Goal: Task Accomplishment & Management: Manage account settings

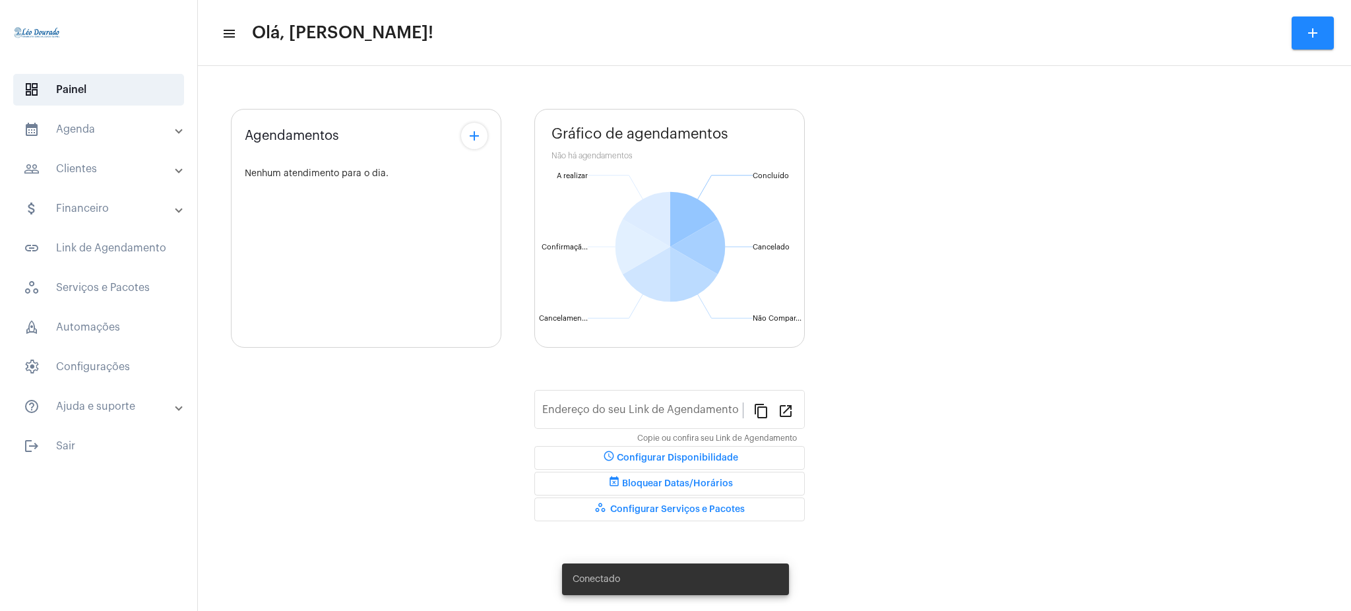
type input "[URL][DOMAIN_NAME][PERSON_NAME]"
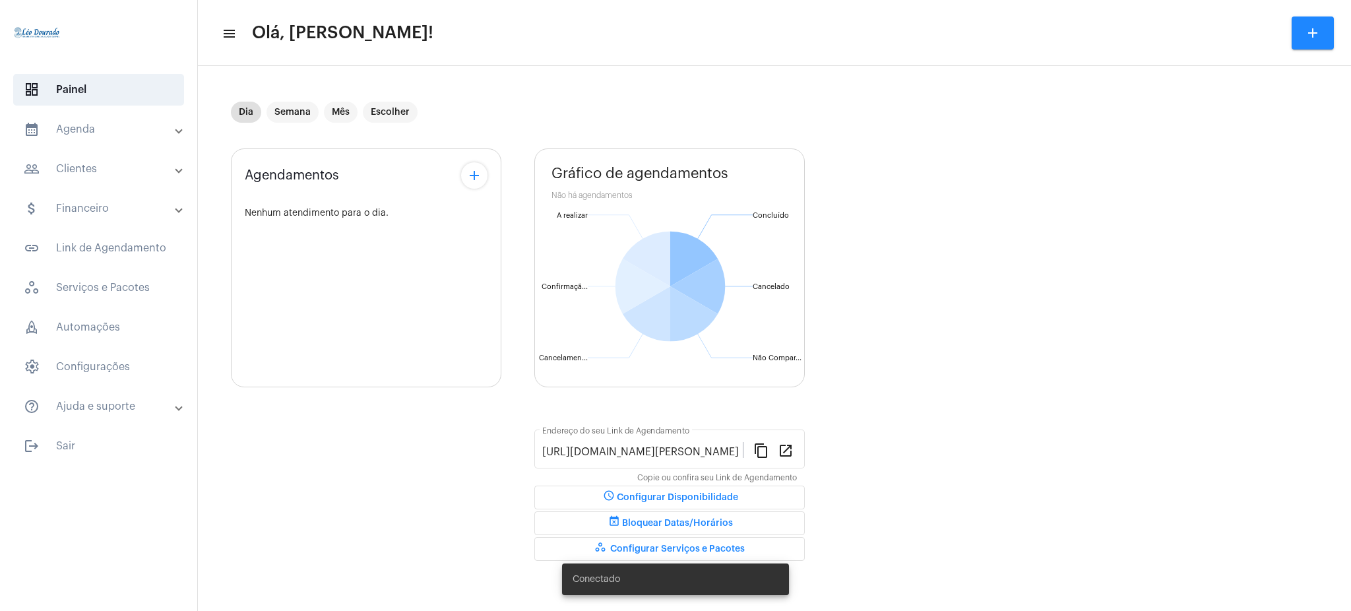
click at [123, 124] on mat-panel-title "calendar_month_outlined Agenda" at bounding box center [100, 129] width 152 height 16
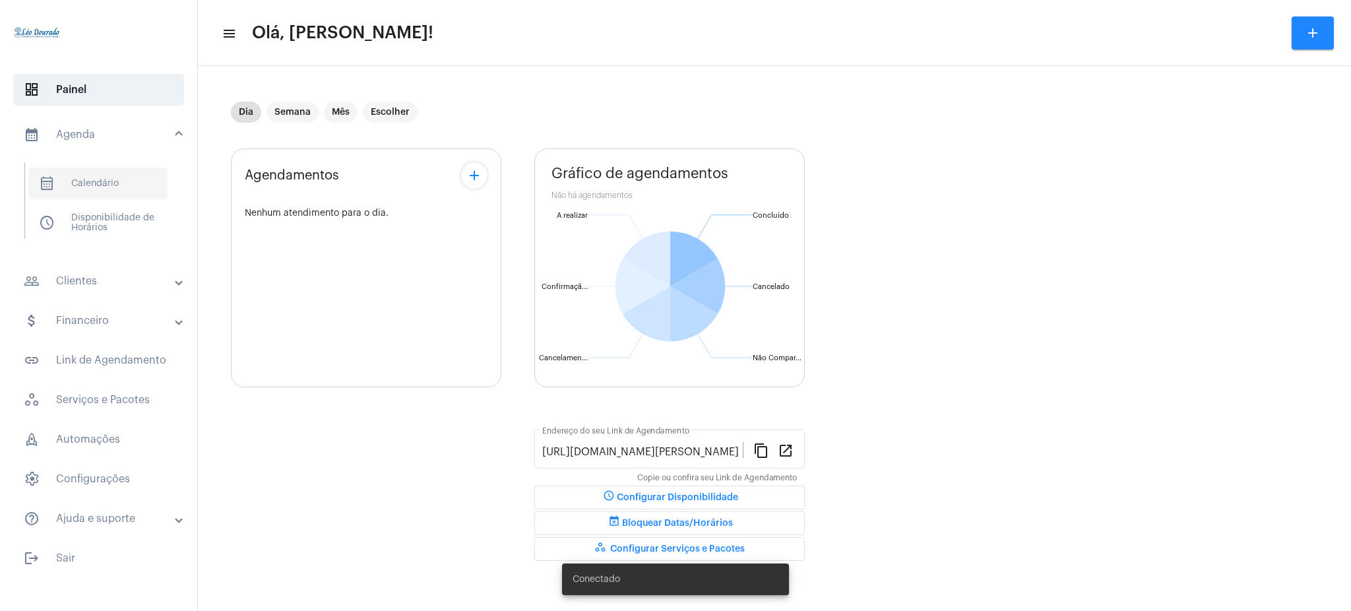
click at [122, 184] on span "calendar_month_outlined Calendário" at bounding box center [97, 184] width 139 height 32
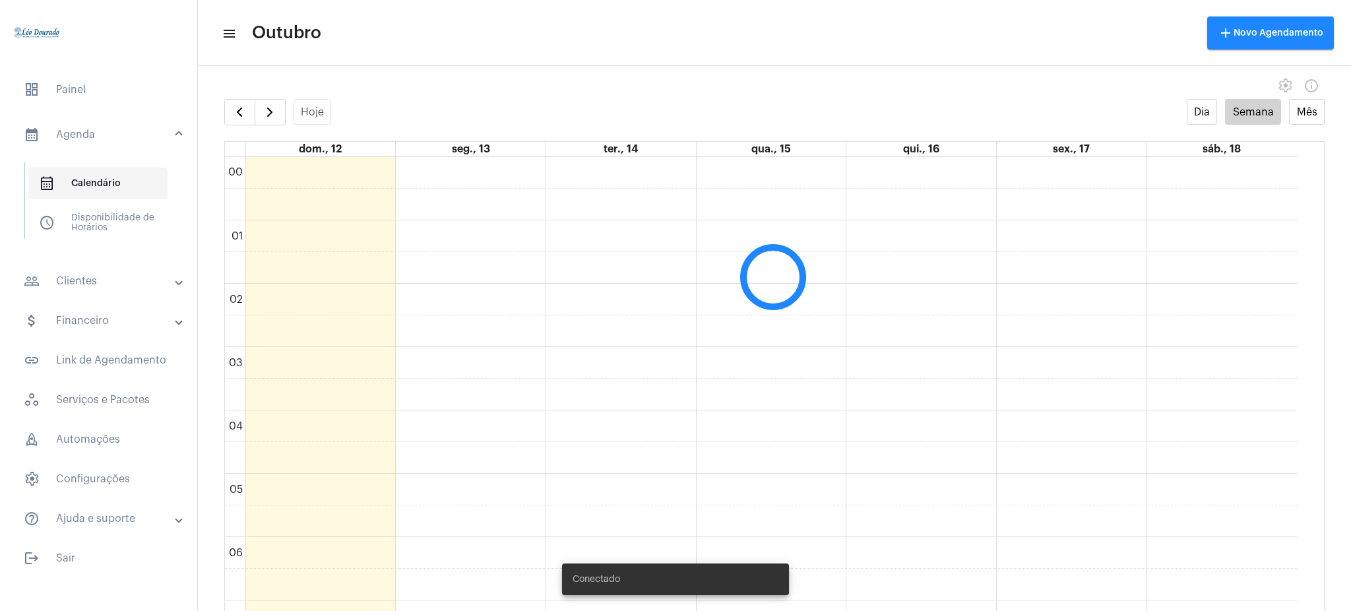
scroll to position [381, 0]
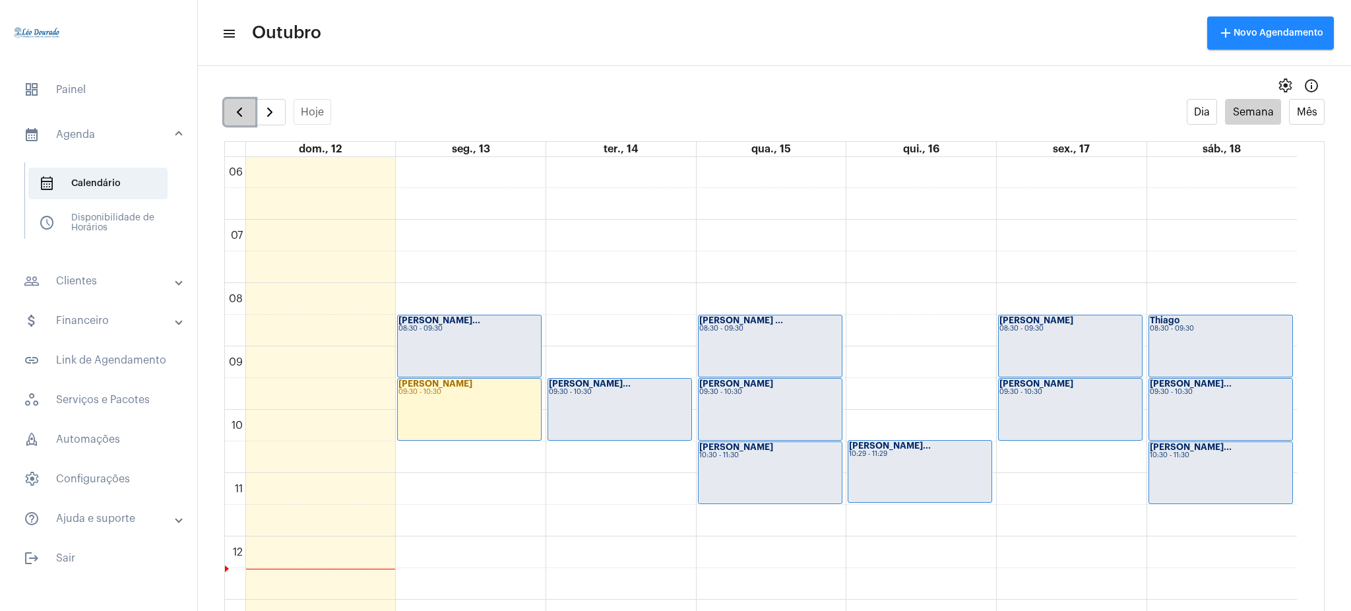
click at [235, 115] on span "button" at bounding box center [240, 112] width 16 height 16
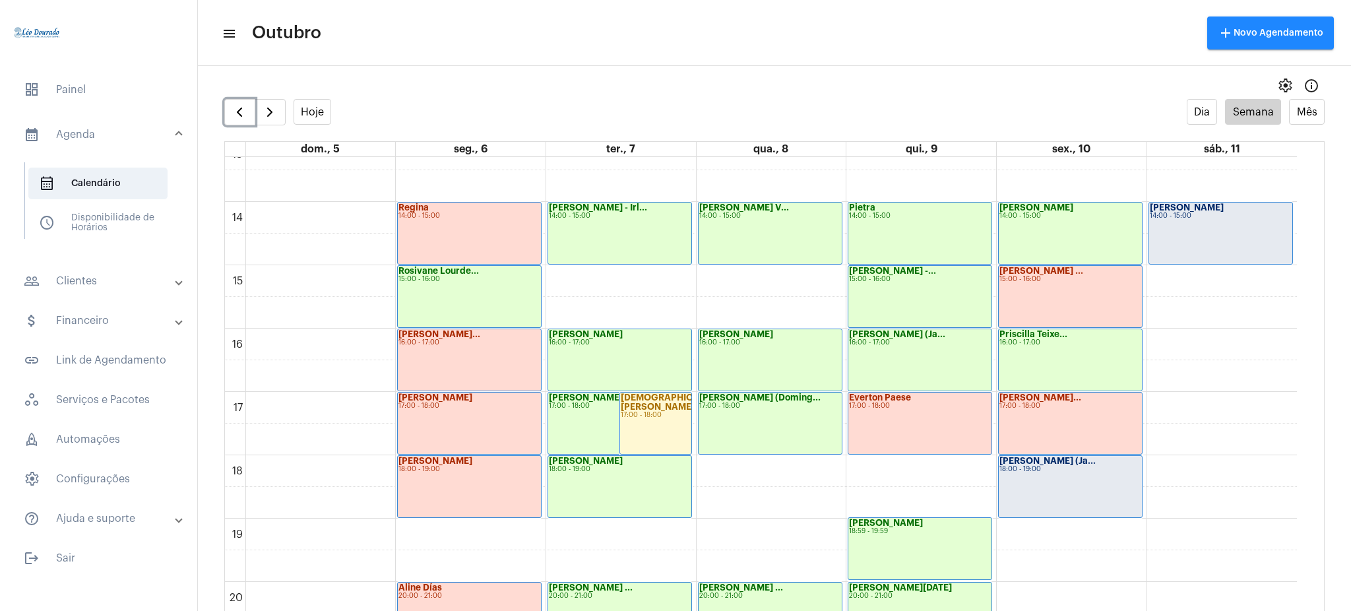
scroll to position [820, 0]
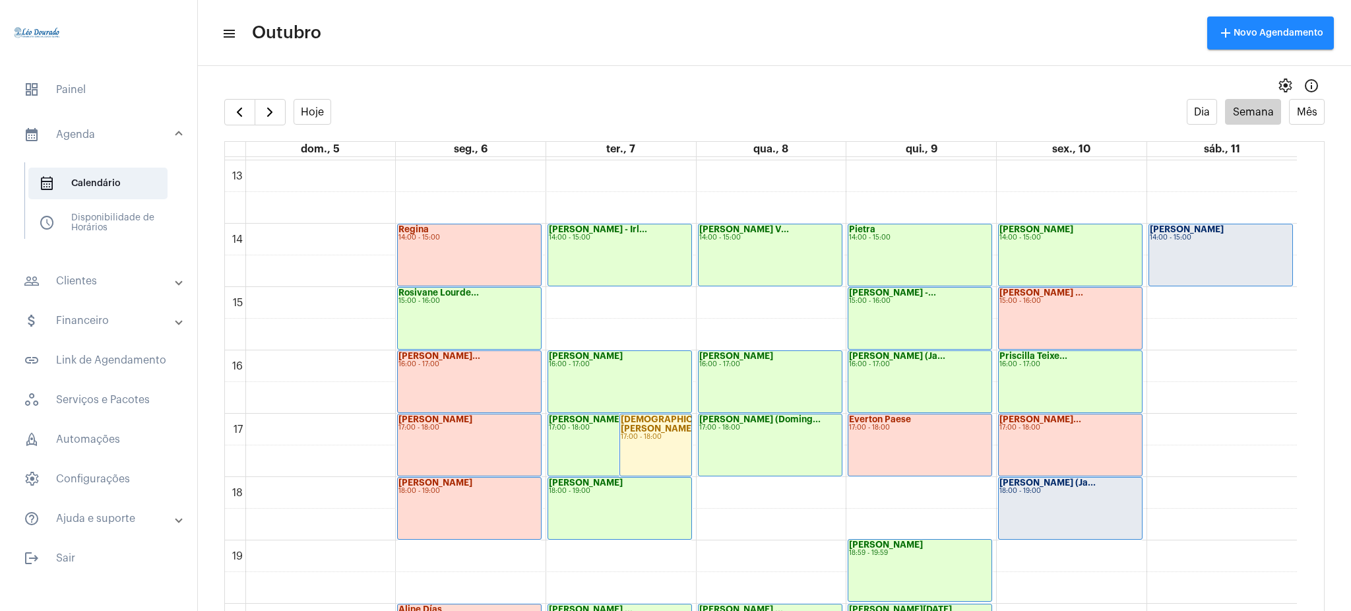
click at [124, 292] on mat-expansion-panel-header "people_outline Clientes" at bounding box center [102, 281] width 189 height 32
click at [122, 235] on span "people_outline Meus Clientes" at bounding box center [97, 226] width 139 height 32
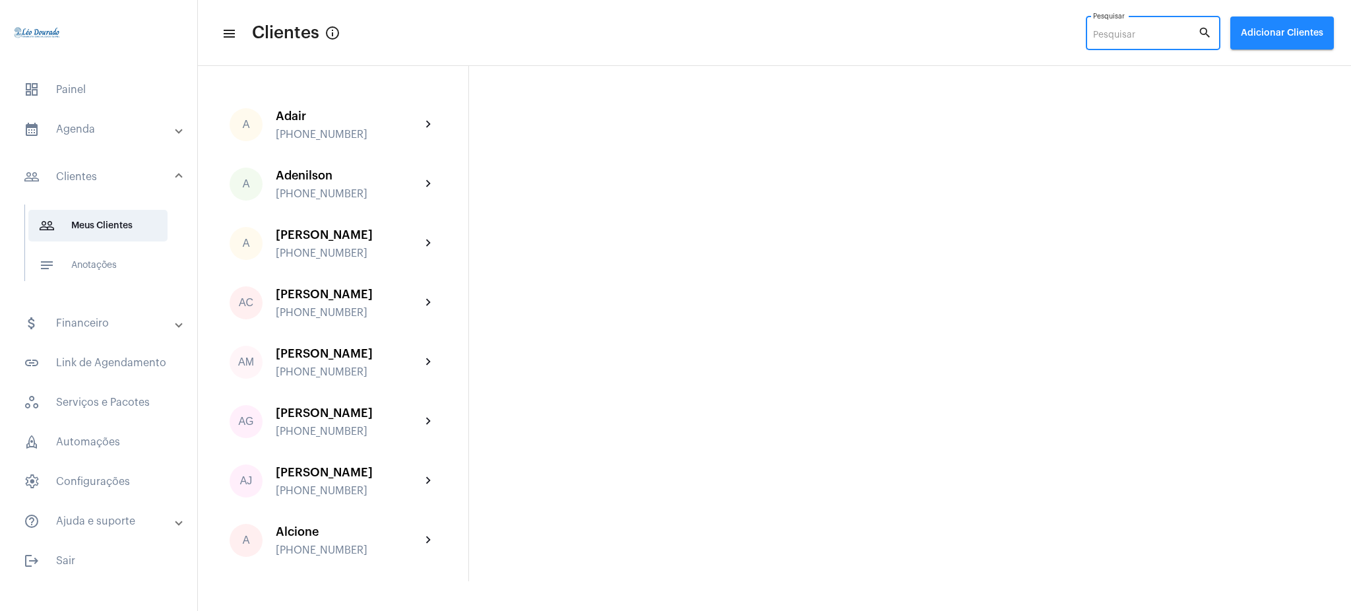
click at [1148, 35] on input "Pesquisar" at bounding box center [1145, 35] width 105 height 11
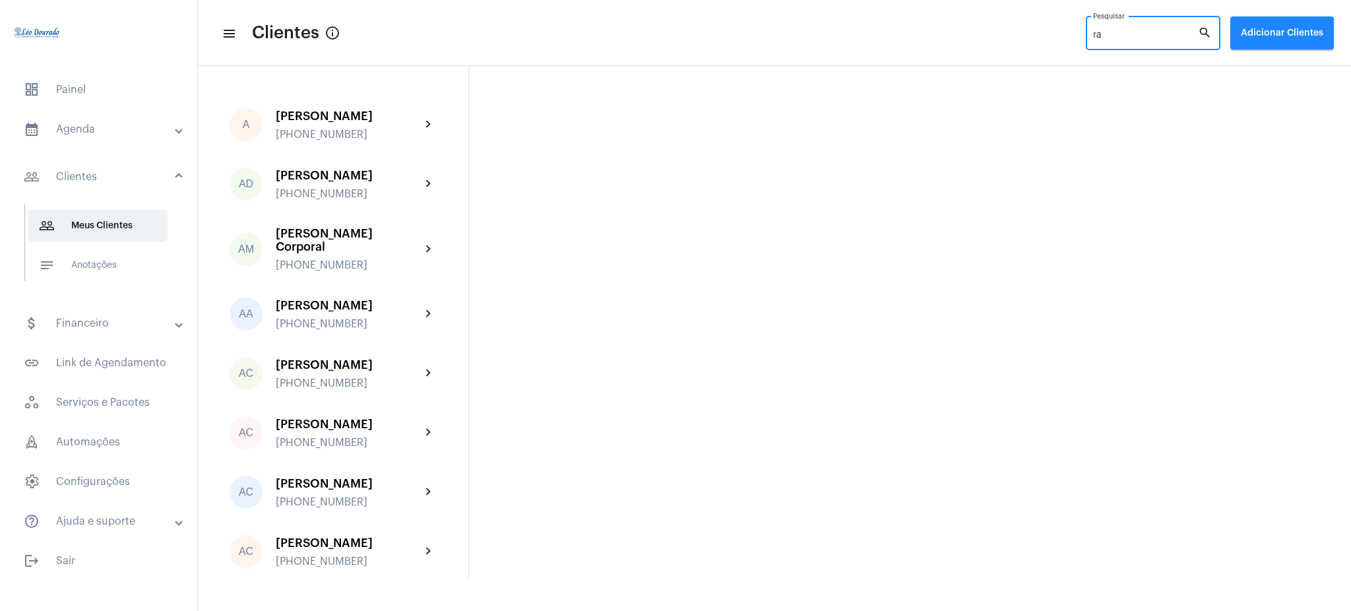
type input "r"
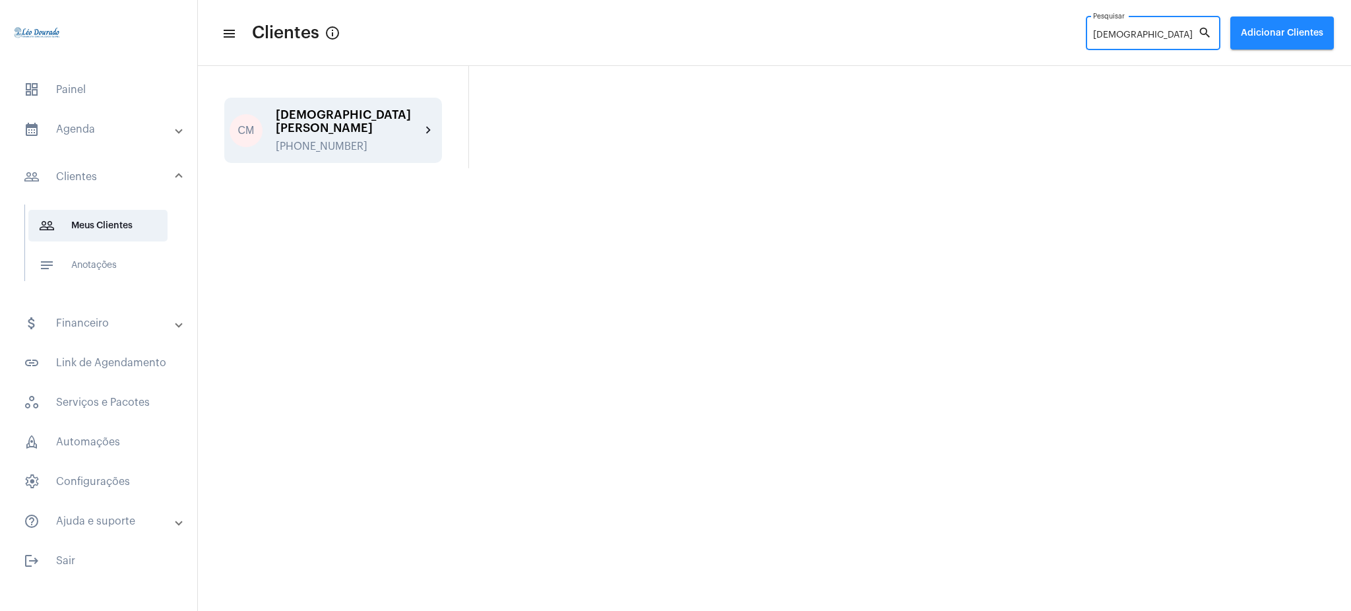
type input "cristiane"
click at [398, 116] on div "[DEMOGRAPHIC_DATA][PERSON_NAME]" at bounding box center [348, 121] width 145 height 26
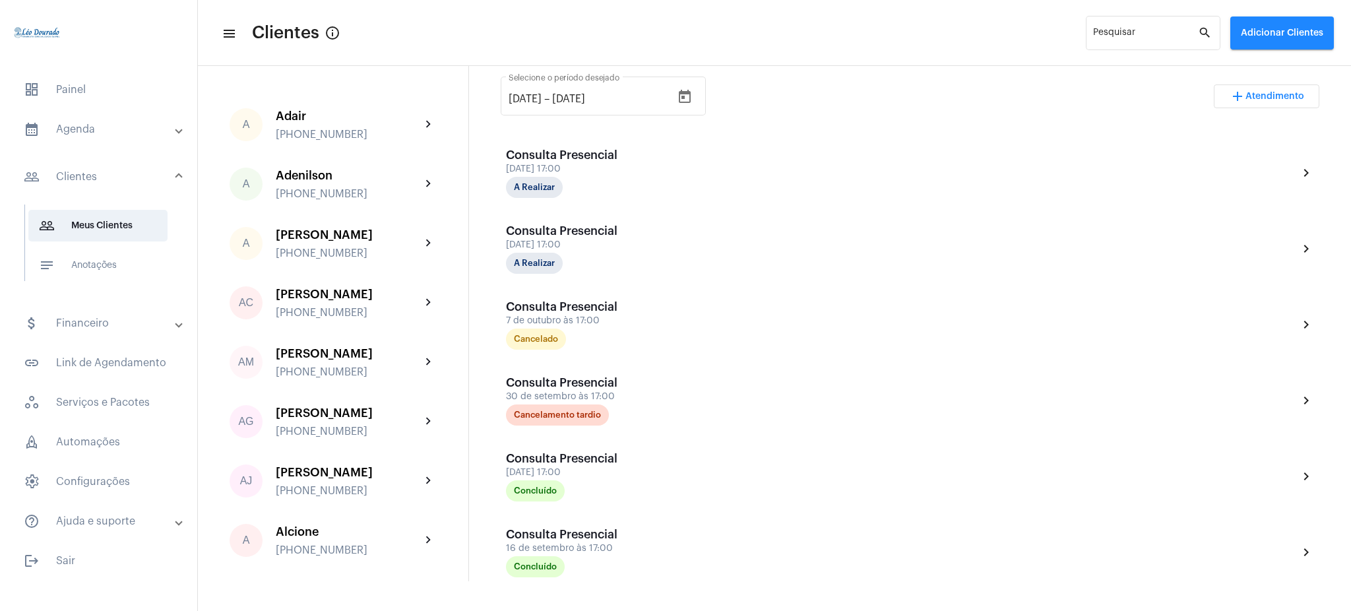
scroll to position [280, 0]
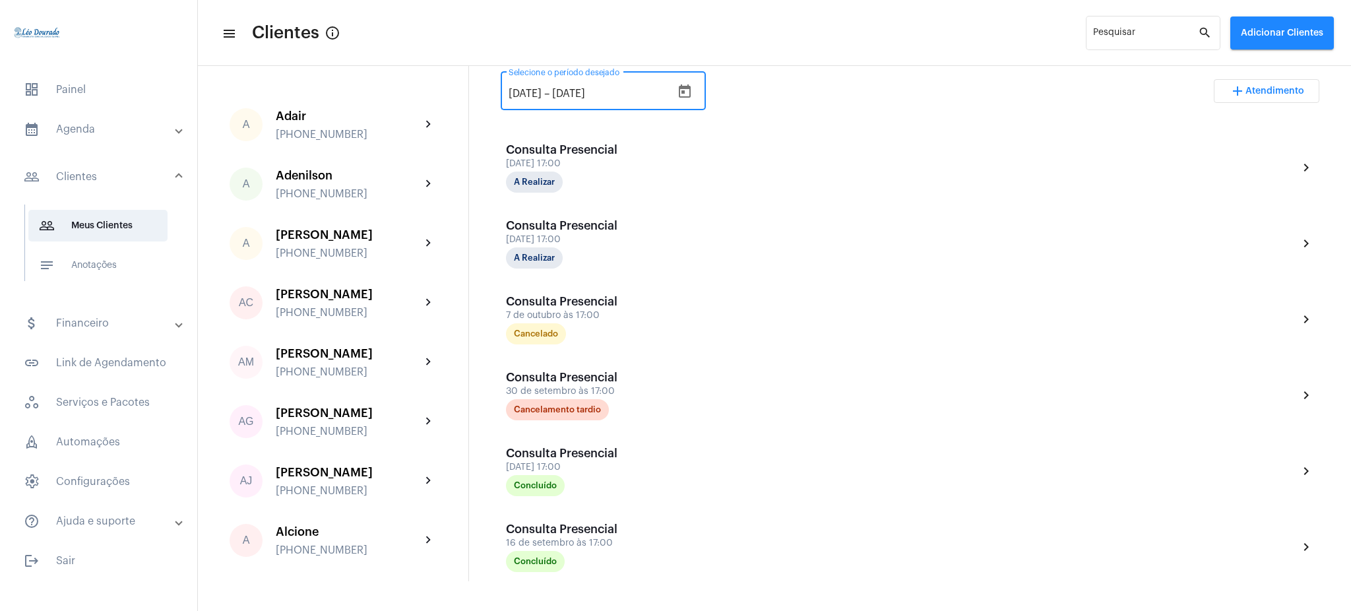
click at [620, 90] on input "[DATE]" at bounding box center [591, 94] width 79 height 12
type input "12/11/2026"
click at [810, 92] on div "12/9/2025 12/9/2025 – 12/11/2026 Selecione o período desejado add Atendimento" at bounding box center [910, 96] width 819 height 62
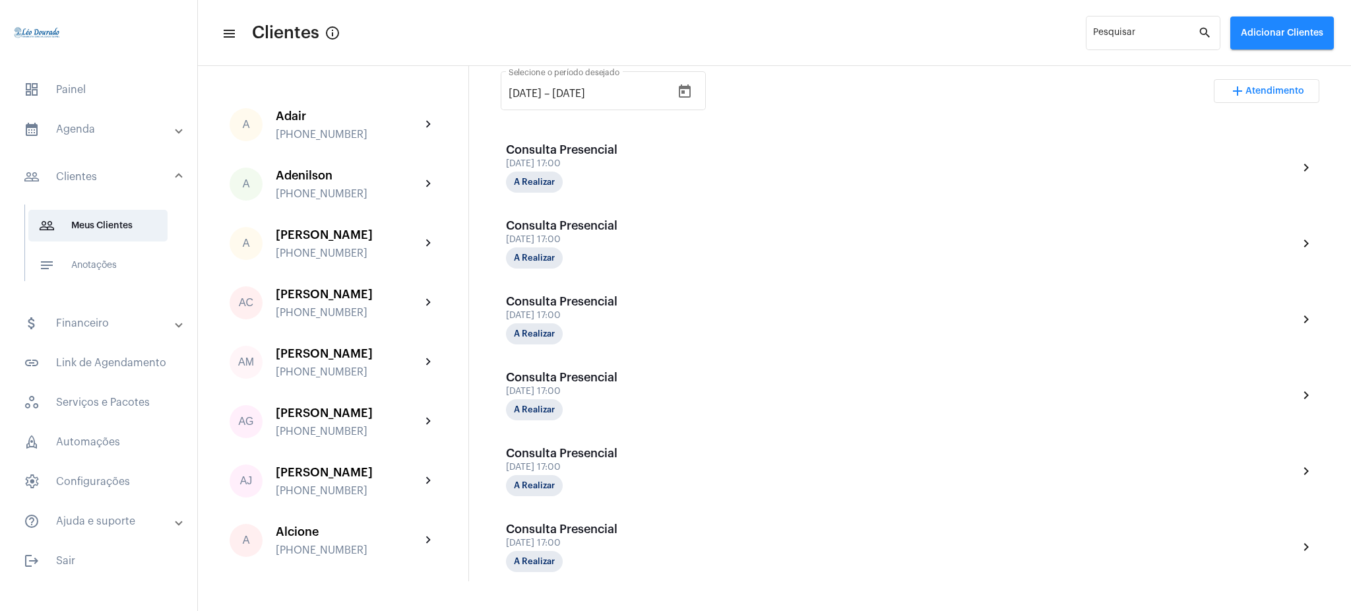
click at [810, 92] on div "12/9/2025 12/9/2025 – 12/11/2026 Selecione o período desejado add Atendimento" at bounding box center [910, 96] width 819 height 62
click at [119, 135] on mat-panel-title "calendar_month_outlined Agenda" at bounding box center [100, 129] width 152 height 16
click at [143, 176] on span "calendar_month_outlined Calendário" at bounding box center [97, 184] width 139 height 32
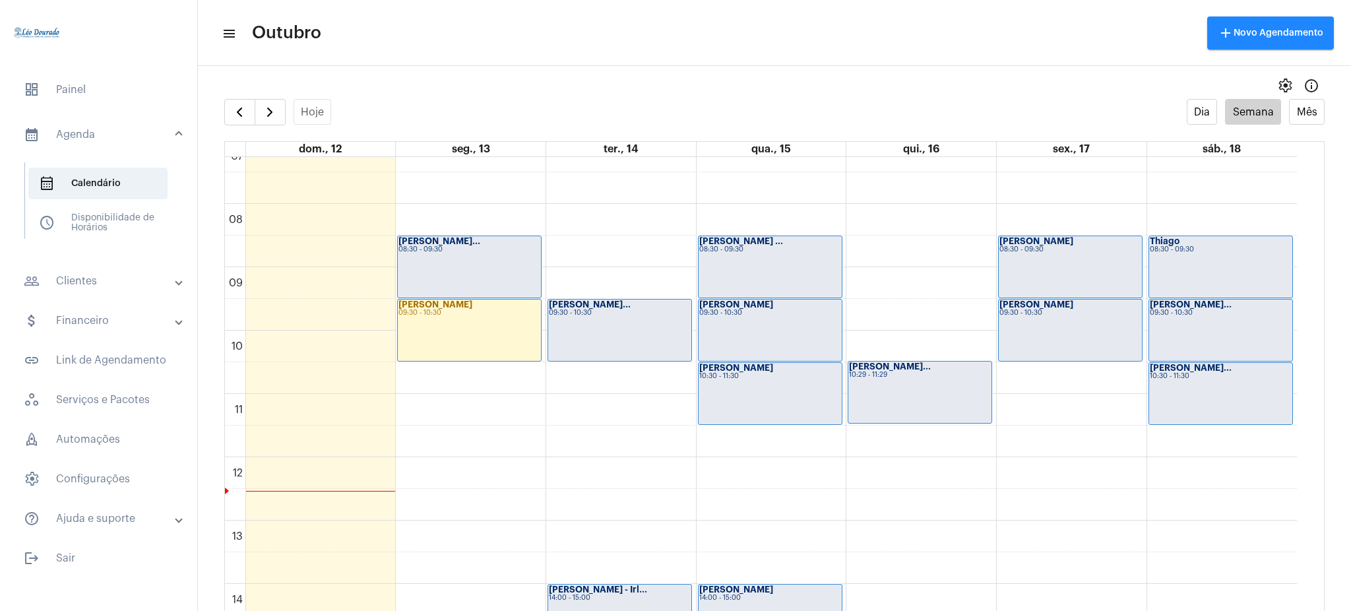
scroll to position [452, 0]
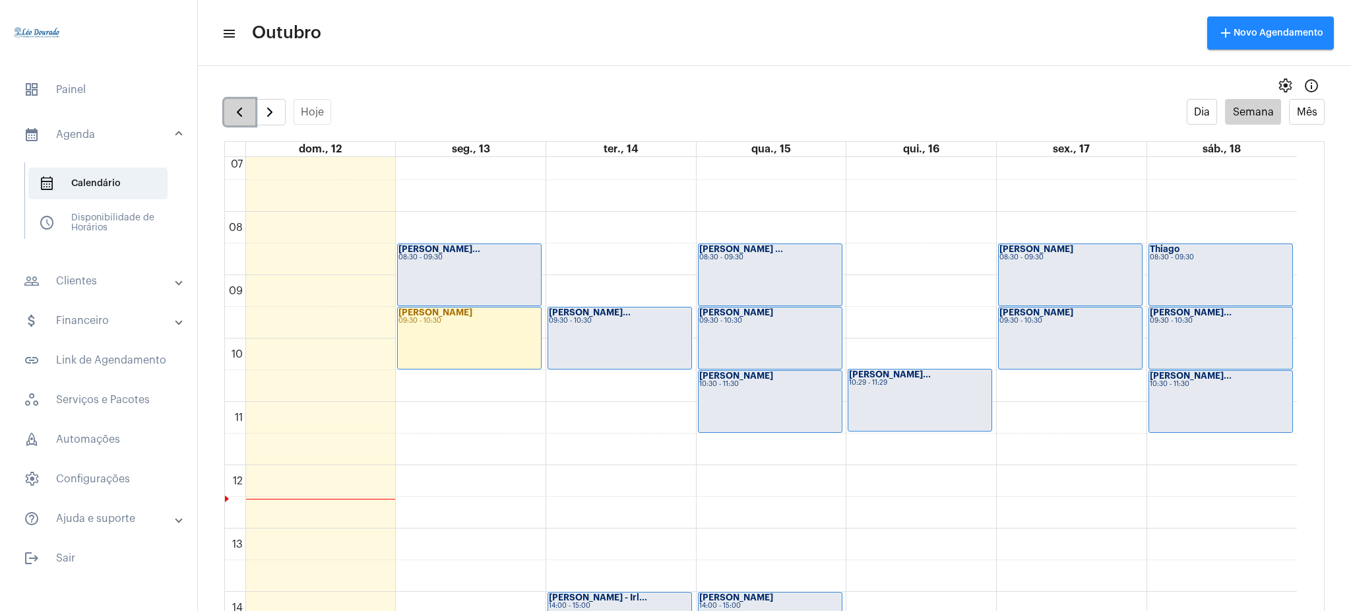
click at [235, 107] on span "button" at bounding box center [240, 112] width 16 height 16
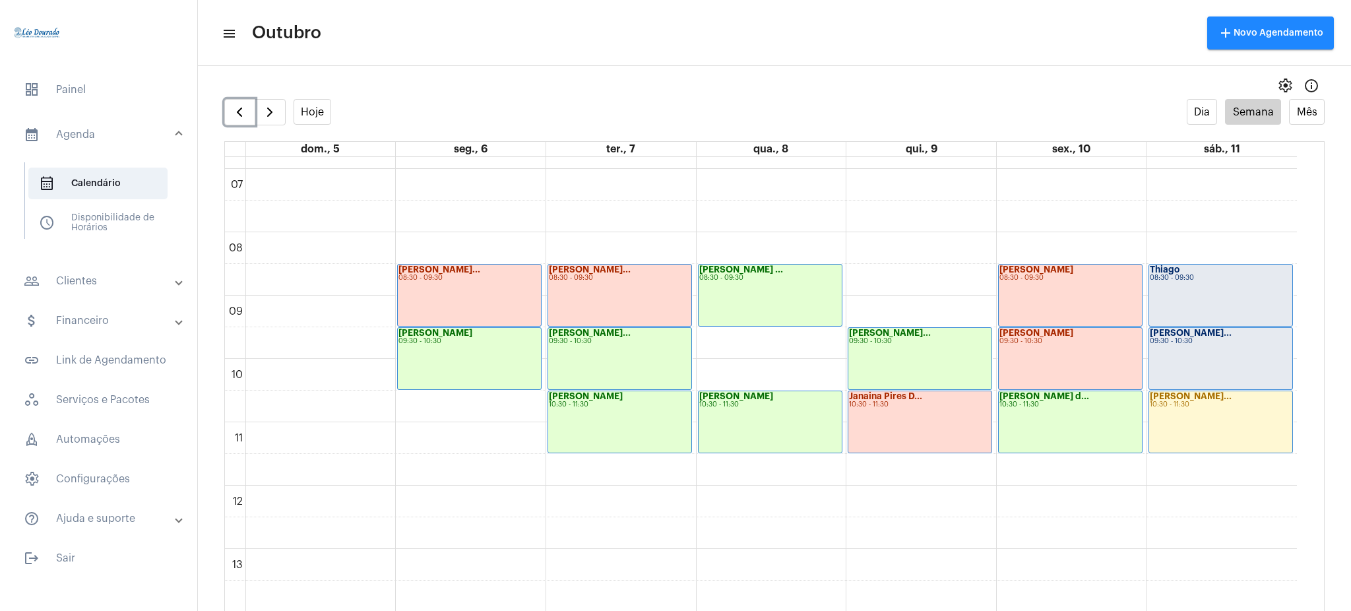
scroll to position [461, 0]
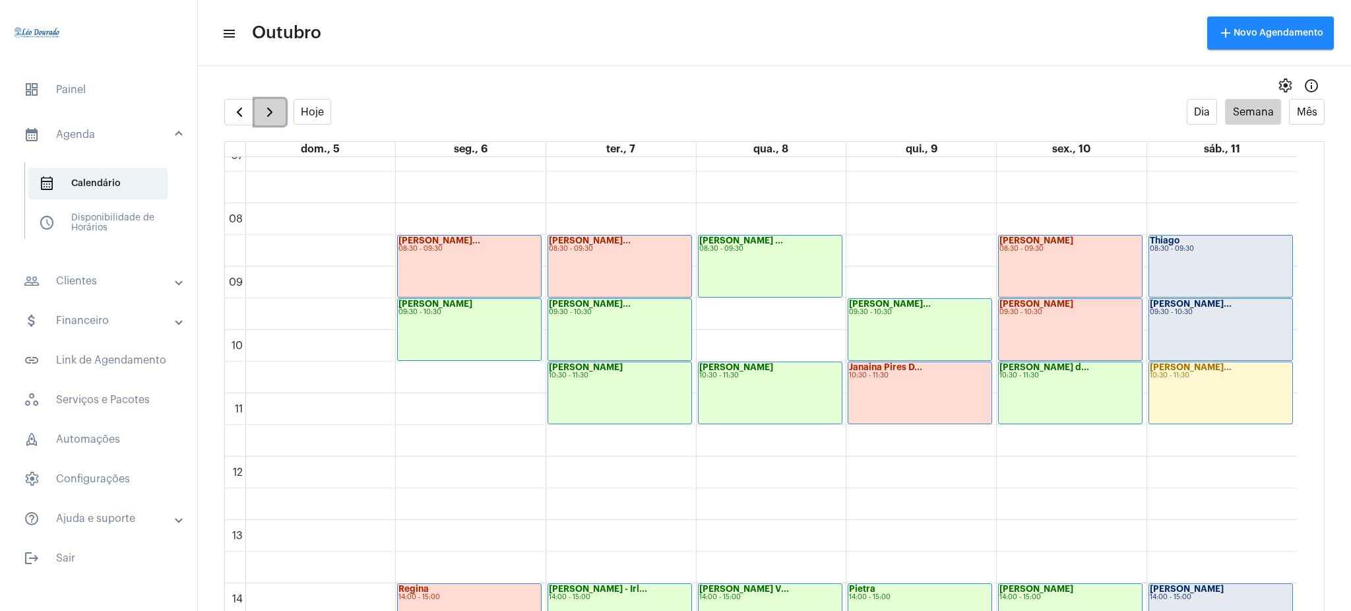
click at [273, 115] on span "button" at bounding box center [270, 112] width 16 height 16
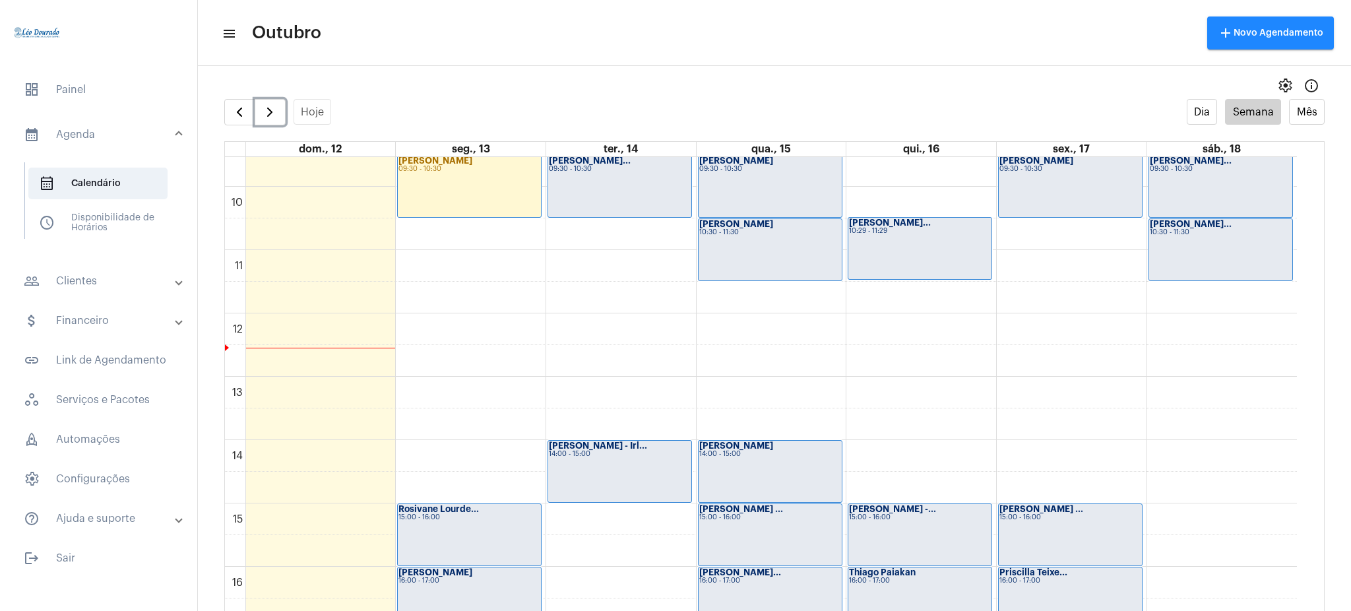
scroll to position [585, 0]
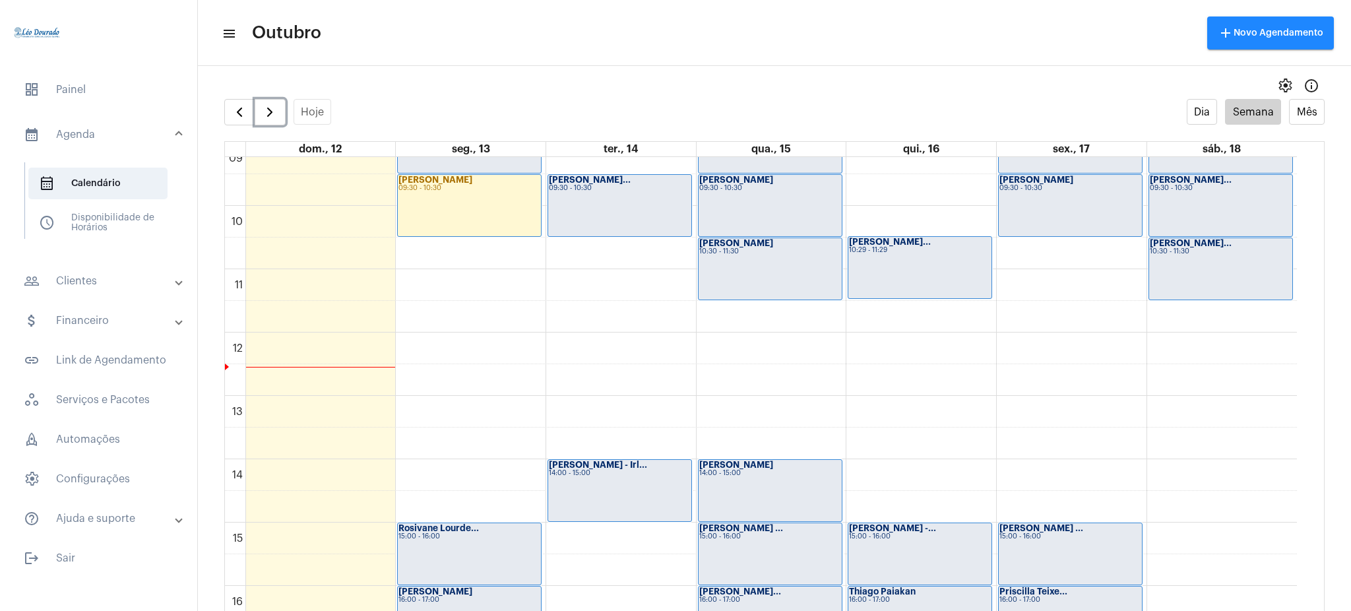
click at [1049, 201] on div "Maria 09:30 - 10:30" at bounding box center [1070, 205] width 143 height 61
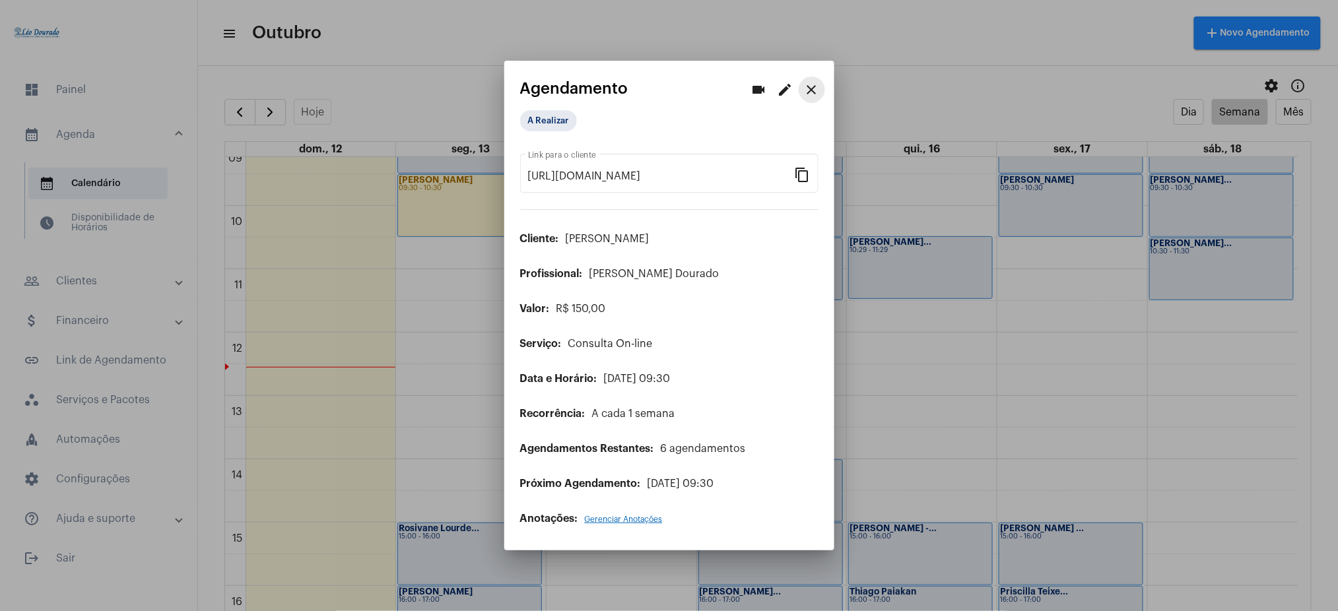
click at [814, 94] on mat-icon "close" at bounding box center [812, 90] width 16 height 16
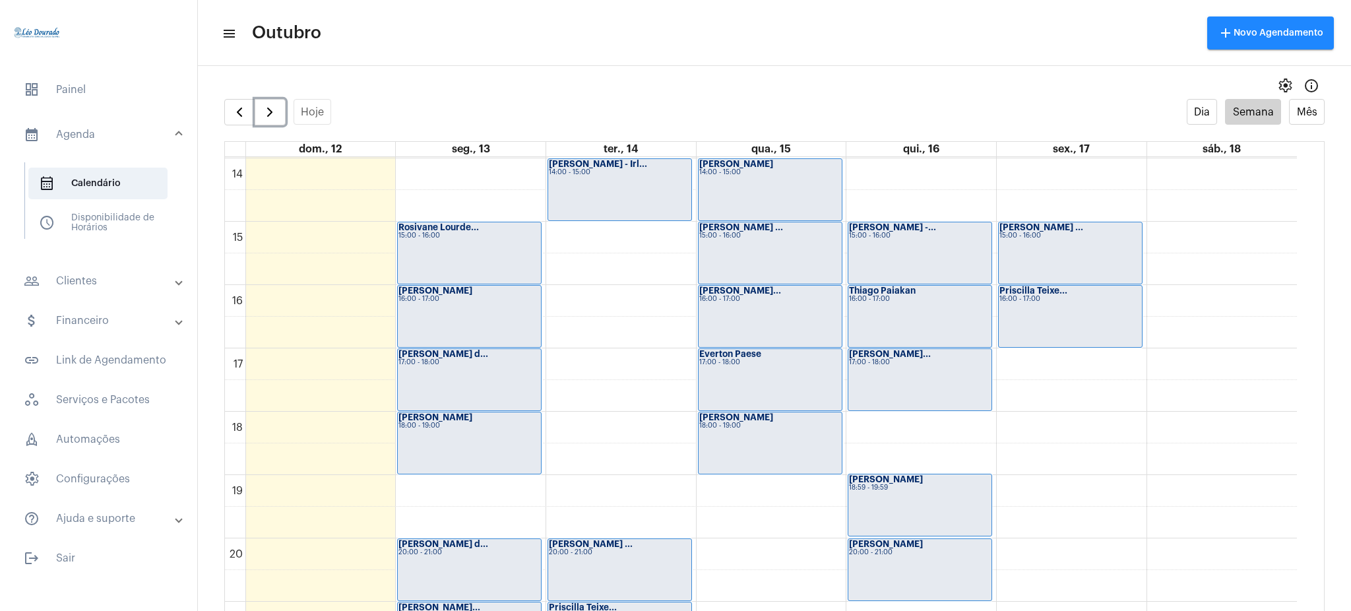
scroll to position [878, 0]
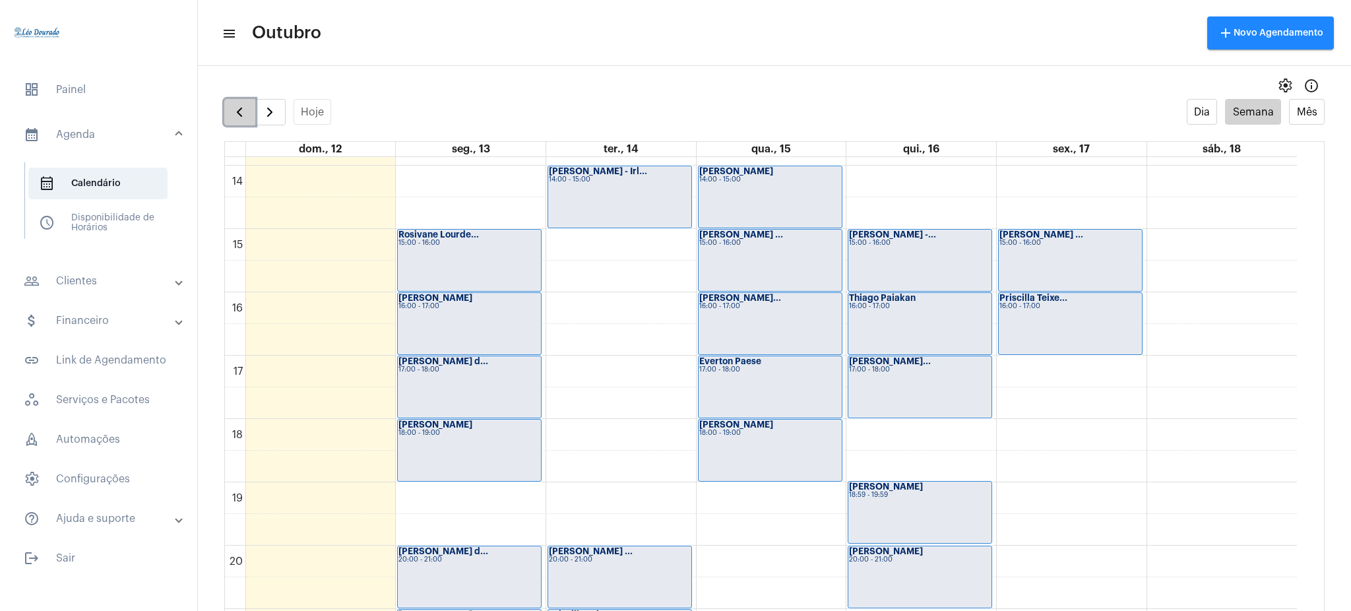
click at [244, 119] on span "button" at bounding box center [240, 112] width 16 height 16
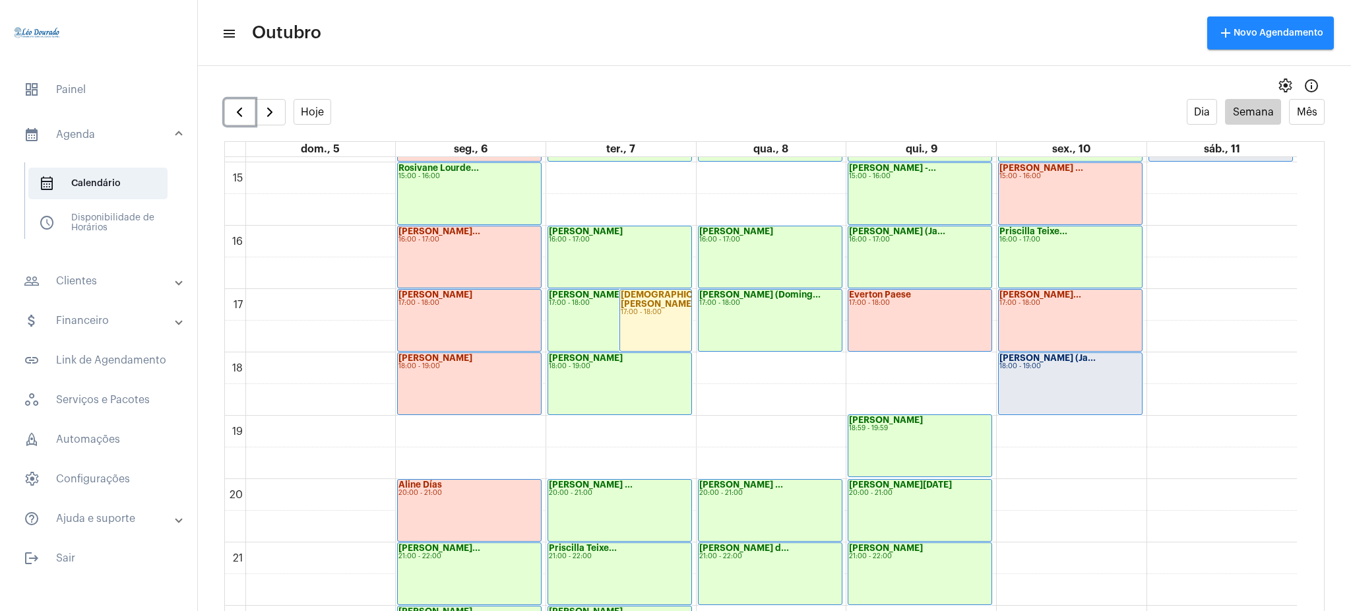
scroll to position [930, 0]
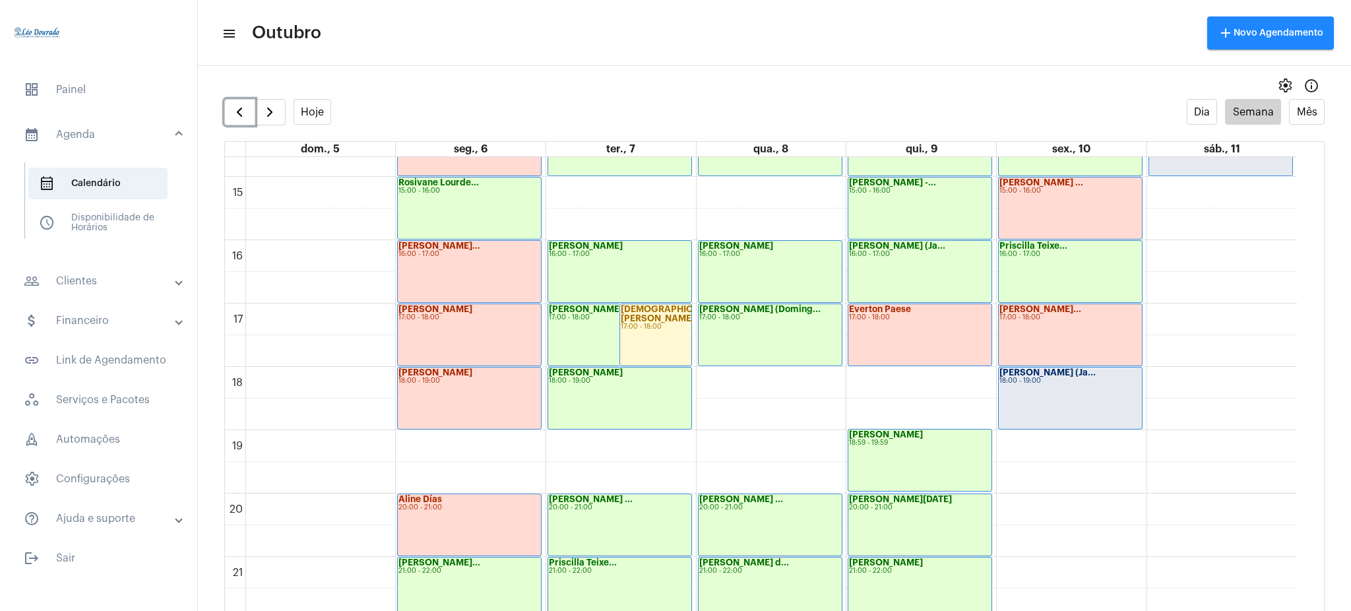
click at [575, 251] on div "16:00 - 17:00" at bounding box center [620, 254] width 142 height 7
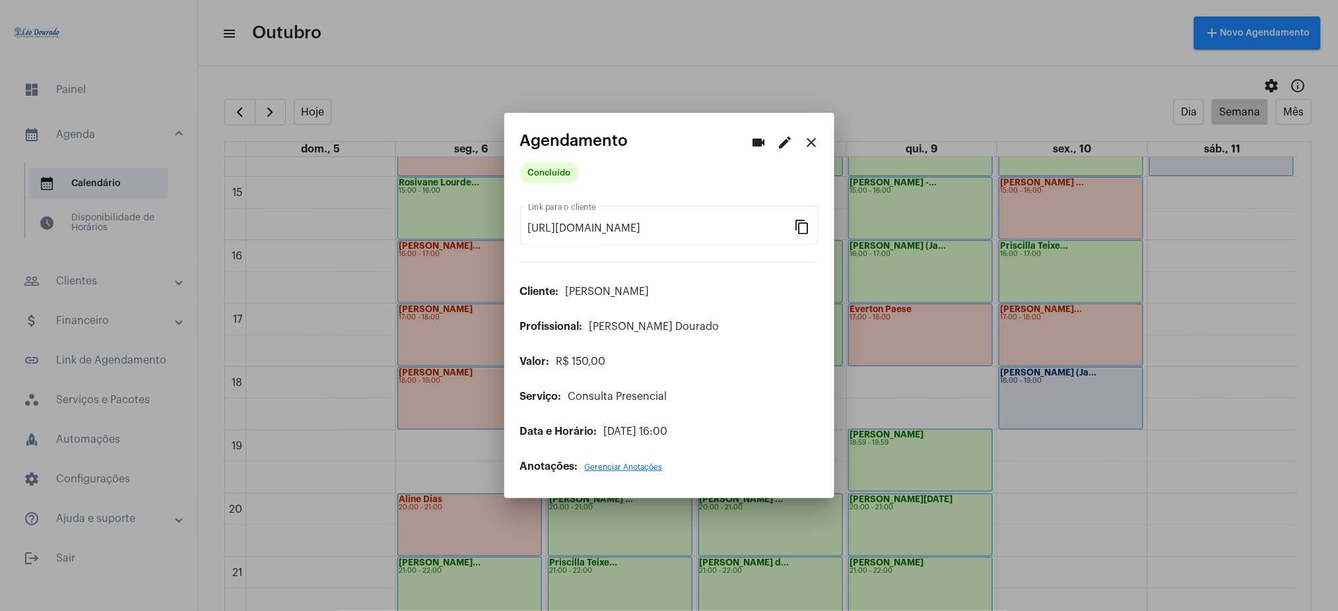
click at [822, 149] on div "videocam edit close" at bounding box center [785, 142] width 79 height 26
click at [809, 141] on mat-icon "close" at bounding box center [812, 143] width 16 height 16
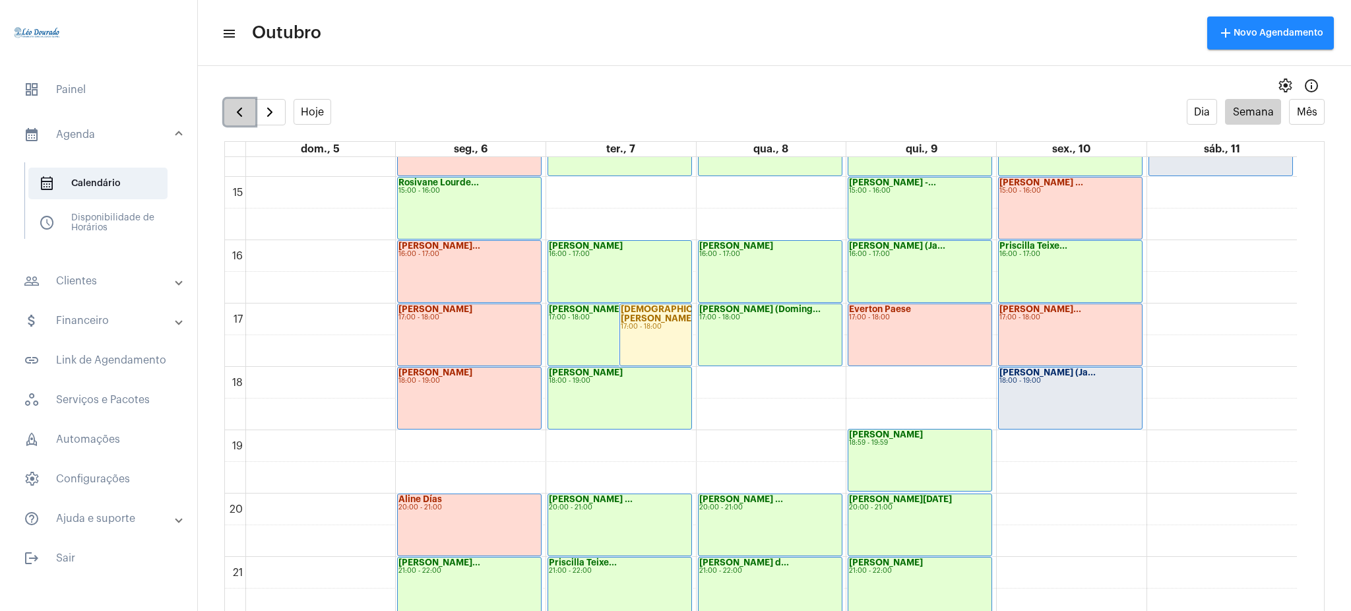
click at [230, 117] on button "button" at bounding box center [239, 112] width 31 height 26
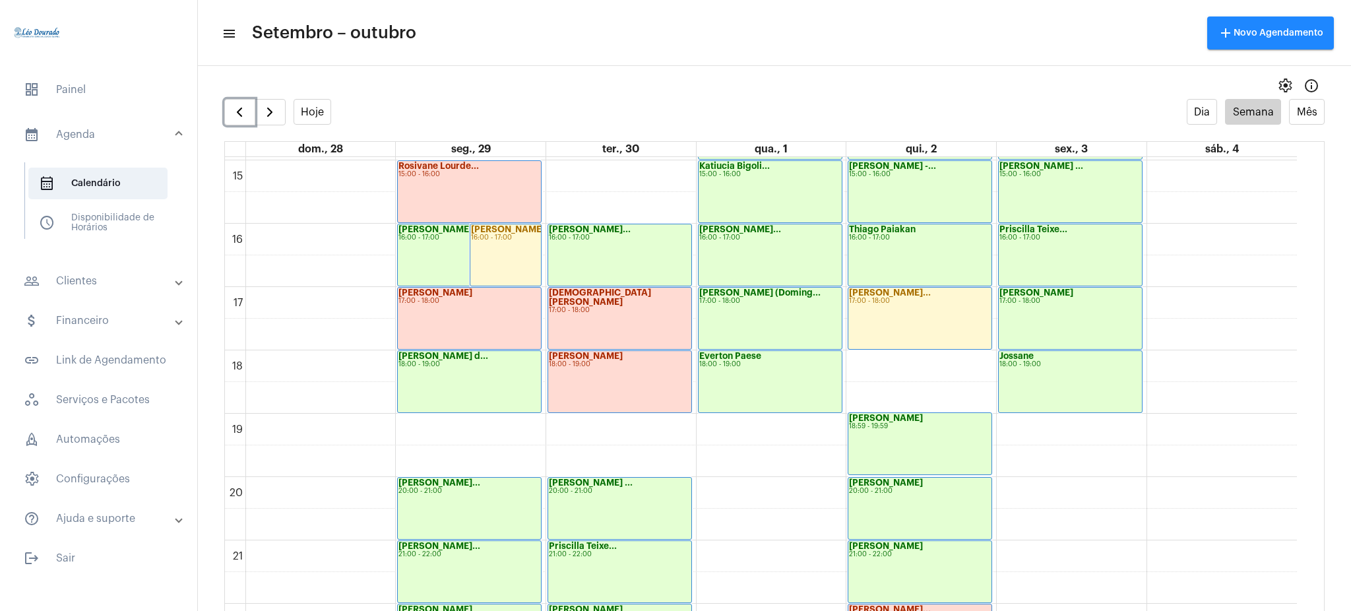
scroll to position [935, 0]
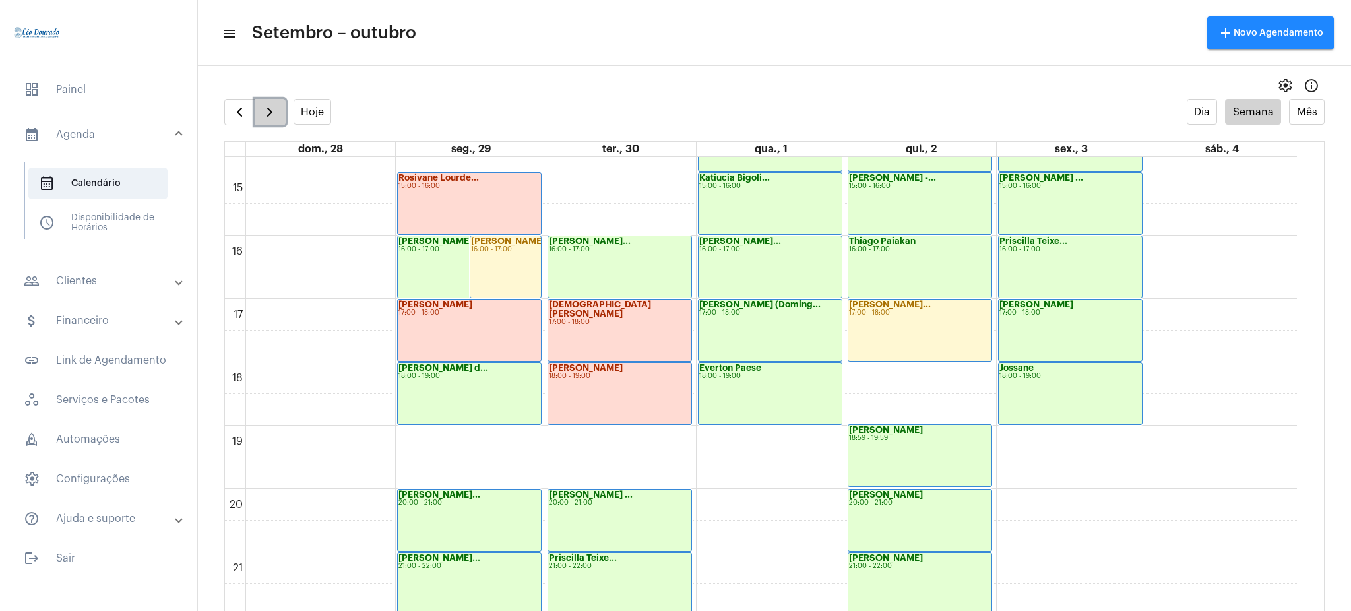
click at [267, 111] on span "button" at bounding box center [270, 112] width 16 height 16
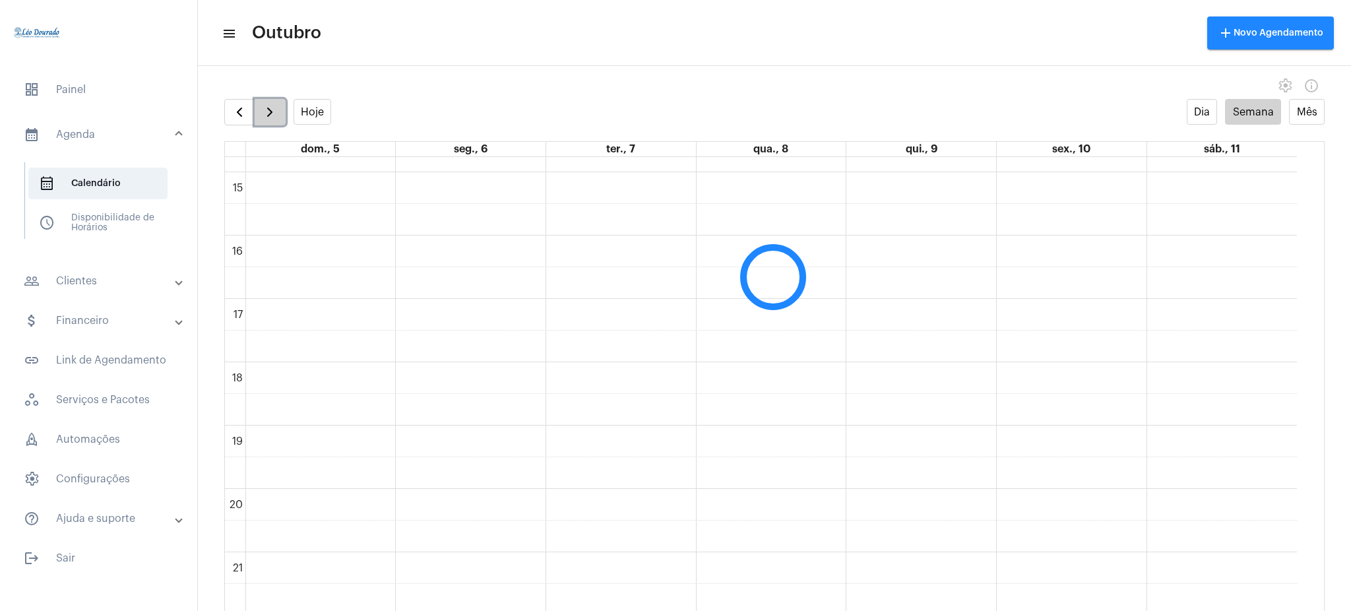
scroll to position [381, 0]
click at [267, 111] on span "button" at bounding box center [270, 112] width 16 height 16
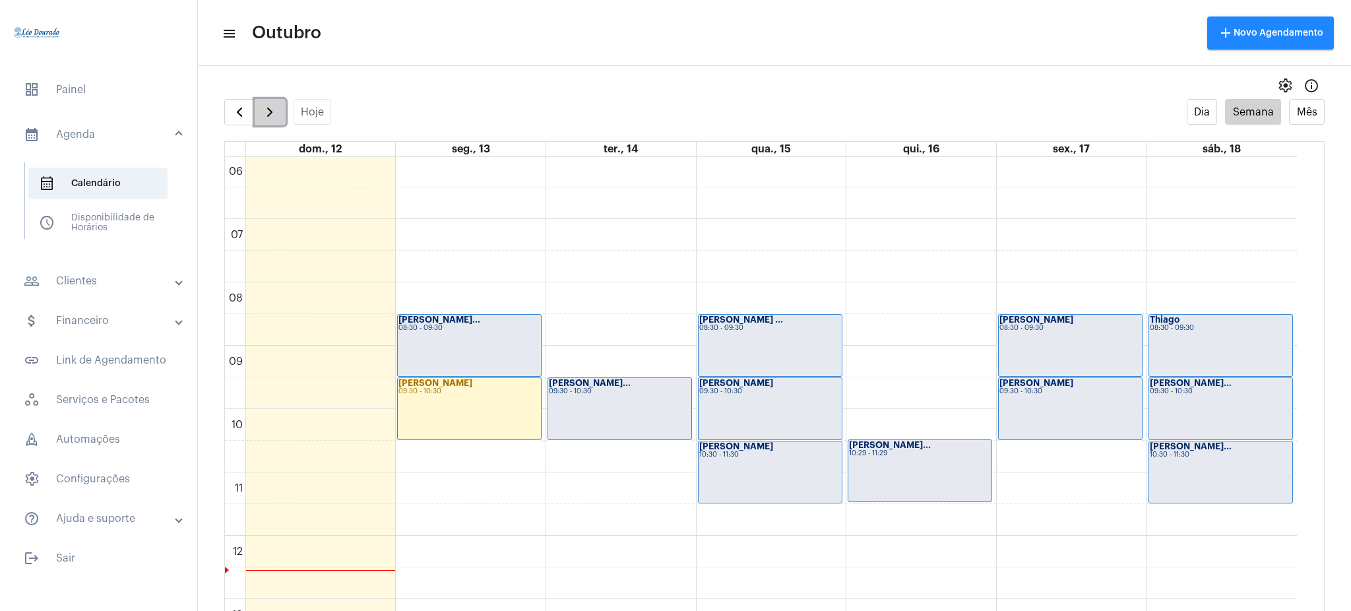
click at [261, 115] on button "button" at bounding box center [270, 112] width 31 height 26
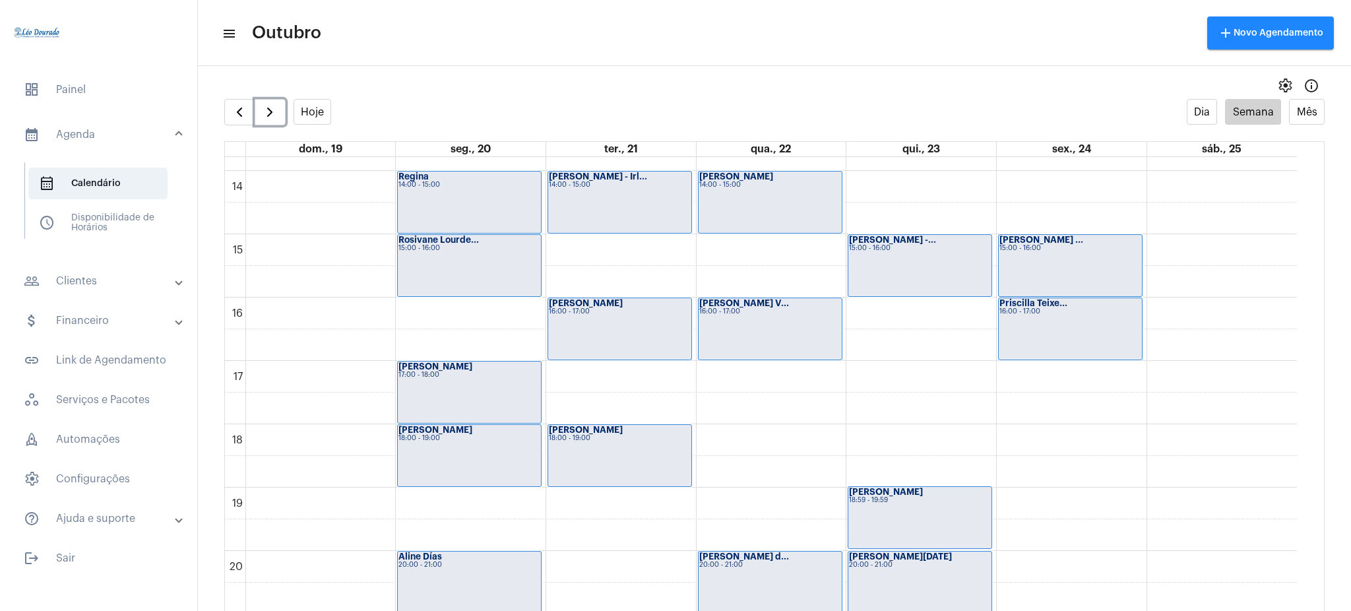
scroll to position [847, 0]
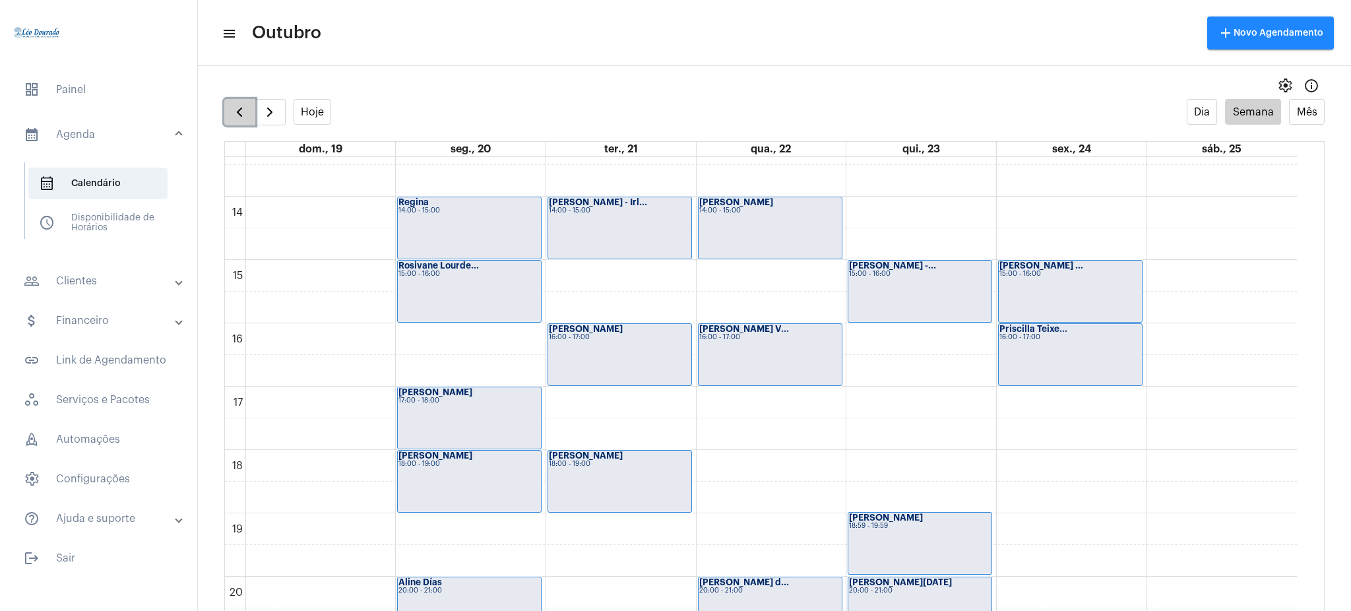
click at [234, 113] on span "button" at bounding box center [240, 112] width 16 height 16
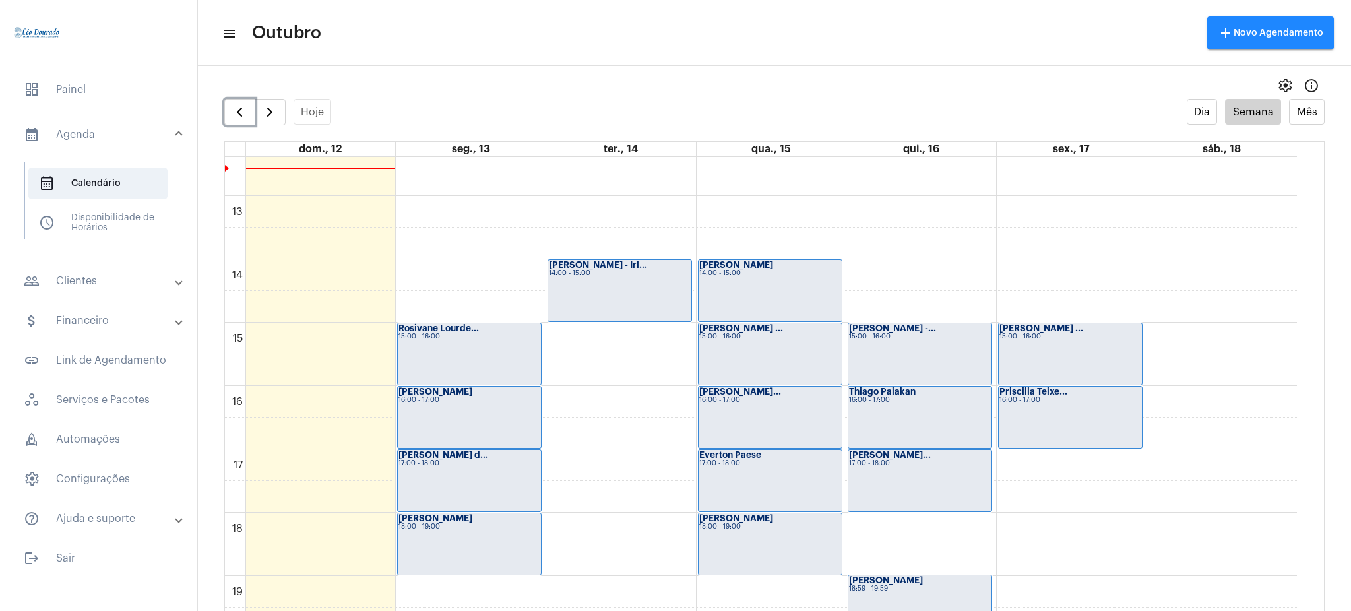
scroll to position [787, 0]
click at [925, 417] on div "Thiago Paiakan 16:00 - 17:00" at bounding box center [920, 415] width 143 height 61
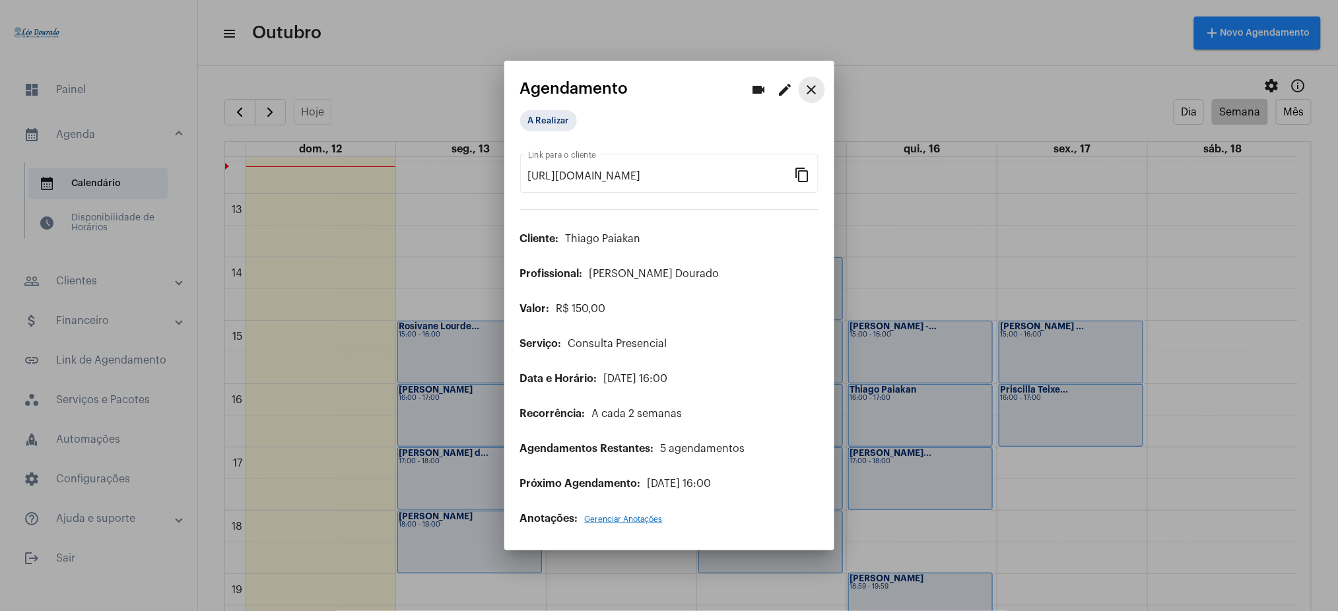
click at [804, 82] on mat-icon "close" at bounding box center [812, 90] width 16 height 16
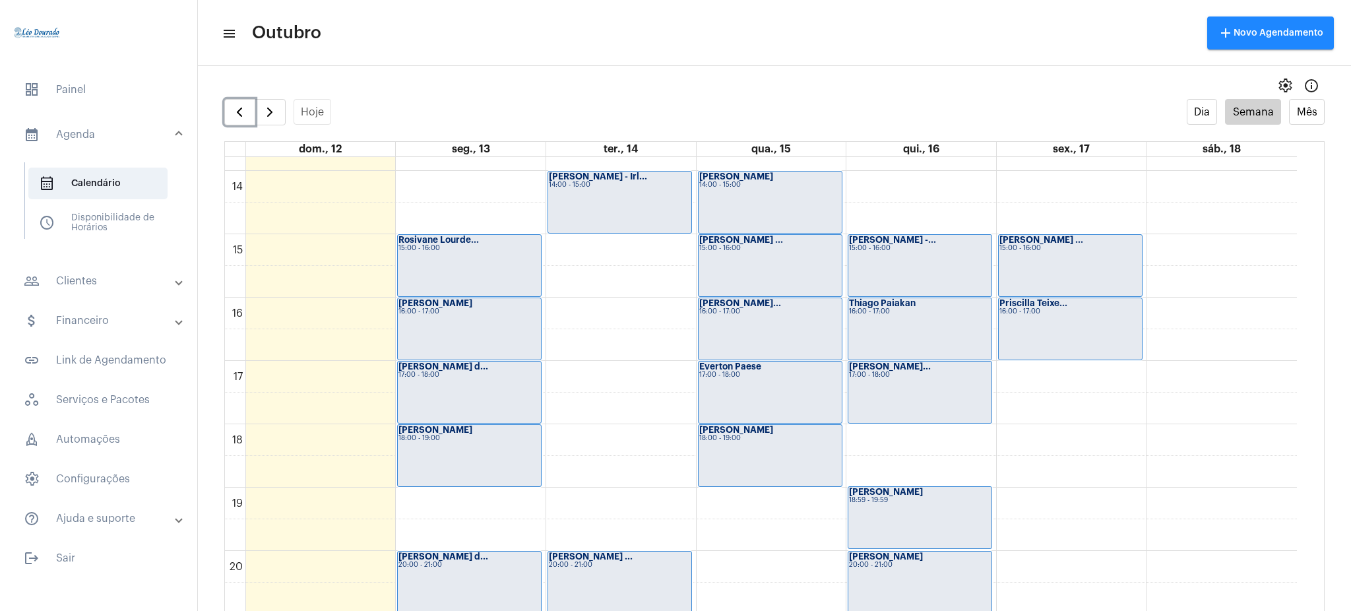
scroll to position [1039, 0]
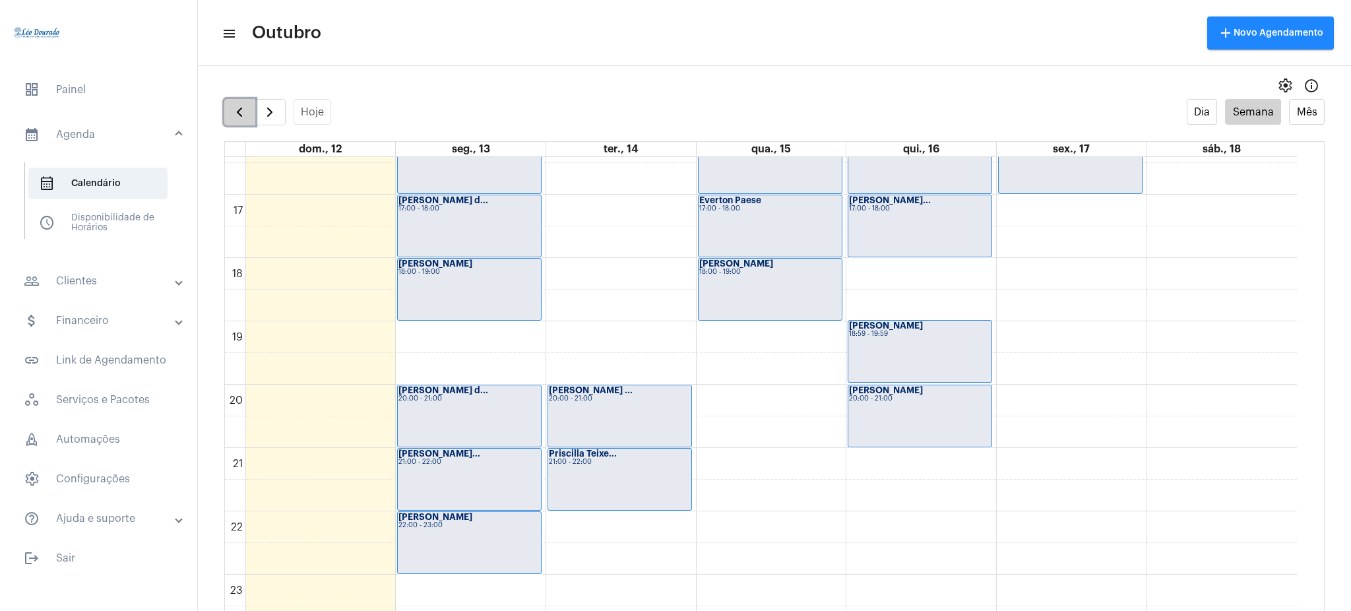
click at [234, 121] on button "button" at bounding box center [239, 112] width 31 height 26
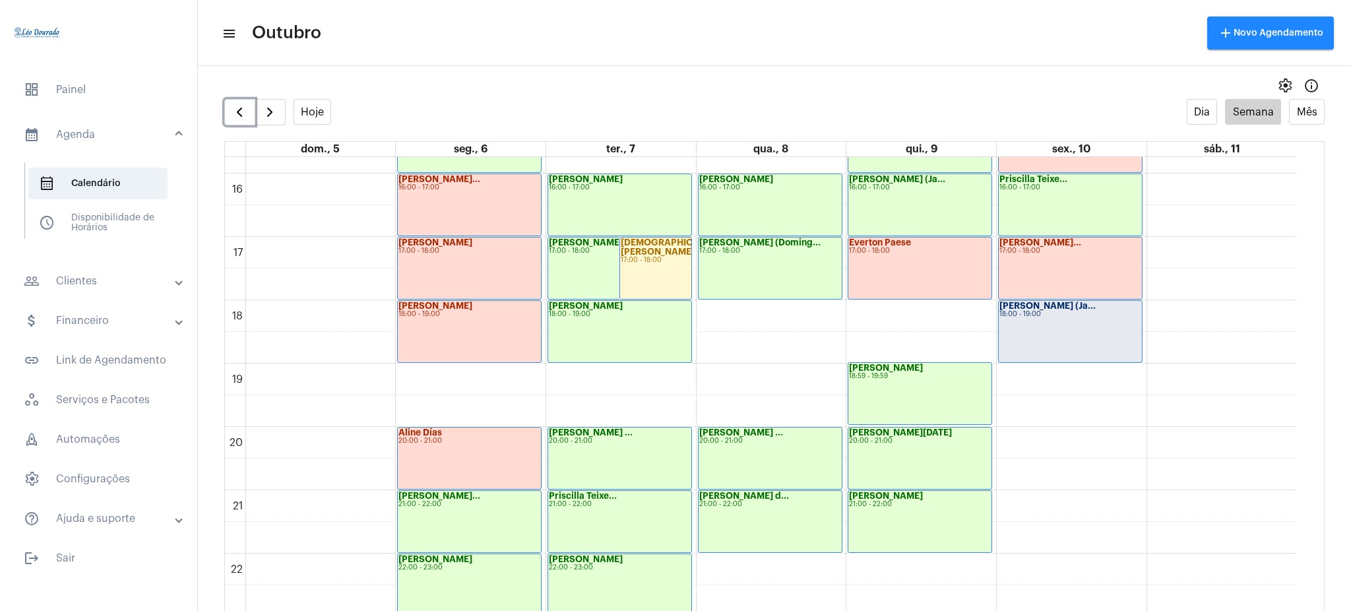
scroll to position [1039, 0]
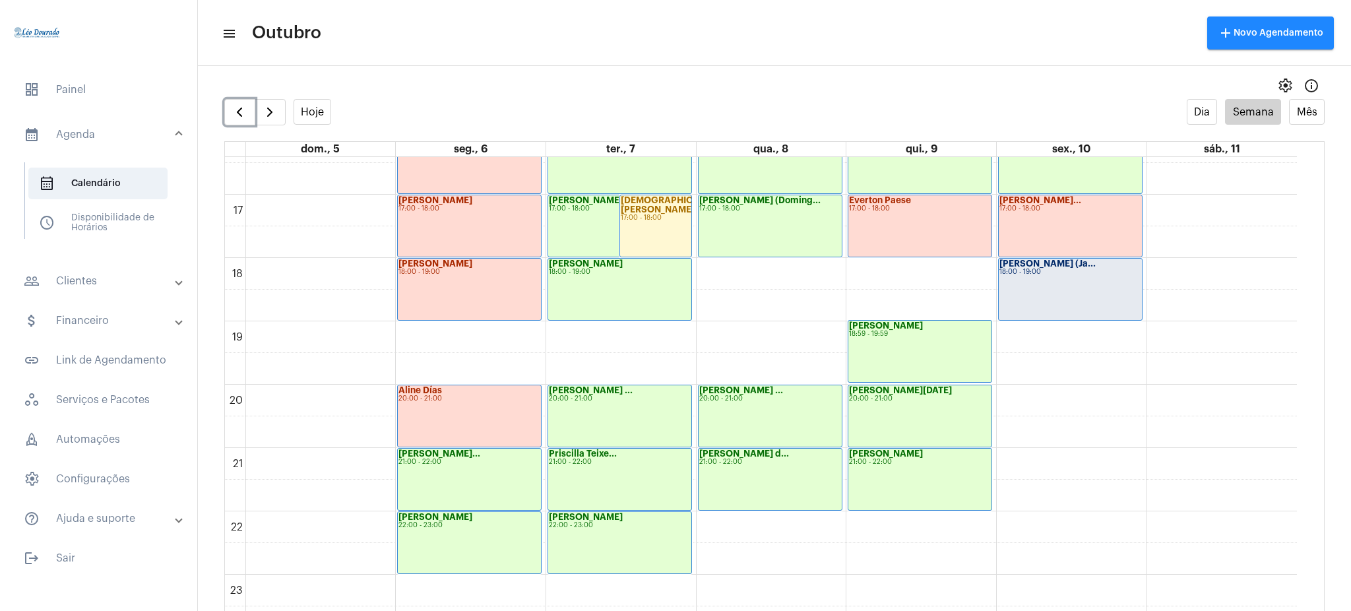
click at [900, 416] on div "Sandra Lucia 20:00 - 21:00" at bounding box center [920, 415] width 143 height 61
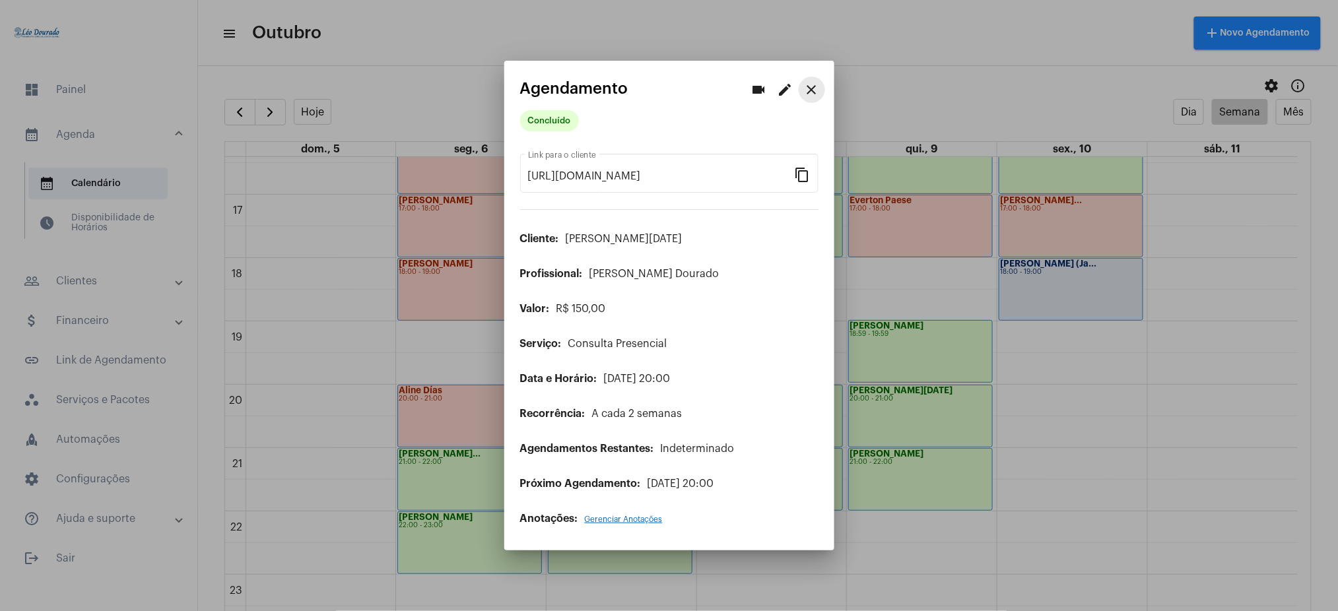
click at [814, 86] on mat-icon "close" at bounding box center [812, 90] width 16 height 16
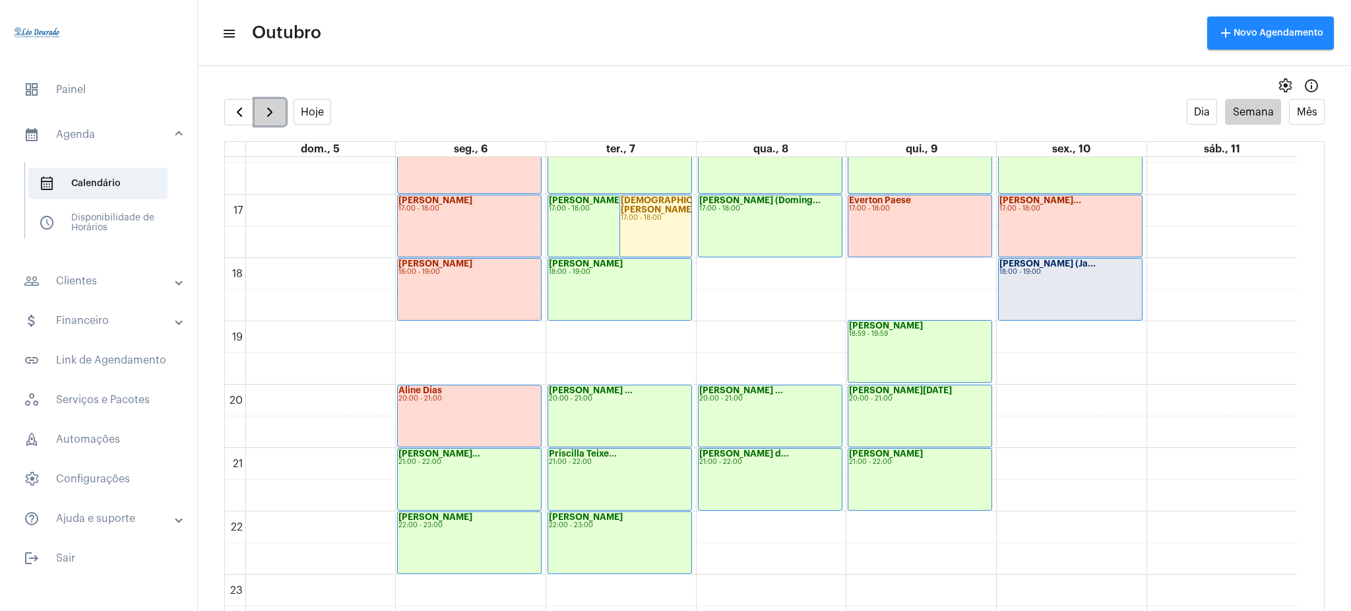
click at [260, 112] on button "button" at bounding box center [270, 112] width 31 height 26
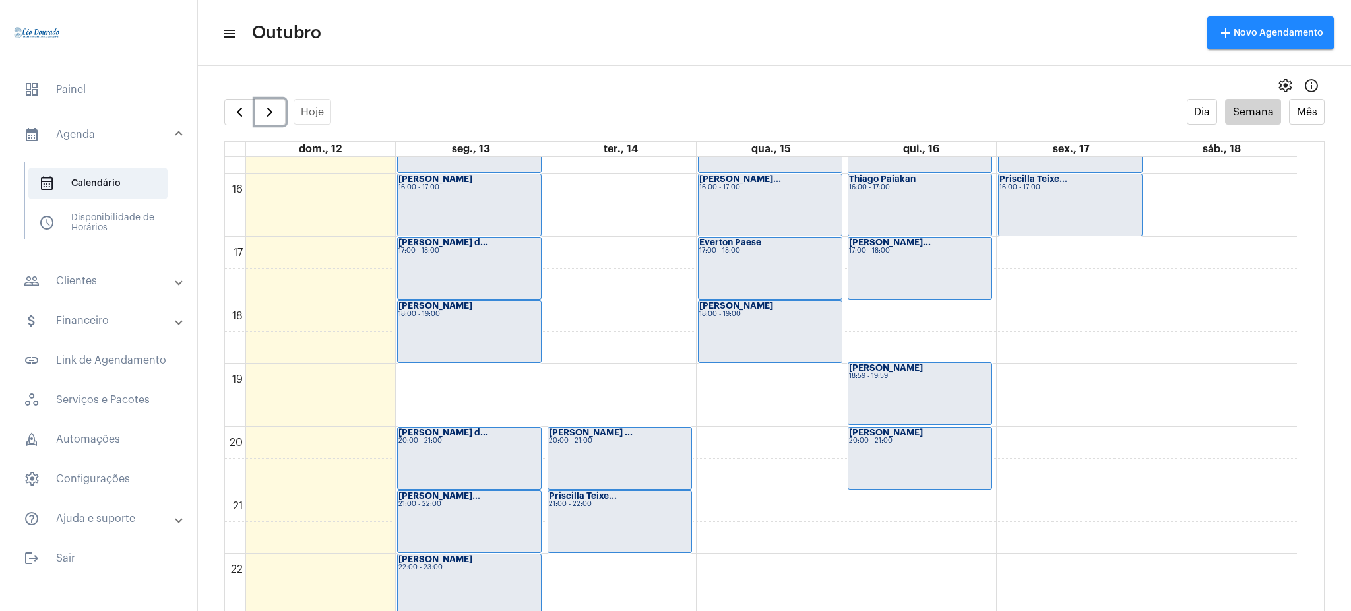
scroll to position [1039, 0]
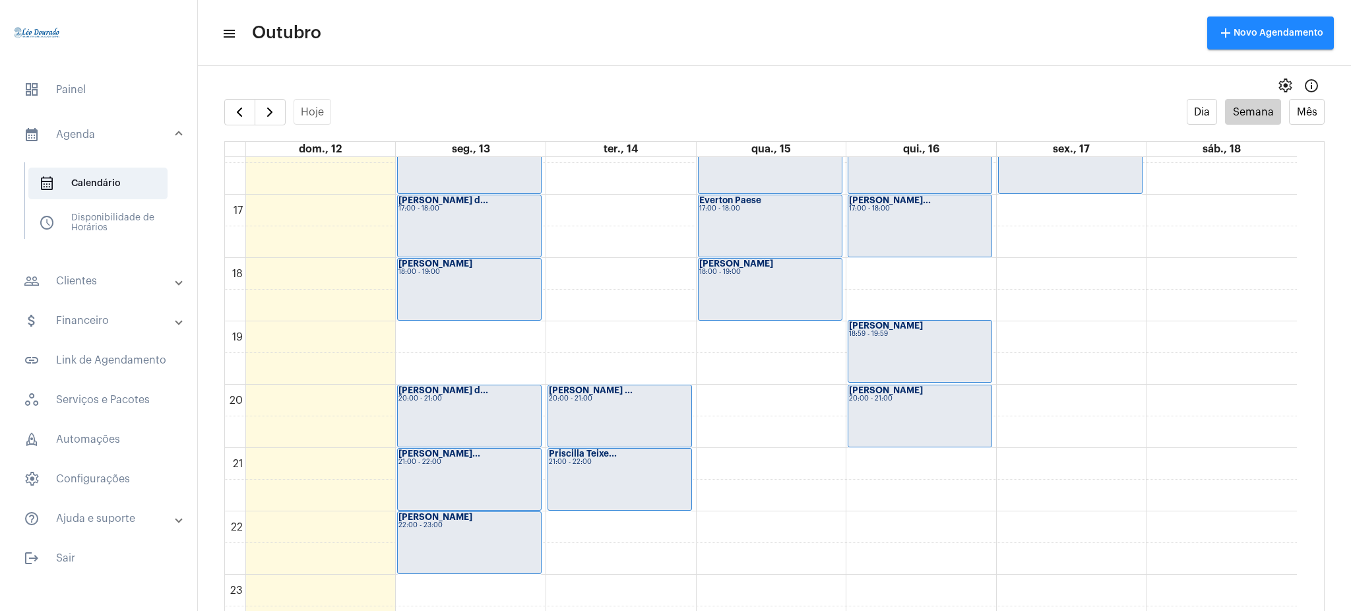
click at [71, 276] on mat-panel-title "people_outline Clientes" at bounding box center [100, 281] width 152 height 16
click at [146, 226] on span "people_outline Meus Clientes" at bounding box center [97, 226] width 139 height 32
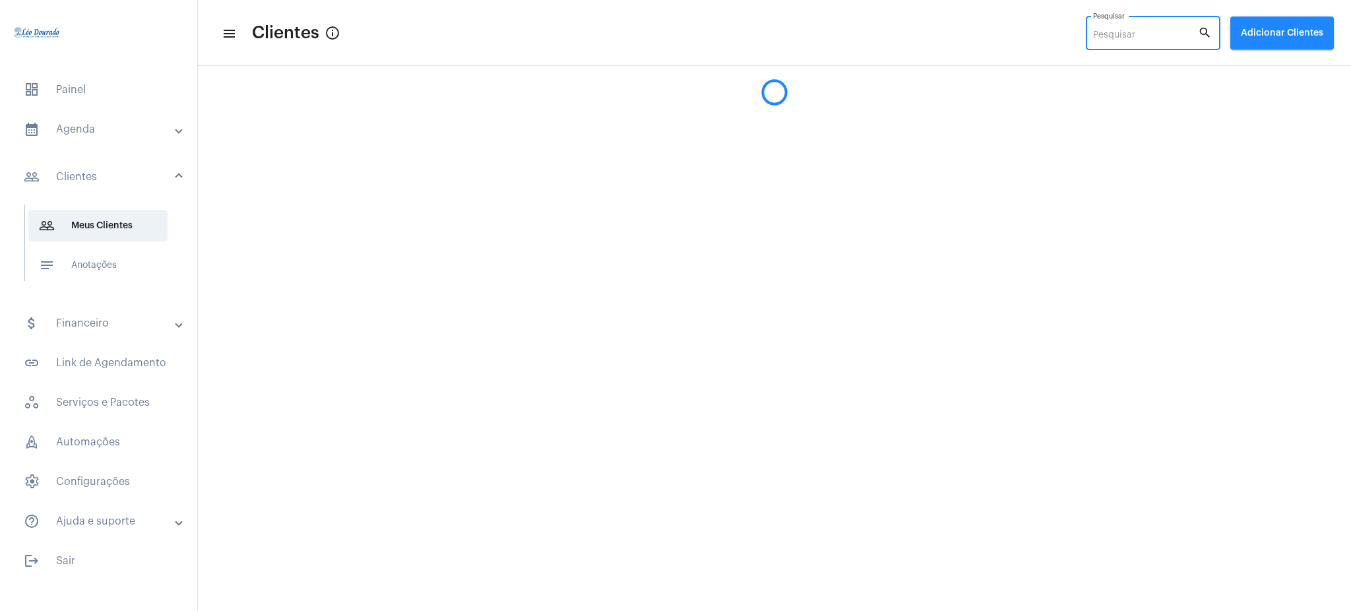
click at [1146, 39] on input "Pesquisar" at bounding box center [1145, 35] width 105 height 11
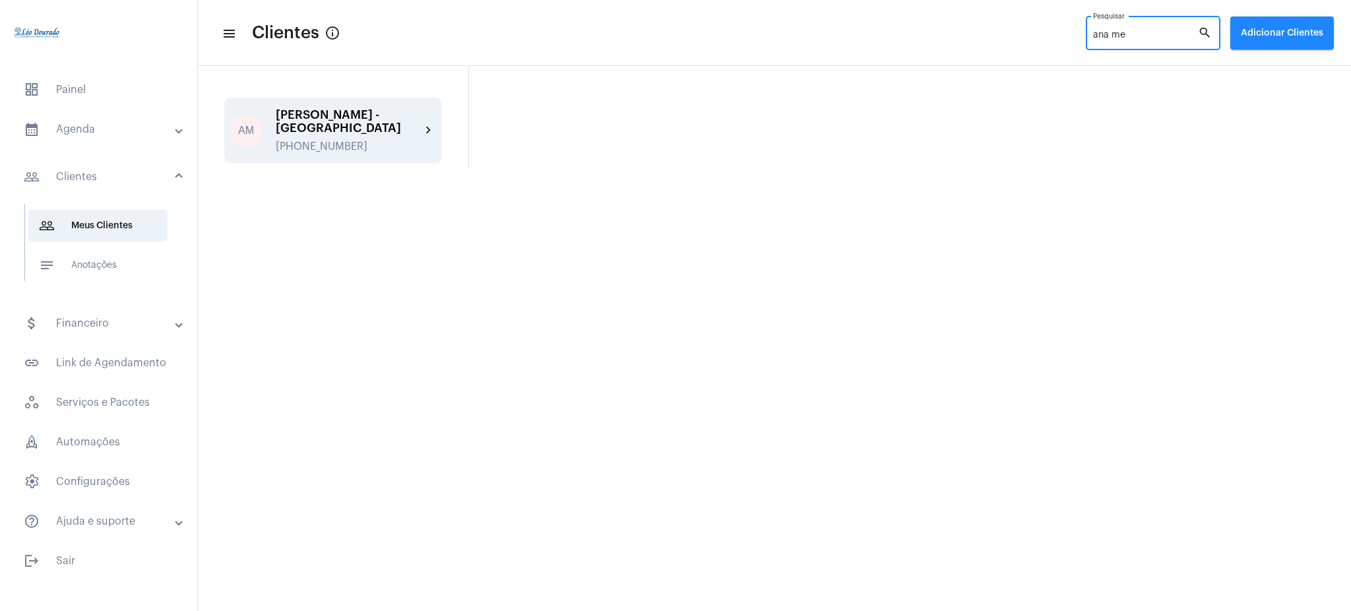
type input "ana me"
click at [414, 141] on div "[PHONE_NUMBER]" at bounding box center [348, 147] width 145 height 12
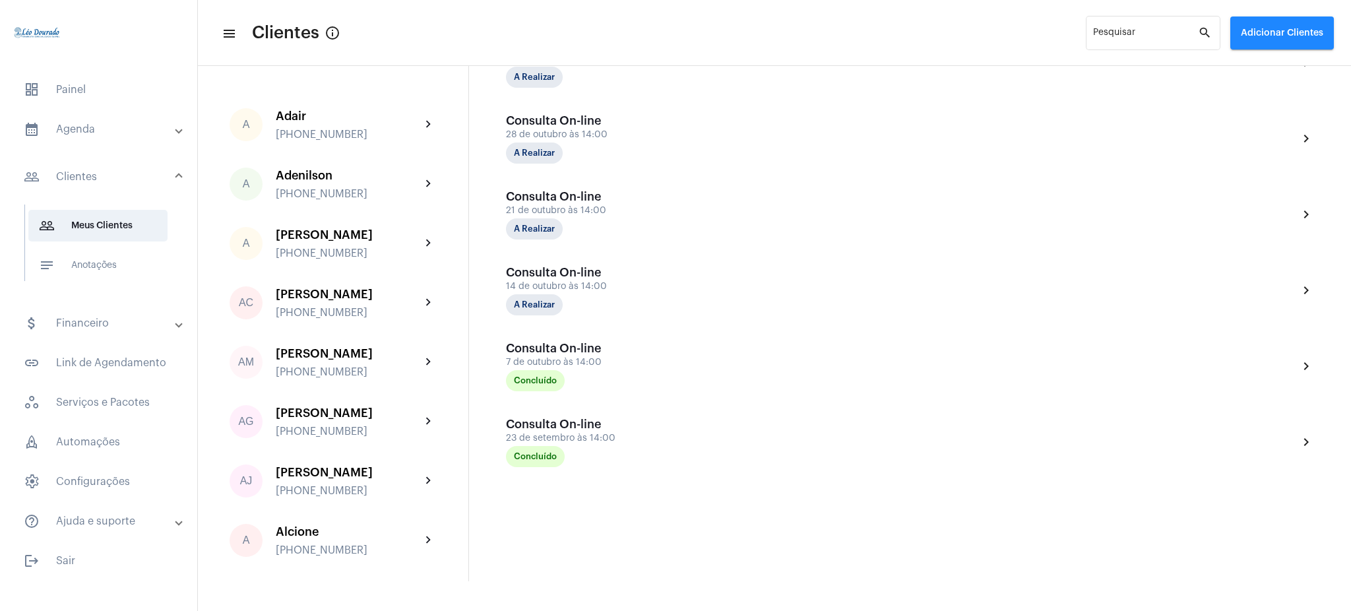
scroll to position [467, 0]
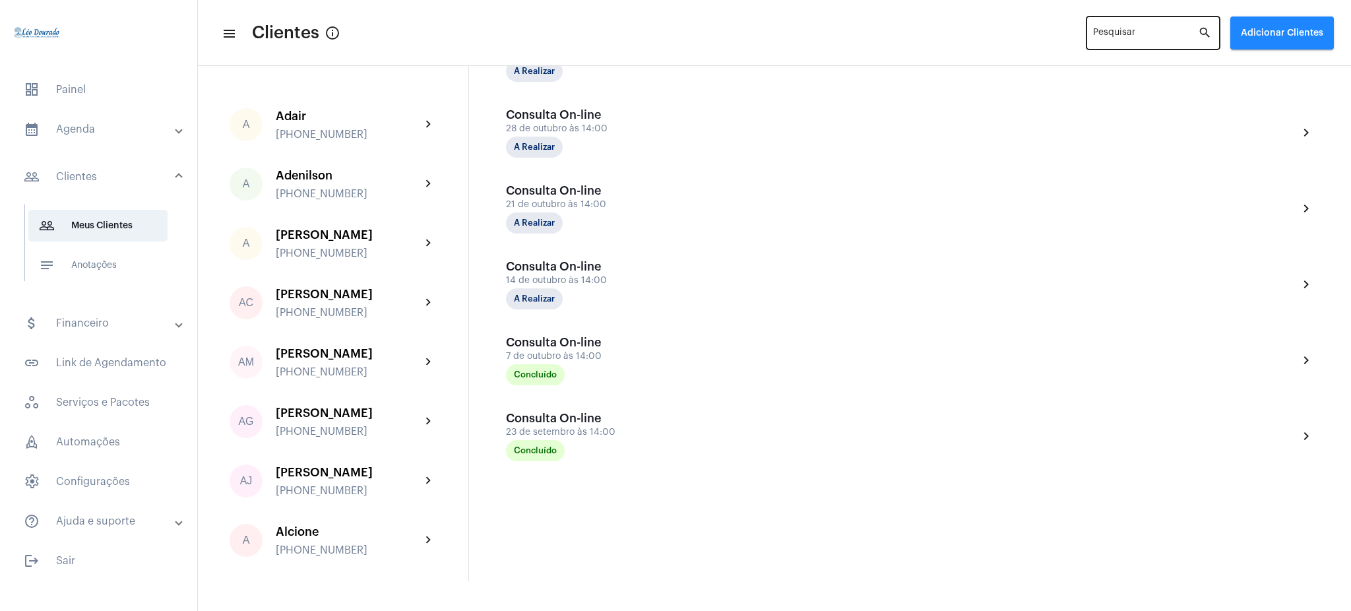
click at [1132, 25] on div "Pesquisar" at bounding box center [1145, 32] width 105 height 36
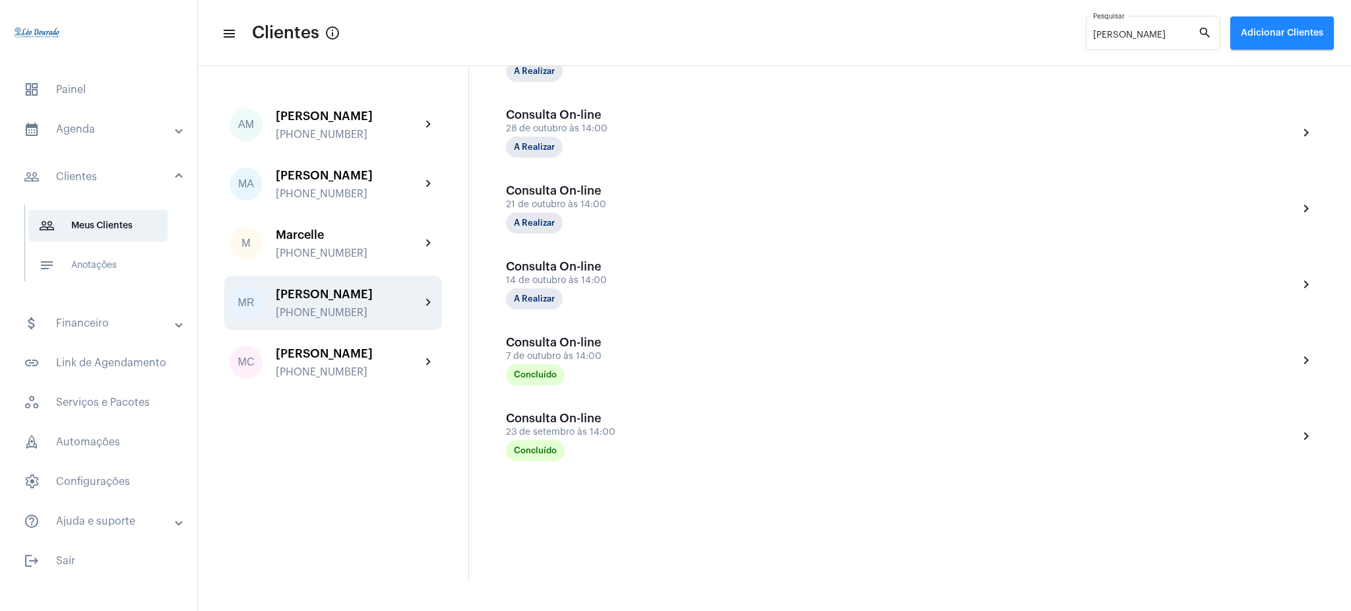
click at [377, 318] on div "[PHONE_NUMBER]" at bounding box center [348, 313] width 145 height 12
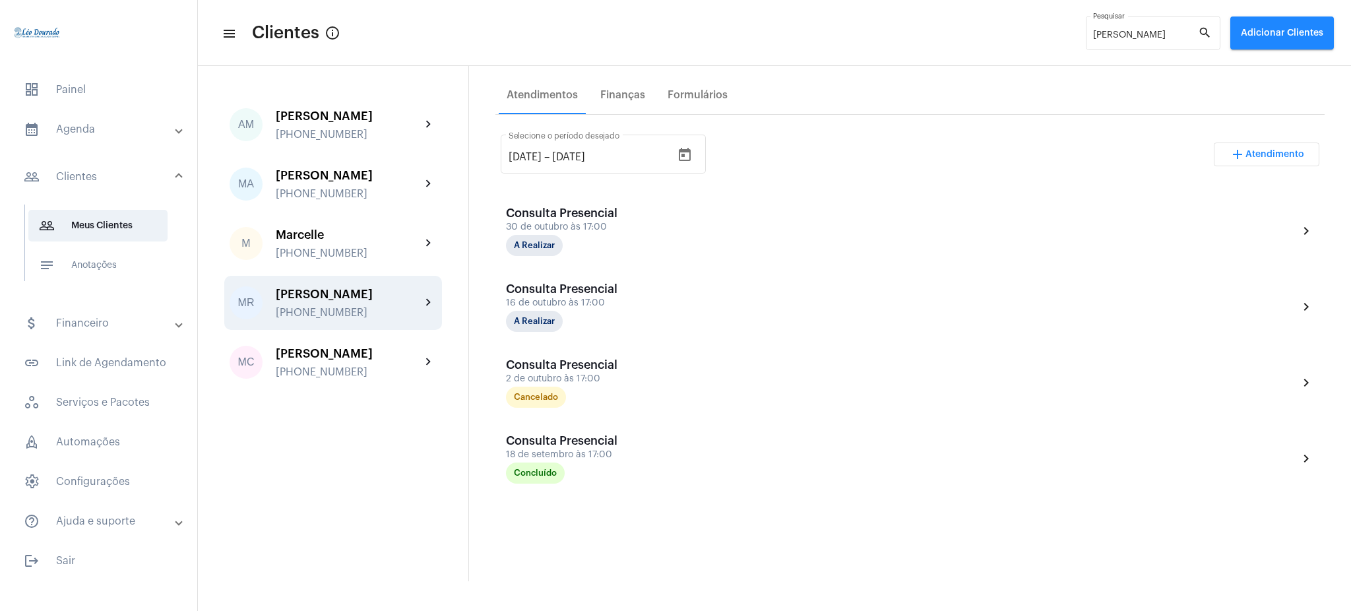
scroll to position [212, 0]
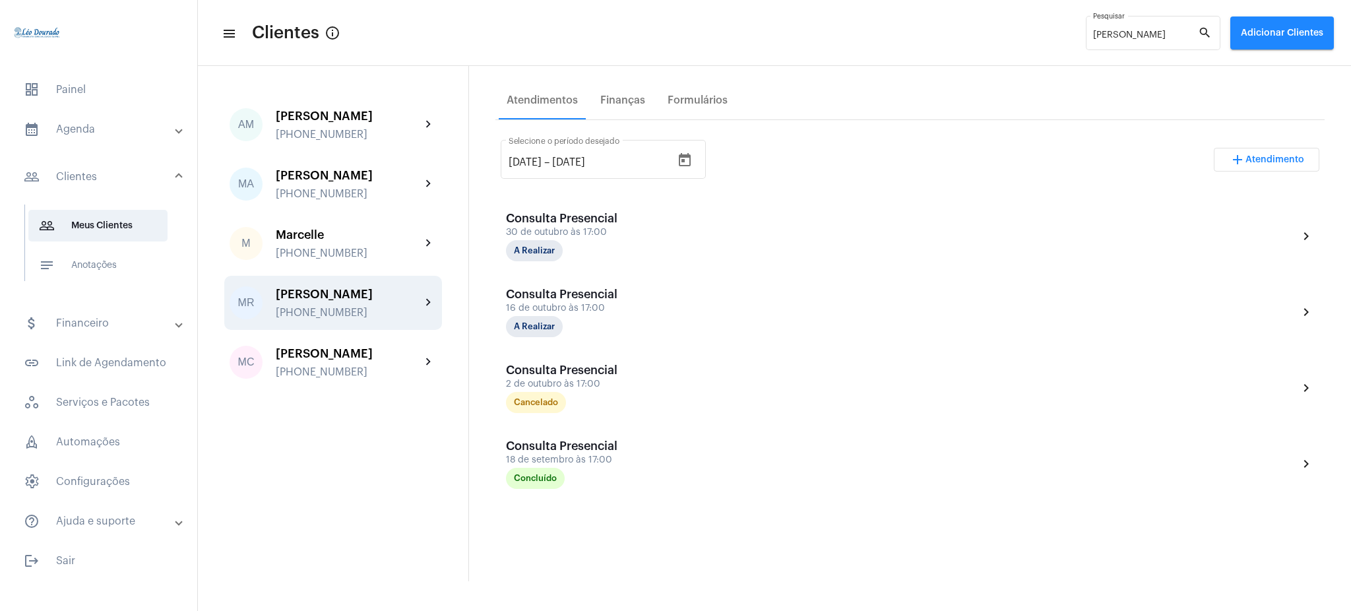
click at [416, 319] on div "[PHONE_NUMBER]" at bounding box center [348, 313] width 145 height 12
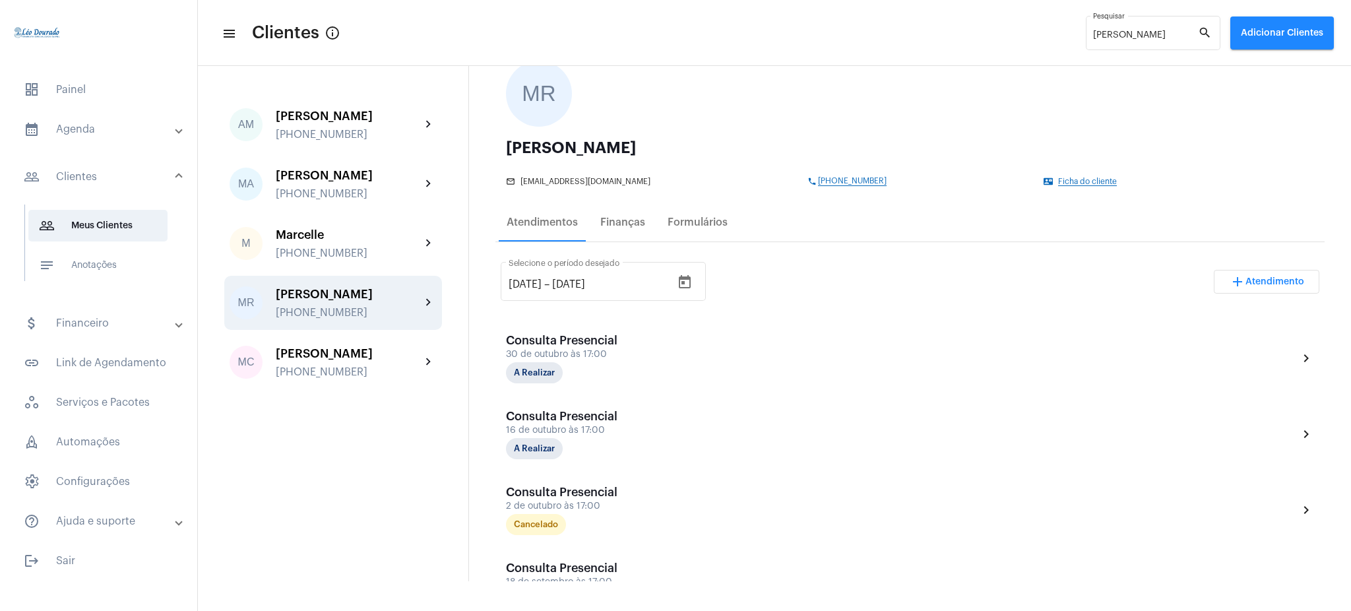
scroll to position [71, 0]
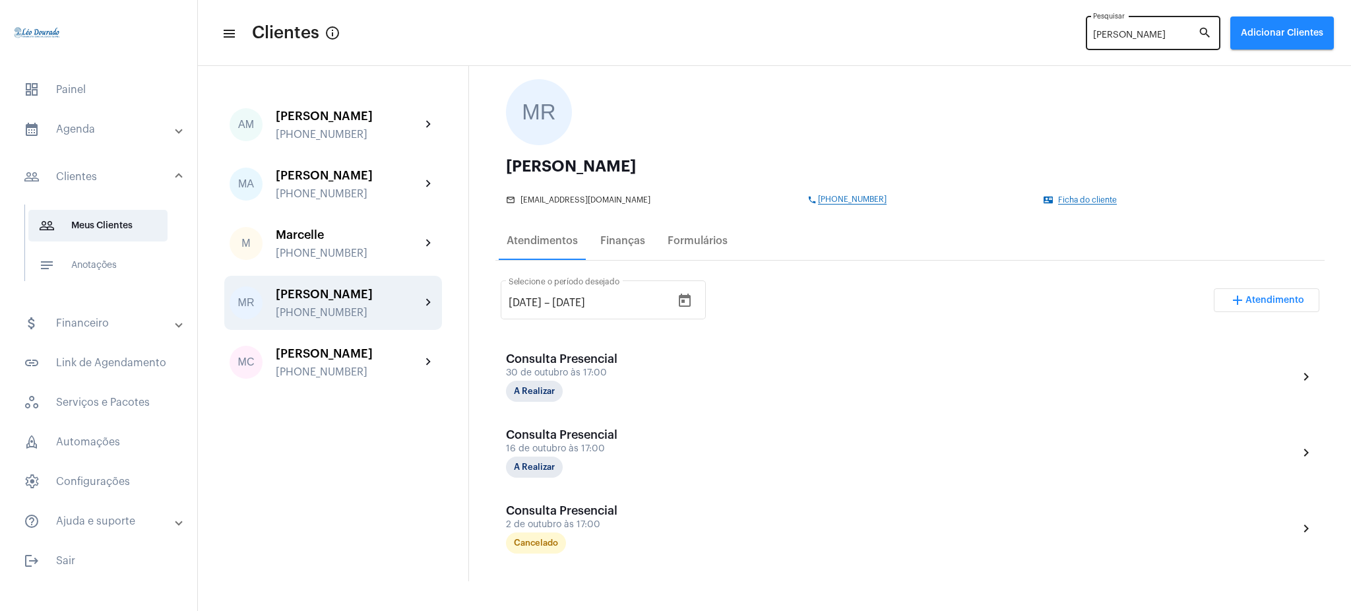
click at [1141, 42] on div "marcel Pesquisar" at bounding box center [1145, 32] width 105 height 36
click at [1138, 22] on div "marcel Pesquisar" at bounding box center [1145, 32] width 105 height 36
click at [1128, 35] on input "marcel" at bounding box center [1145, 35] width 105 height 11
type input "m"
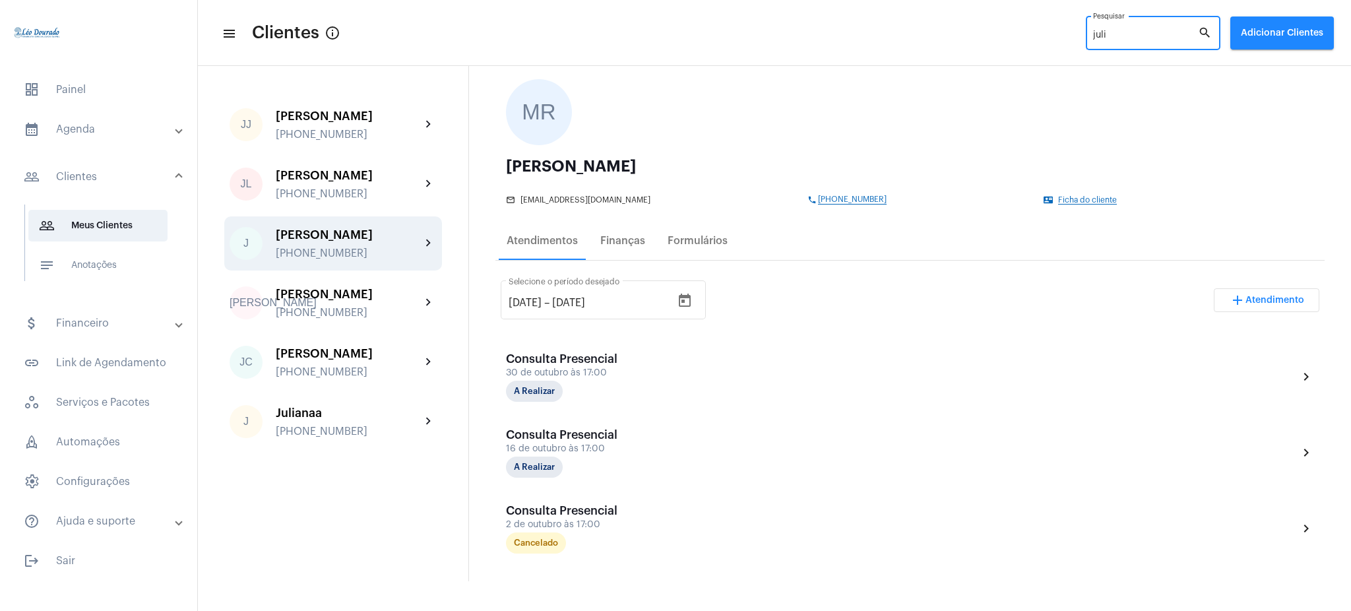
click at [393, 240] on div "[PERSON_NAME]" at bounding box center [348, 234] width 145 height 13
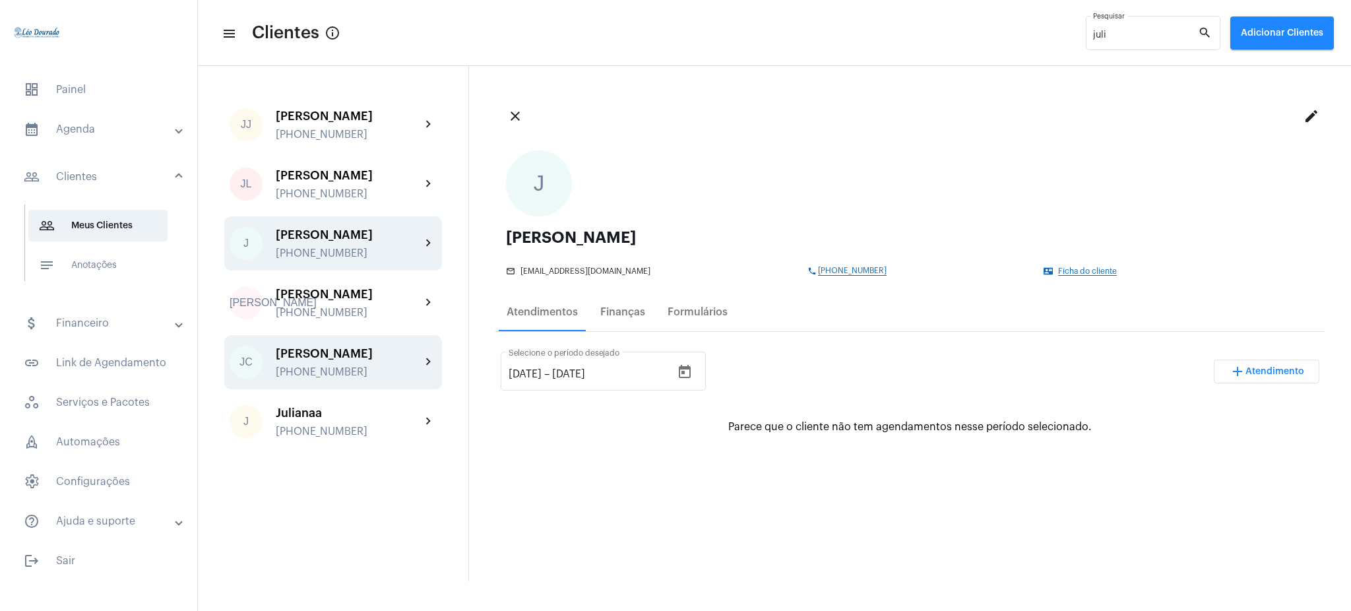
click at [393, 366] on div "[PHONE_NUMBER]" at bounding box center [348, 372] width 145 height 12
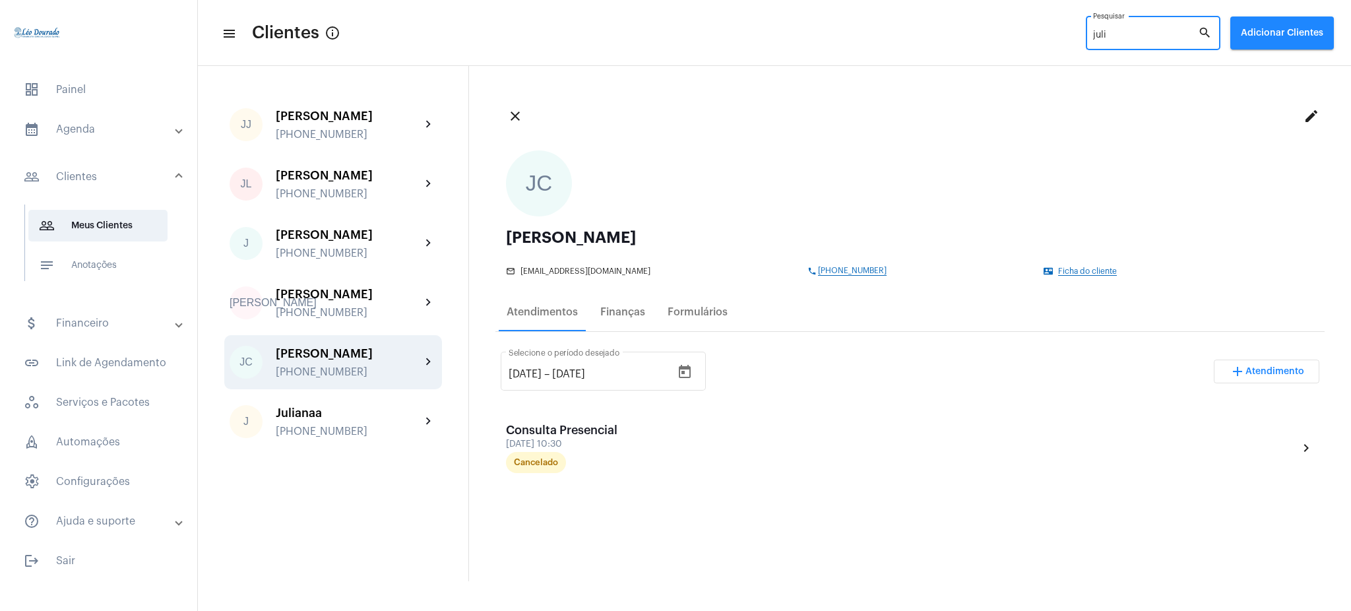
click at [1137, 36] on input "juli" at bounding box center [1145, 35] width 105 height 11
type input "j"
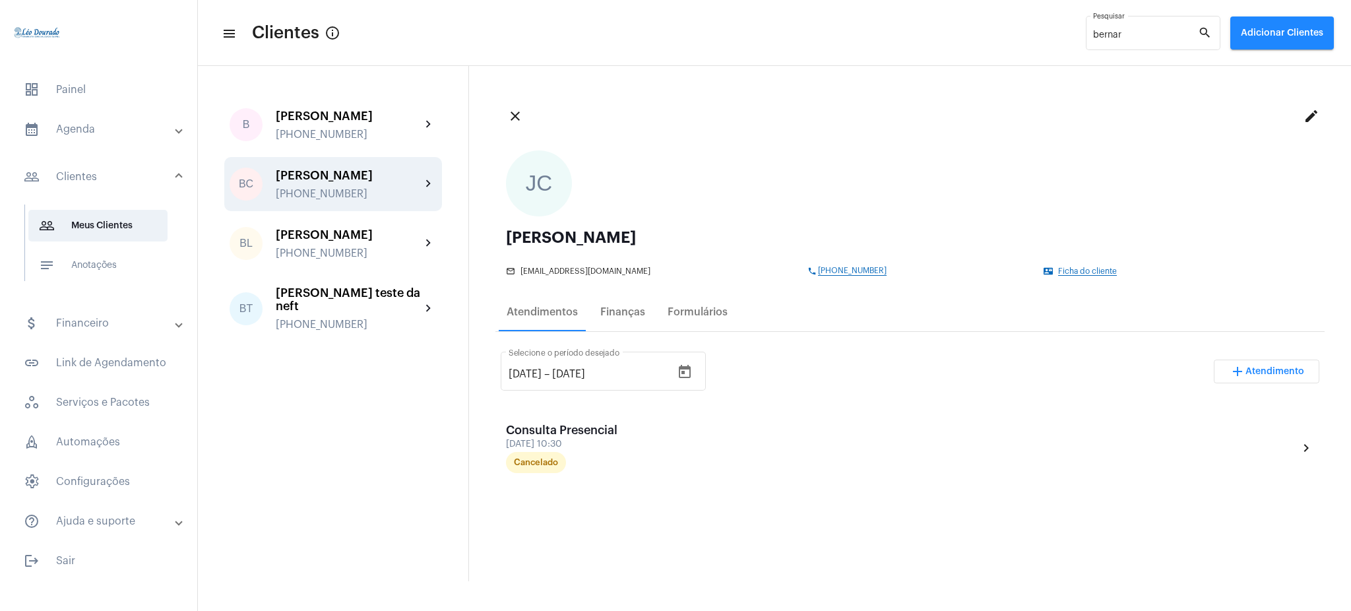
click at [398, 170] on div "[PERSON_NAME]" at bounding box center [348, 175] width 145 height 13
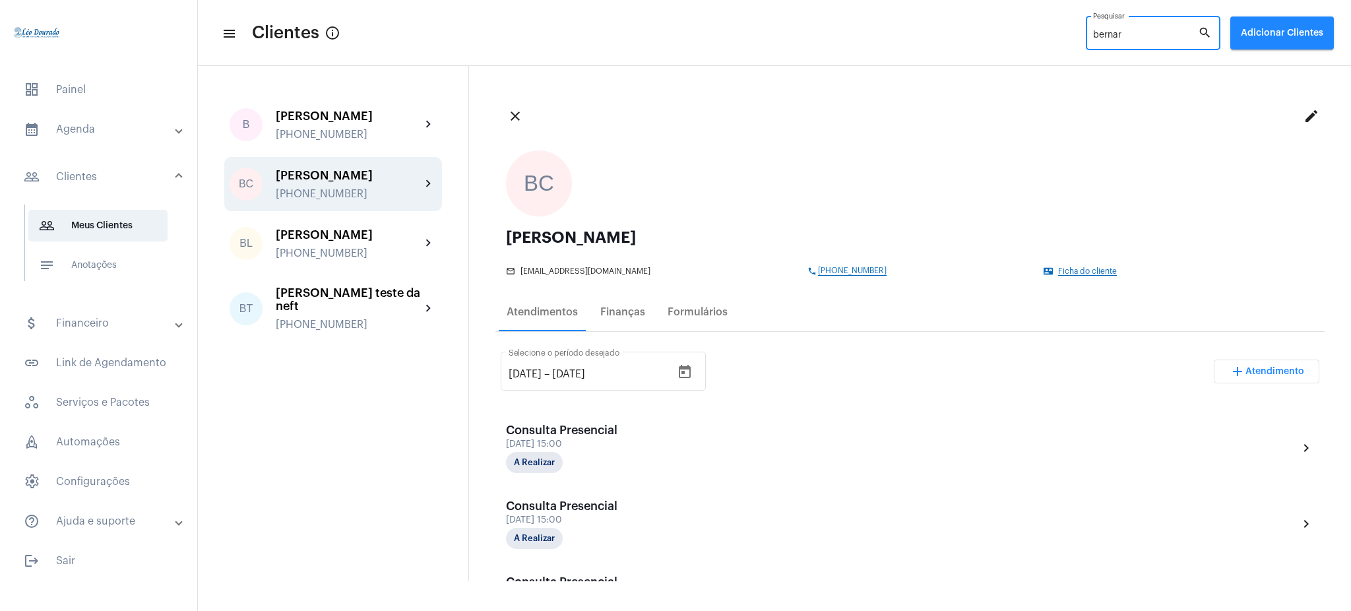
click at [1159, 34] on input "bernar" at bounding box center [1145, 35] width 105 height 11
type input "b"
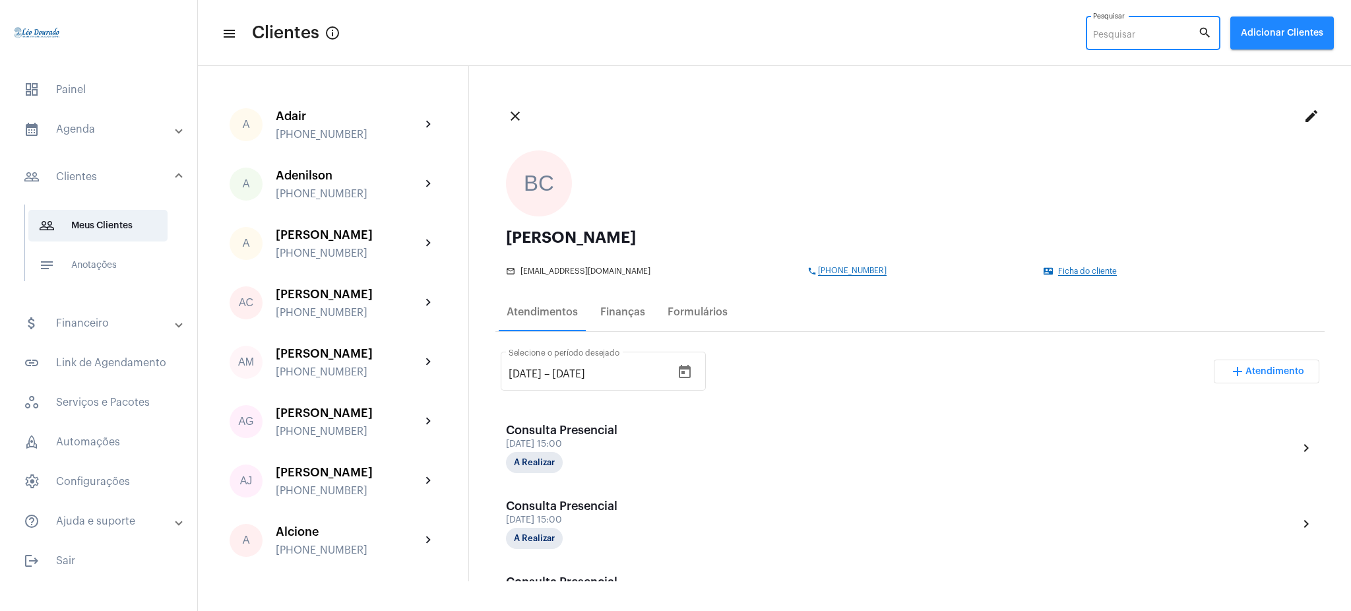
drag, startPoint x: 1109, startPoint y: 36, endPoint x: 499, endPoint y: -106, distance: 625.9
click at [499, 0] on html "dashboard Painel calendar_month_outlined Agenda calendar_month_outlined Calendá…" at bounding box center [675, 305] width 1351 height 611
click at [1105, 37] on input "Pesquisar" at bounding box center [1145, 35] width 105 height 11
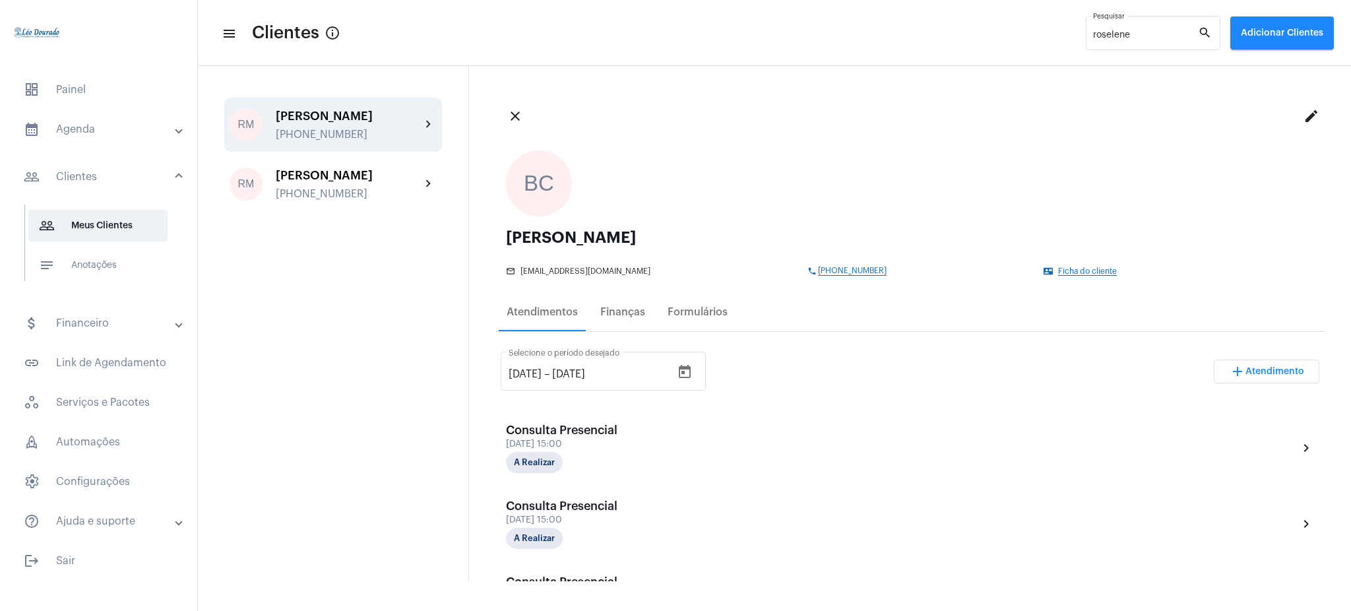
click at [409, 122] on div "[PERSON_NAME]" at bounding box center [348, 116] width 145 height 13
click at [1174, 31] on input "roselene" at bounding box center [1145, 35] width 105 height 11
type input "r"
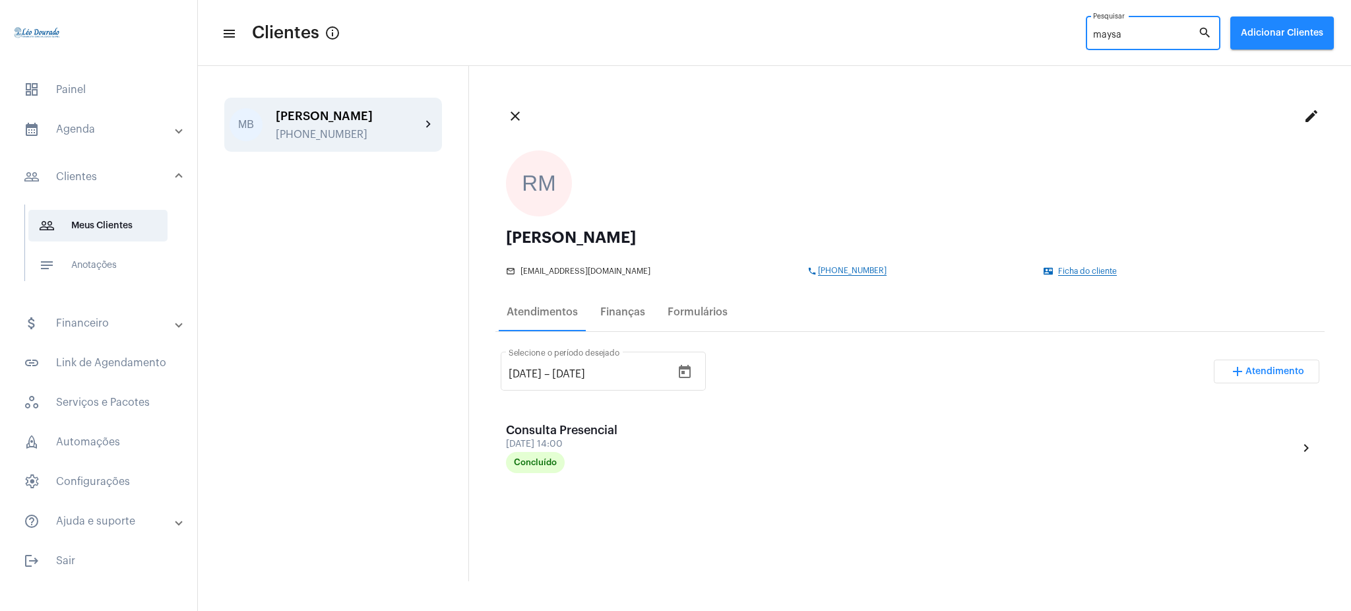
type input "maysa"
click at [424, 119] on div "MB Maysa Bianca Gomes Souza +553173112883 chevron_right" at bounding box center [333, 125] width 218 height 54
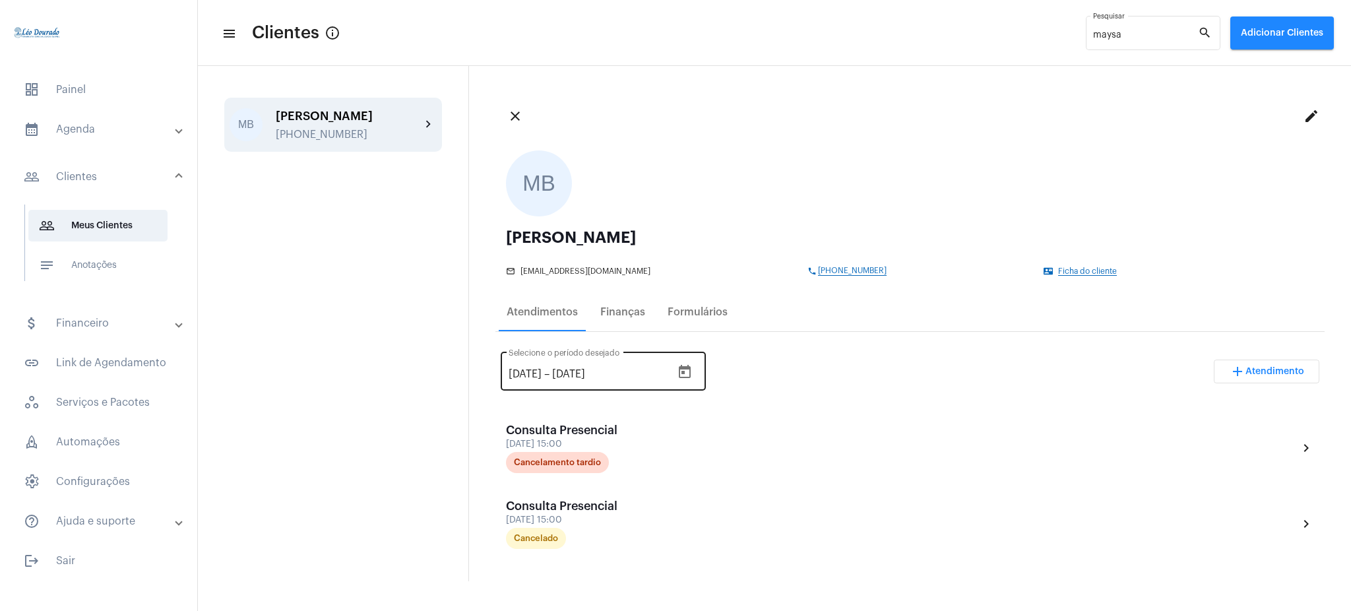
click at [525, 367] on div "[DATE] [DATE] – [DATE] Selecione o período desejado" at bounding box center [590, 370] width 163 height 42
click at [529, 374] on input "[DATE]" at bounding box center [525, 374] width 33 height 12
click at [525, 372] on input "12//2025" at bounding box center [530, 374] width 42 height 12
click at [523, 374] on input "12//2025" at bounding box center [530, 374] width 42 height 12
click at [768, 366] on div "12/8/2025 12/8/2025 – 12/11/2025 Selecione o período desejado add Atendimento" at bounding box center [910, 377] width 819 height 62
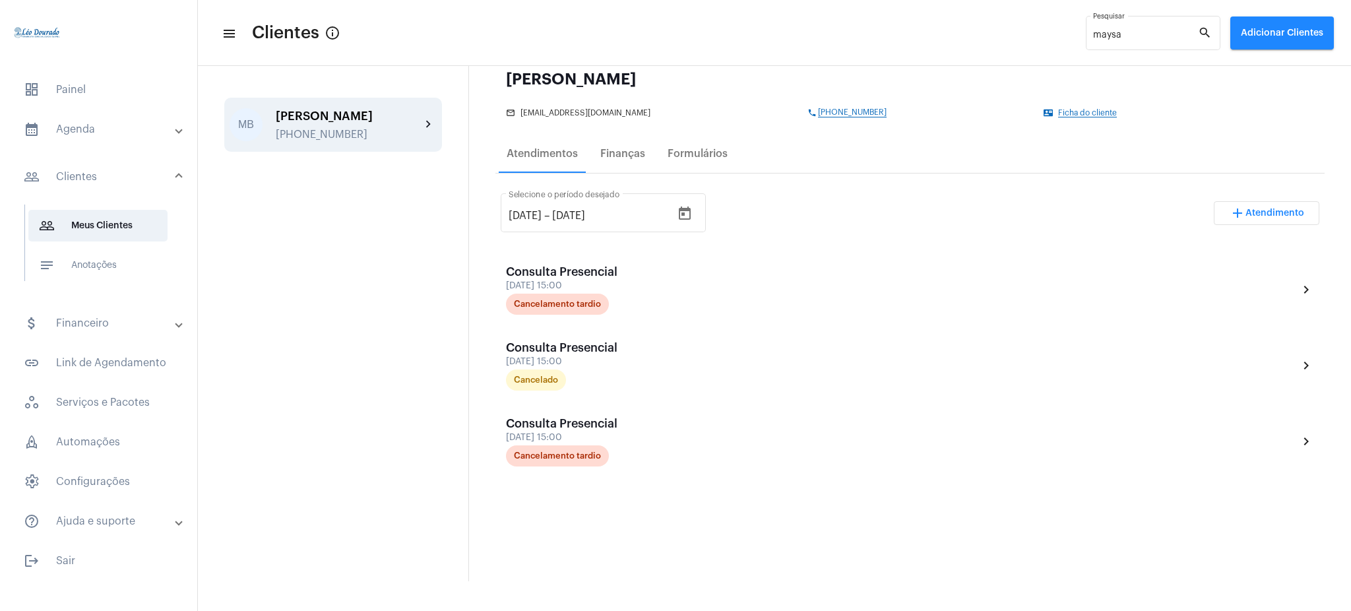
scroll to position [154, 0]
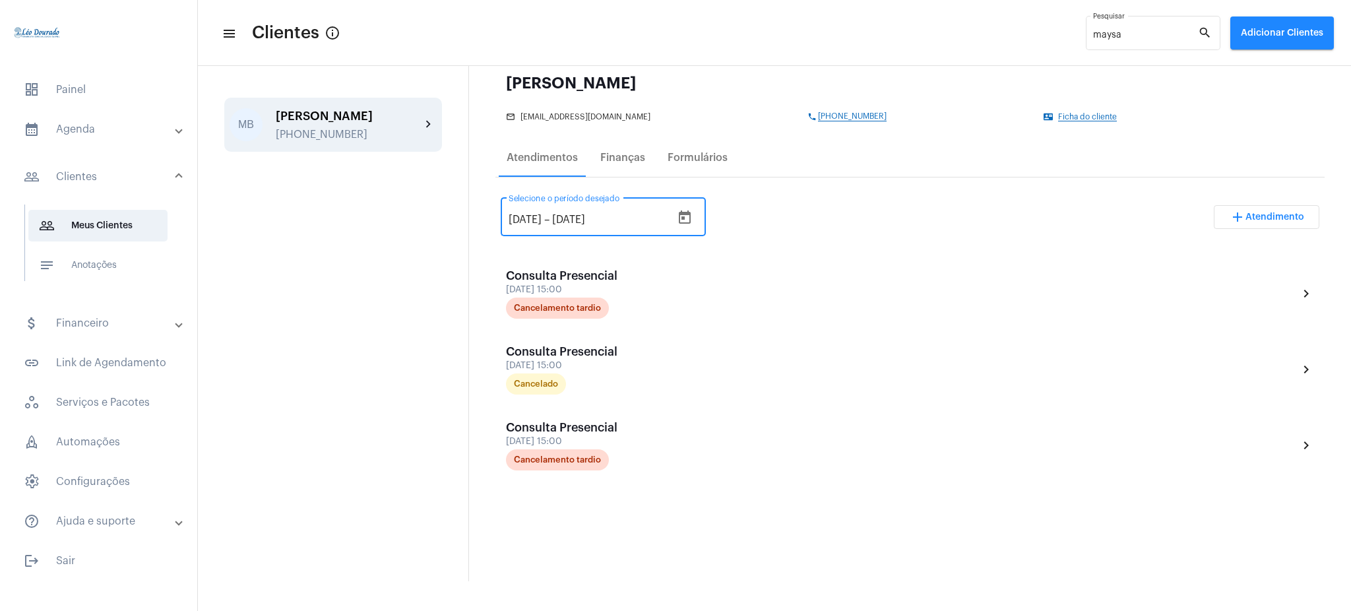
click at [519, 218] on input "12/8/2025" at bounding box center [525, 220] width 33 height 12
click at [513, 218] on input "12/8/2025" at bounding box center [525, 220] width 33 height 12
type input "2/8/2025"
click at [783, 232] on div "2/8/2025 2/8/2025 – 12/11/2025 Selecione o período desejado add Atendimento" at bounding box center [910, 222] width 819 height 62
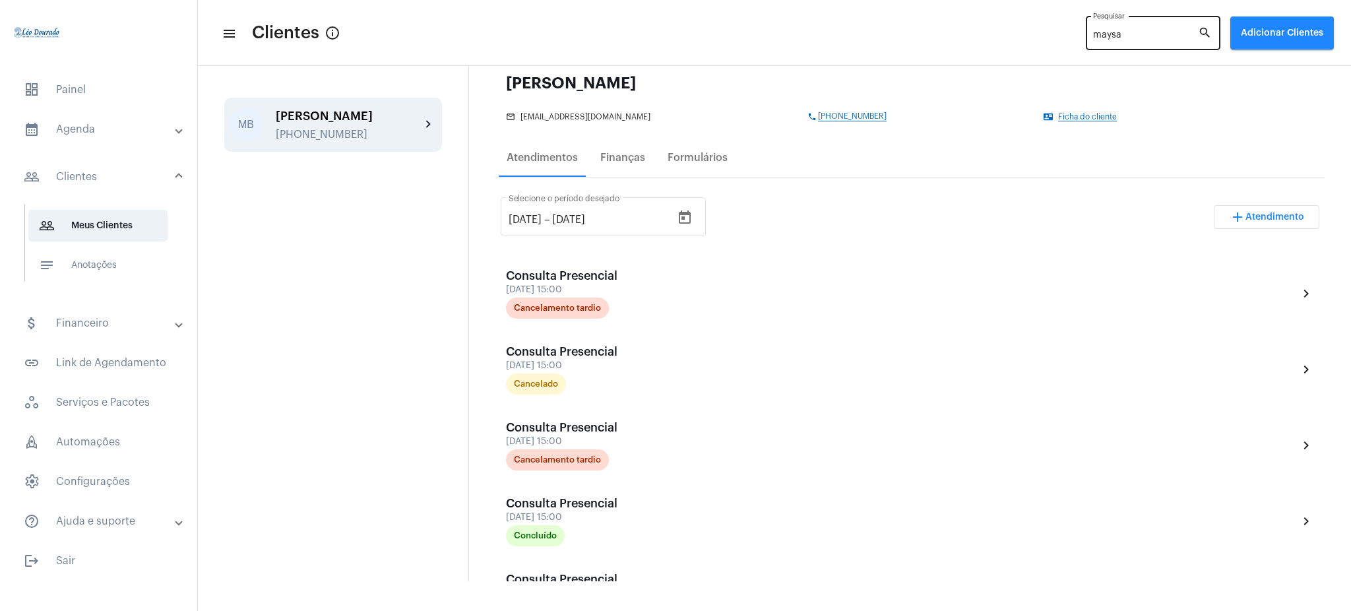
click at [1147, 28] on div "maysa Pesquisar" at bounding box center [1145, 32] width 105 height 36
type input "m"
click at [425, 114] on div "CM Caio Moraes +5531999282111 chevron_right" at bounding box center [333, 125] width 218 height 54
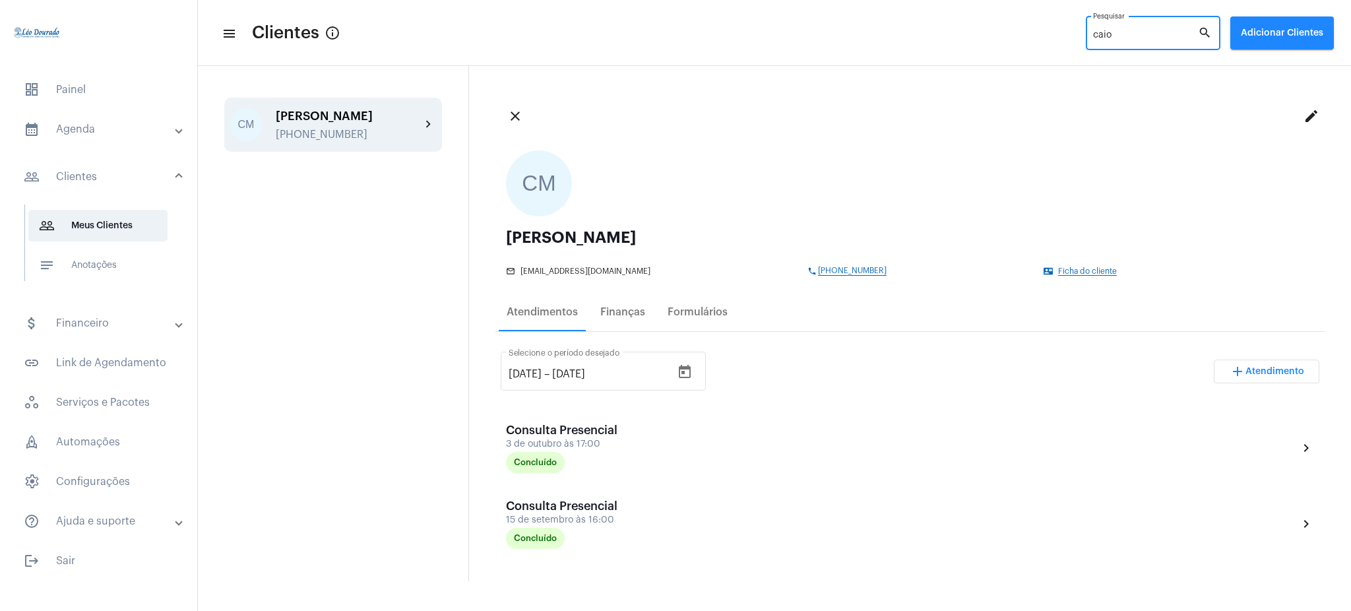
click at [1141, 36] on input "caio" at bounding box center [1145, 35] width 105 height 11
type input "c"
type input "patricia"
click at [430, 132] on mat-icon "chevron_right" at bounding box center [429, 125] width 16 height 16
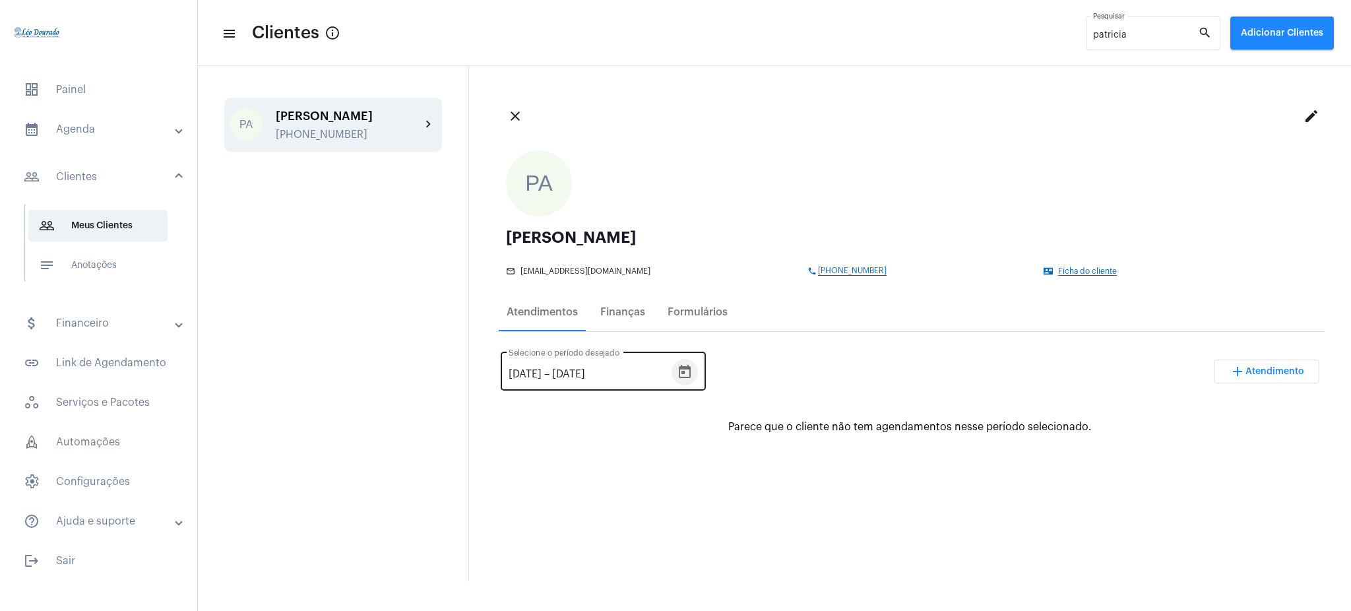
click at [691, 365] on button "Open calendar" at bounding box center [685, 372] width 26 height 26
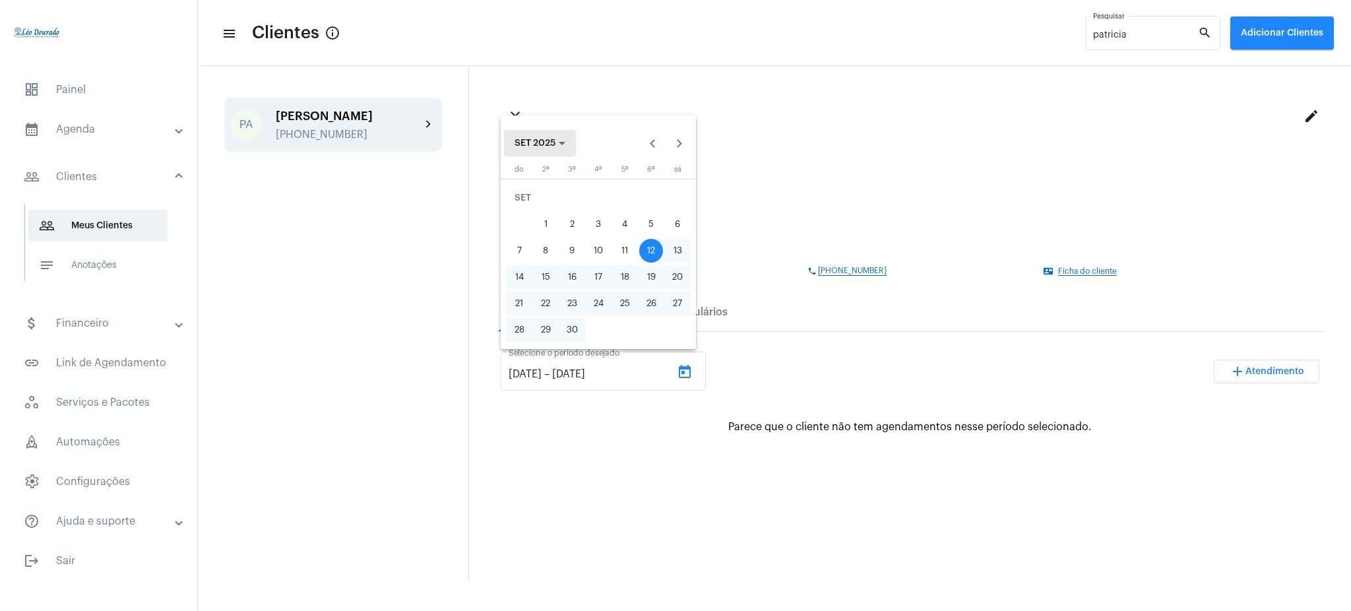
click at [543, 136] on button "SET 2025" at bounding box center [540, 143] width 72 height 26
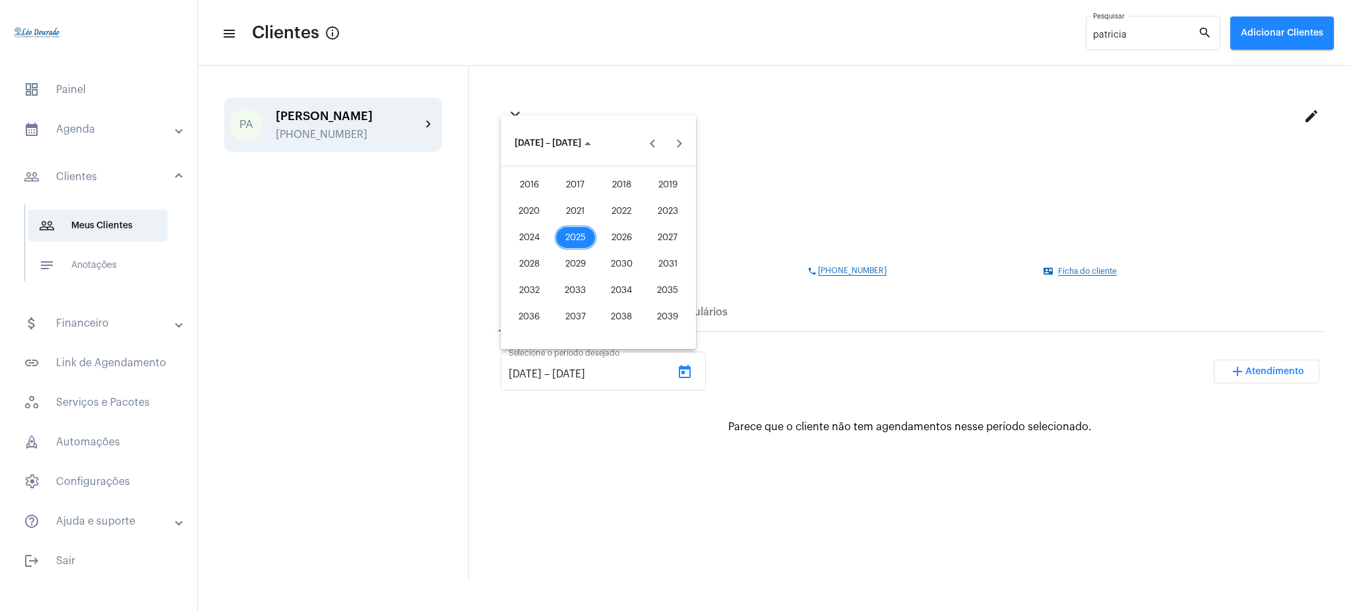
click at [583, 237] on div "2025" at bounding box center [576, 238] width 42 height 24
click at [587, 236] on div "JUN" at bounding box center [576, 238] width 42 height 24
click at [521, 226] on div "1" at bounding box center [519, 224] width 24 height 24
type input "1/6/2025"
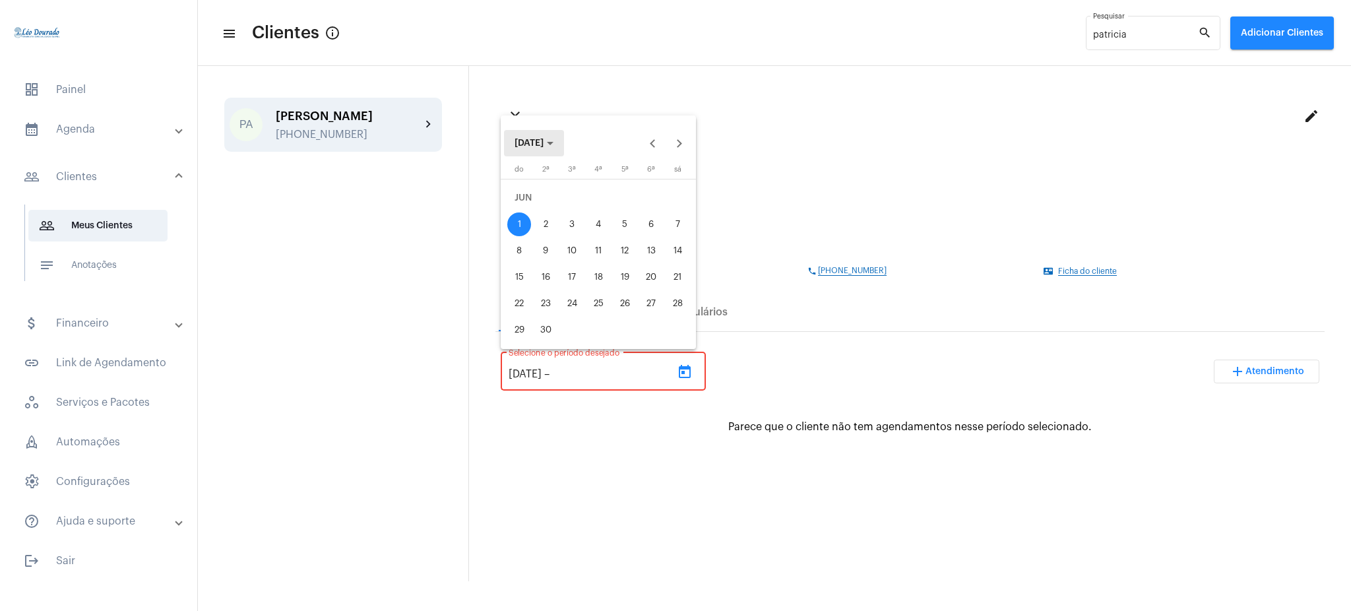
click at [560, 150] on button "JUN 2025" at bounding box center [534, 143] width 60 height 26
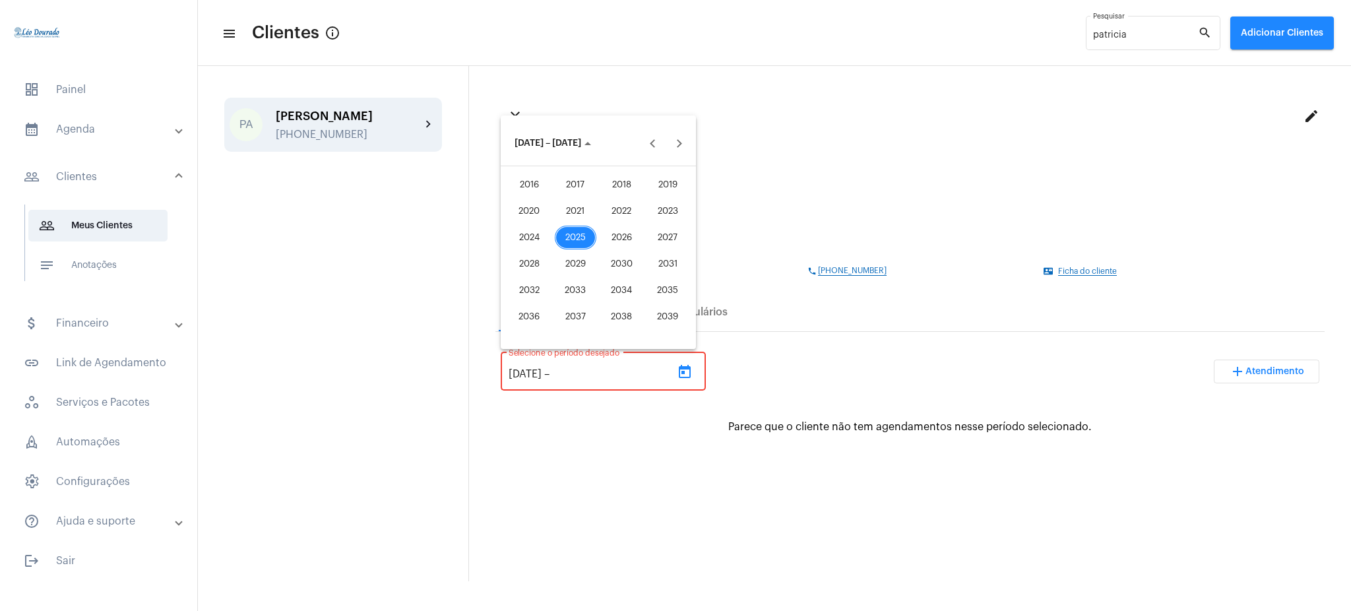
click at [579, 230] on div "2025" at bounding box center [576, 238] width 42 height 24
click at [569, 275] on div "OUT" at bounding box center [576, 264] width 42 height 24
click at [544, 252] on div "13" at bounding box center [546, 251] width 24 height 24
type input "13/10/2025"
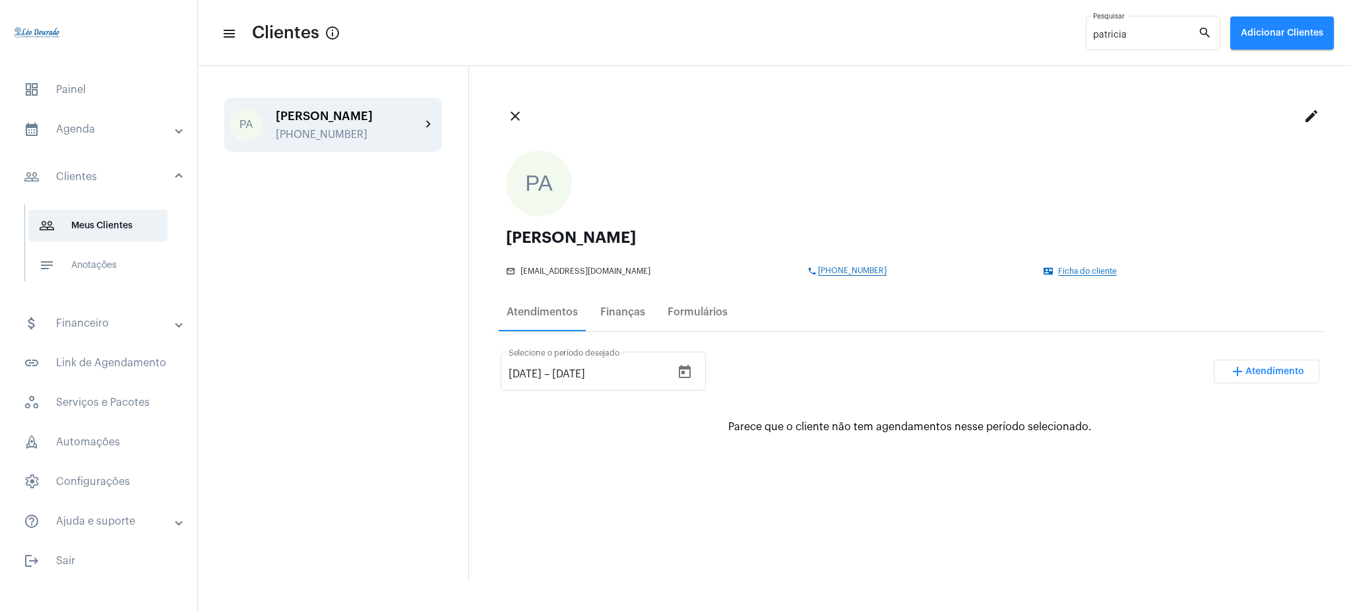
click at [795, 439] on div "1/6/2025 1/6/2025 – 13/10/2025 Selecione o período desejado add Atendimento Par…" at bounding box center [910, 540] width 829 height 407
click at [1134, 32] on input "patricia" at bounding box center [1145, 35] width 105 height 11
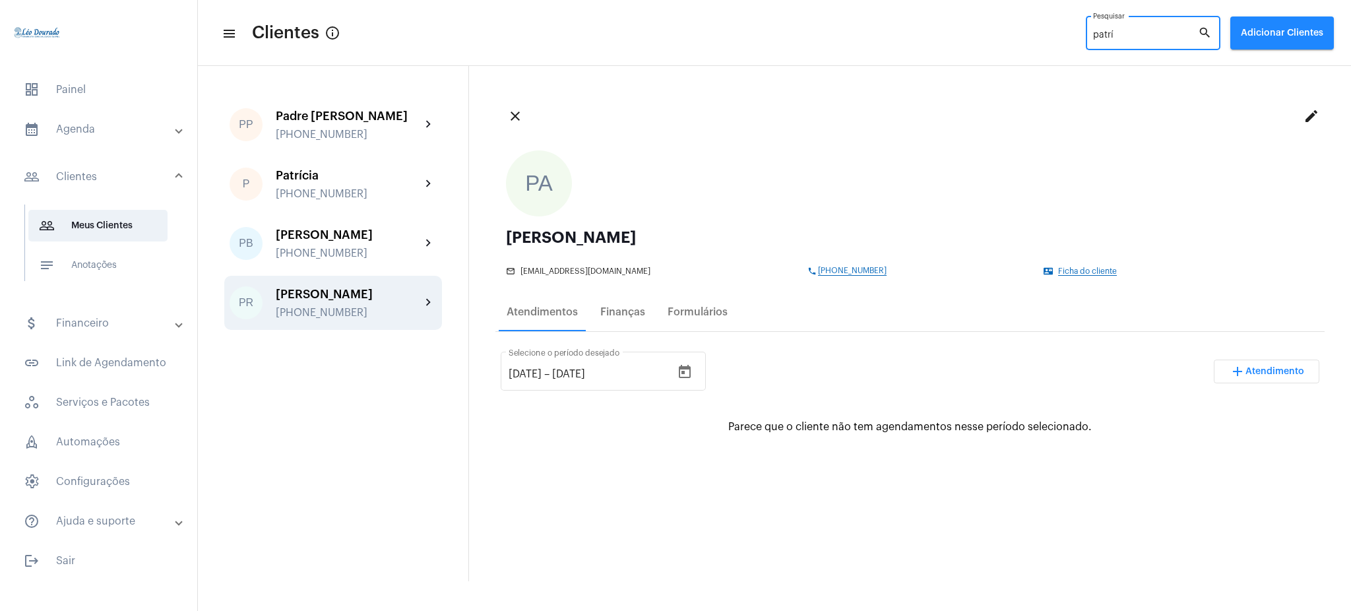
type input "patrí"
click at [395, 317] on div "Patrícia Ramos +5531987591118" at bounding box center [348, 303] width 145 height 31
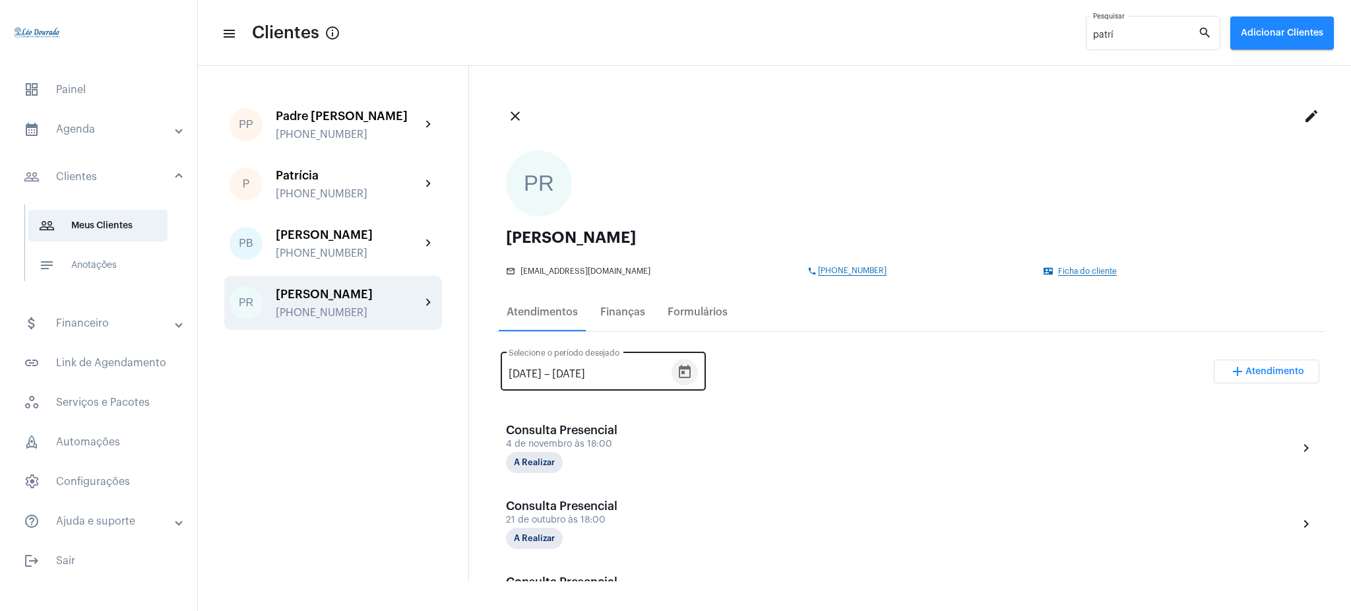
click at [698, 359] on button "Open calendar" at bounding box center [685, 372] width 26 height 26
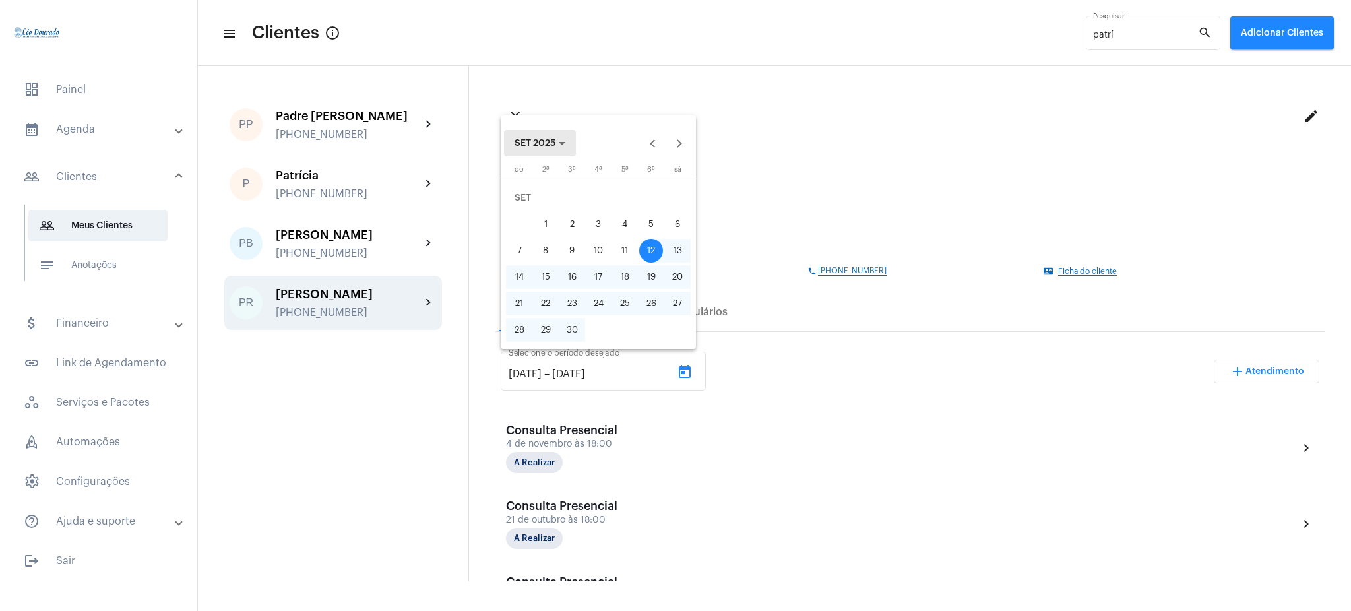
click at [564, 149] on button "SET 2025" at bounding box center [540, 143] width 72 height 26
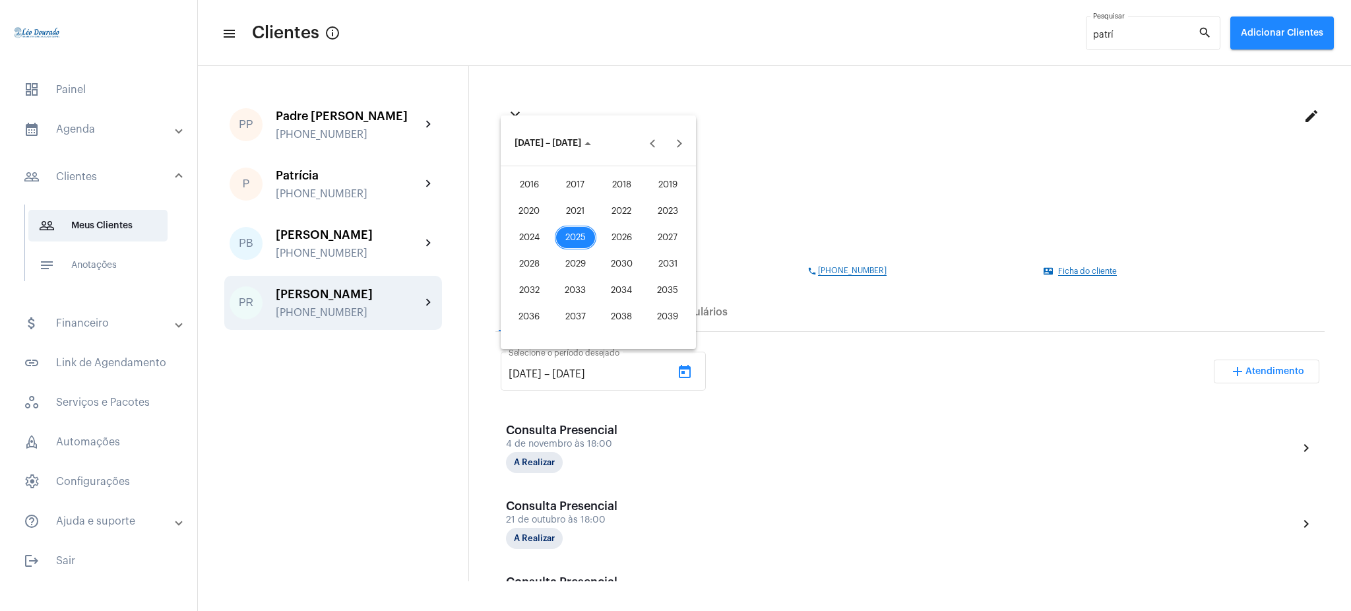
click at [593, 241] on div "2025" at bounding box center [576, 238] width 42 height 24
click at [577, 234] on div "JUN" at bounding box center [576, 238] width 42 height 24
click at [530, 228] on div "1" at bounding box center [519, 224] width 24 height 24
type input "1/6/2025"
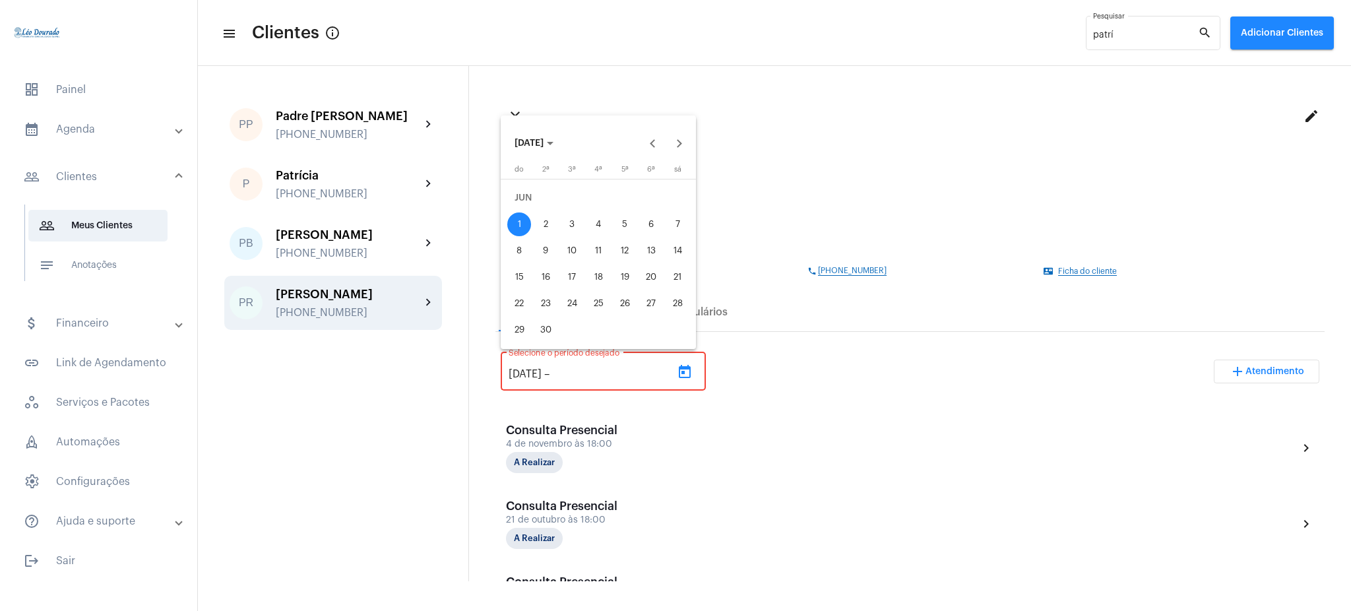
click at [554, 140] on span "JUN 2025" at bounding box center [534, 143] width 39 height 9
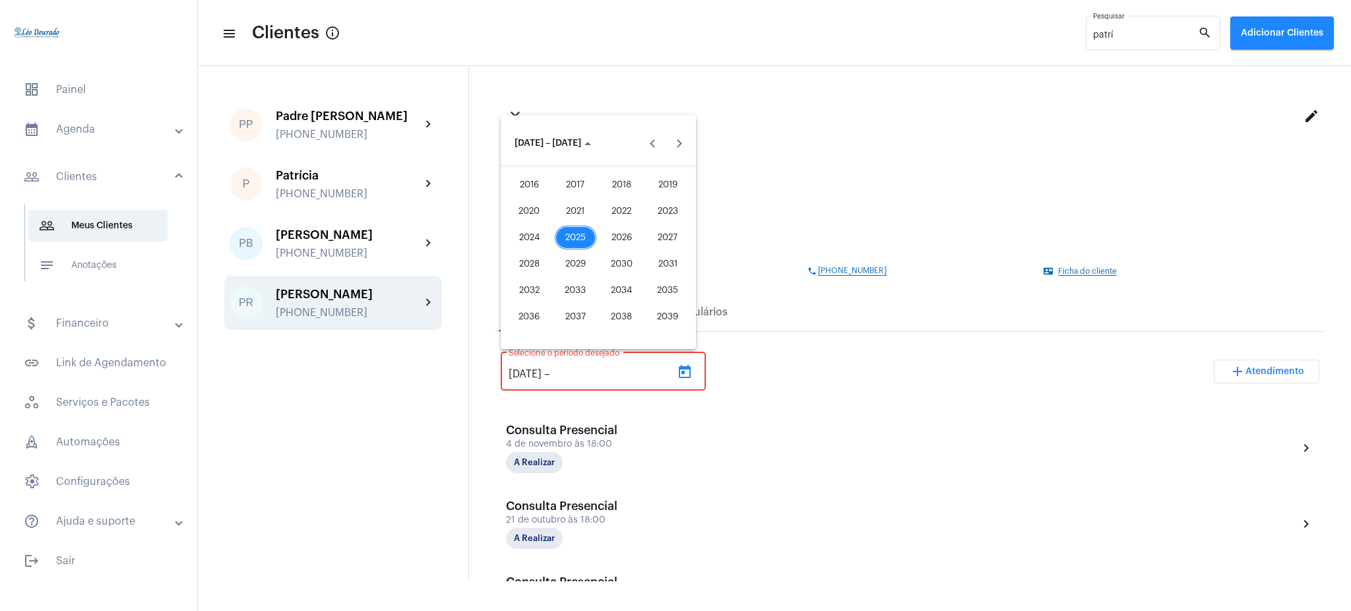
click at [571, 234] on div "2025" at bounding box center [576, 238] width 42 height 24
click at [583, 271] on div "OUT" at bounding box center [576, 264] width 42 height 24
click at [542, 250] on div "13" at bounding box center [546, 251] width 24 height 24
type input "13/10/2025"
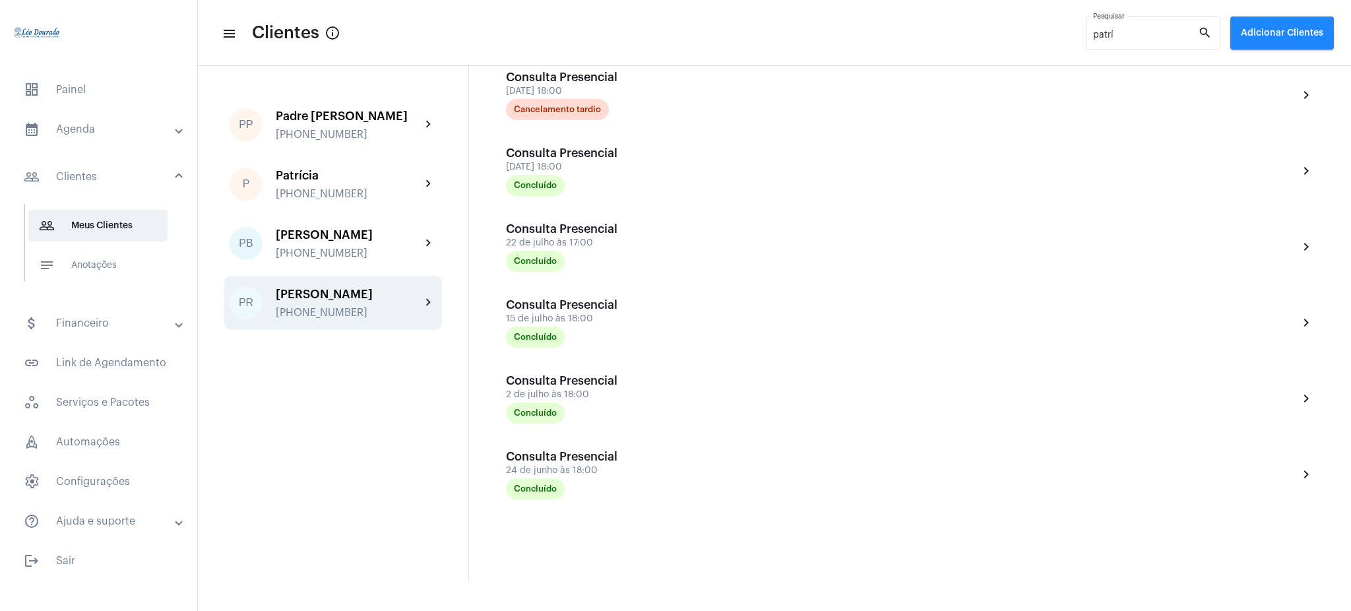
scroll to position [771, 0]
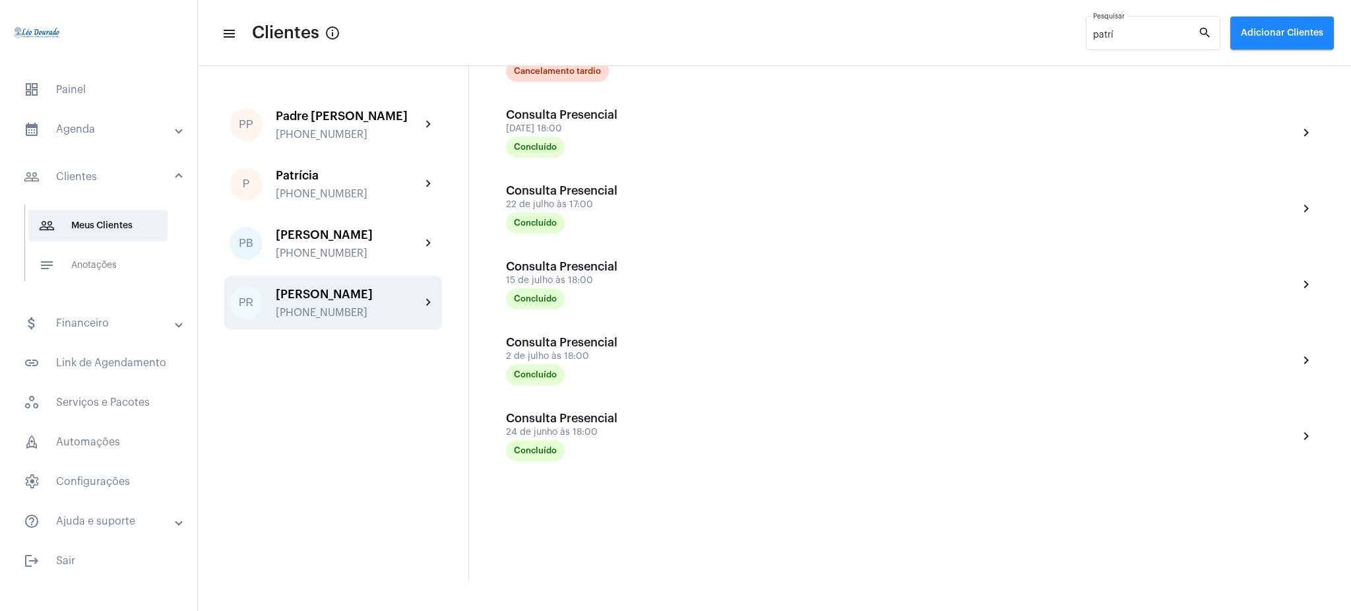
drag, startPoint x: 1334, startPoint y: 486, endPoint x: 1350, endPoint y: 486, distance: 16.5
click at [1350, 486] on div "close edit PR Patrícia Ramos mail_outline paty.prr50@gmail.com phone +553198759…" at bounding box center [910, 323] width 882 height 515
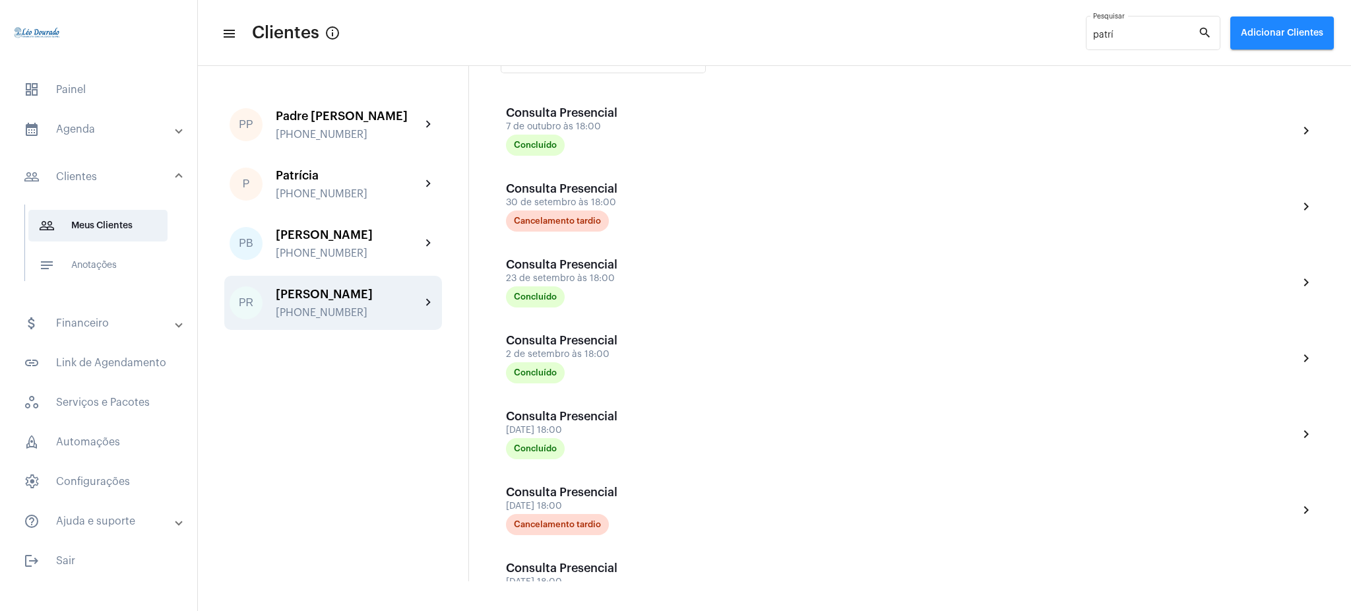
scroll to position [306, 0]
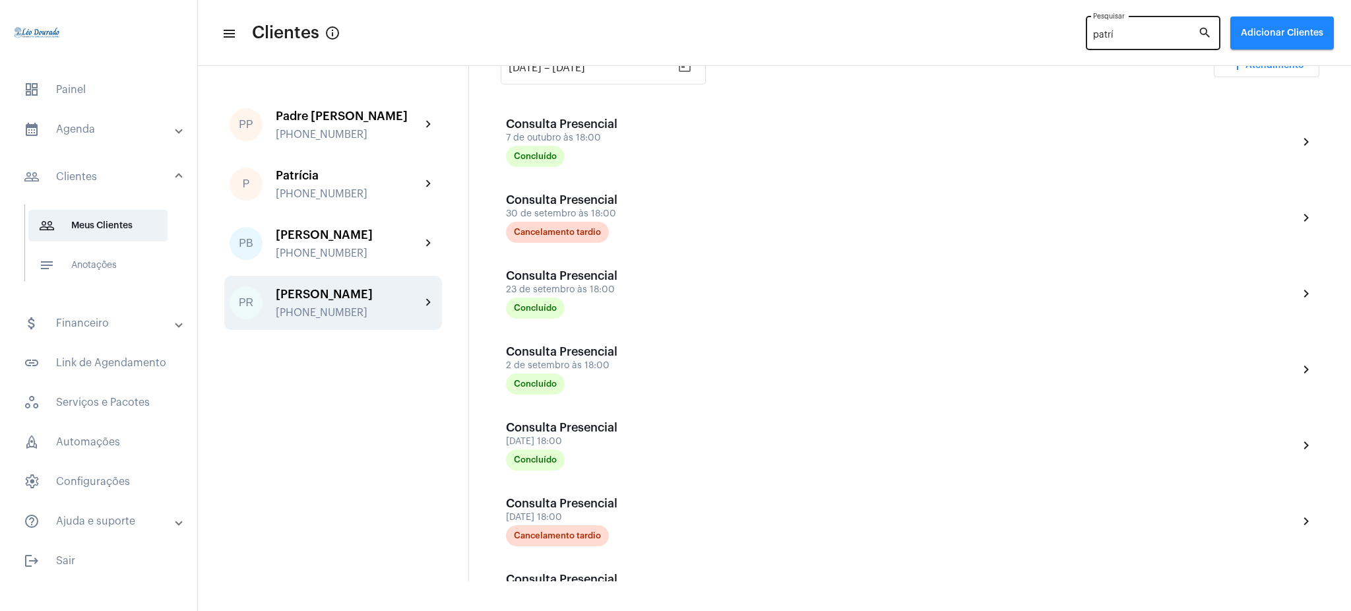
click at [1122, 22] on div "patrí Pesquisar" at bounding box center [1145, 32] width 105 height 36
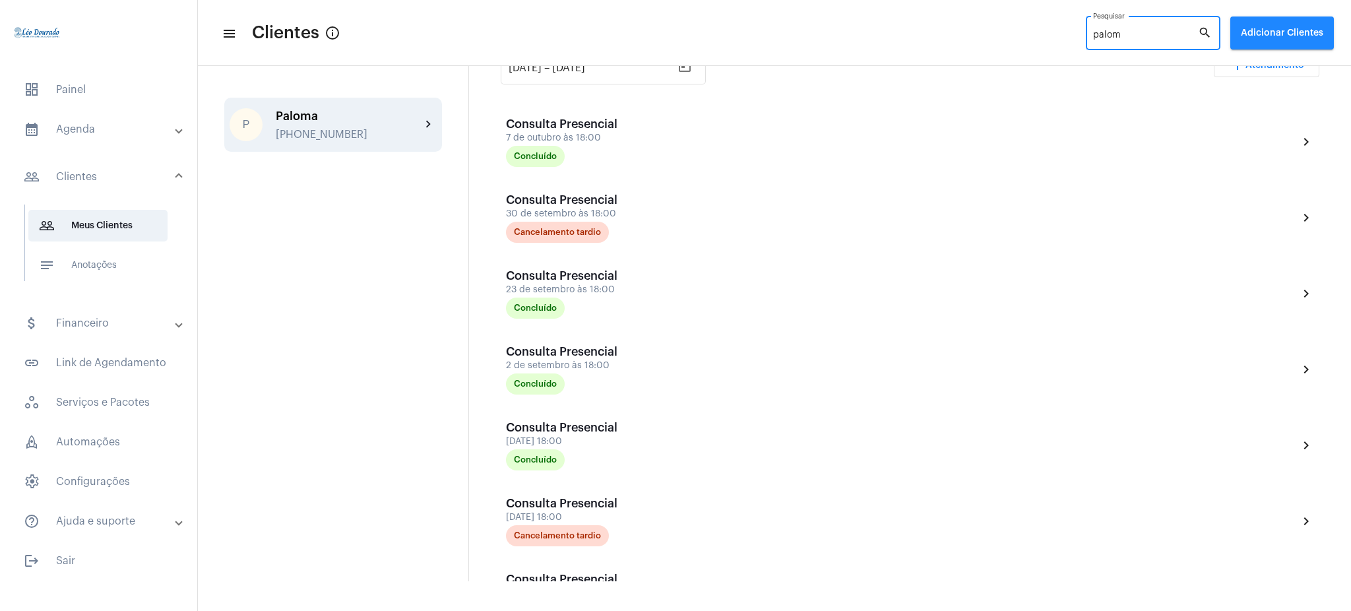
type input "palom"
click at [417, 117] on div "Paloma" at bounding box center [348, 116] width 145 height 13
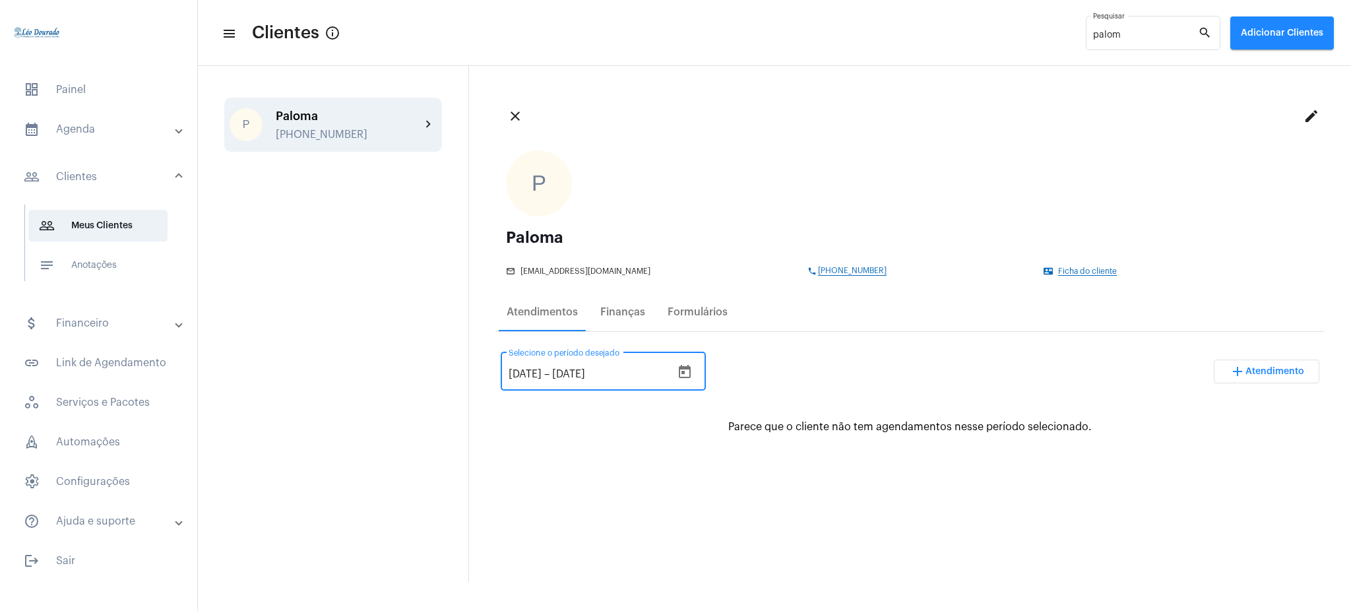
click at [529, 371] on input "[DATE]" at bounding box center [525, 374] width 33 height 12
type input "12/8/2025"
click at [775, 517] on div "12/8/2025 12/8/2025 – 12/11/2025 Selecione o período desejado add Atendimento P…" at bounding box center [910, 540] width 829 height 407
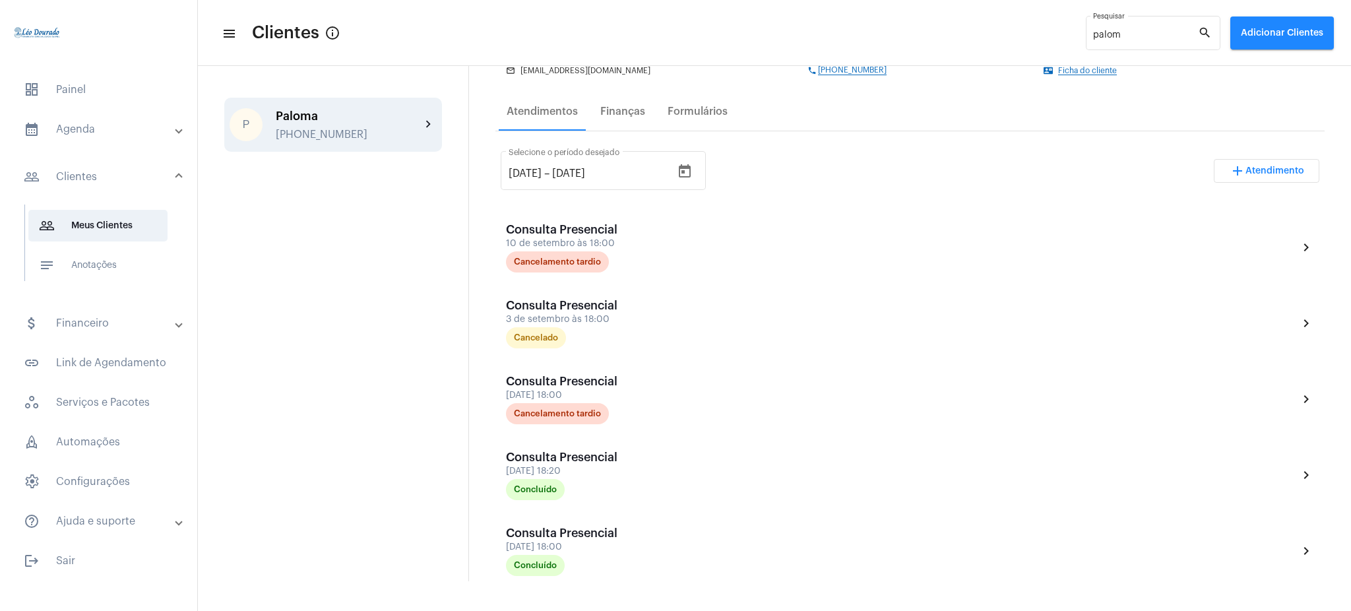
scroll to position [194, 0]
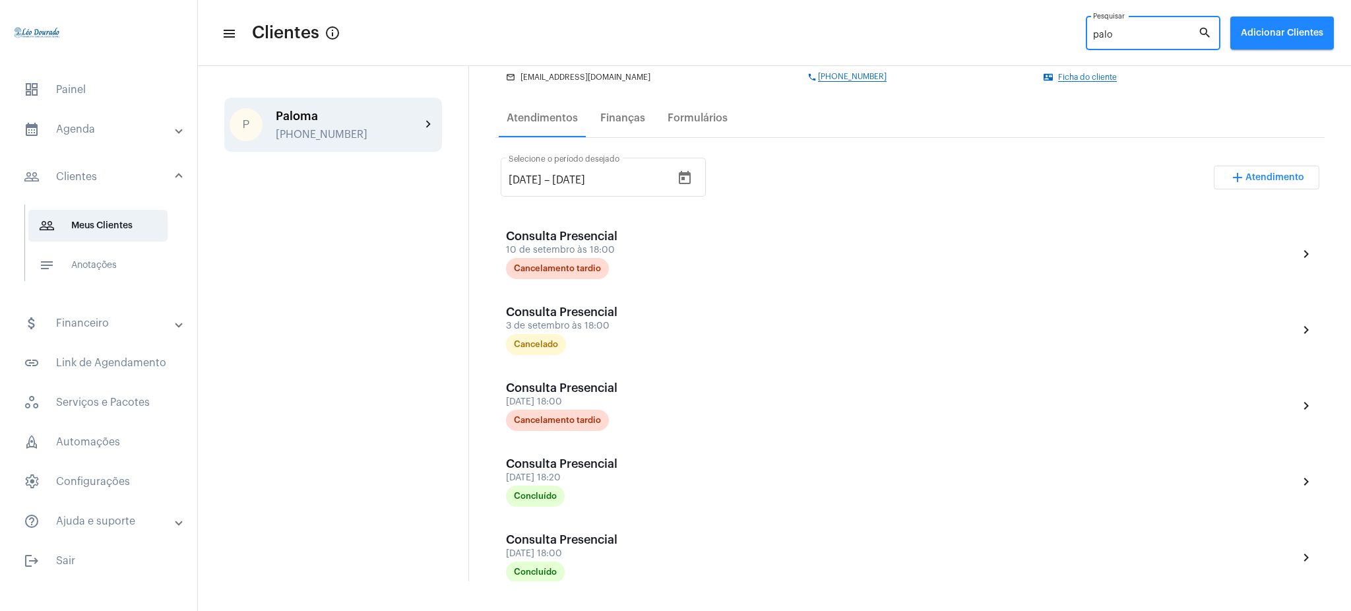
click at [1165, 32] on input "palo" at bounding box center [1145, 35] width 105 height 11
type input "p"
click at [424, 119] on mat-icon "chevron_right" at bounding box center [429, 125] width 16 height 16
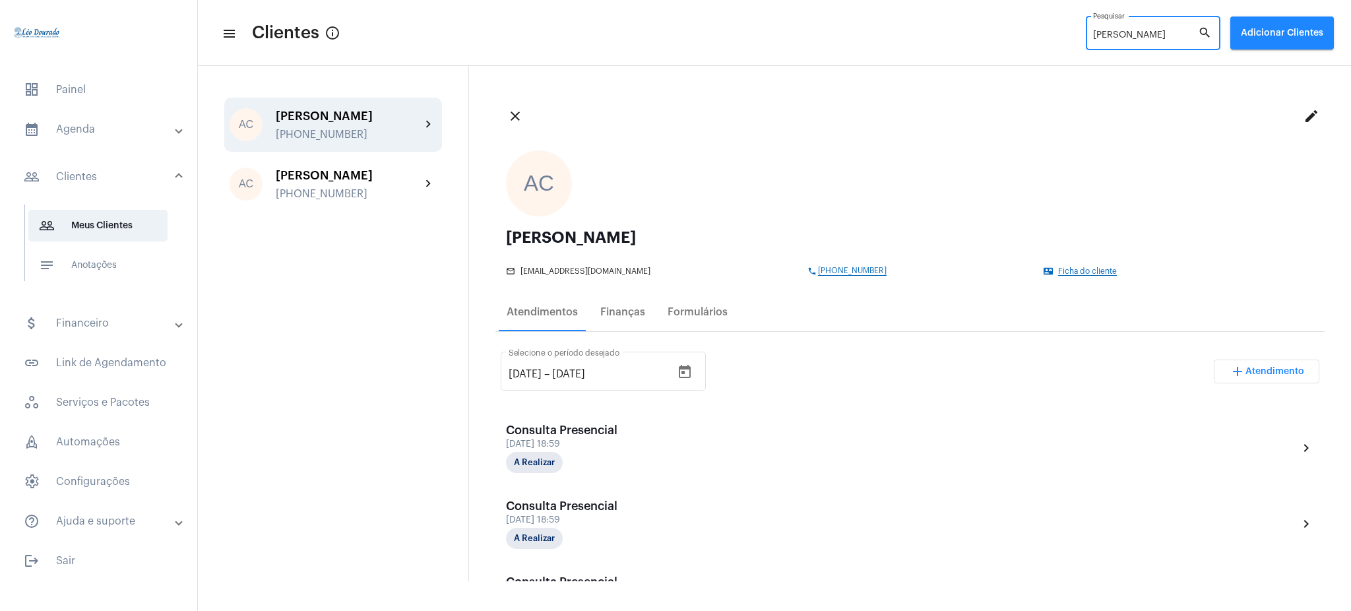
click at [1134, 36] on input "amanda" at bounding box center [1145, 35] width 105 height 11
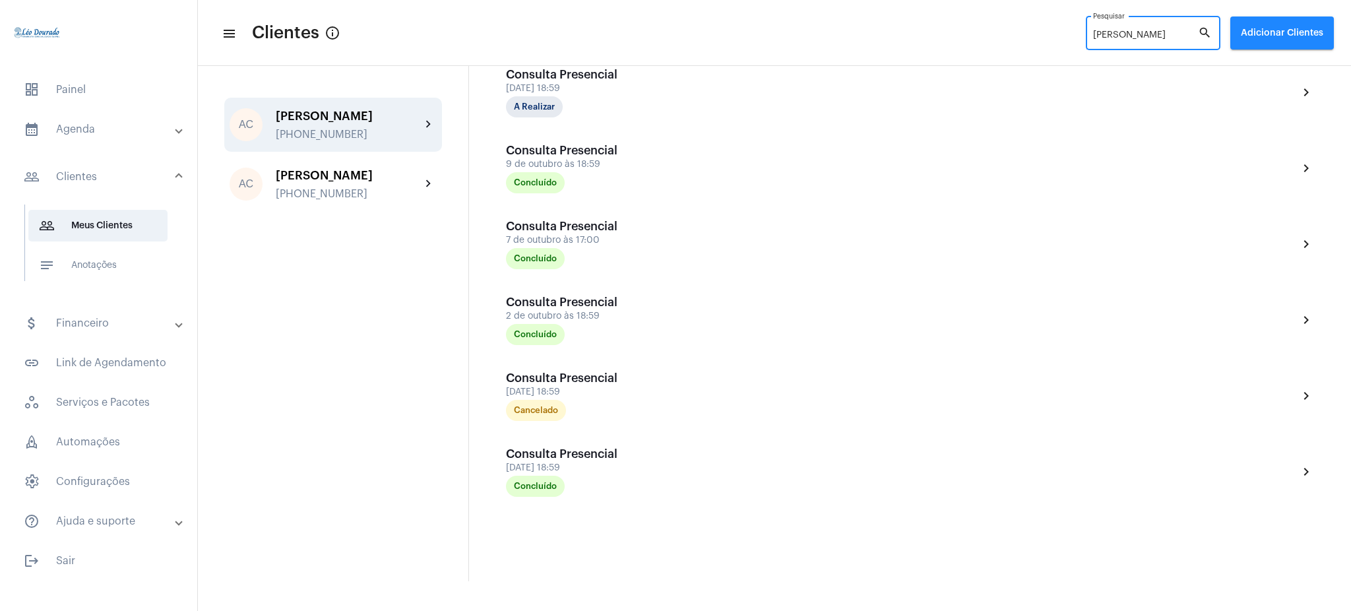
scroll to position [619, 0]
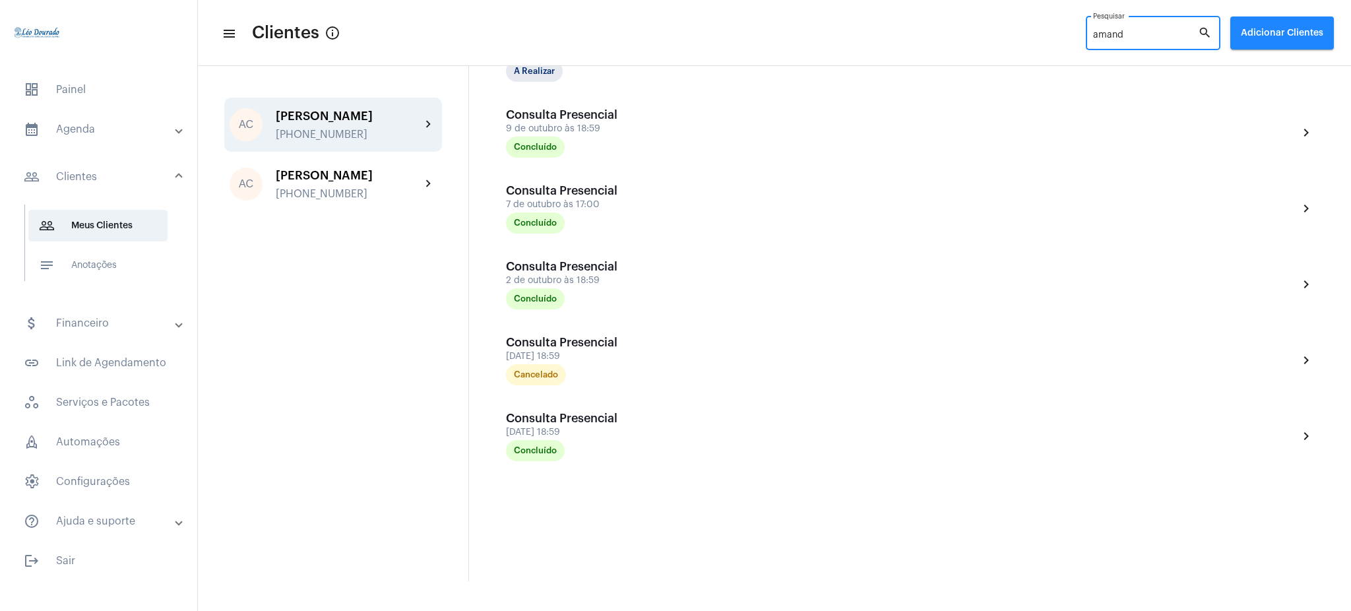
click at [1154, 30] on input "amand" at bounding box center [1145, 35] width 105 height 11
type input "a"
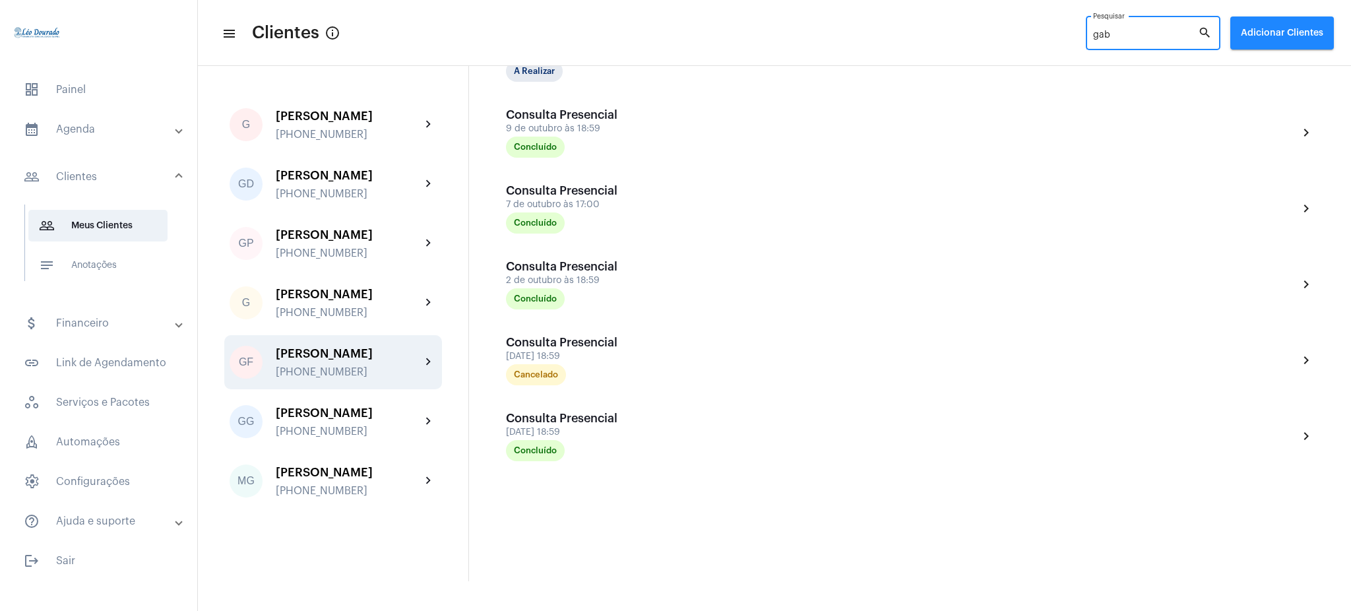
type input "gab"
click at [425, 344] on div "GF Gabrielle Freitas +5531 995086818 chevron_right" at bounding box center [333, 362] width 218 height 54
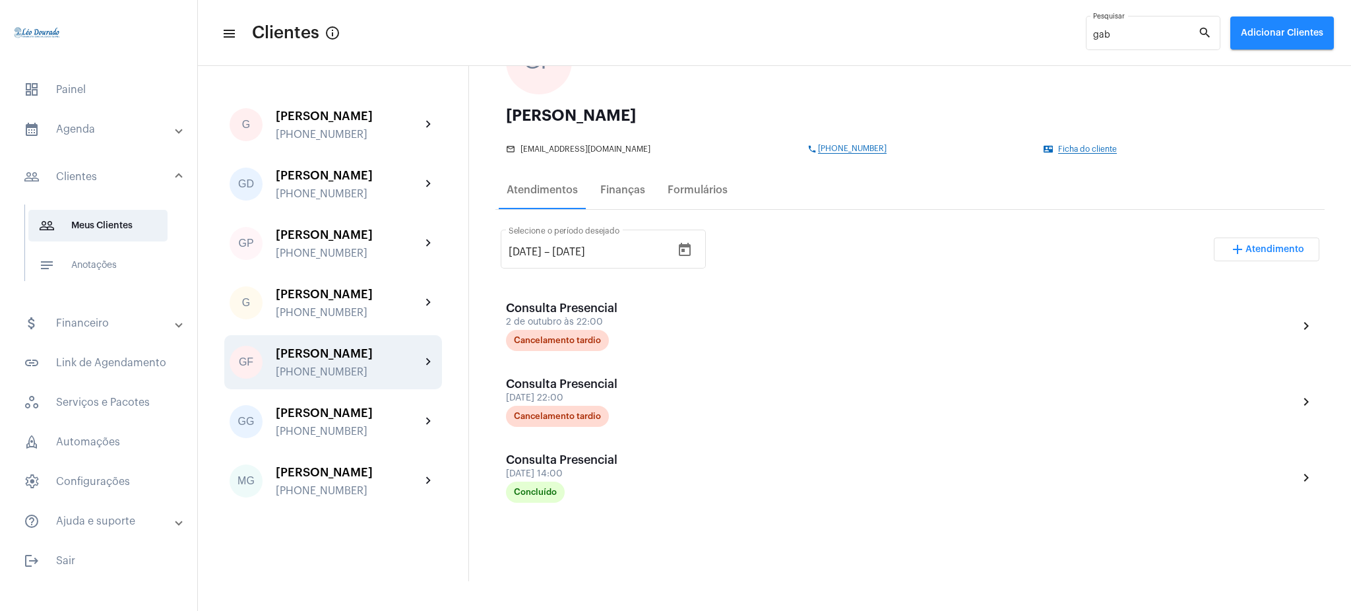
scroll to position [117, 0]
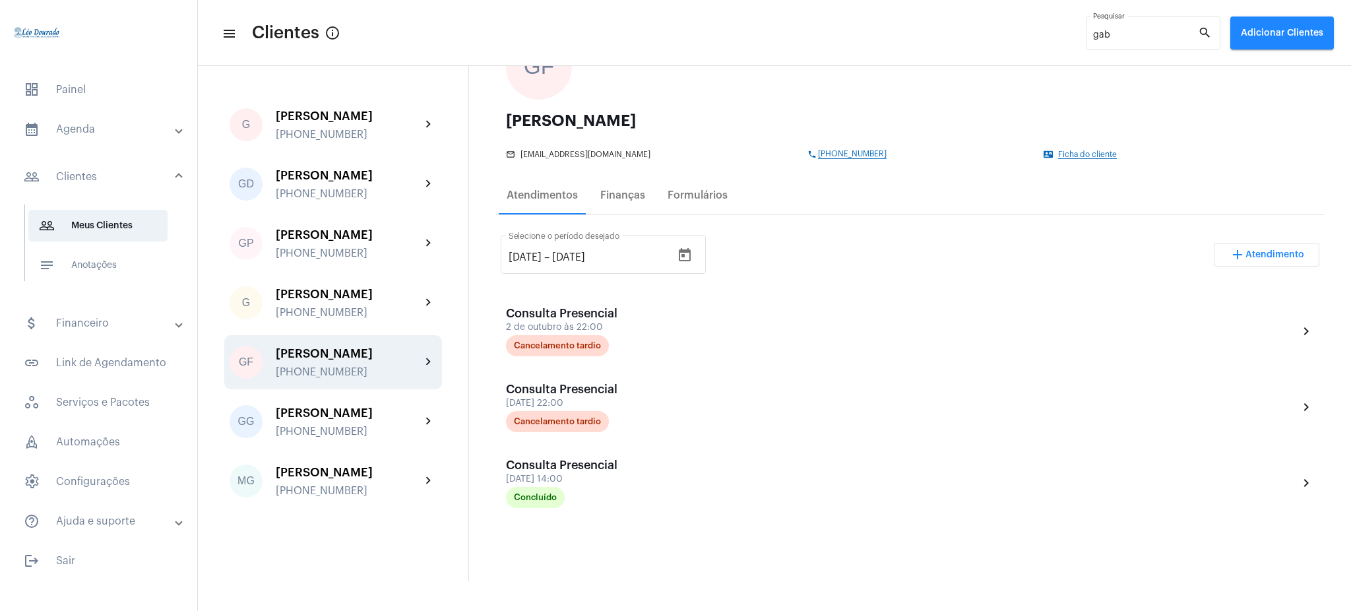
click at [96, 137] on mat-expansion-panel-header "calendar_month_outlined Agenda" at bounding box center [102, 130] width 189 height 32
click at [111, 187] on span "calendar_month_outlined Calendário" at bounding box center [97, 184] width 139 height 32
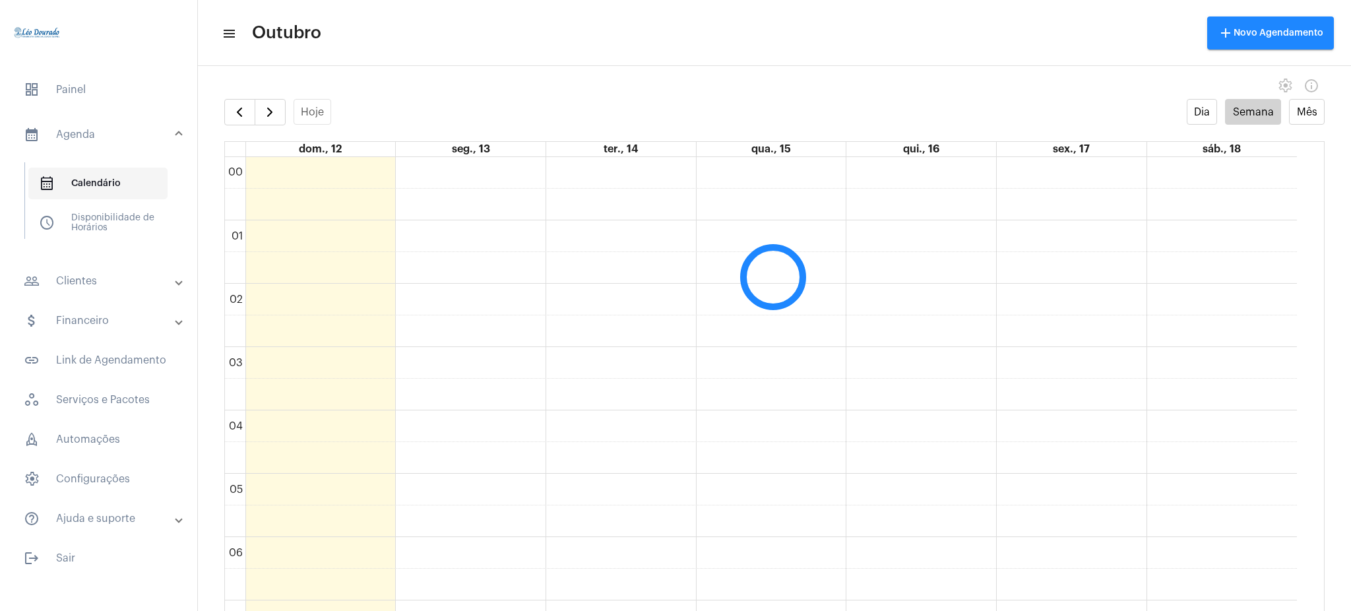
scroll to position [381, 0]
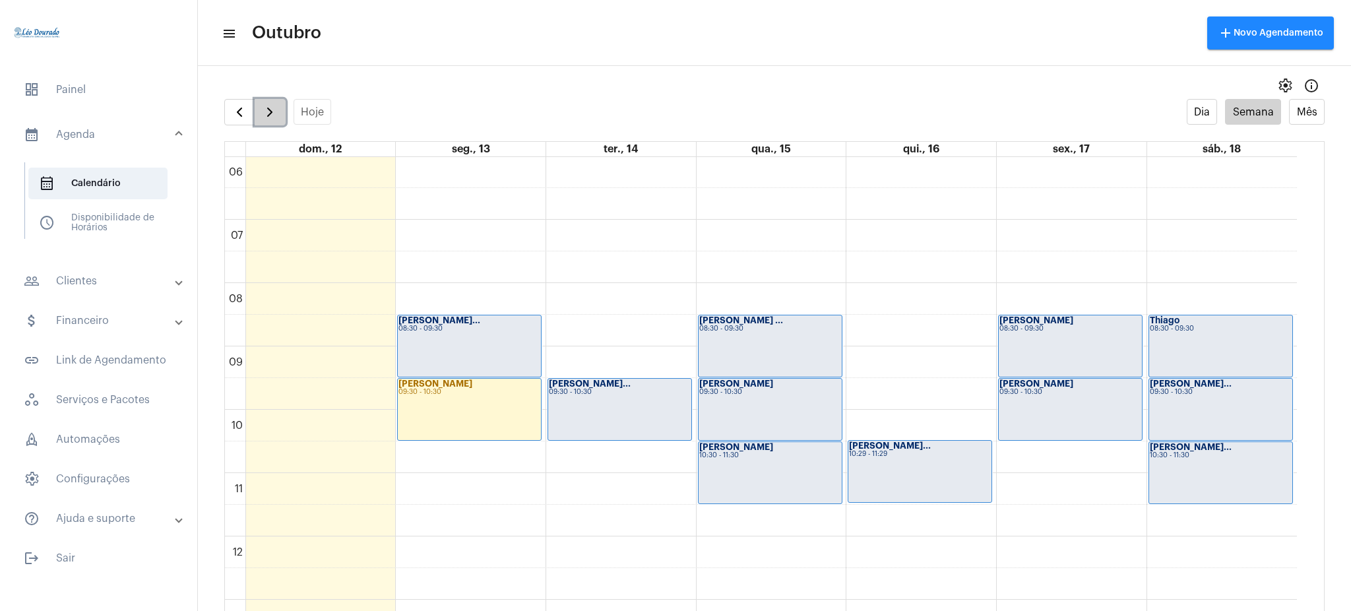
click at [267, 114] on span "button" at bounding box center [270, 112] width 16 height 16
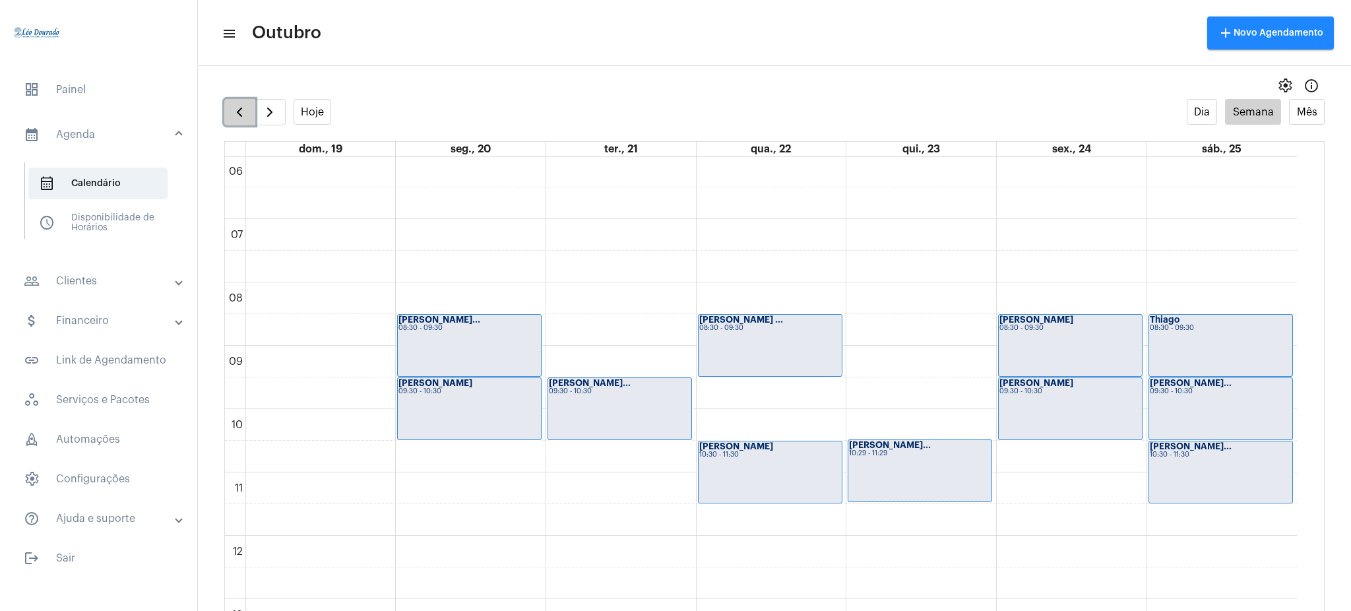
click at [242, 116] on span "button" at bounding box center [240, 112] width 16 height 16
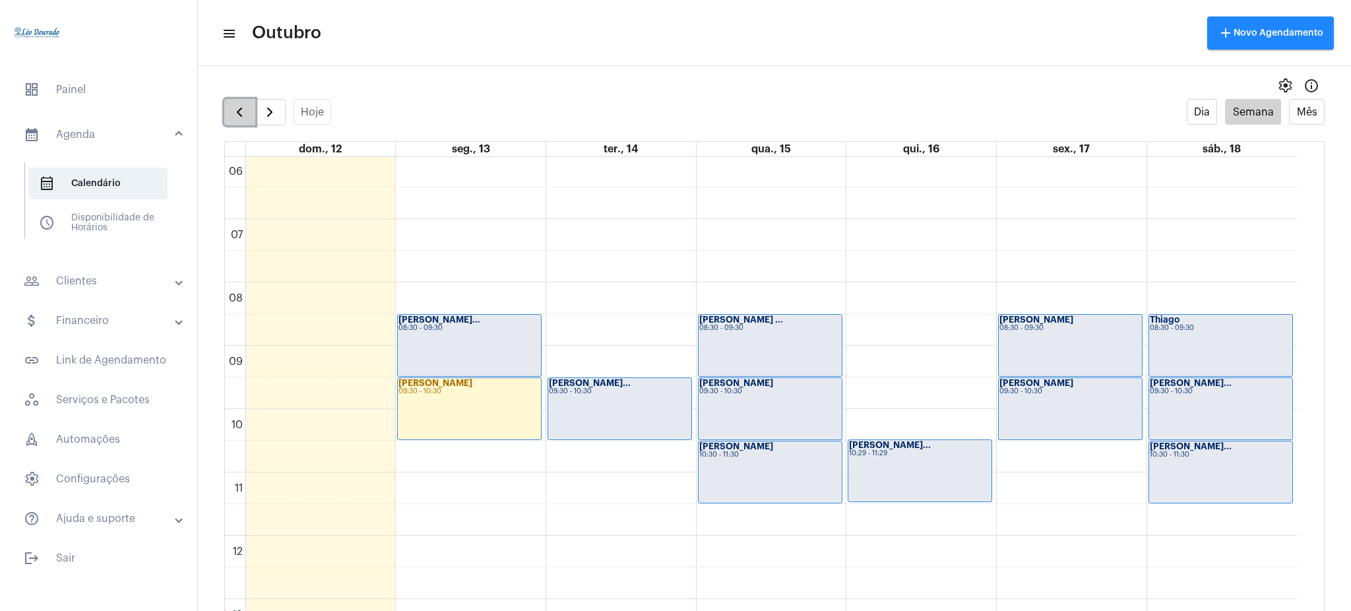
click at [238, 115] on span "button" at bounding box center [240, 112] width 16 height 16
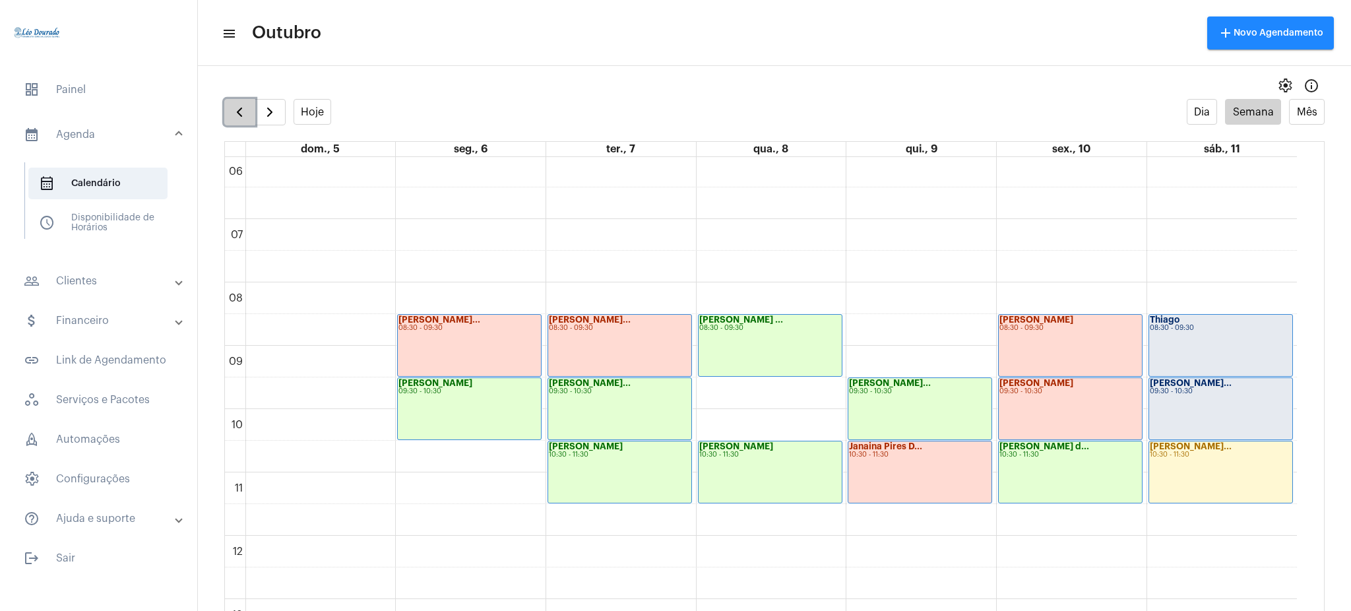
click at [236, 107] on span "button" at bounding box center [240, 112] width 16 height 16
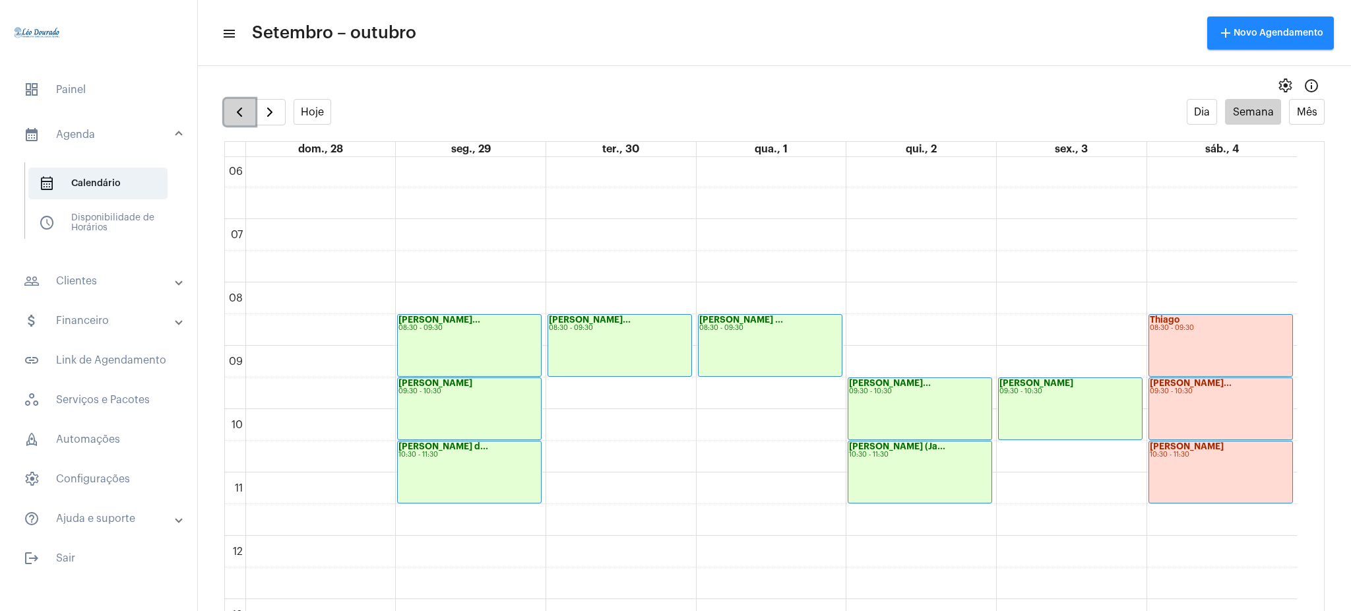
click at [236, 107] on span "button" at bounding box center [240, 112] width 16 height 16
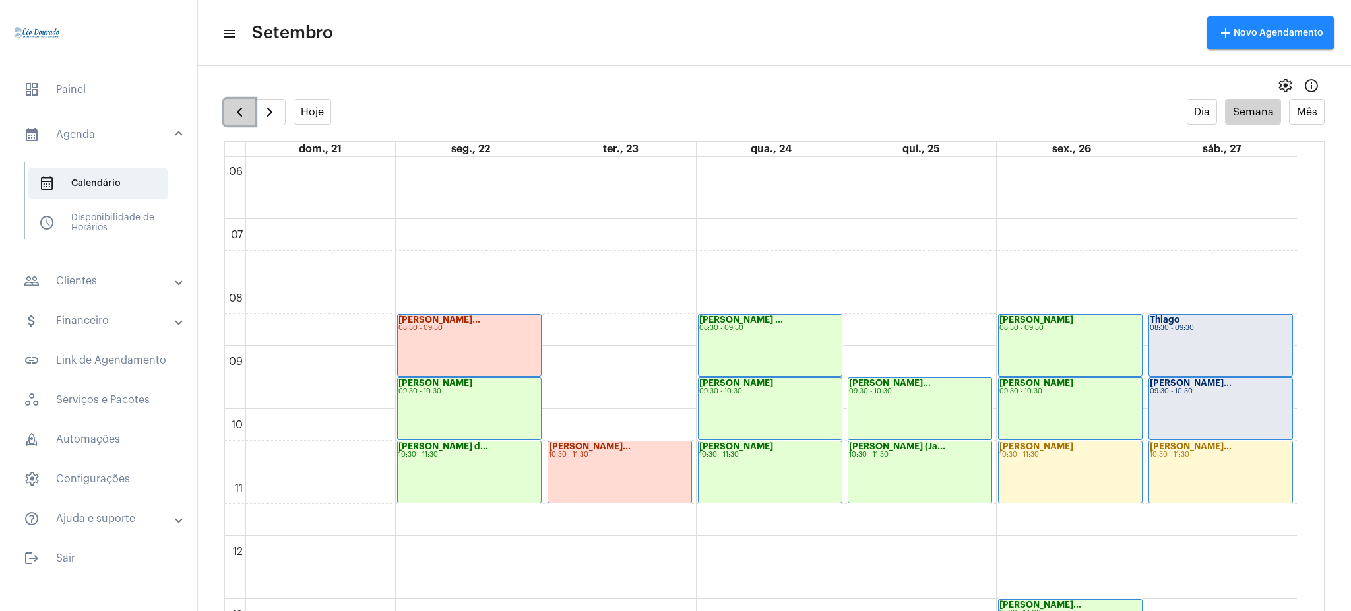
click at [236, 113] on span "button" at bounding box center [240, 112] width 16 height 16
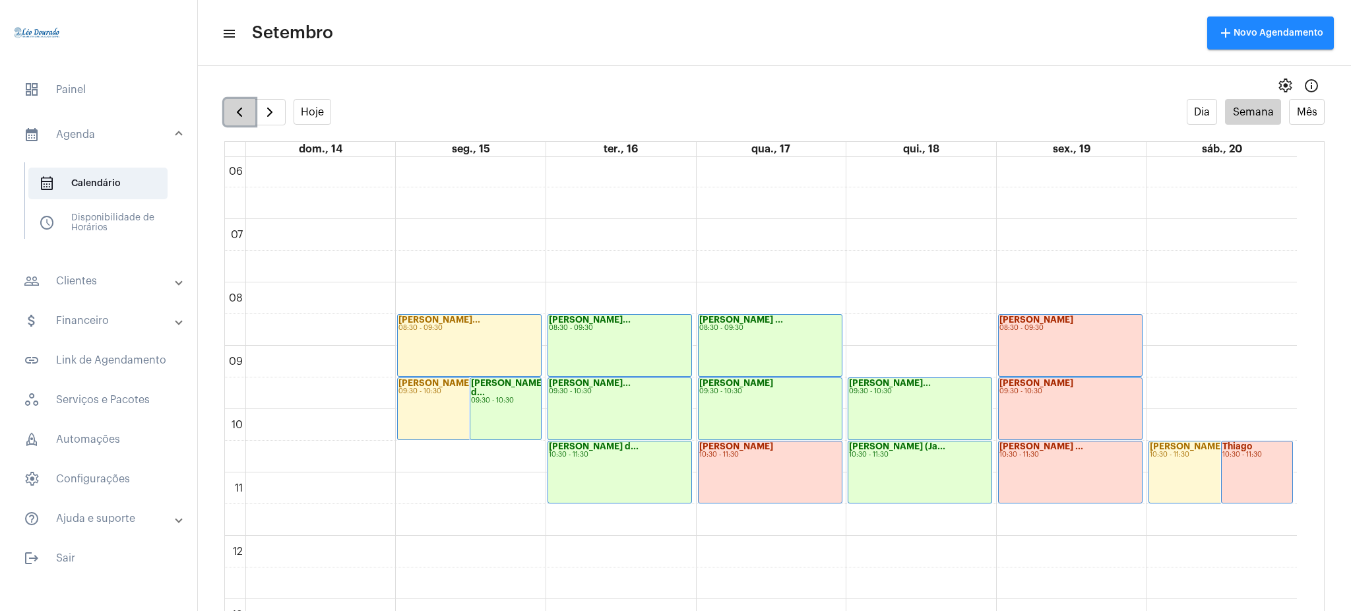
click at [232, 115] on span "button" at bounding box center [240, 112] width 16 height 16
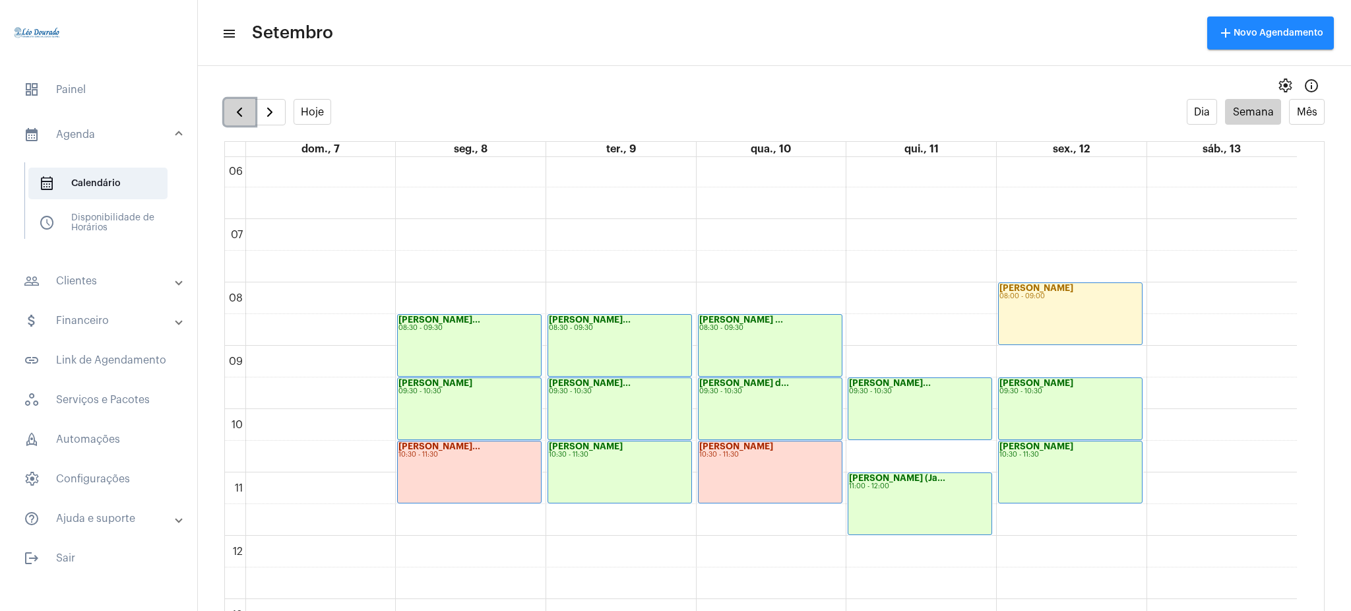
click at [251, 106] on button "button" at bounding box center [239, 112] width 31 height 26
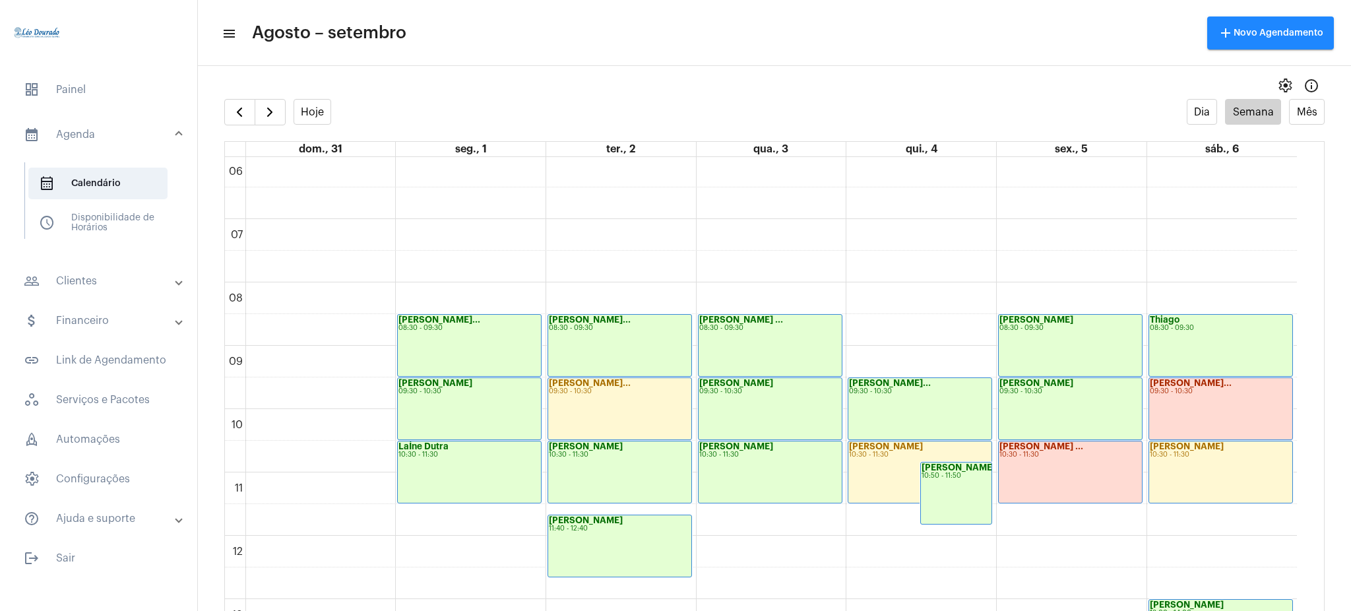
click at [110, 284] on mat-panel-title "people_outline Clientes" at bounding box center [100, 281] width 152 height 16
click at [98, 214] on span "people_outline Meus Clientes" at bounding box center [97, 226] width 139 height 32
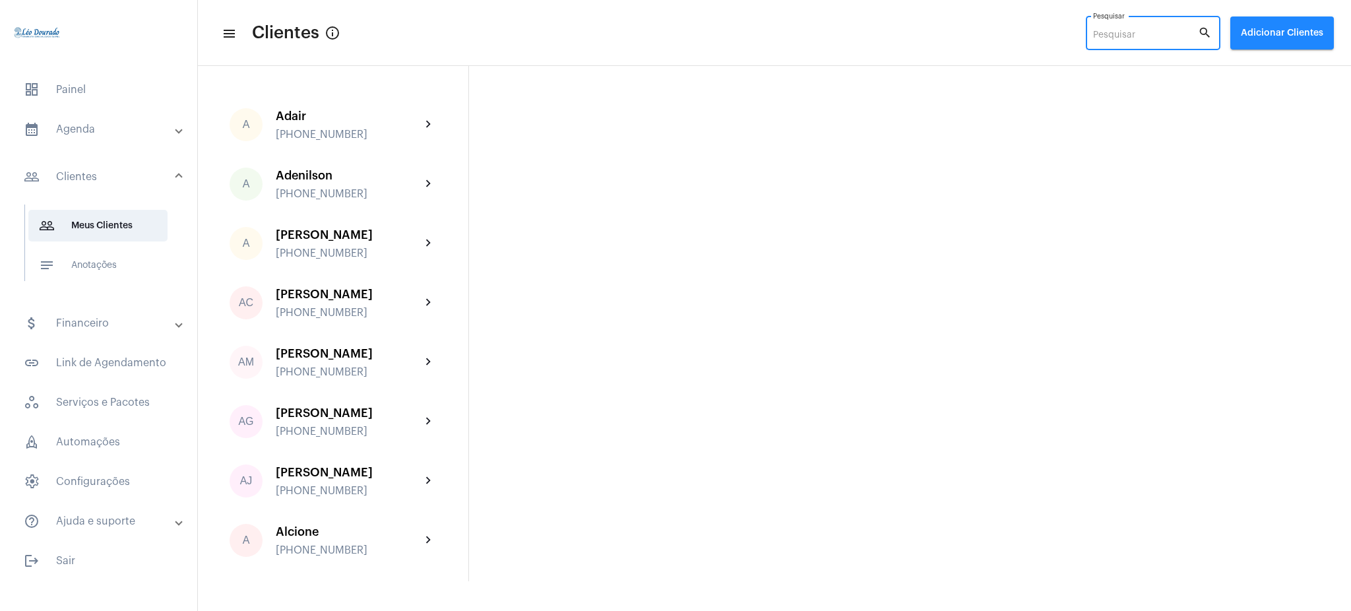
click at [1173, 32] on input "Pesquisar" at bounding box center [1145, 35] width 105 height 11
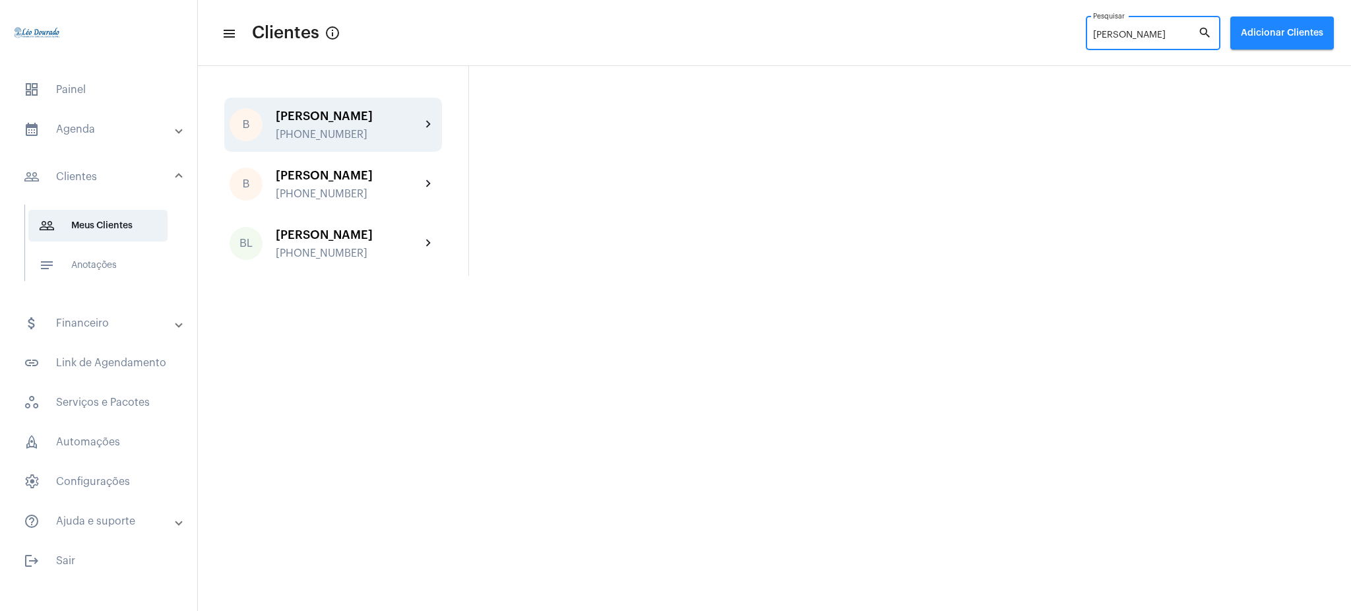
type input "bruno"
click at [381, 115] on div "[PERSON_NAME]" at bounding box center [348, 116] width 145 height 13
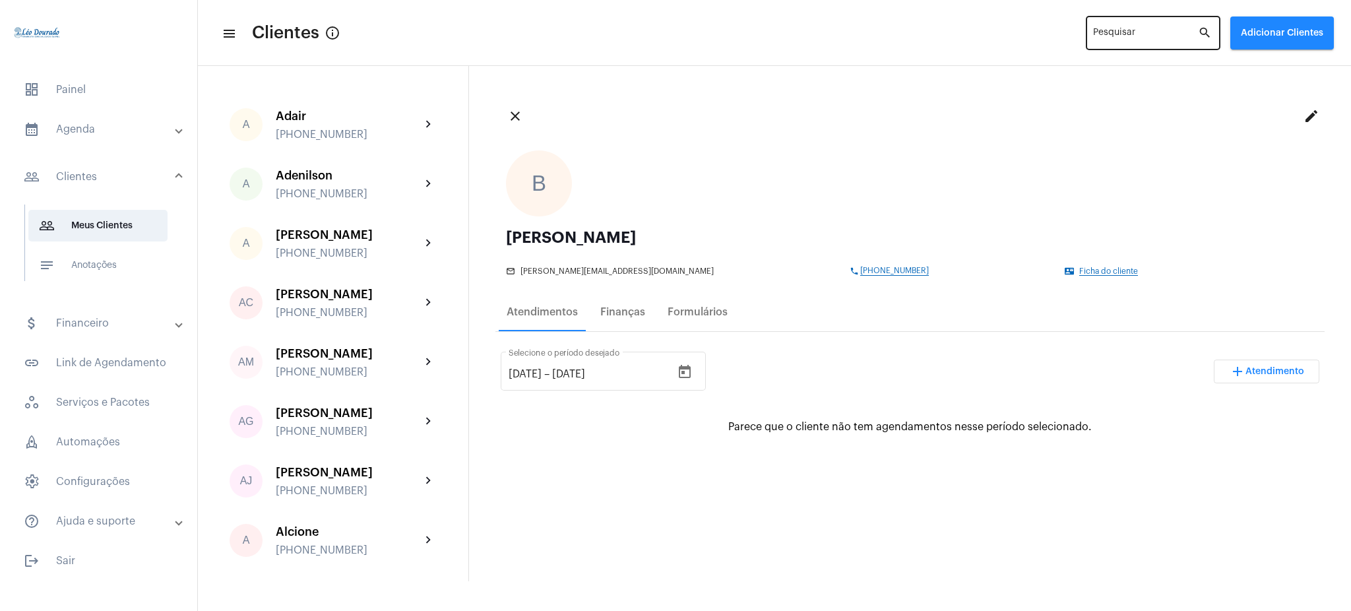
click at [1107, 28] on div "Pesquisar" at bounding box center [1145, 32] width 105 height 36
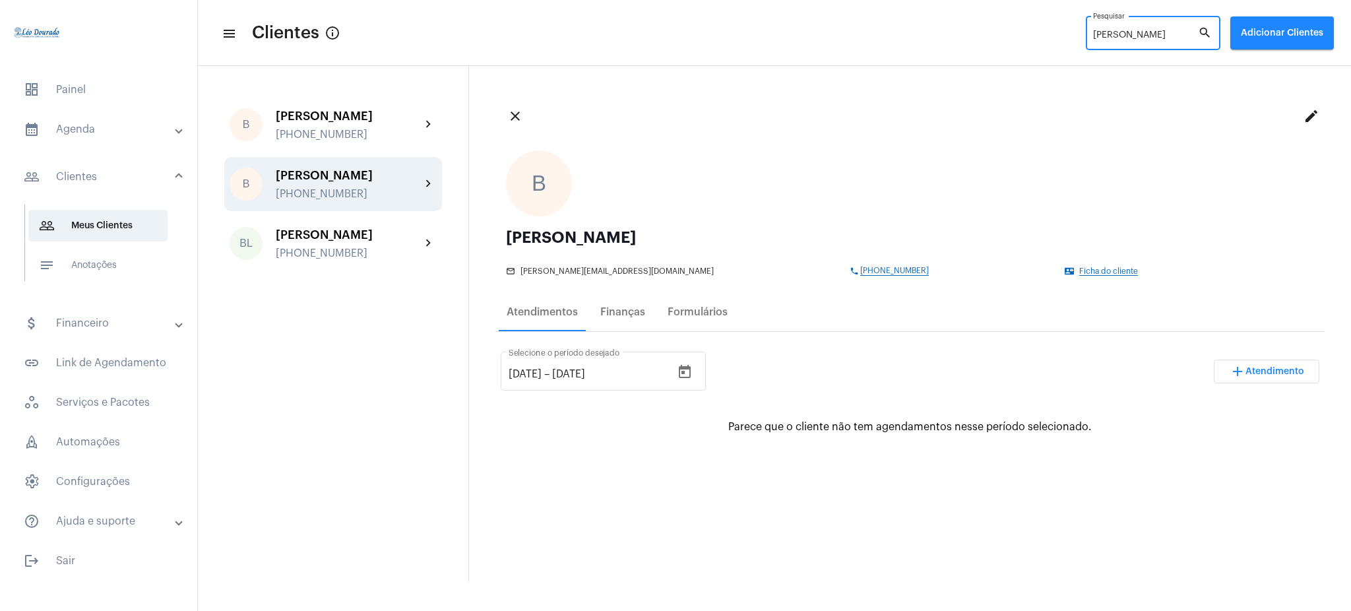
type input "bruno"
click at [406, 191] on div "[PHONE_NUMBER]" at bounding box center [348, 194] width 145 height 12
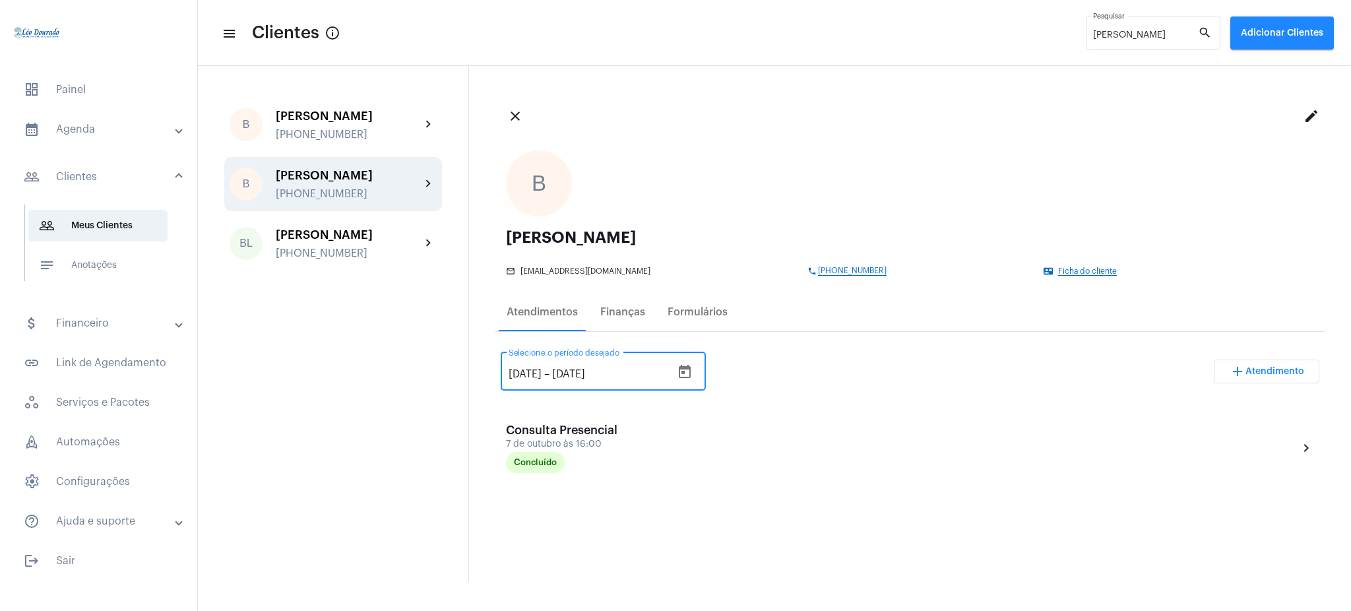
click at [531, 376] on input "[DATE]" at bounding box center [525, 374] width 33 height 12
type input "12/1/2025"
click at [775, 371] on div "12/1/2025 12/1/2025 – 12/11/2025 Selecione o período desejado add Atendimento" at bounding box center [910, 377] width 819 height 62
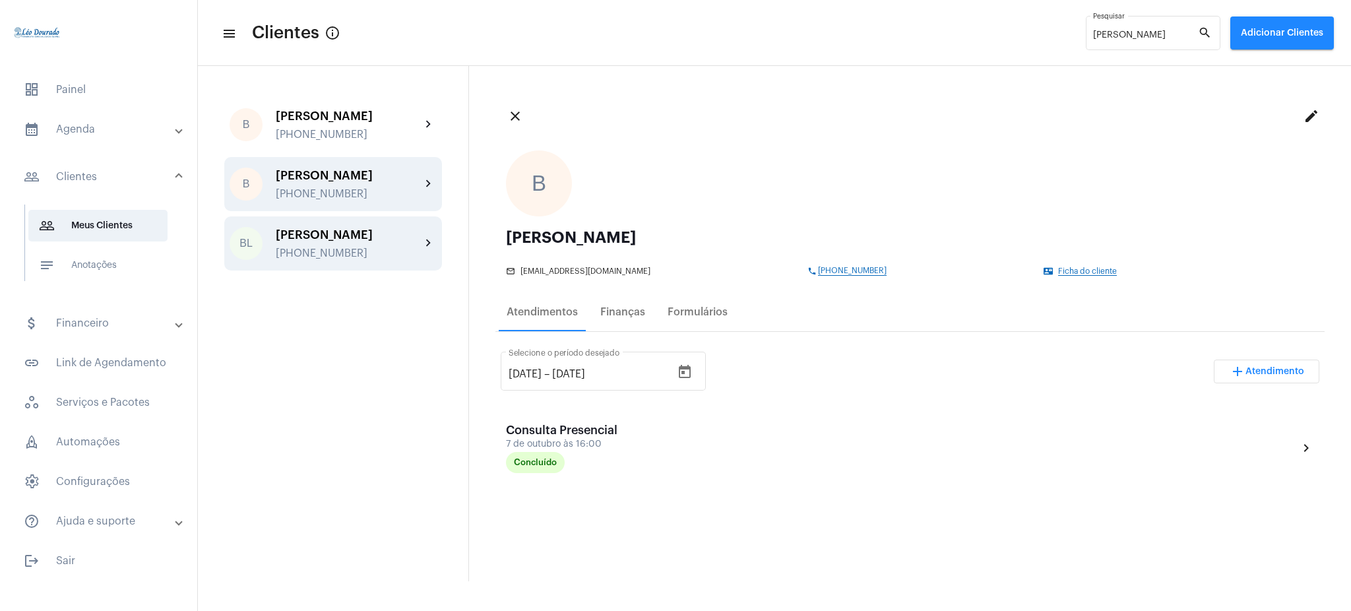
click at [360, 238] on div "[PERSON_NAME]" at bounding box center [348, 234] width 145 height 13
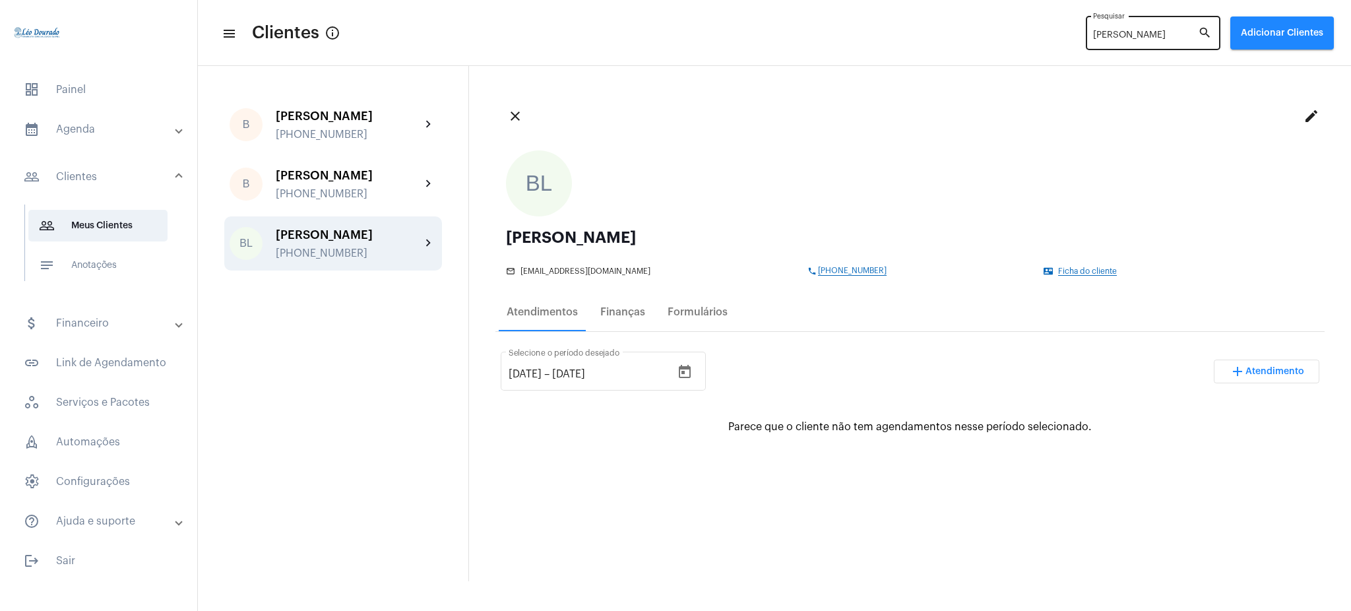
click at [1134, 38] on input "bruno" at bounding box center [1145, 35] width 105 height 11
type input "b"
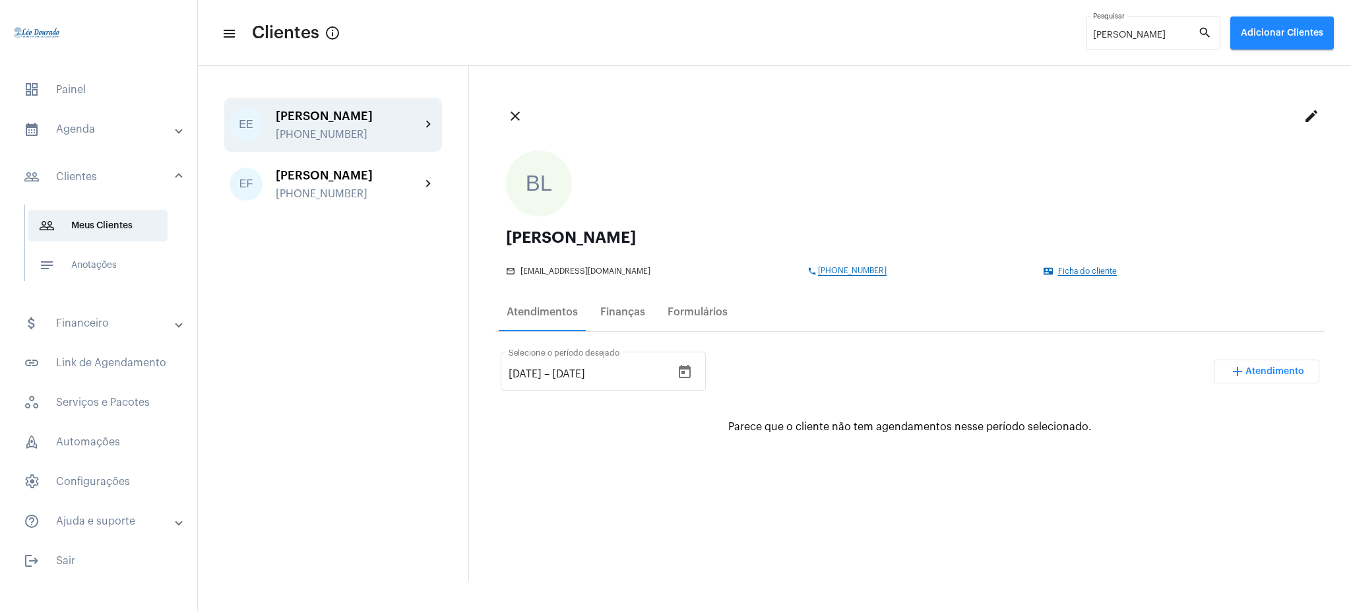
click at [421, 119] on mat-icon "chevron_right" at bounding box center [429, 125] width 16 height 16
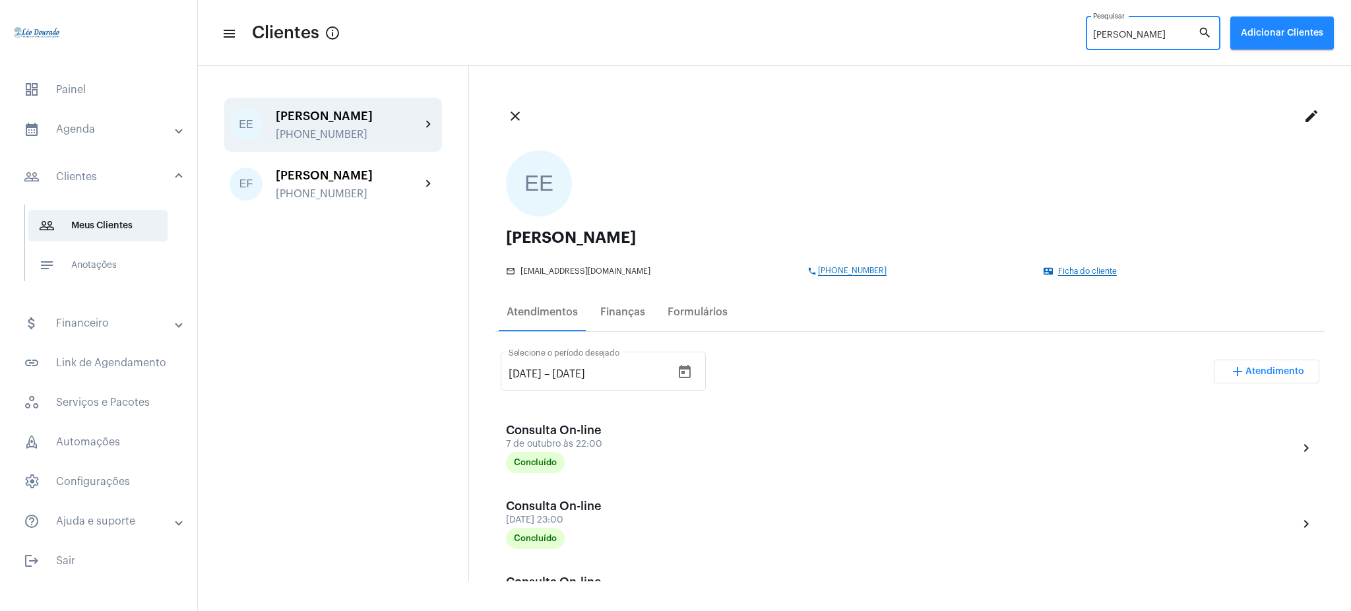
click at [1173, 35] on input "eduardo" at bounding box center [1145, 35] width 105 height 11
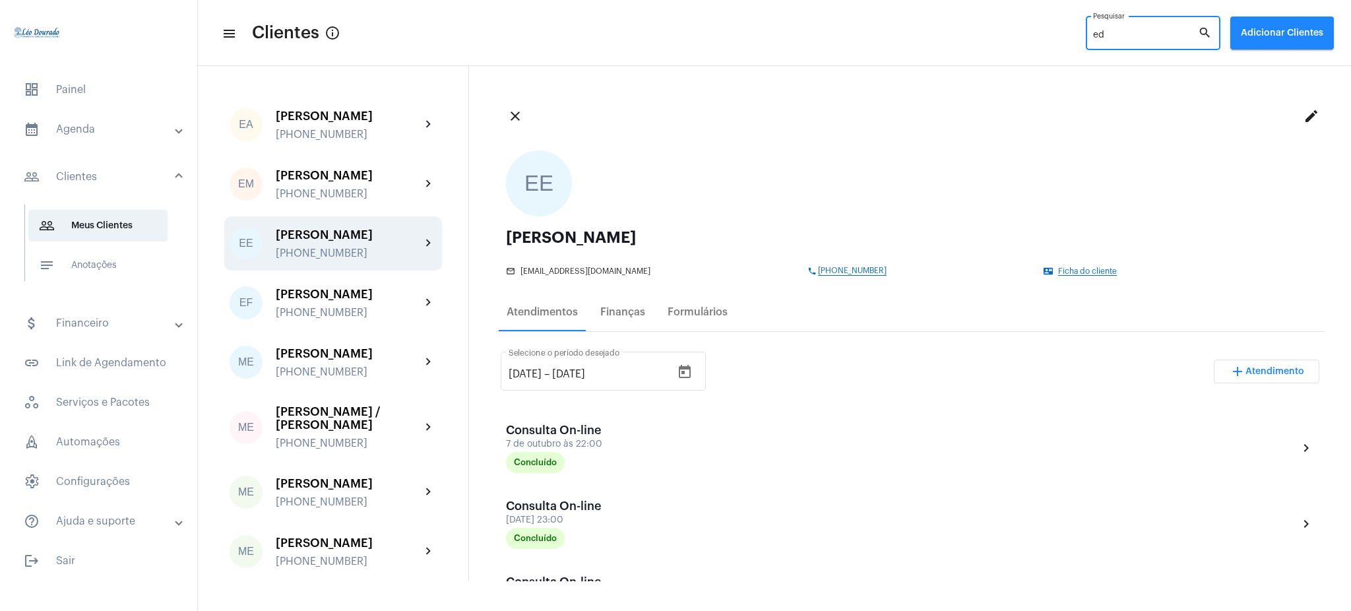
type input "e"
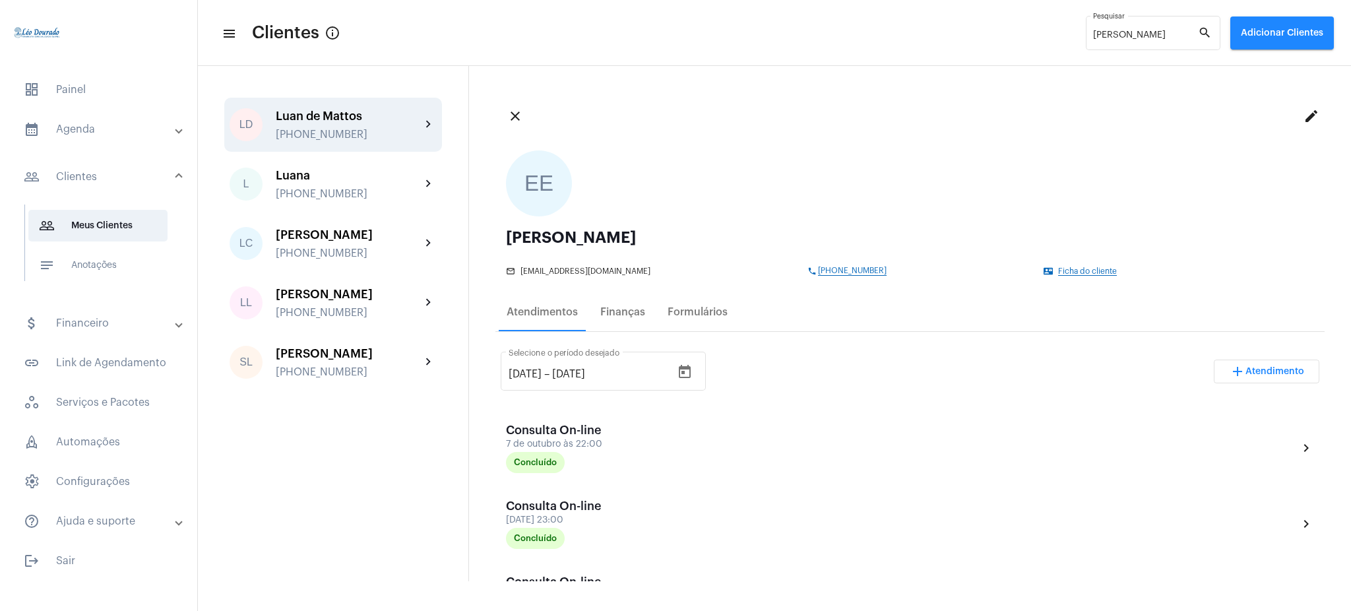
click at [345, 117] on div "Luan de Mattos" at bounding box center [348, 116] width 145 height 13
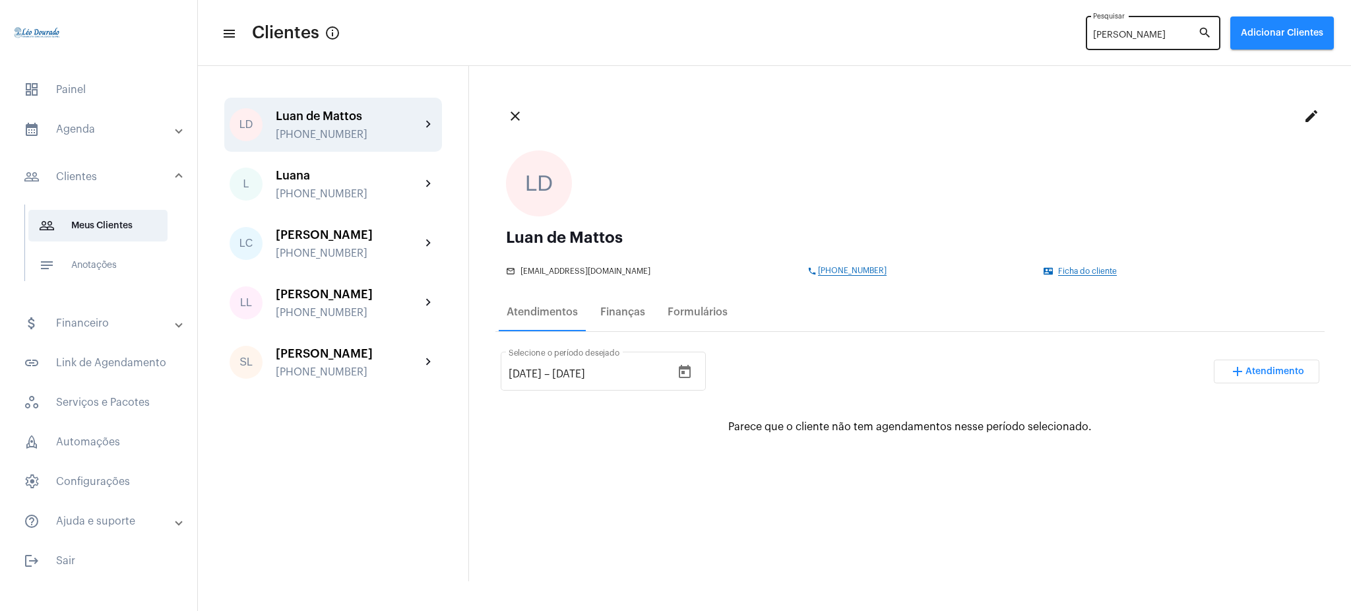
click at [1134, 28] on div "luan Pesquisar" at bounding box center [1145, 32] width 105 height 36
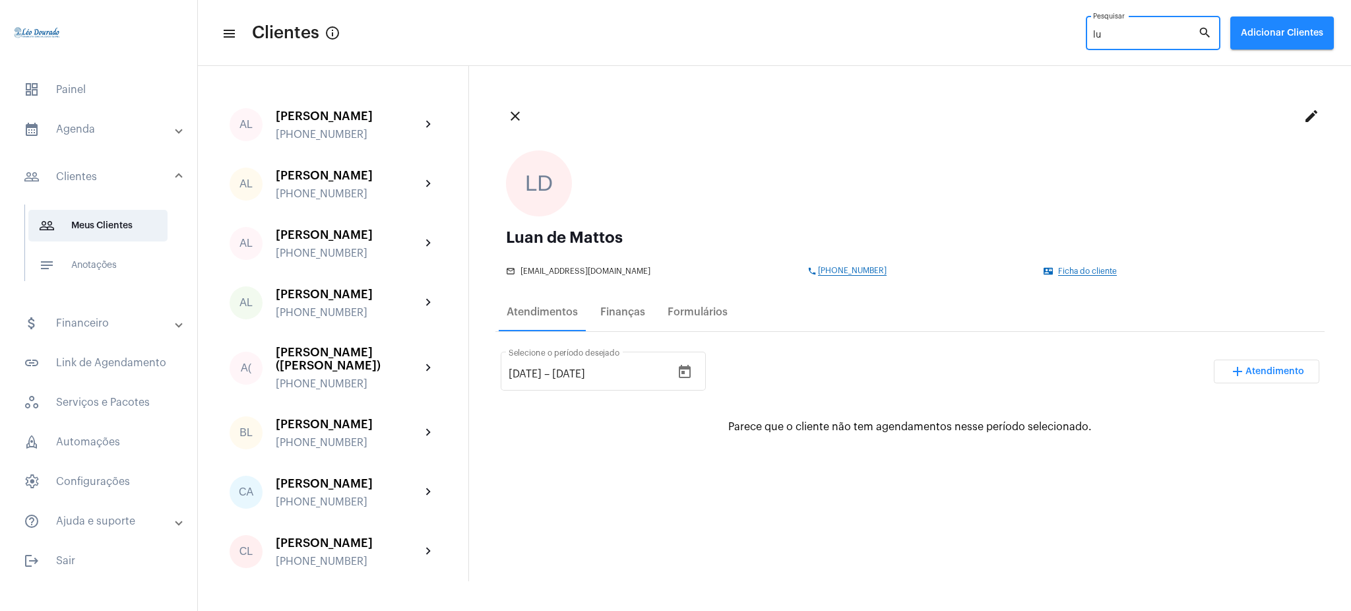
type input "l"
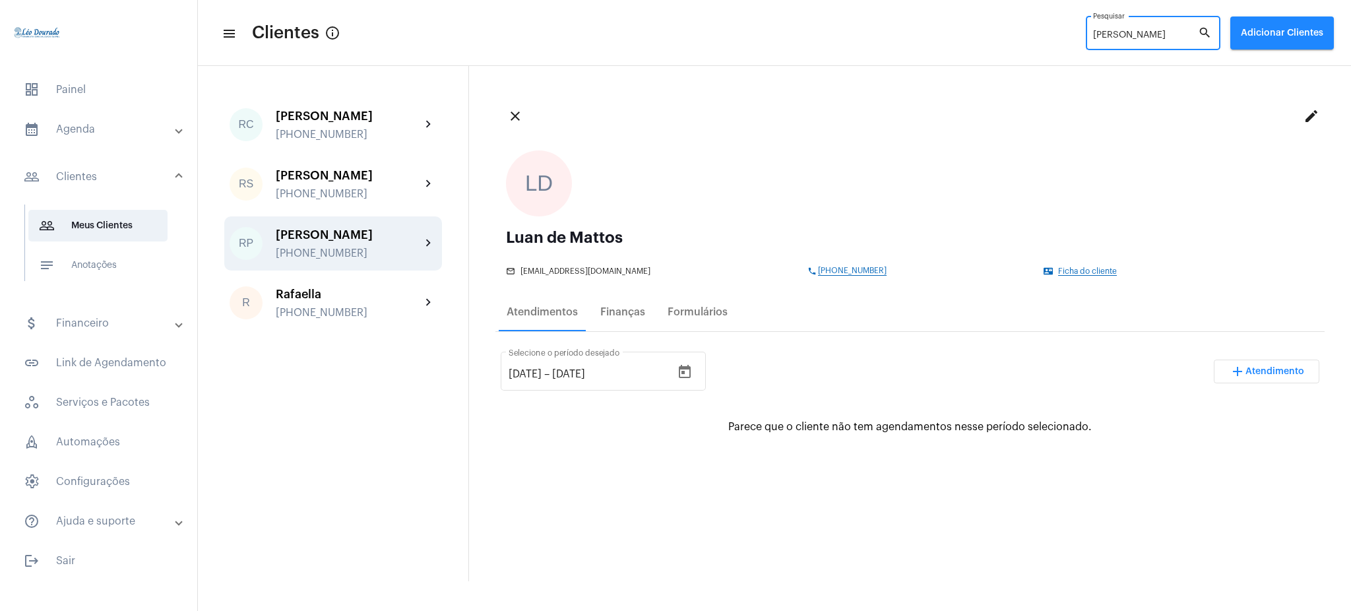
type input "rafael"
click at [416, 239] on div "[PERSON_NAME]" at bounding box center [348, 234] width 145 height 13
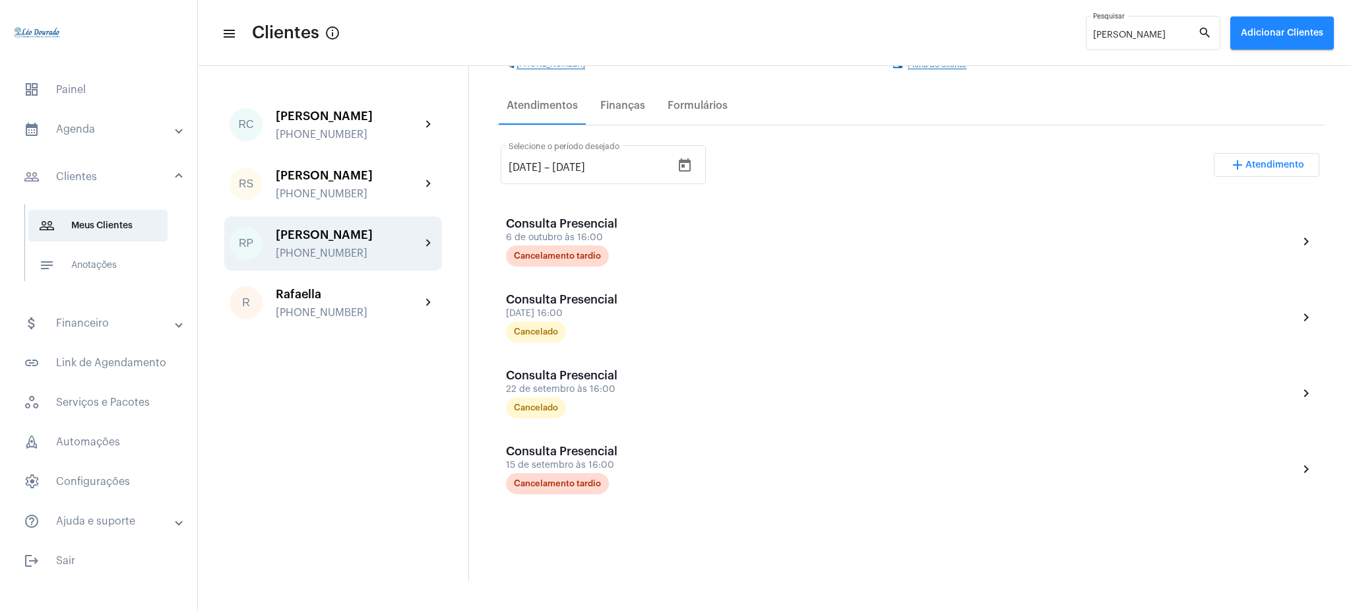
scroll to position [206, 0]
click at [519, 166] on input "[DATE]" at bounding box center [525, 168] width 33 height 12
type input "[DATE]"
click at [794, 177] on div "1/9/2025 1/9/2025 – 12/11/2025 Selecione o período desejado add Atendimento" at bounding box center [910, 171] width 819 height 62
click at [122, 143] on mat-expansion-panel-header "calendar_month_outlined Agenda" at bounding box center [102, 130] width 189 height 32
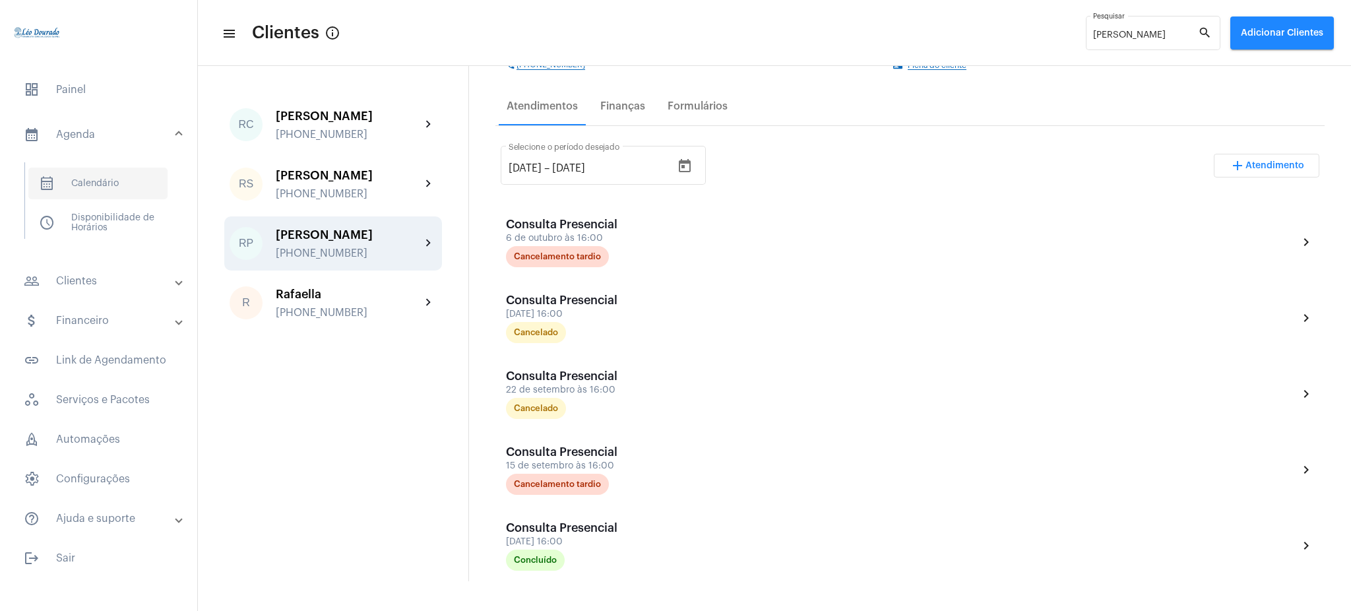
click at [133, 184] on span "calendar_month_outlined Calendário" at bounding box center [97, 184] width 139 height 32
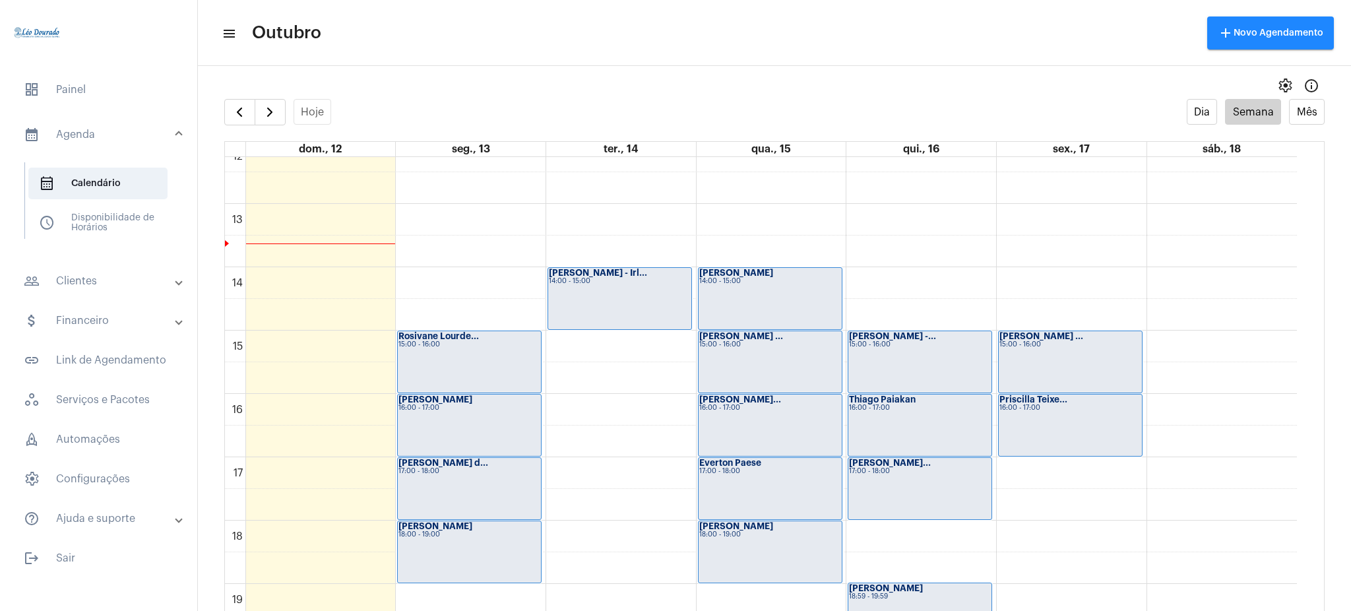
scroll to position [858, 0]
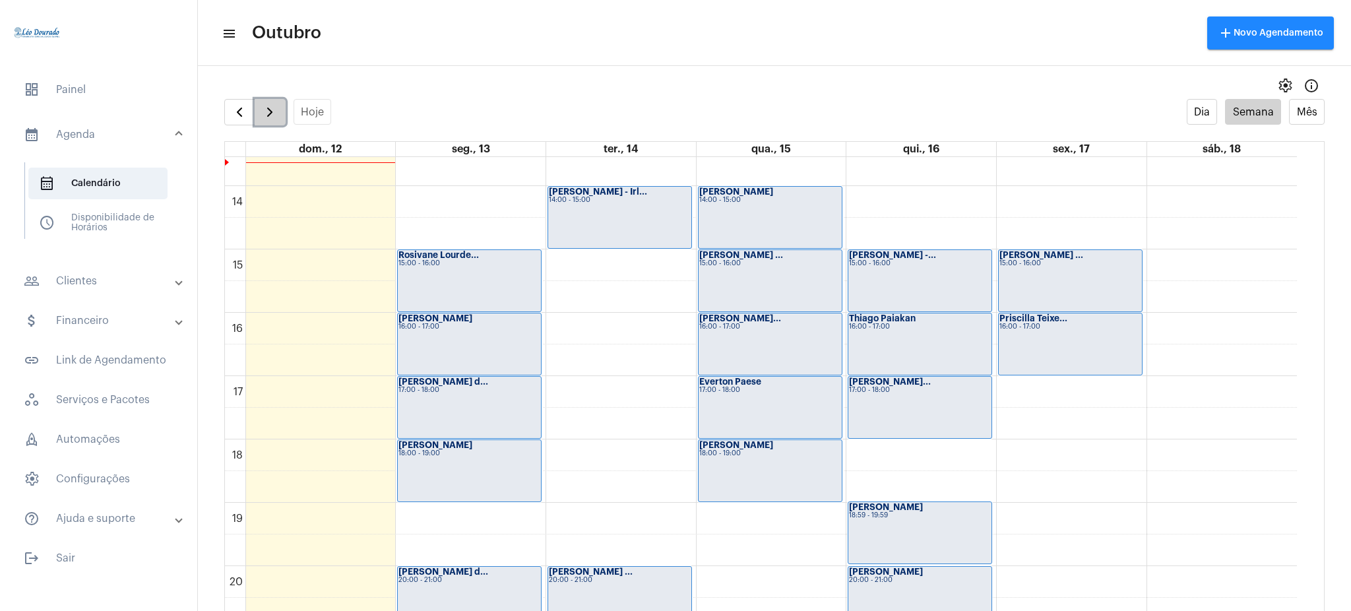
click at [273, 115] on span "button" at bounding box center [270, 112] width 16 height 16
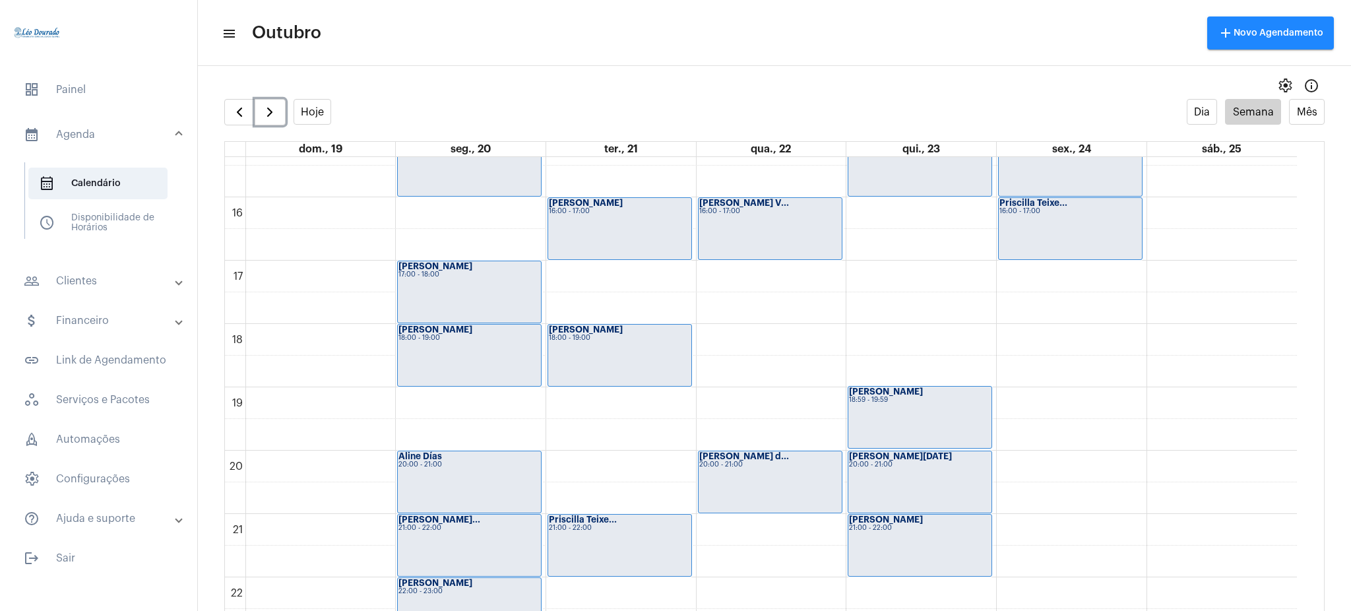
scroll to position [966, 0]
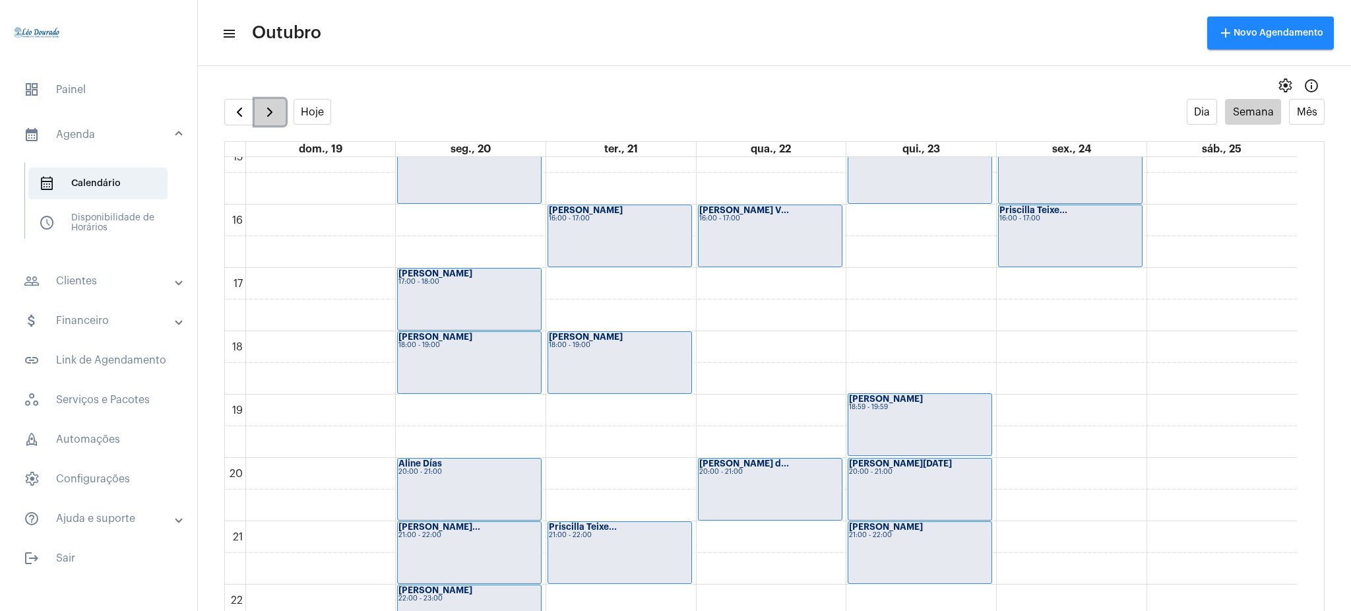
click at [271, 116] on span "button" at bounding box center [270, 112] width 16 height 16
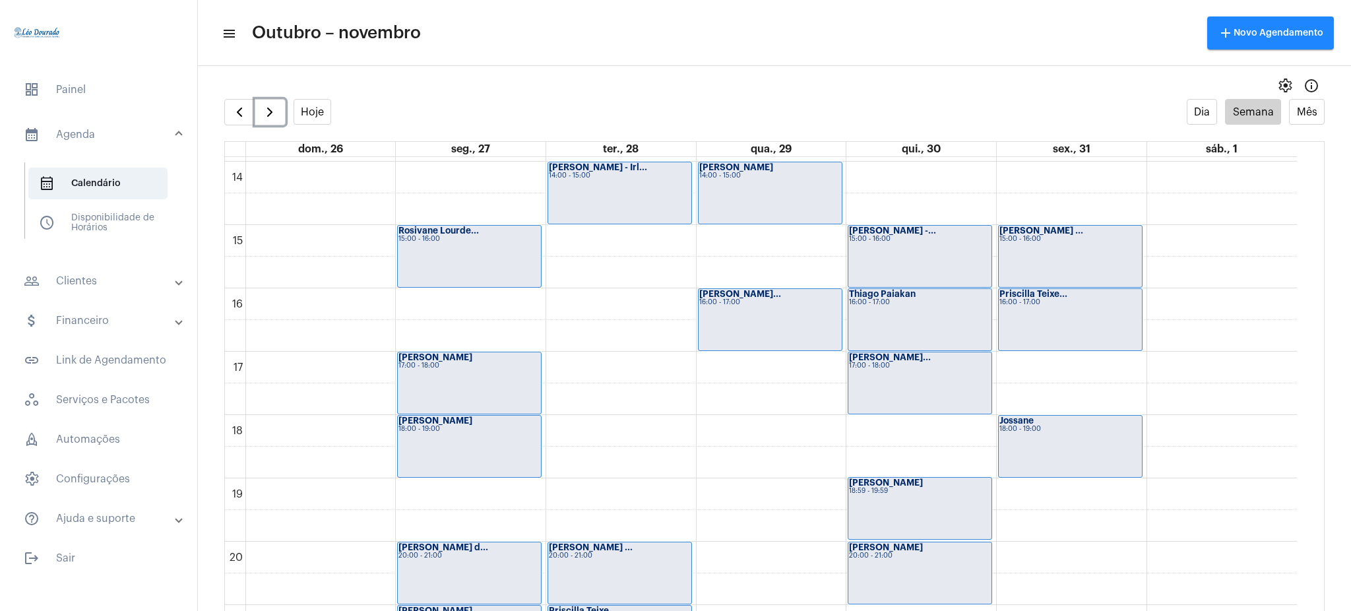
scroll to position [1039, 0]
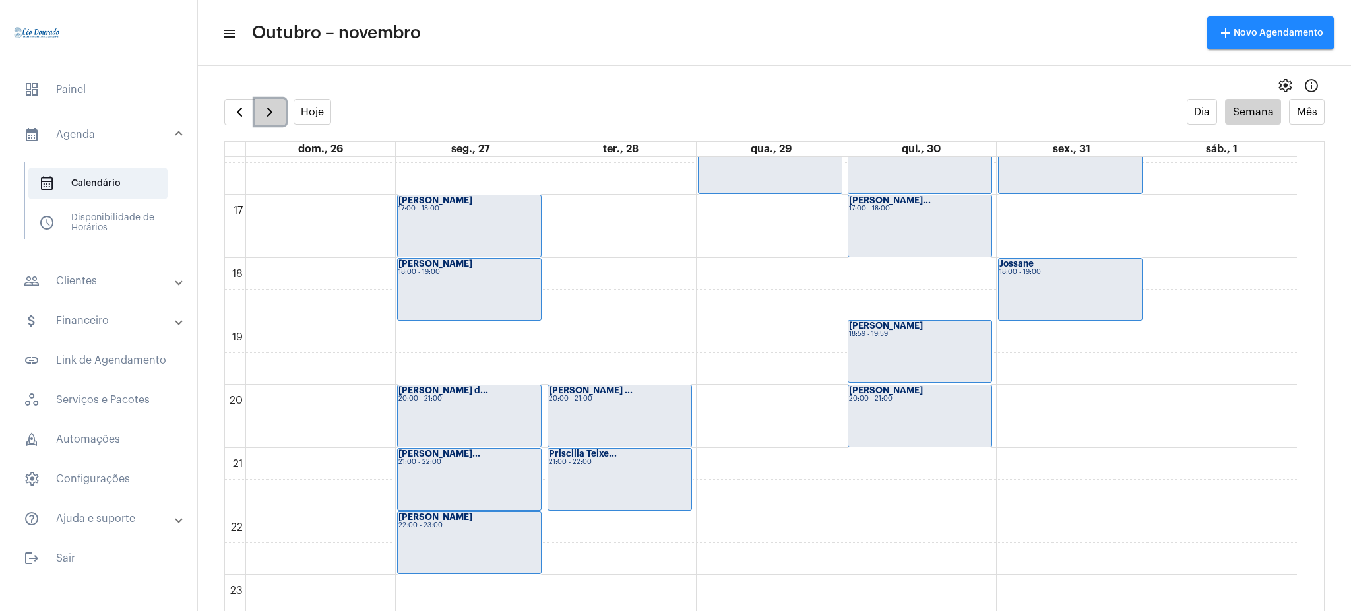
click at [277, 109] on span "button" at bounding box center [270, 112] width 16 height 16
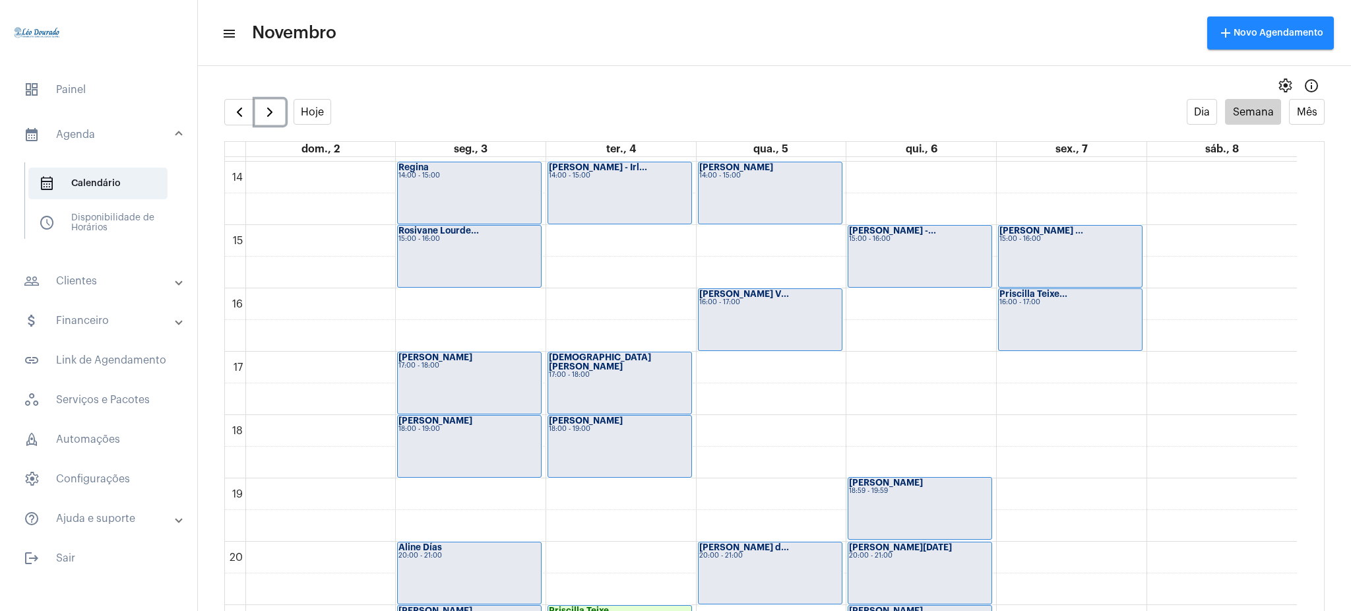
scroll to position [1039, 0]
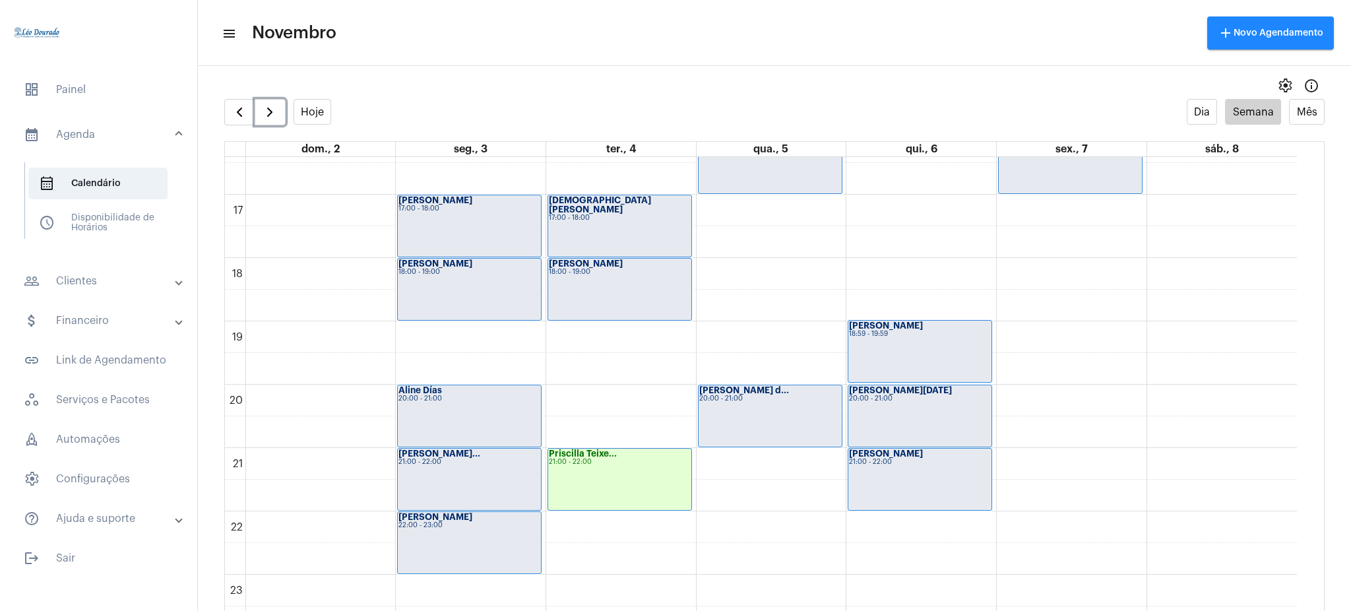
click at [607, 500] on div "Priscilla Teixe... 21:00 - 22:00" at bounding box center [619, 479] width 143 height 61
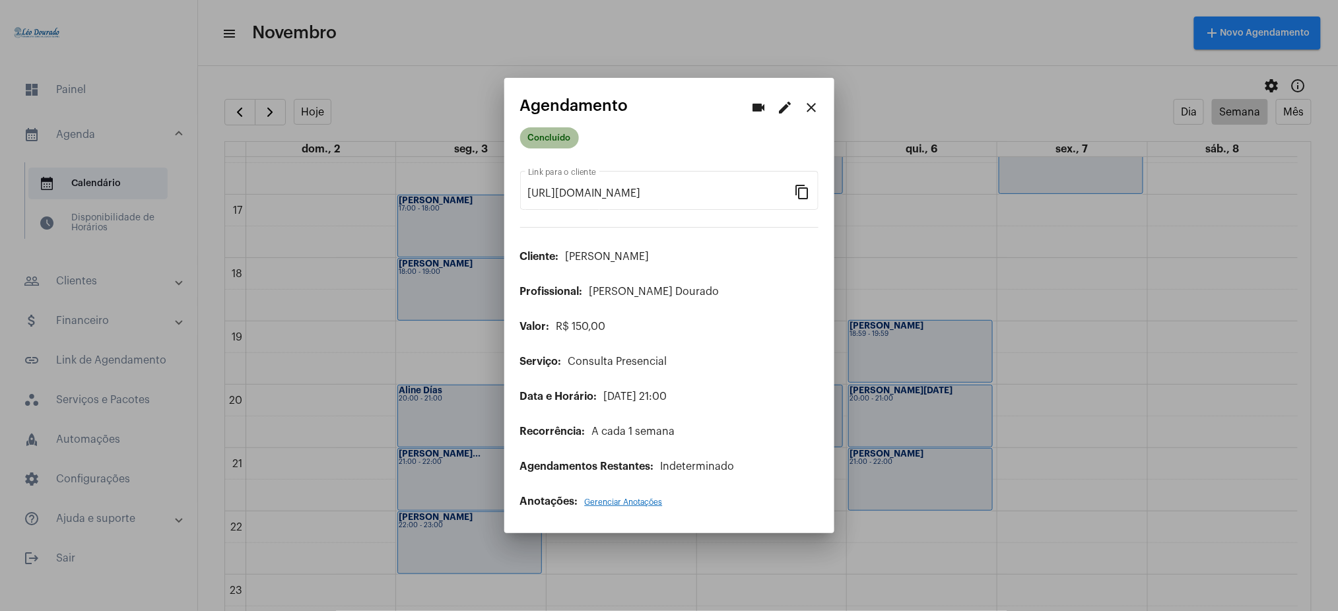
click at [531, 137] on mat-chip "Concluído" at bounding box center [549, 137] width 59 height 21
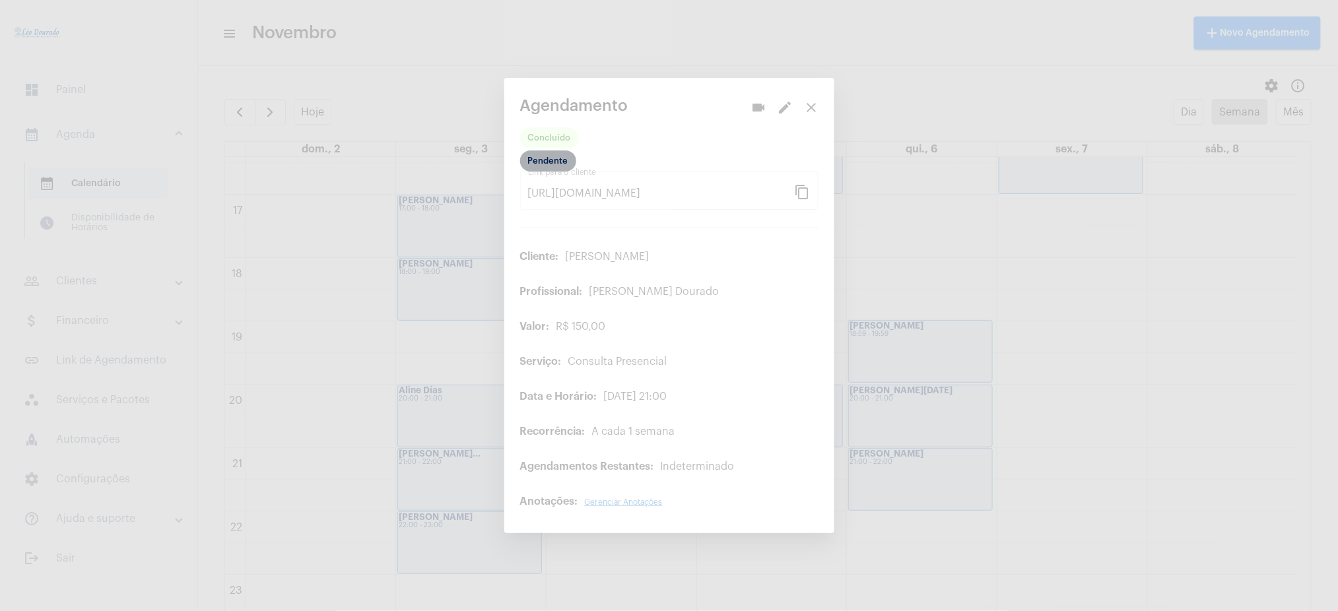
click at [547, 164] on mat-chip "Pendente" at bounding box center [548, 160] width 56 height 21
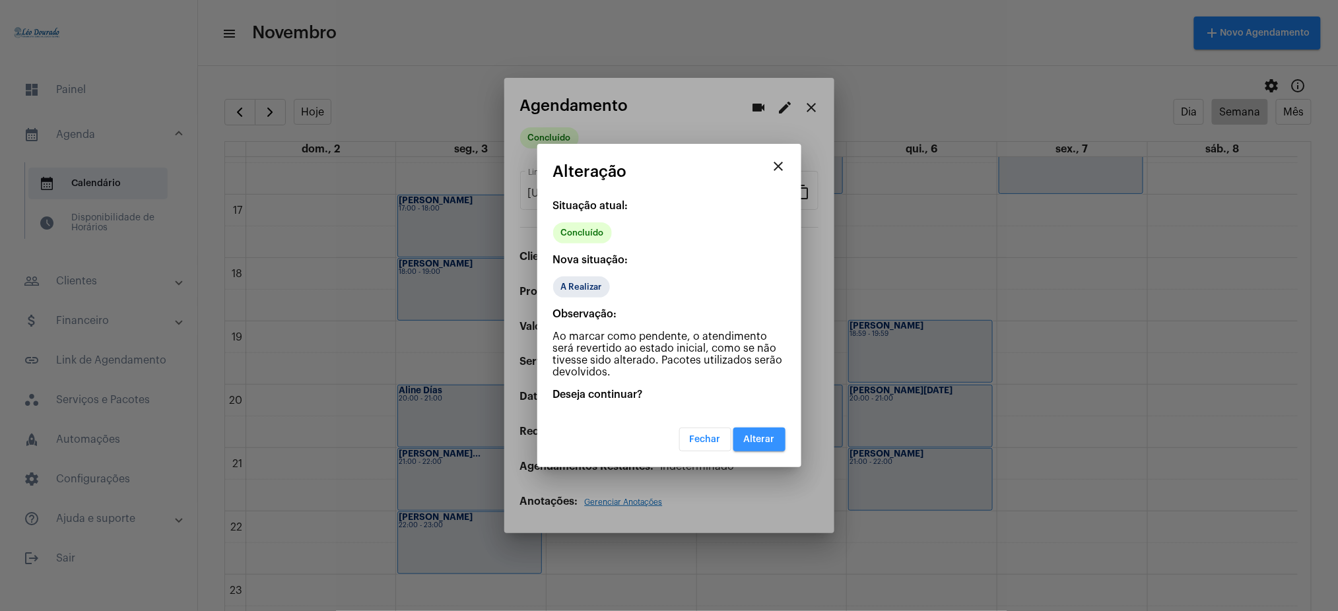
click at [762, 443] on span "Alterar" at bounding box center [759, 439] width 31 height 9
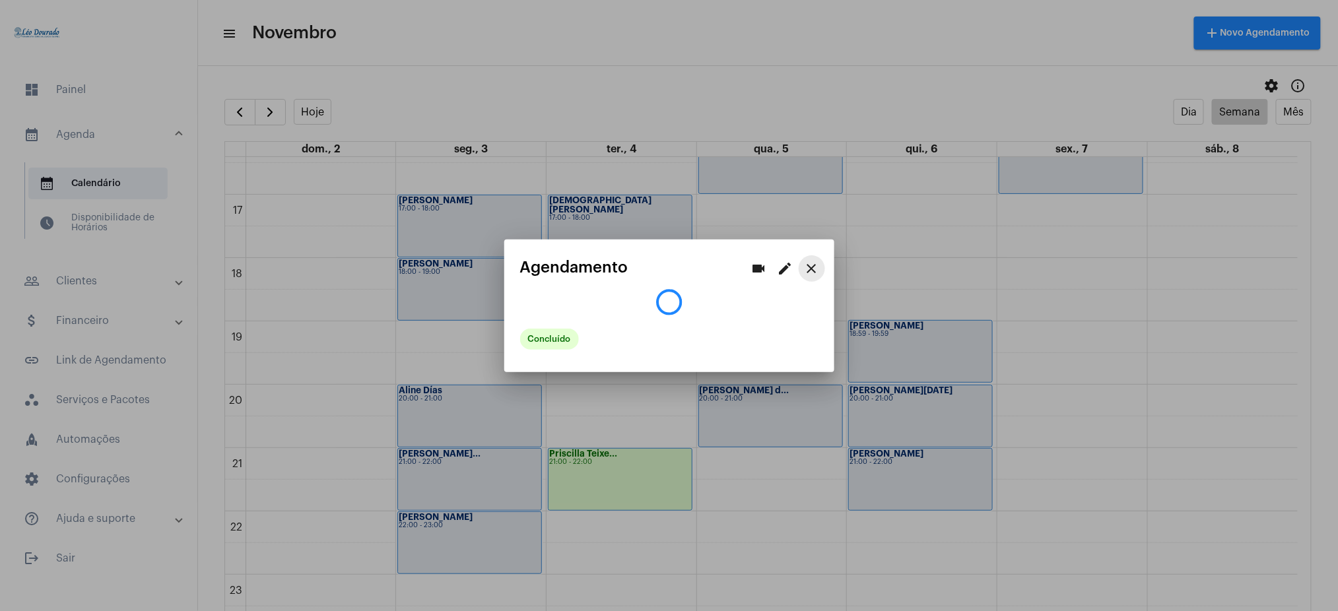
click at [808, 272] on mat-icon "close" at bounding box center [812, 269] width 16 height 16
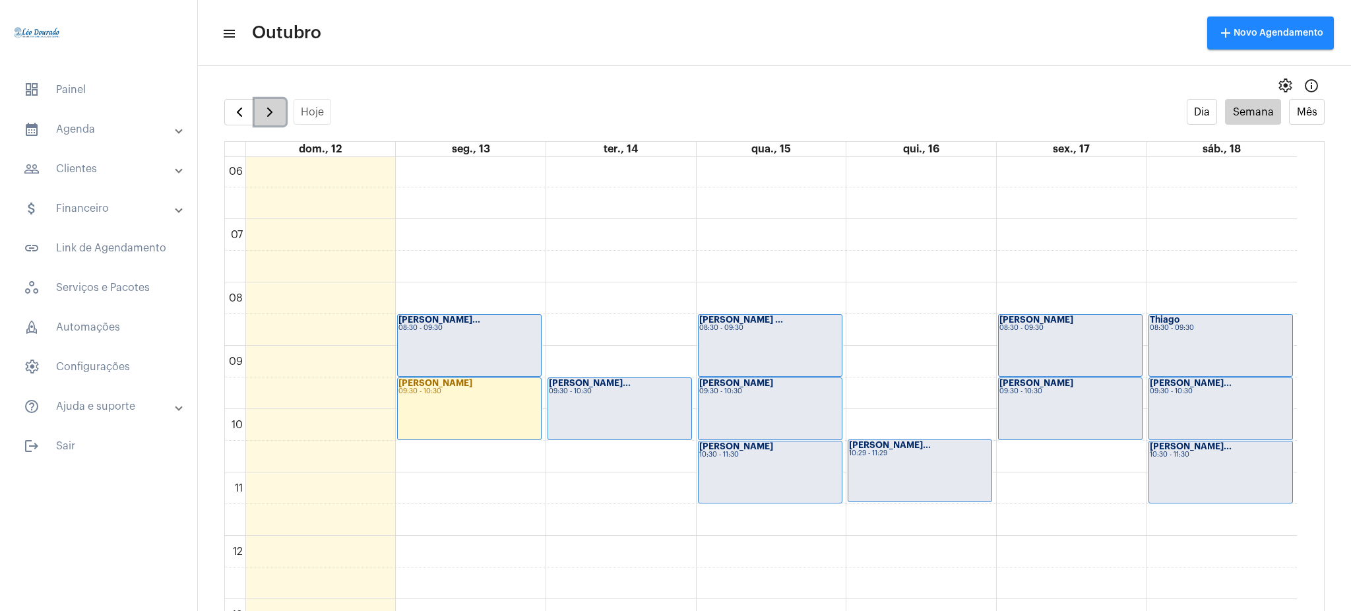
click at [281, 115] on button "button" at bounding box center [270, 112] width 31 height 26
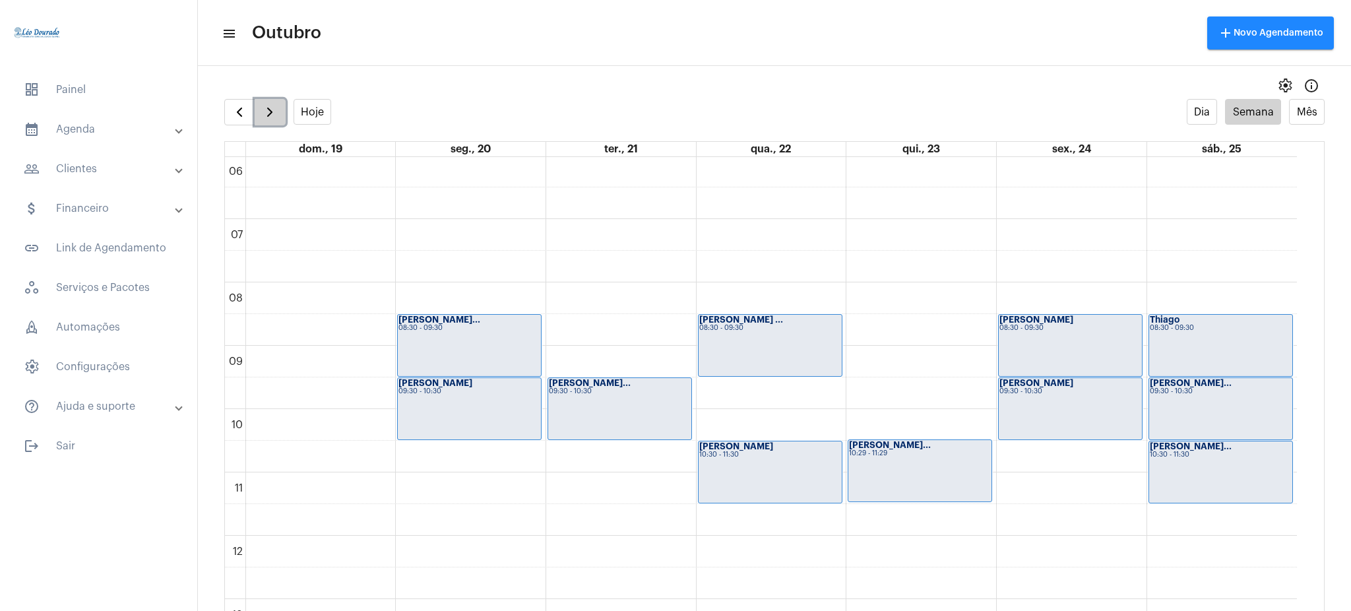
click at [281, 115] on button "button" at bounding box center [270, 112] width 31 height 26
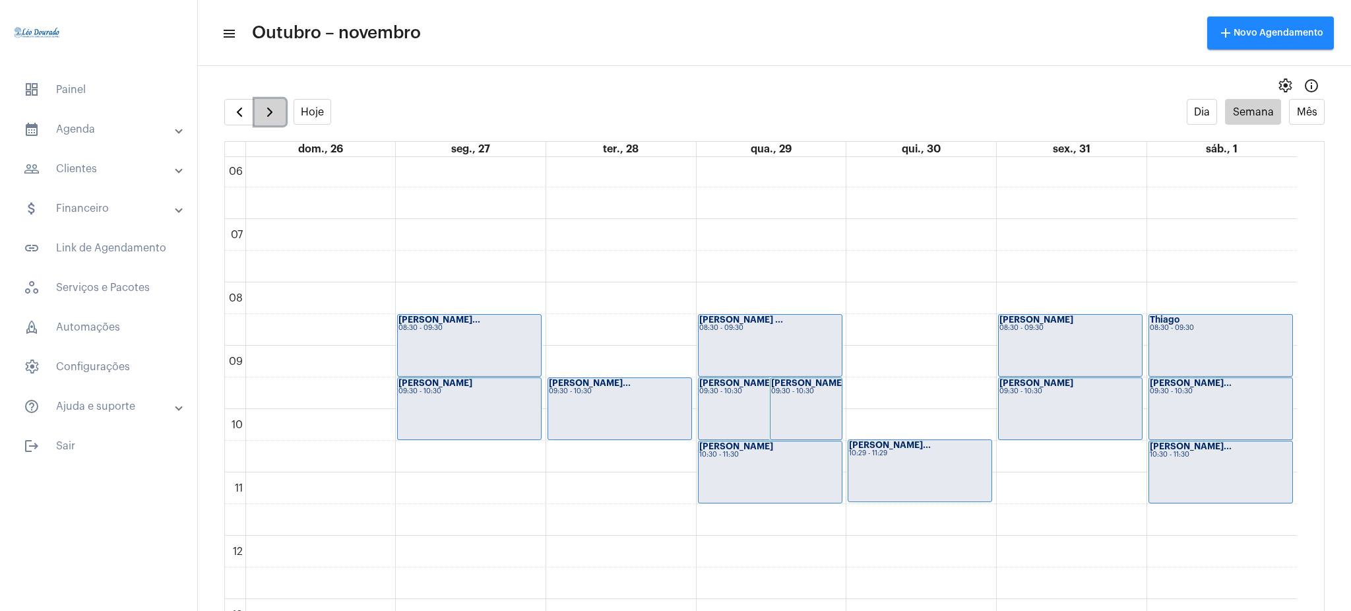
click at [281, 115] on button "button" at bounding box center [270, 112] width 31 height 26
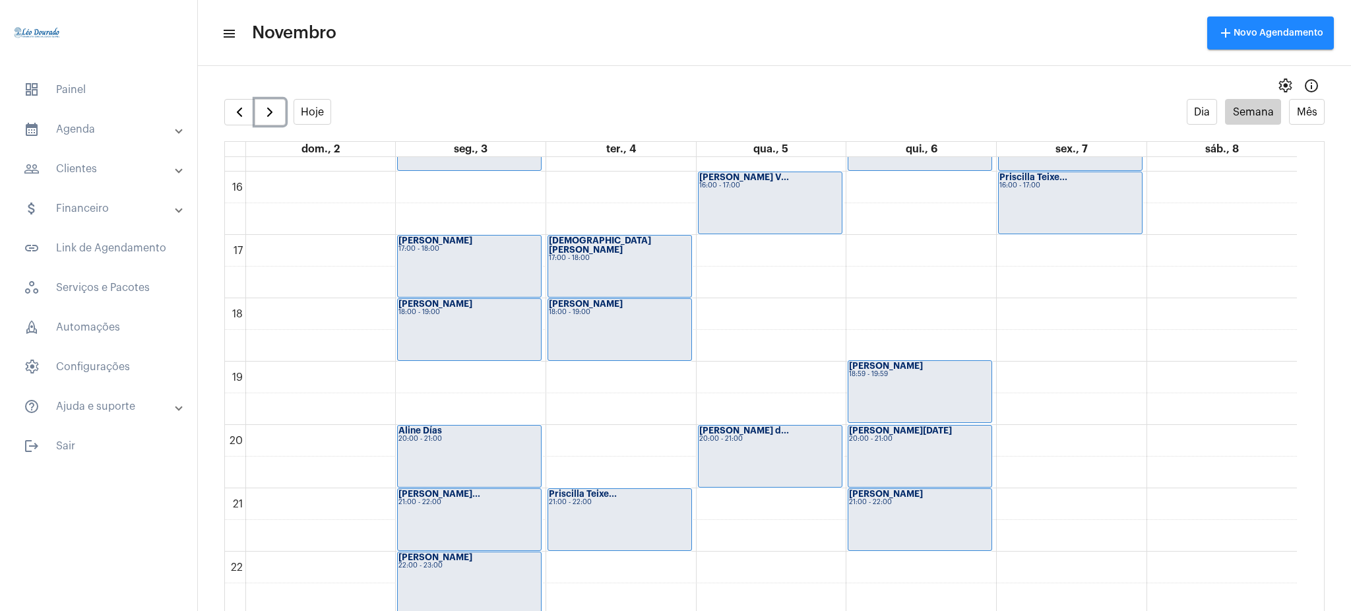
scroll to position [1039, 0]
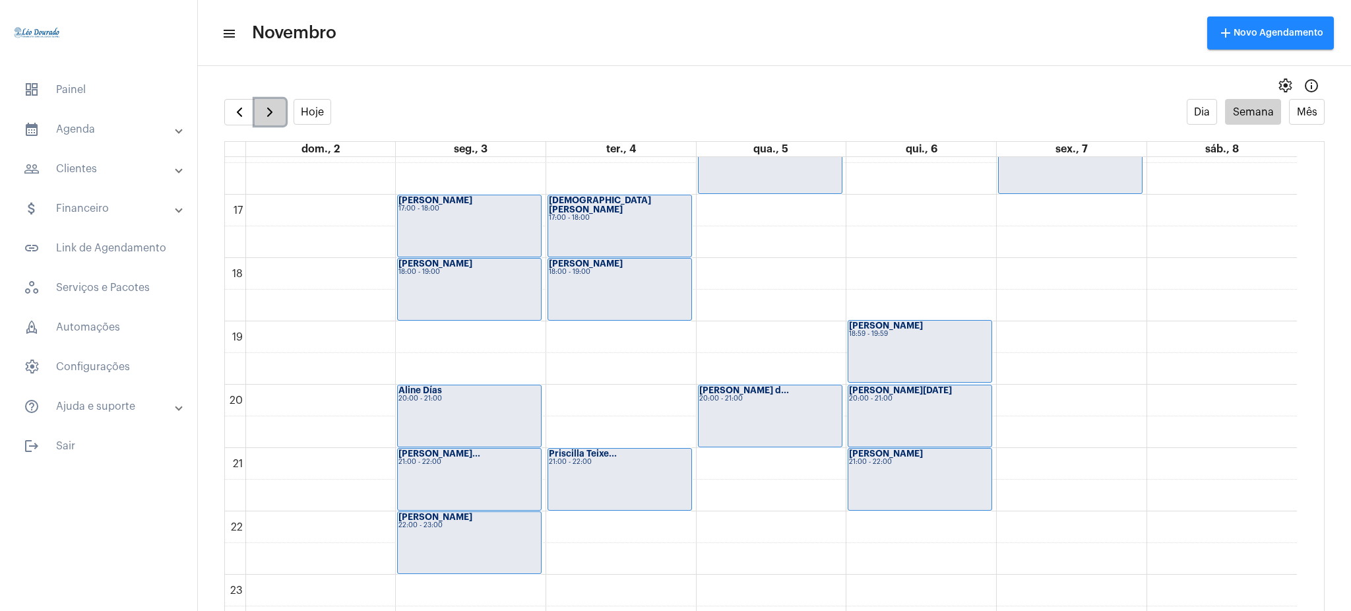
click at [283, 120] on button "button" at bounding box center [270, 112] width 31 height 26
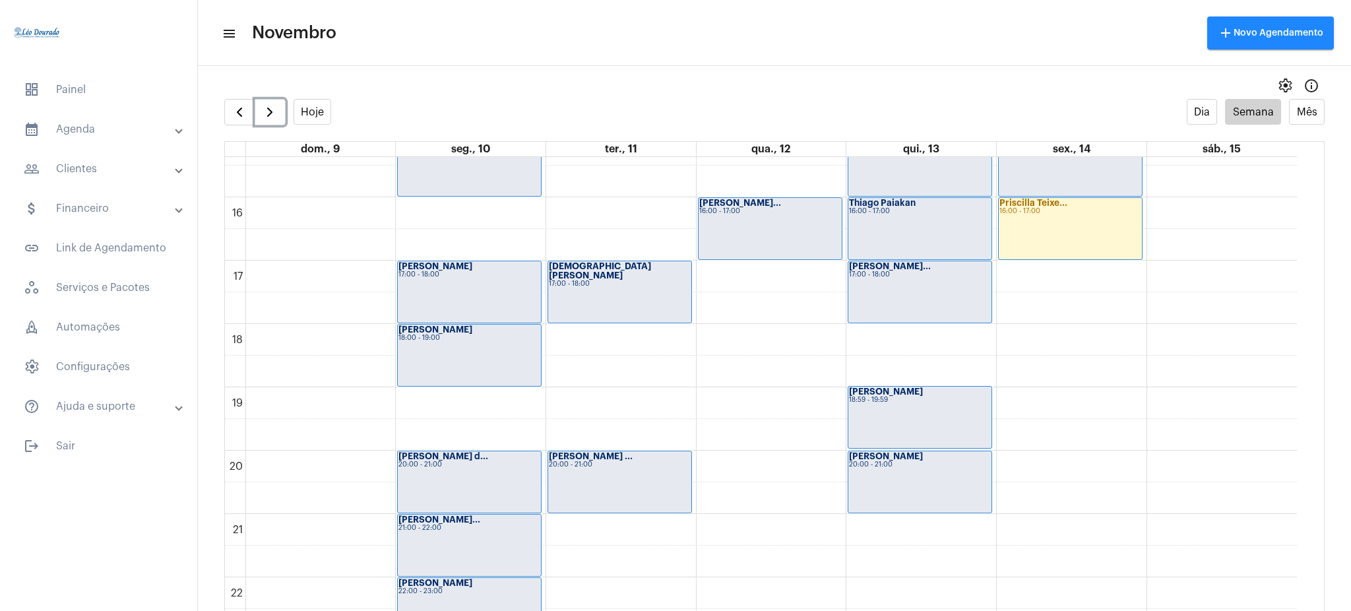
scroll to position [978, 0]
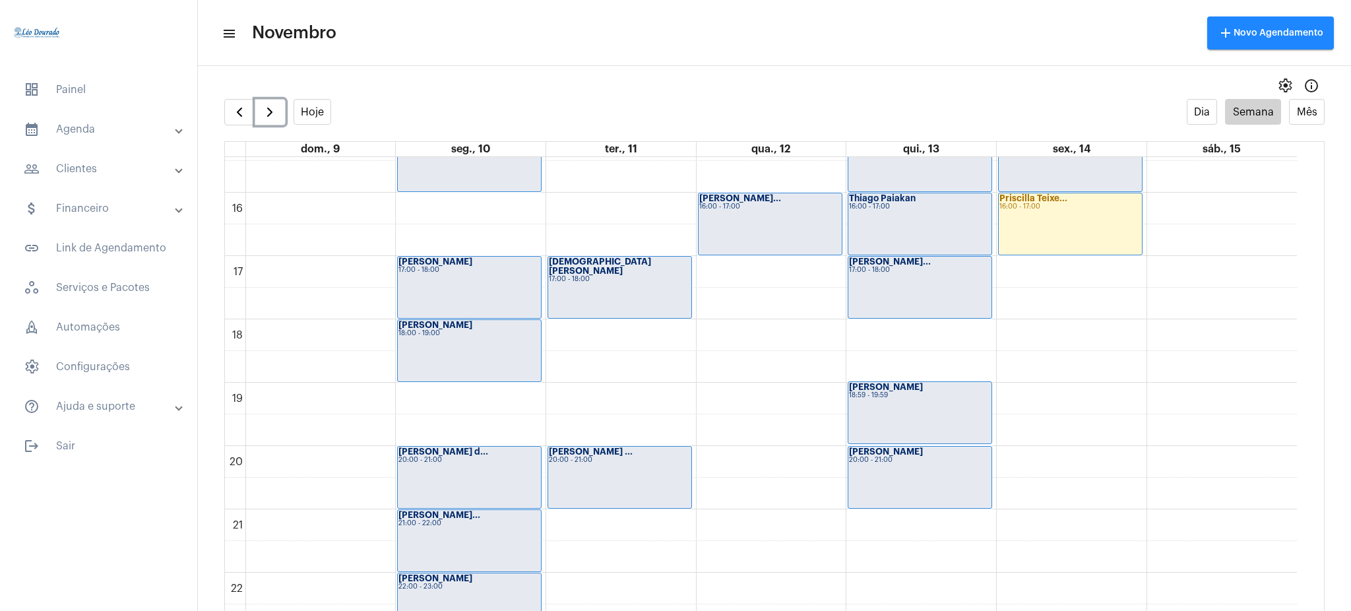
click at [1078, 215] on div "Priscilla Teixe... 16:00 - 17:00" at bounding box center [1070, 223] width 143 height 61
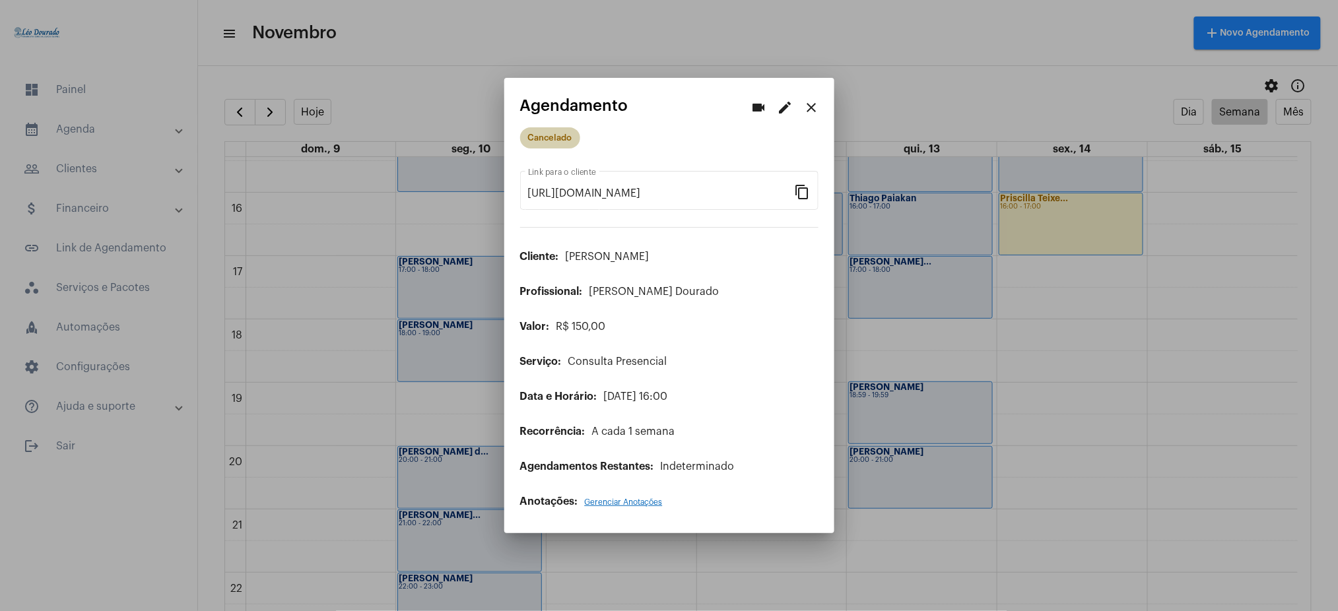
click at [552, 143] on mat-chip "Cancelado" at bounding box center [550, 137] width 60 height 21
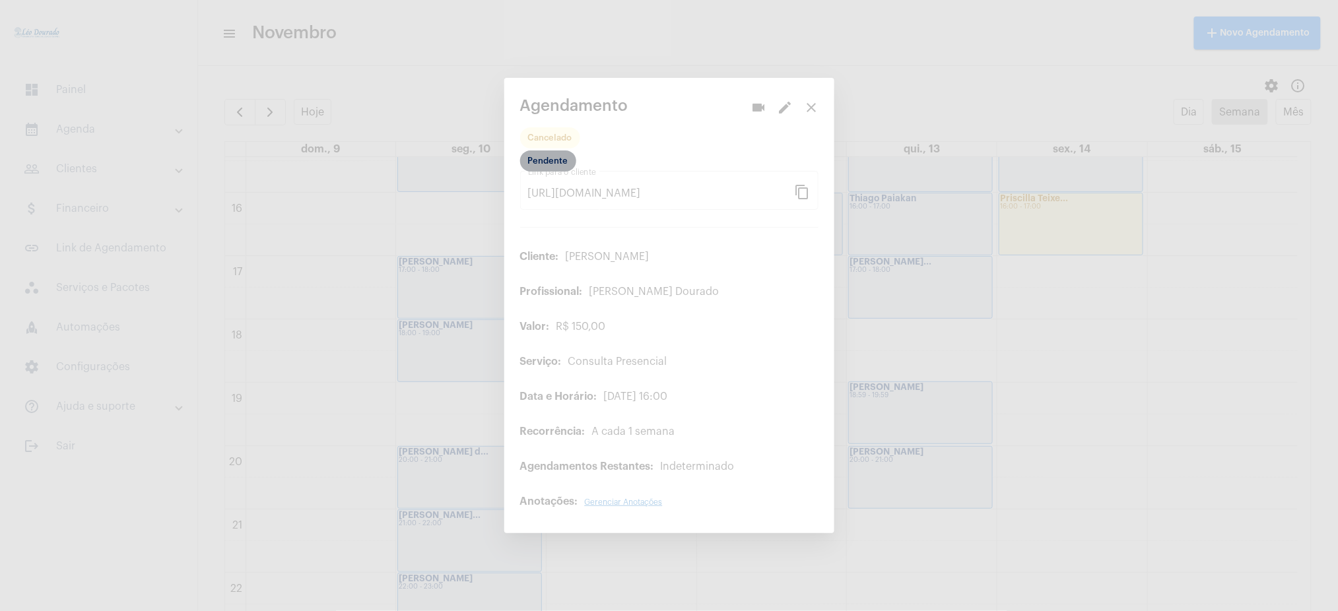
click at [538, 164] on mat-chip "Pendente" at bounding box center [548, 160] width 56 height 21
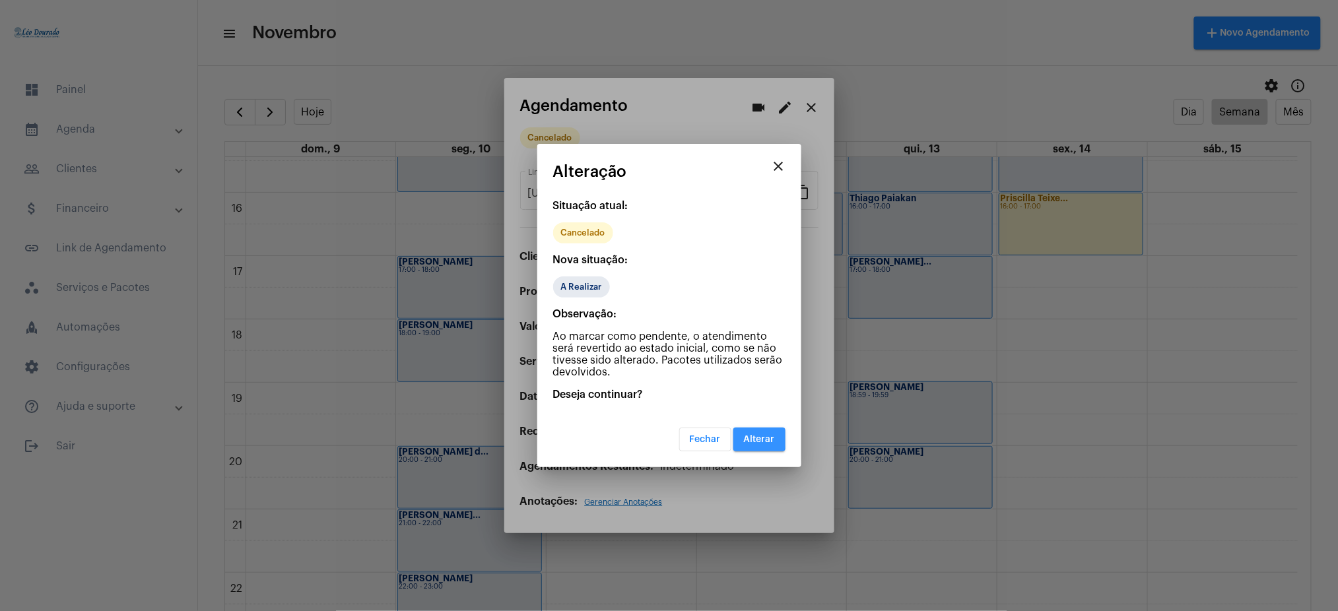
click at [748, 435] on span "Alterar" at bounding box center [759, 439] width 31 height 9
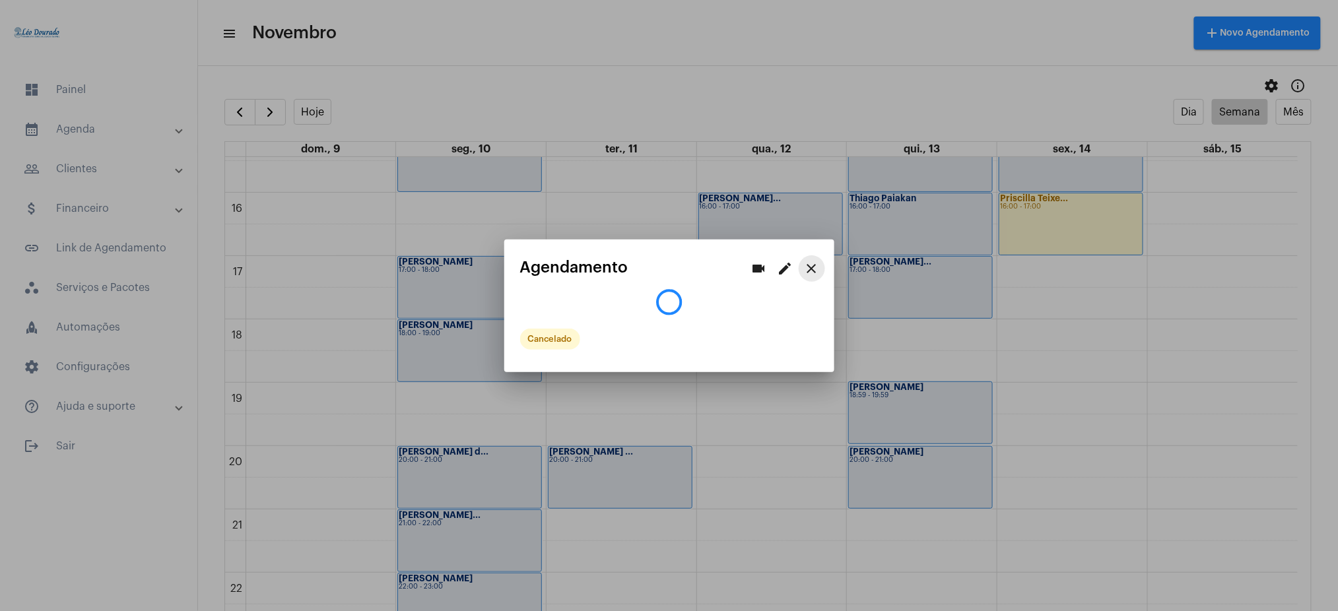
click at [806, 265] on mat-icon "close" at bounding box center [812, 269] width 16 height 16
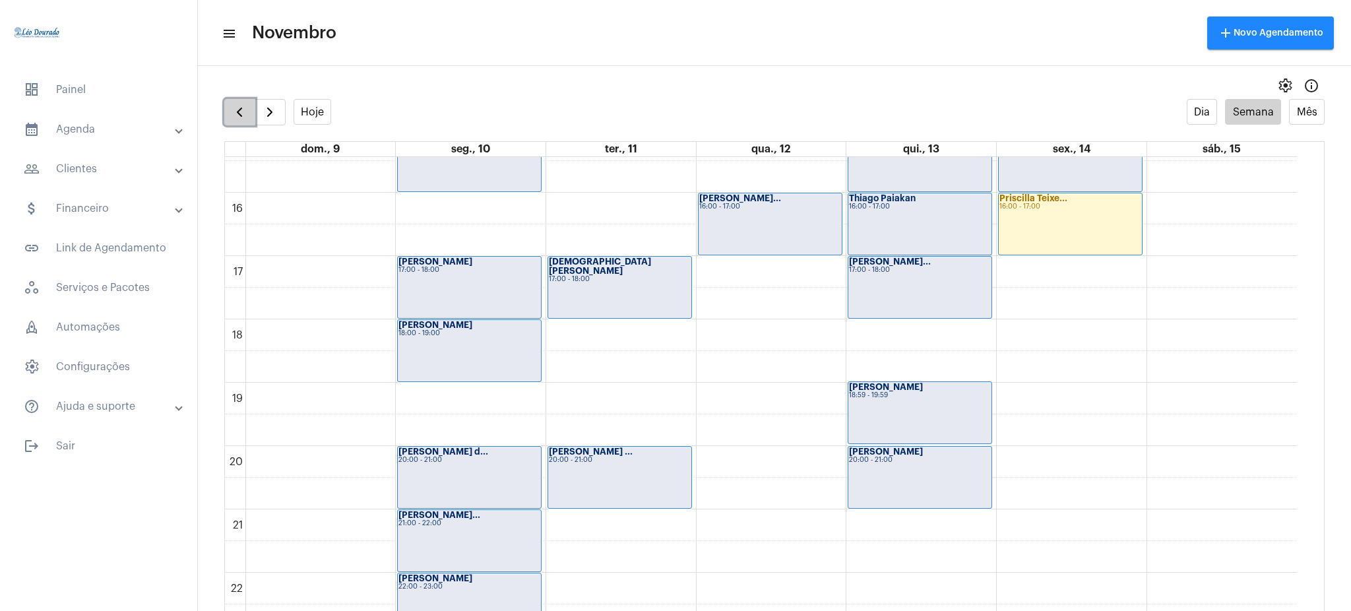
click at [245, 110] on span "button" at bounding box center [240, 112] width 16 height 16
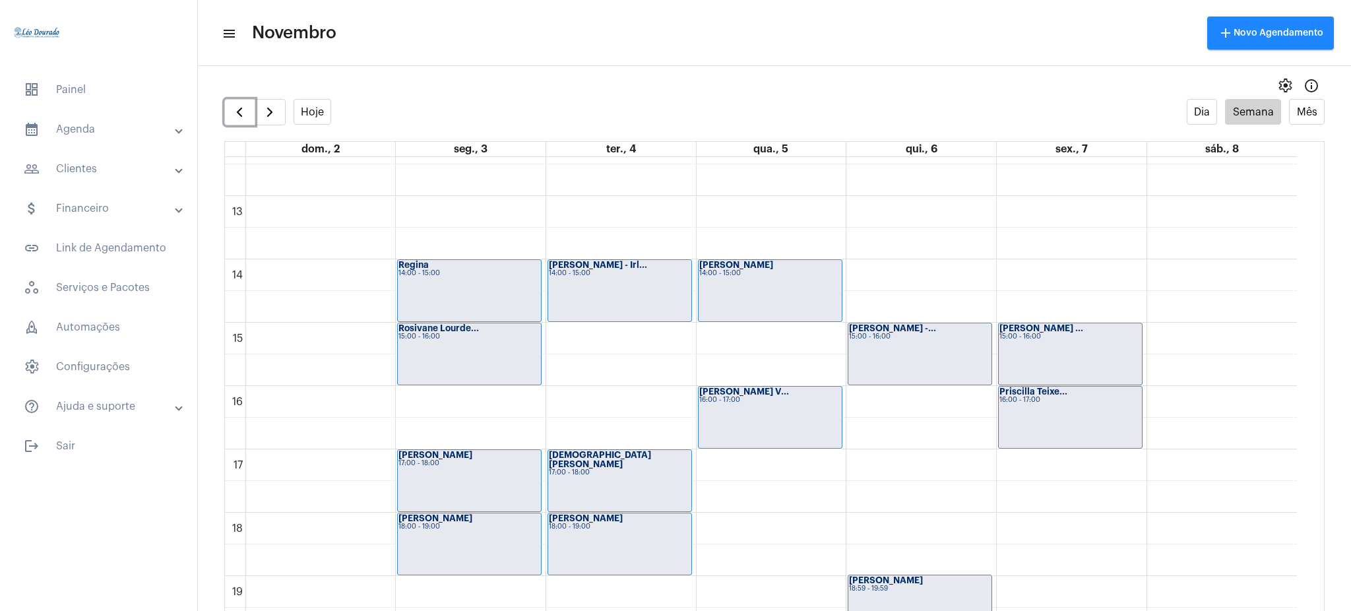
scroll to position [1039, 0]
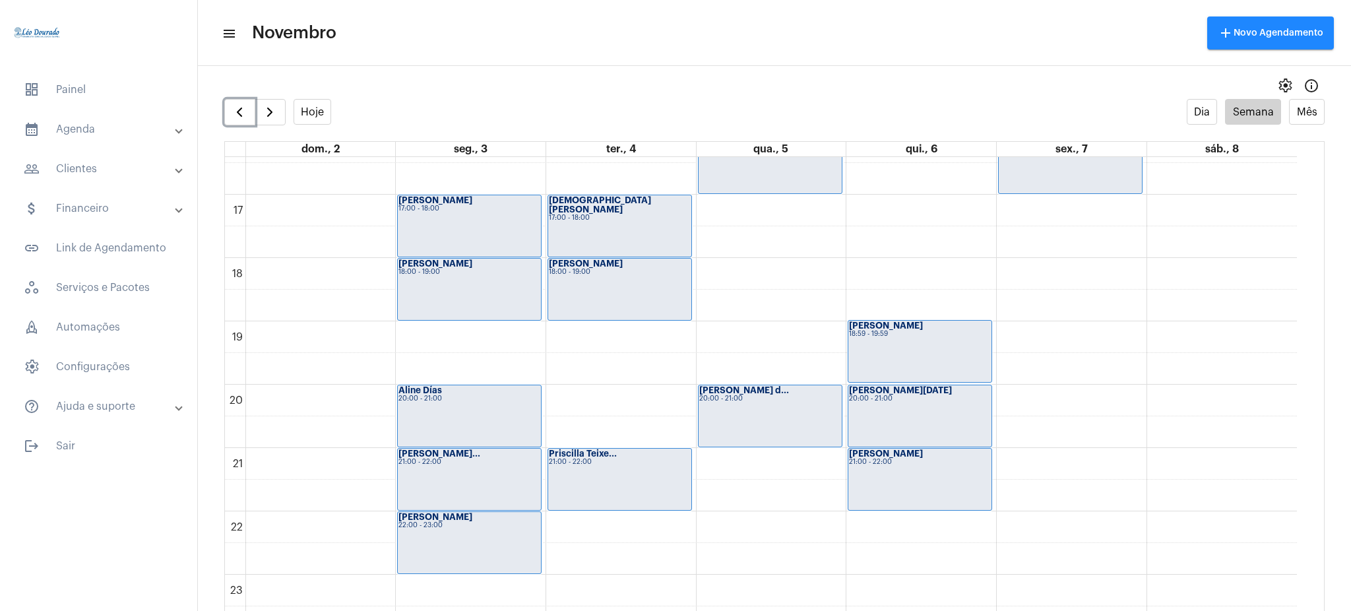
click at [604, 502] on div "Priscilla Teixe... 21:00 - 22:00" at bounding box center [619, 479] width 143 height 61
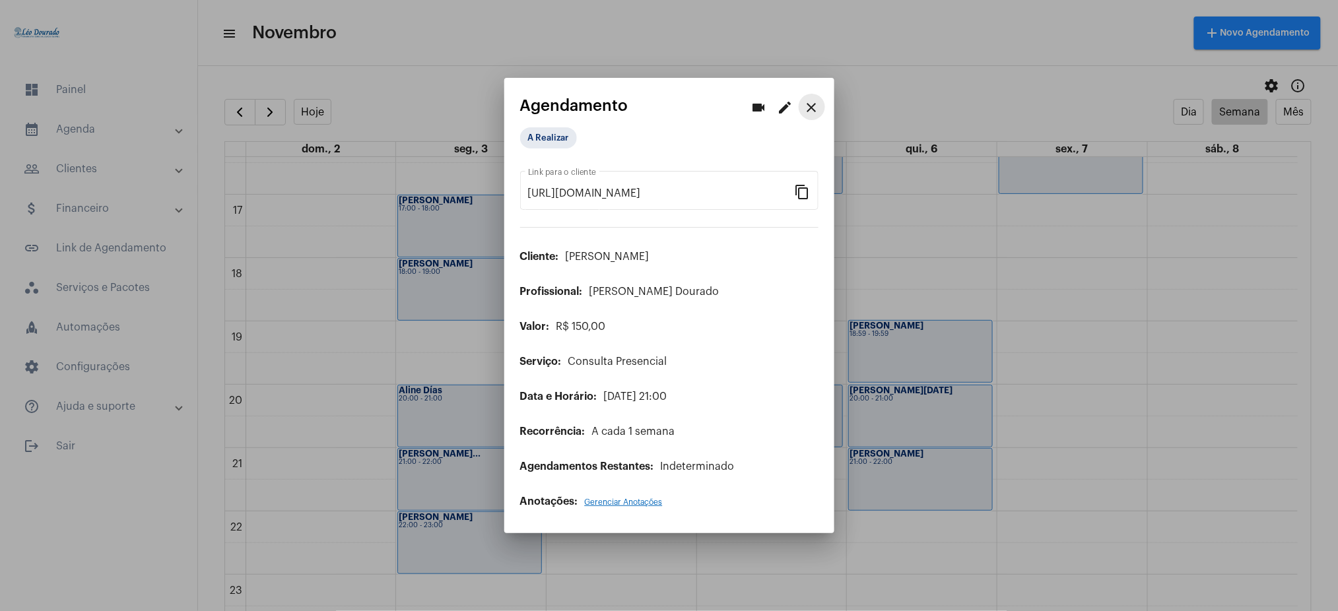
click at [811, 106] on mat-icon "close" at bounding box center [812, 108] width 16 height 16
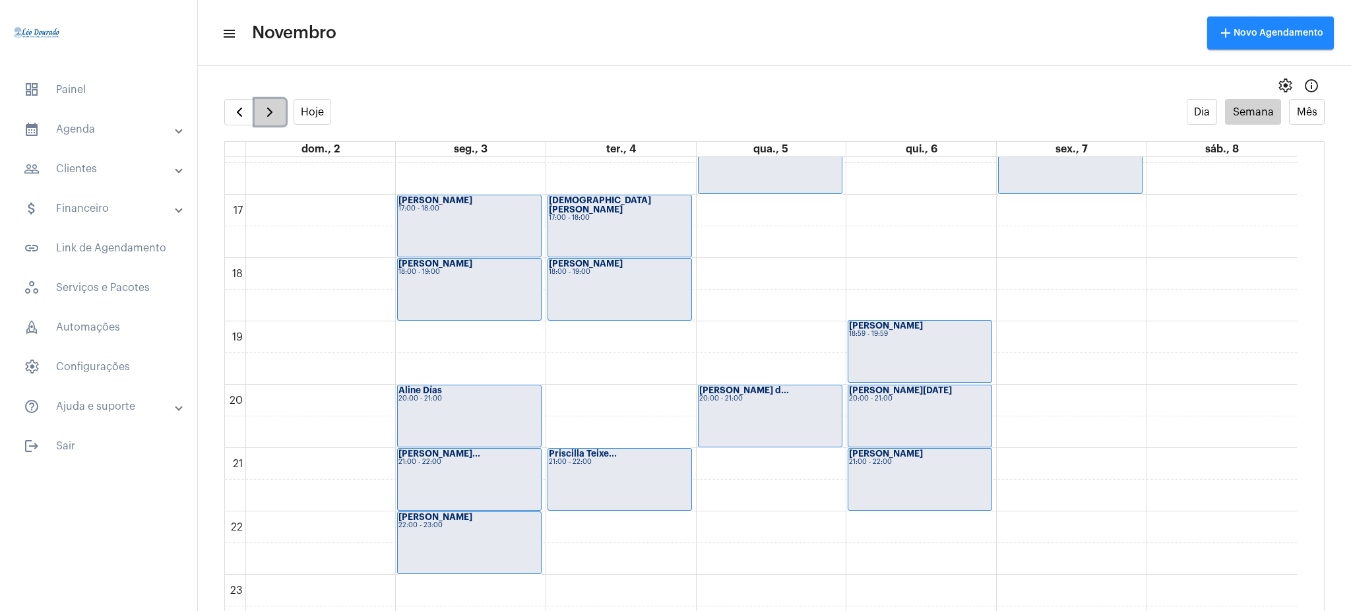
click at [273, 106] on span "button" at bounding box center [270, 112] width 16 height 16
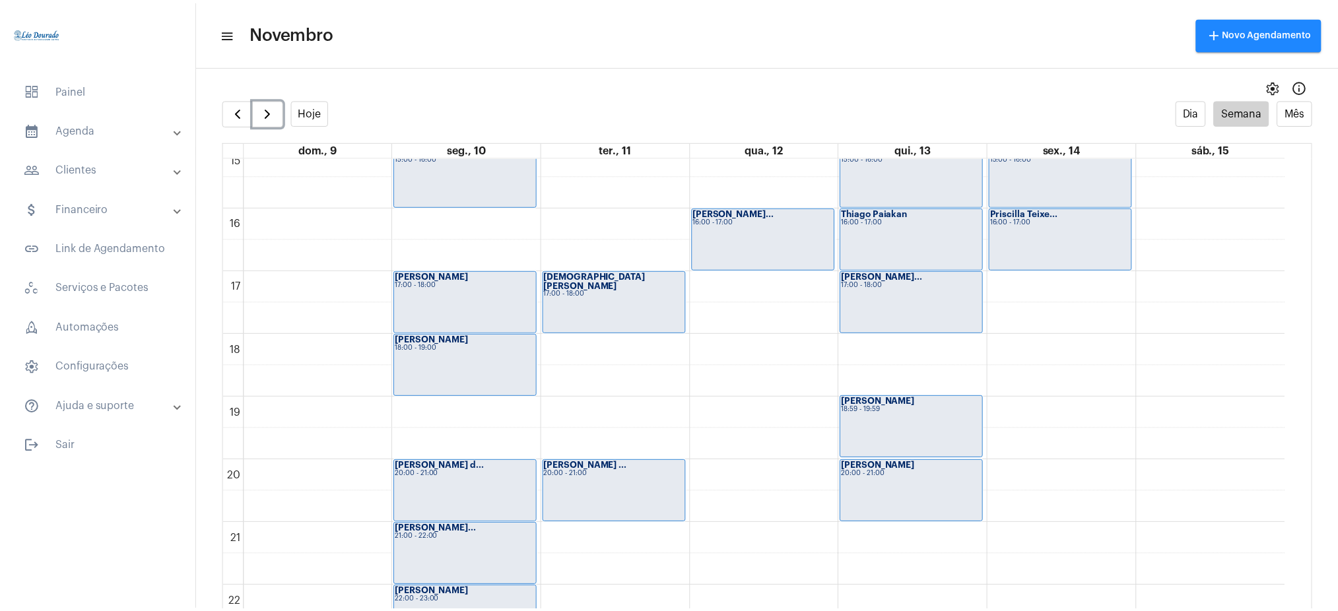
scroll to position [1039, 0]
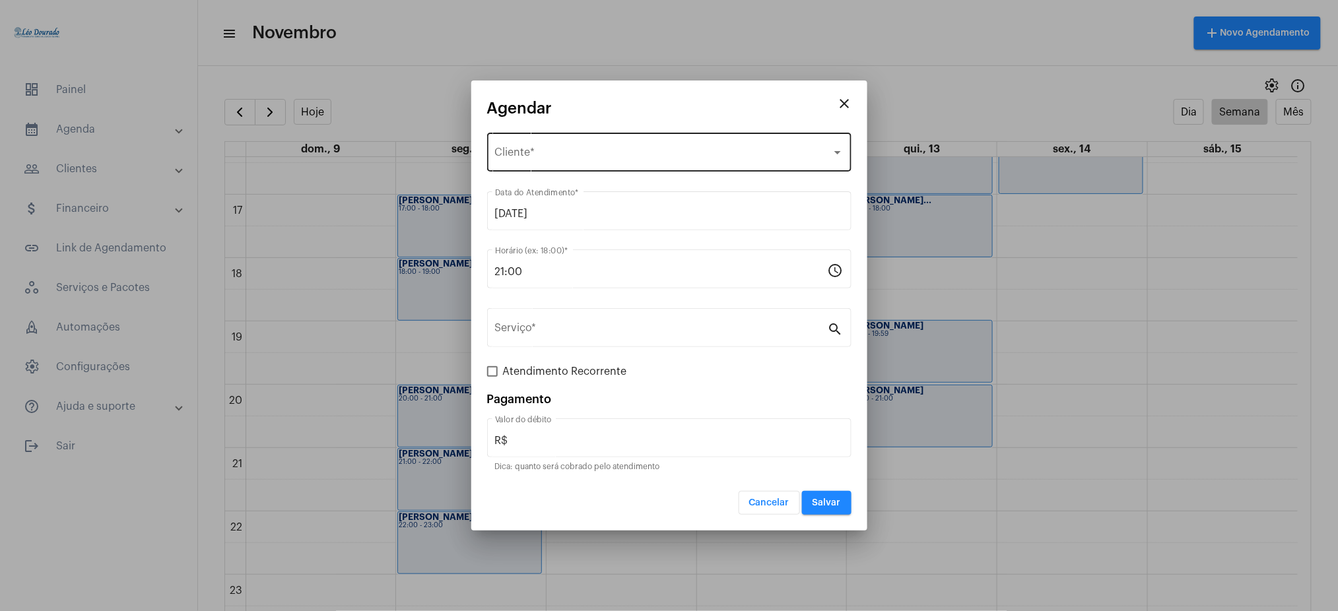
click at [537, 146] on div "Selecione o Cliente Cliente *" at bounding box center [669, 151] width 348 height 42
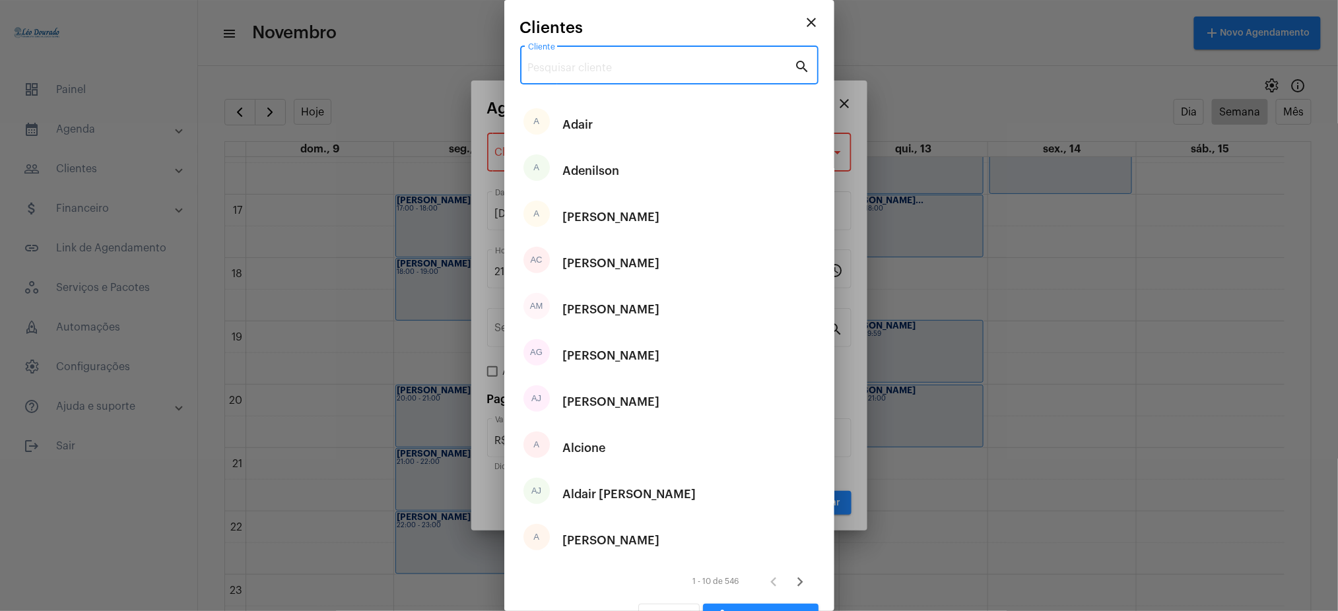
click at [624, 71] on input "Cliente" at bounding box center [661, 68] width 267 height 12
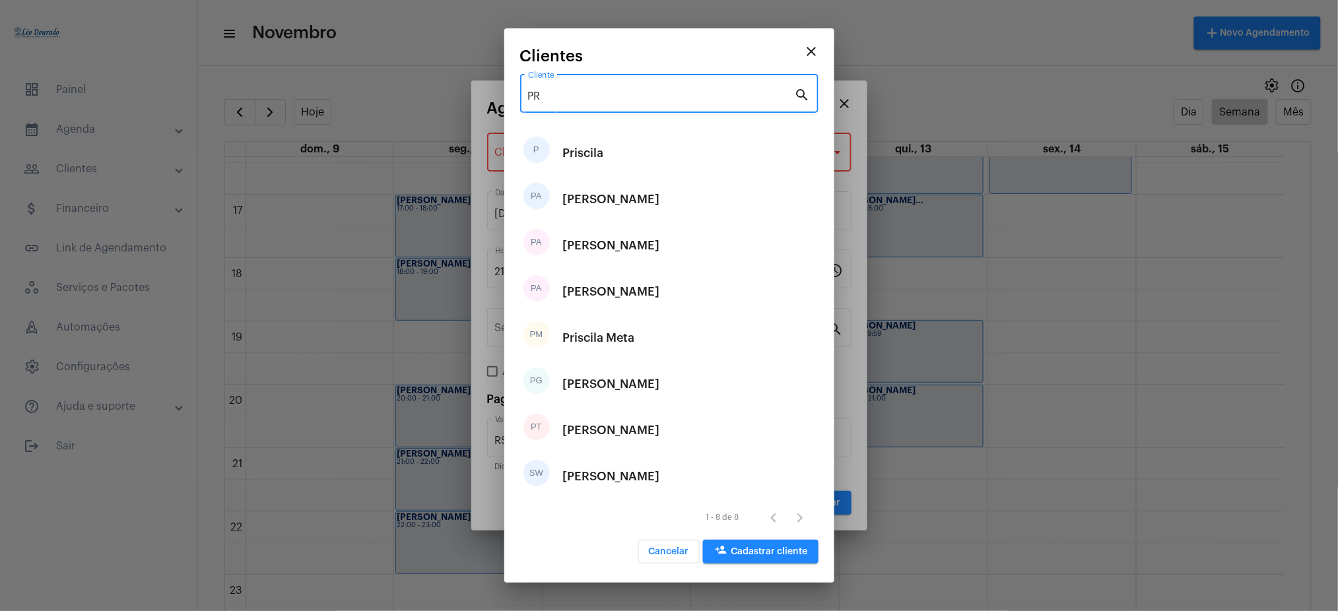
type input "P"
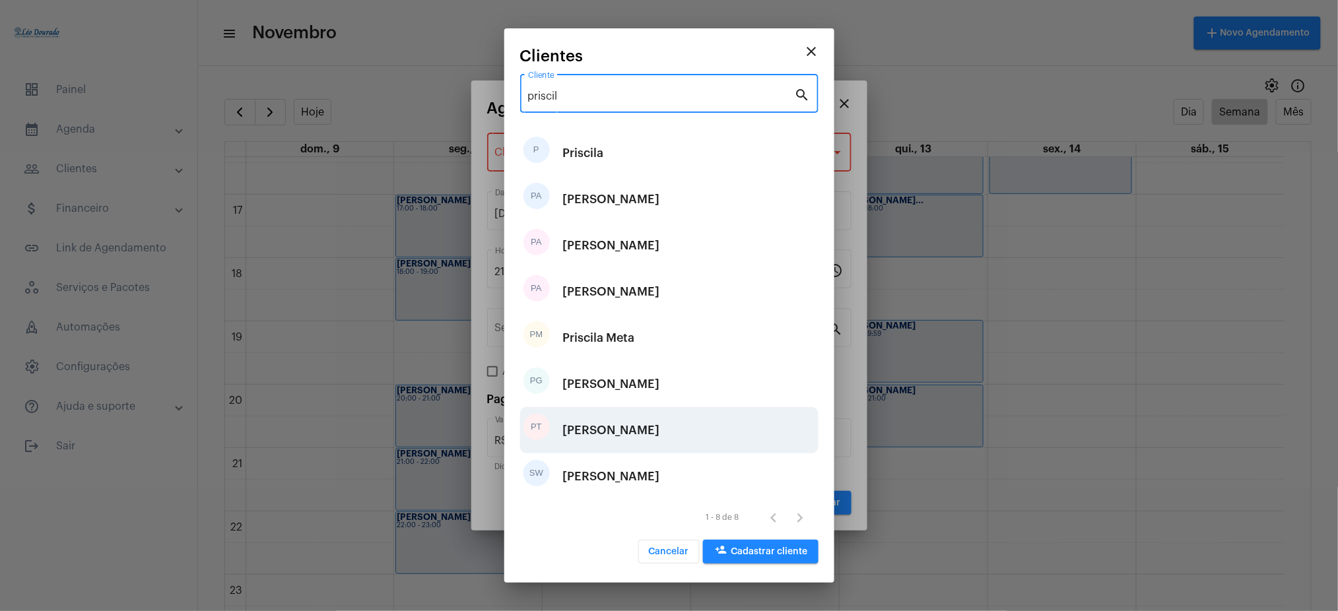
type input "priscil"
click at [652, 431] on div "[PERSON_NAME]" at bounding box center [611, 430] width 97 height 40
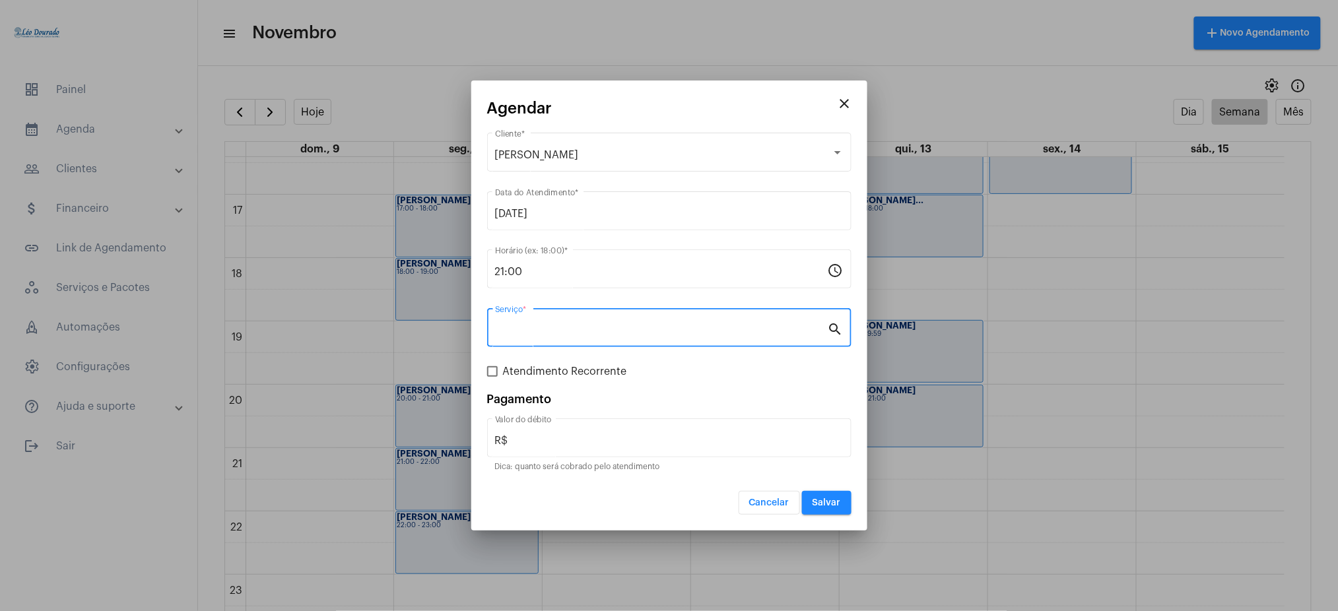
click at [534, 333] on input "Serviço *" at bounding box center [661, 331] width 333 height 12
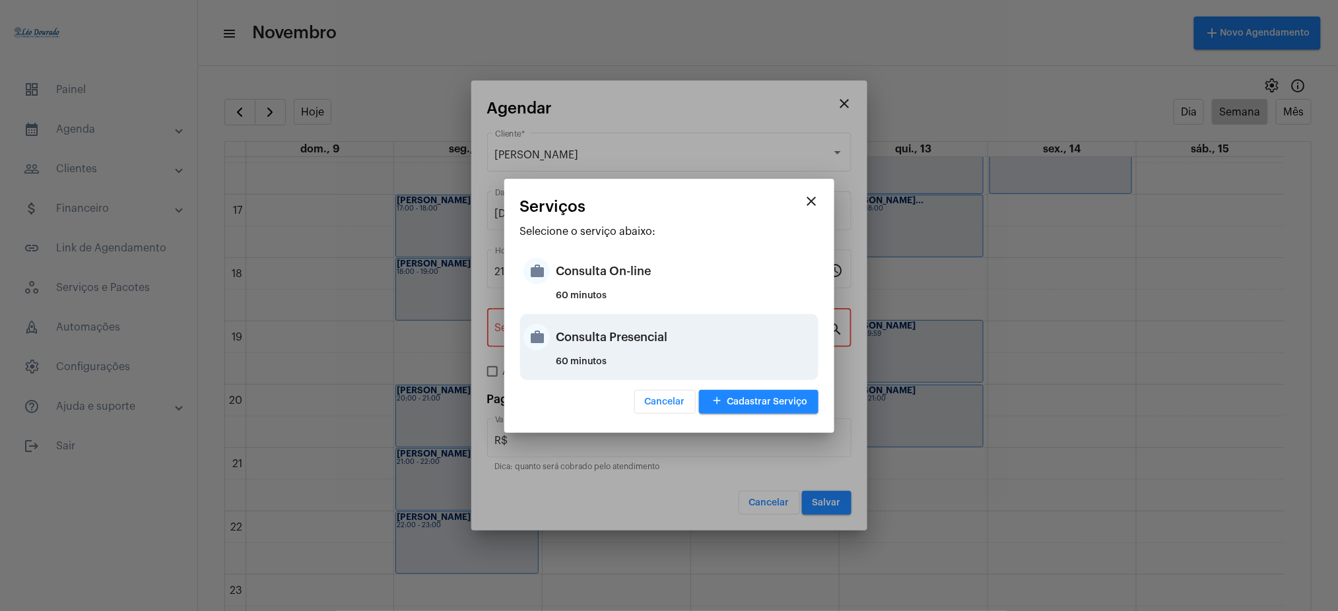
click at [577, 346] on div "Consulta Presencial" at bounding box center [685, 337] width 259 height 40
type input "Consulta Presencial"
type input "R$ 150"
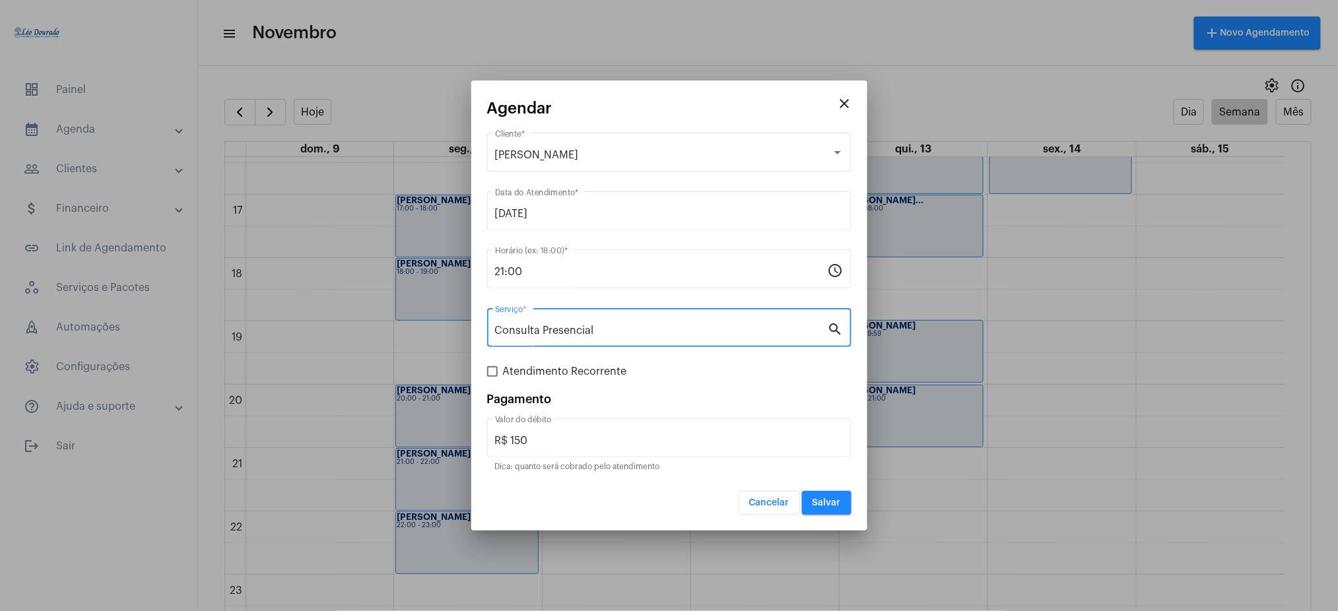
click at [489, 364] on label "Atendimento Recorrente" at bounding box center [557, 372] width 140 height 16
click at [492, 377] on input "Atendimento Recorrente" at bounding box center [492, 377] width 1 height 1
checkbox input "true"
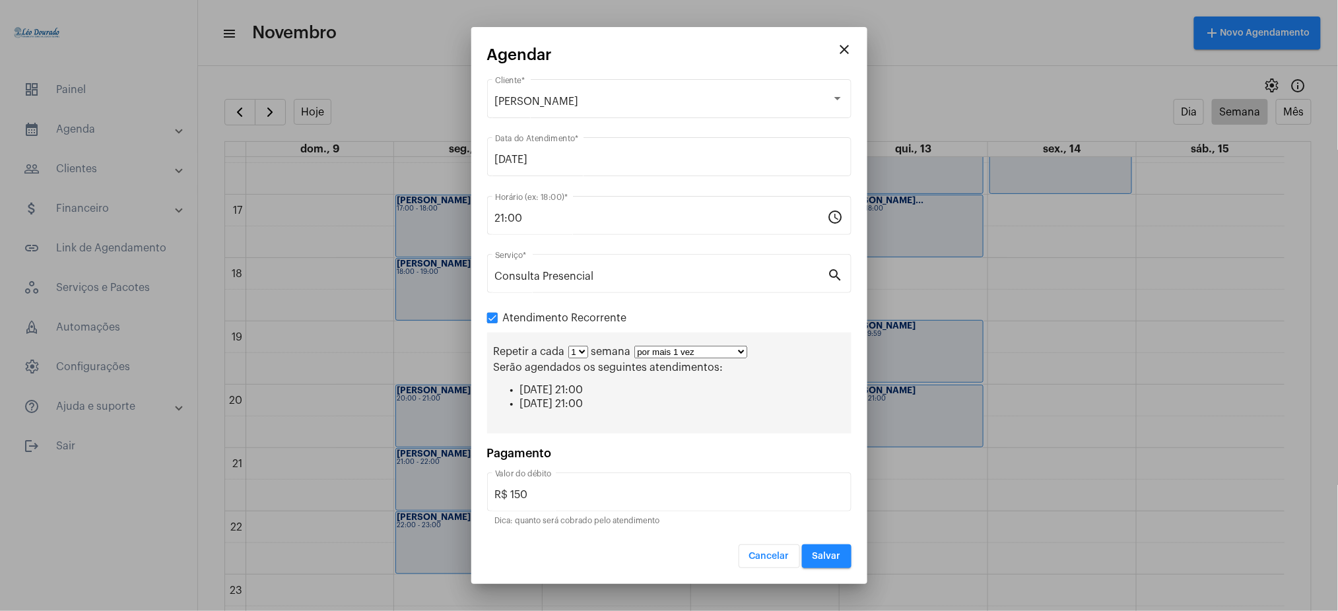
click at [672, 349] on select "por mais 1 vez por mais 2 vezes por mais 3 vezes por mais 4 vezes por mais 5 ve…" at bounding box center [690, 352] width 113 height 13
select select "10: 0"
click at [634, 346] on select "por mais 1 vez por mais 2 vezes por mais 3 vezes por mais 4 vezes por mais 5 ve…" at bounding box center [690, 352] width 113 height 13
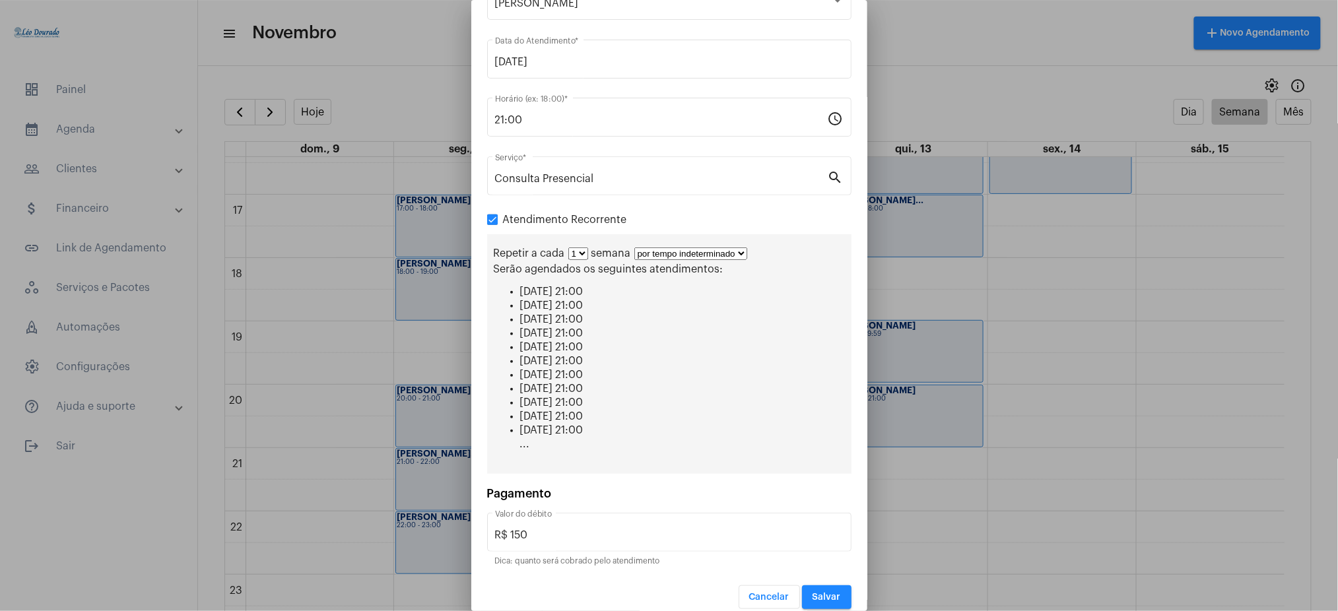
scroll to position [83, 0]
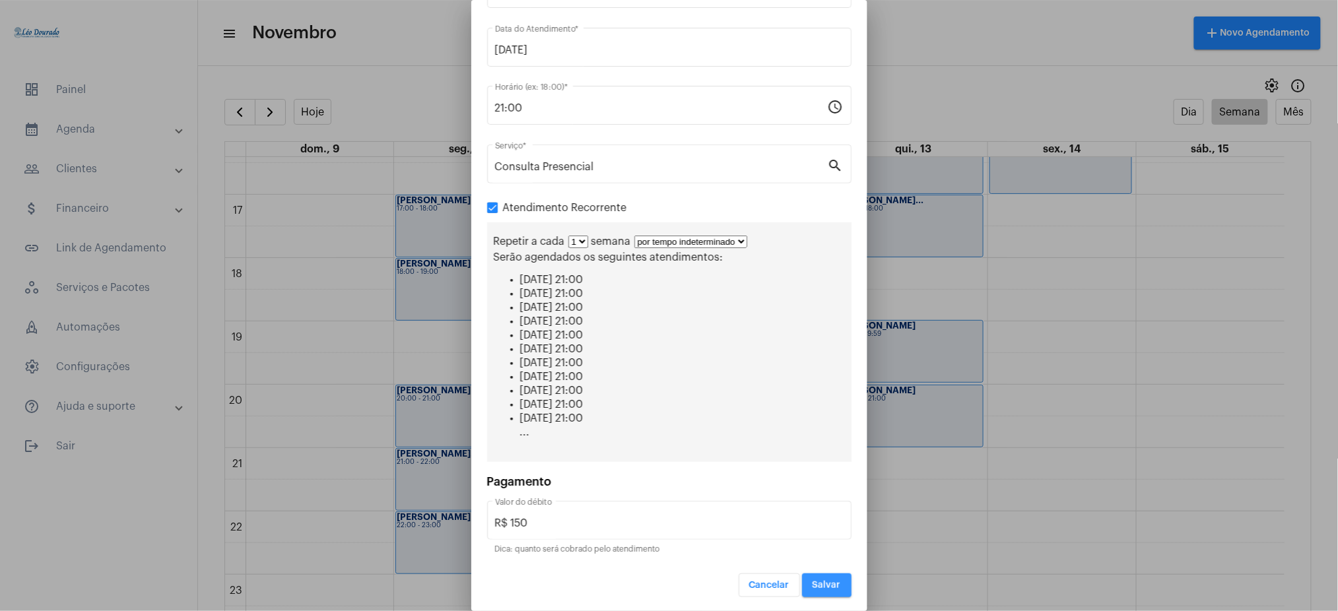
click at [806, 578] on button "Salvar" at bounding box center [826, 585] width 49 height 24
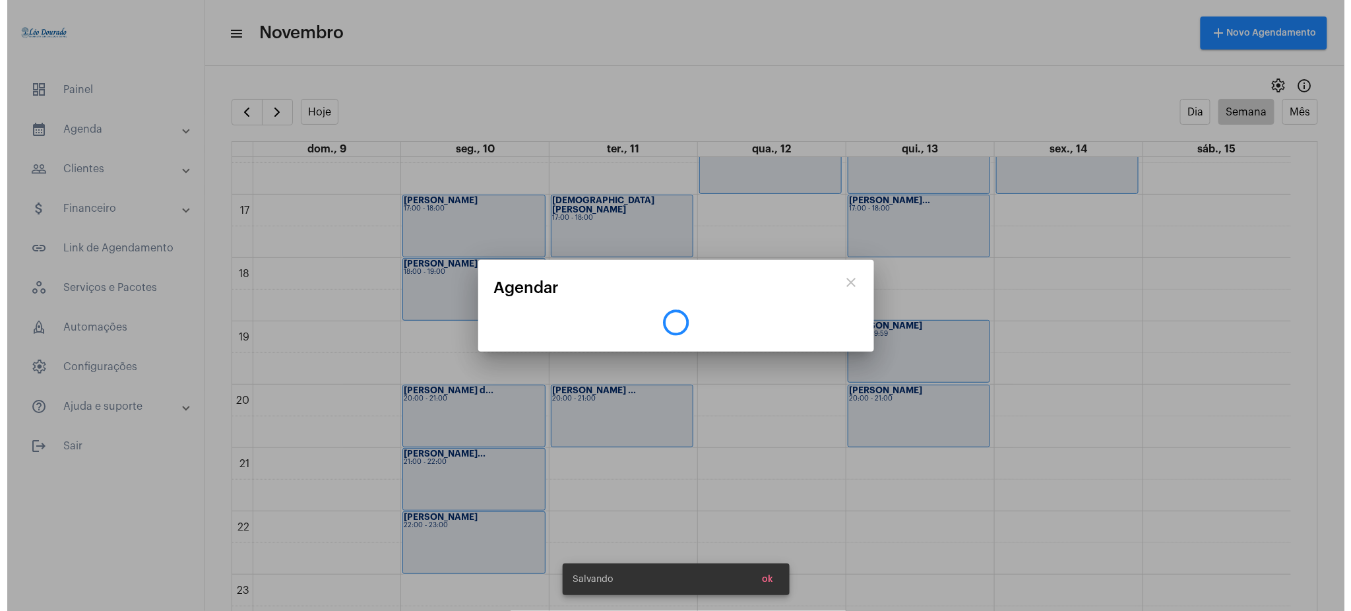
scroll to position [0, 0]
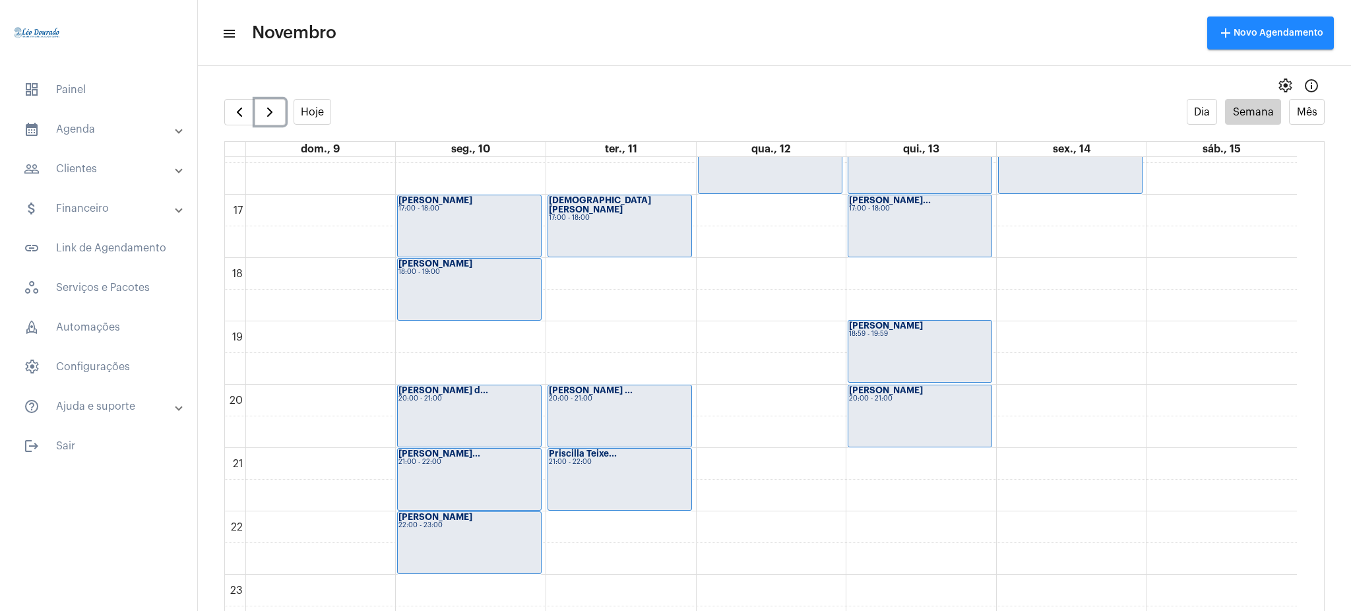
drag, startPoint x: 1297, startPoint y: 549, endPoint x: 1305, endPoint y: 546, distance: 9.2
click at [1305, 546] on div "00 01 02 03 04 05 06 07 08 09 10 11 12 13 14 15 16 17 18 19 20 21 22 23 [PERSON…" at bounding box center [774, 397] width 1099 height 480
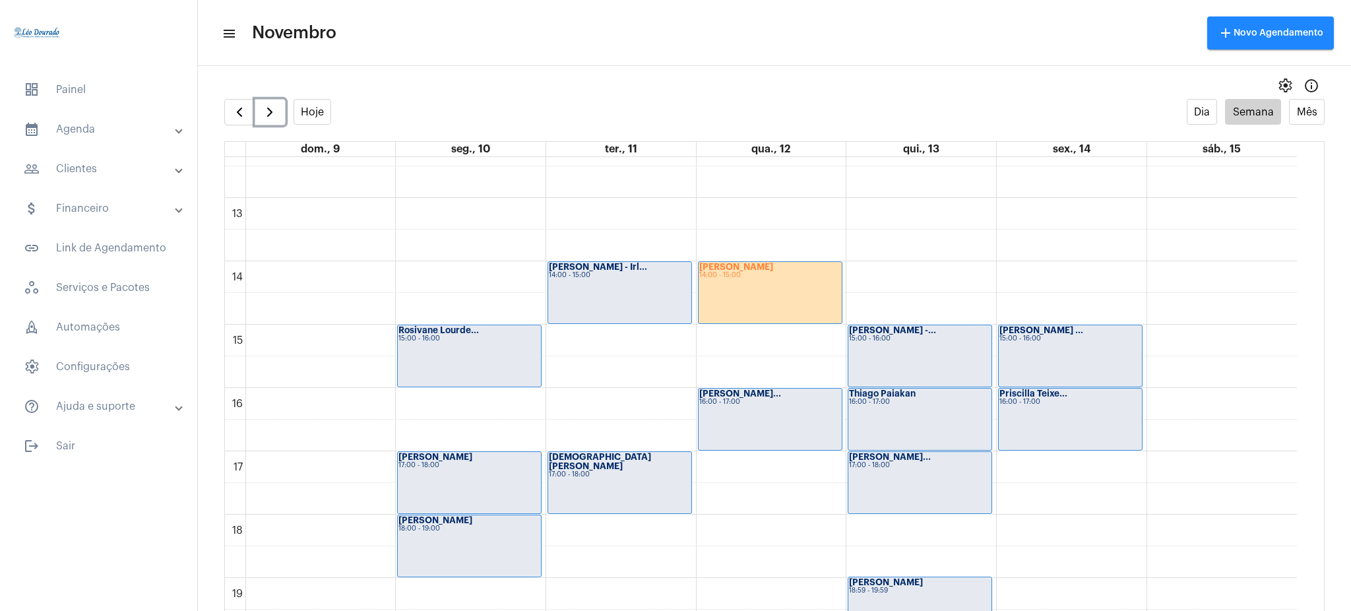
scroll to position [764, 0]
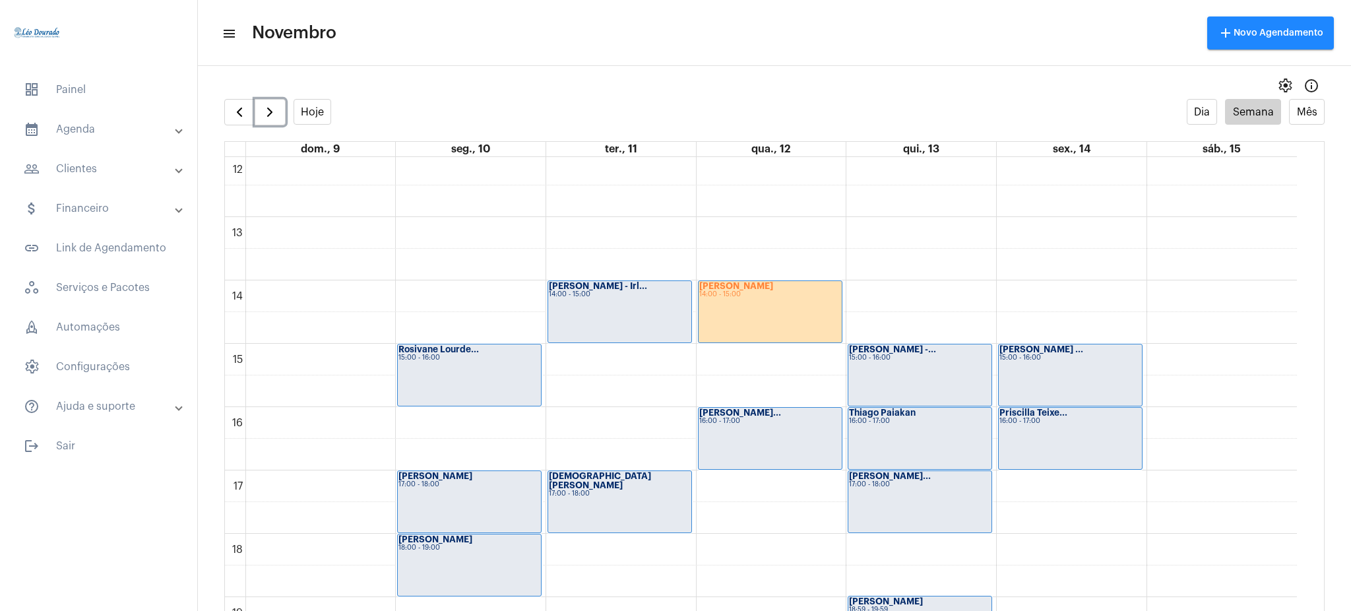
click at [1025, 420] on div "16:00 - 17:00" at bounding box center [1071, 421] width 142 height 7
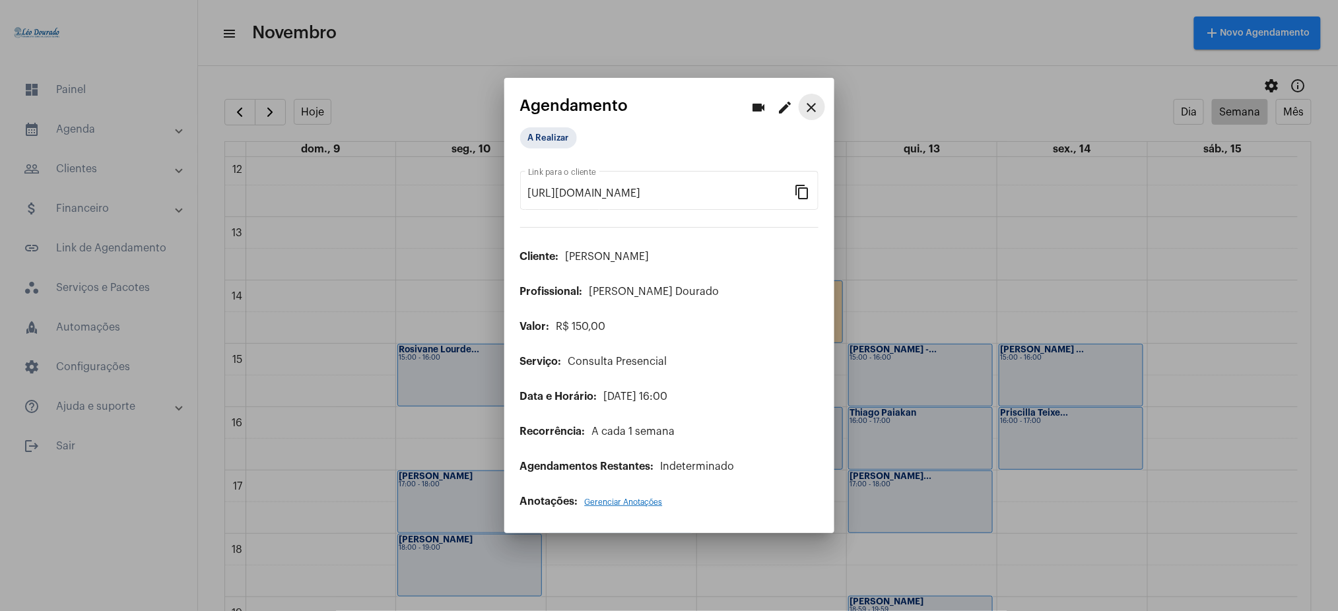
click at [810, 106] on mat-icon "close" at bounding box center [812, 108] width 16 height 16
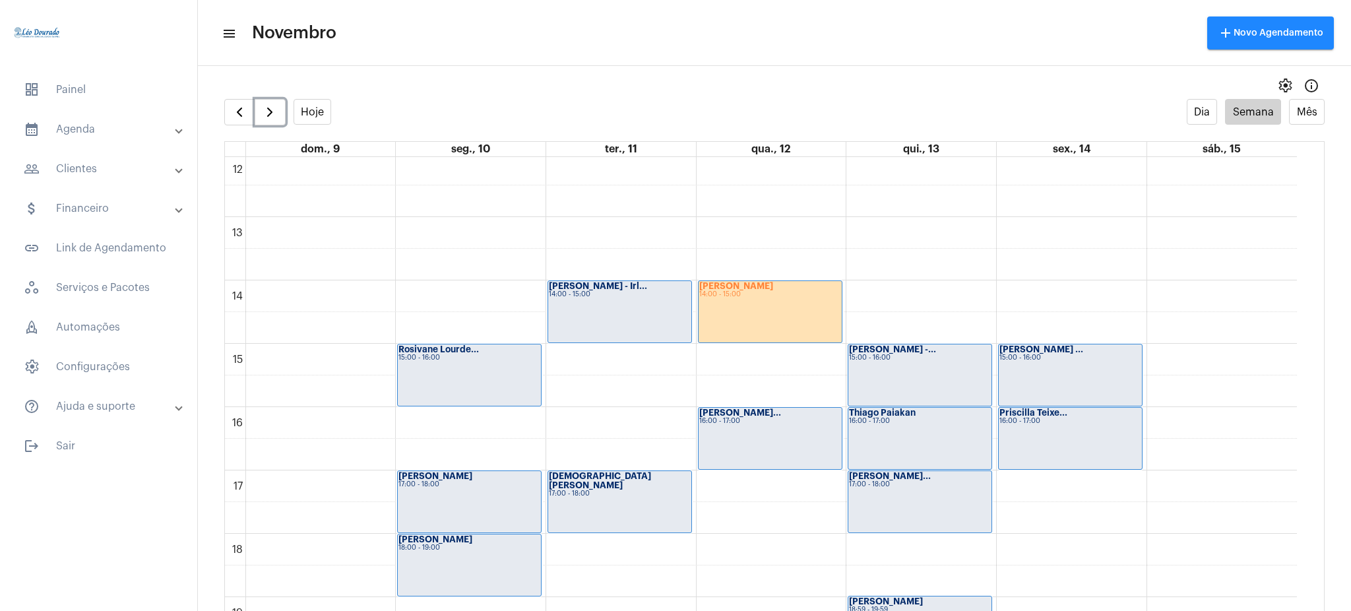
click at [756, 311] on div "[PERSON_NAME] 14:00 - 15:00" at bounding box center [770, 311] width 143 height 61
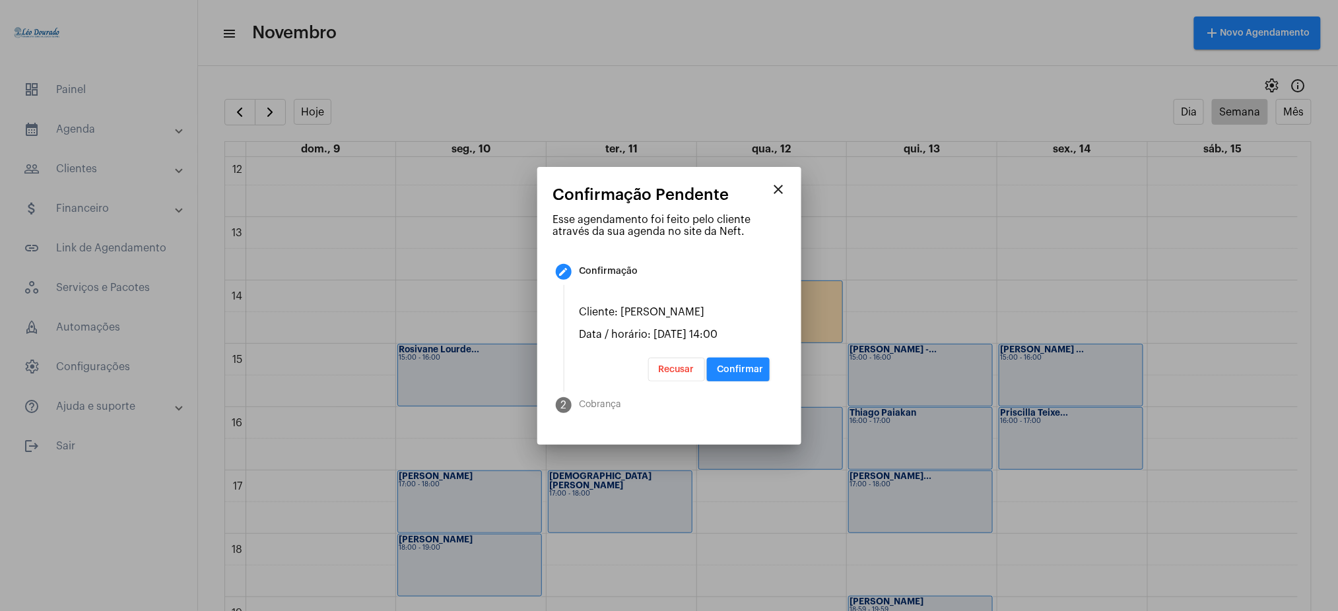
click at [775, 176] on button "close" at bounding box center [778, 189] width 26 height 26
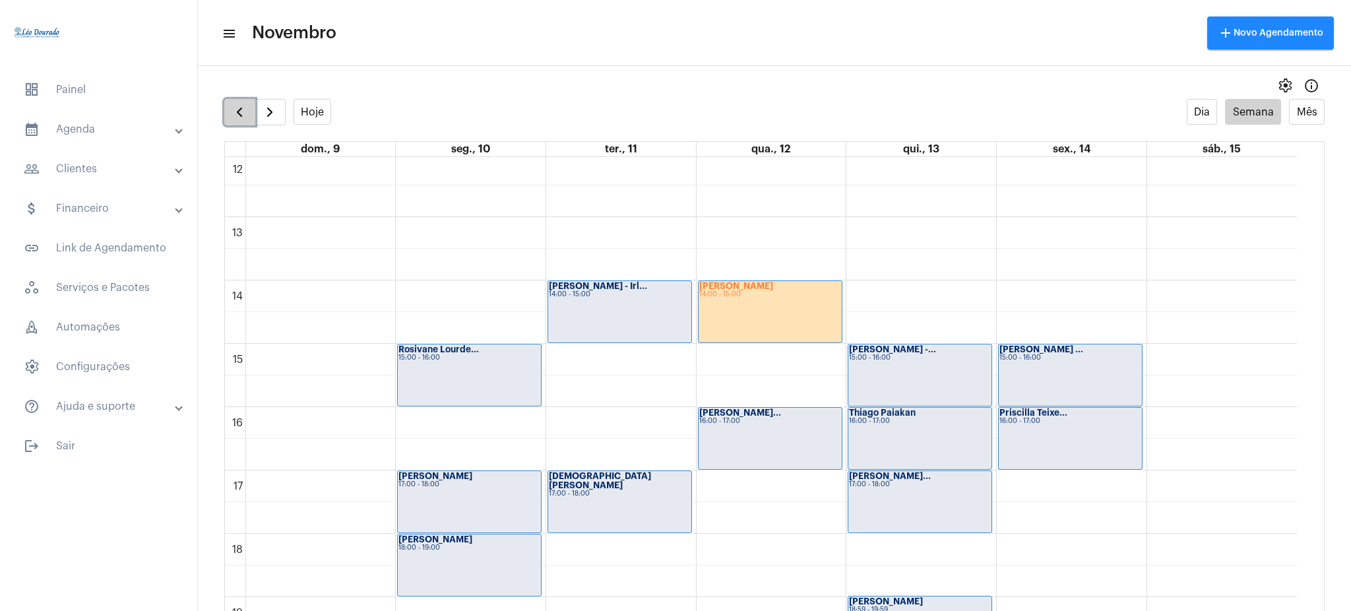
click at [240, 104] on span "button" at bounding box center [240, 112] width 16 height 16
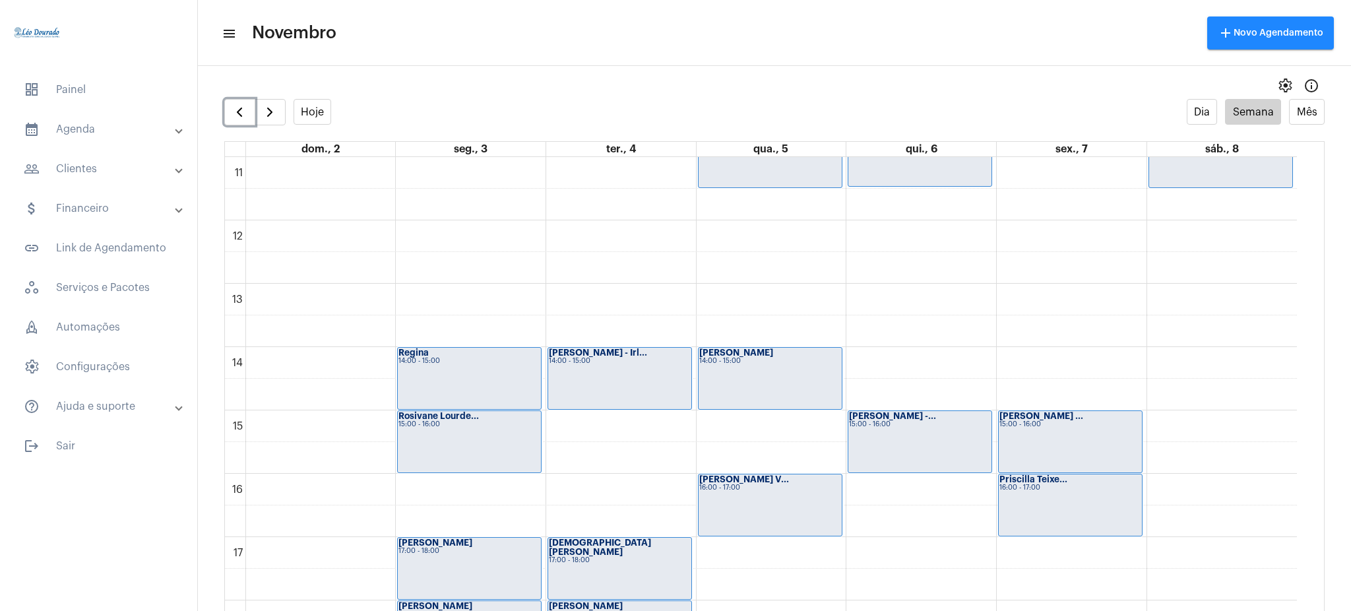
scroll to position [694, 0]
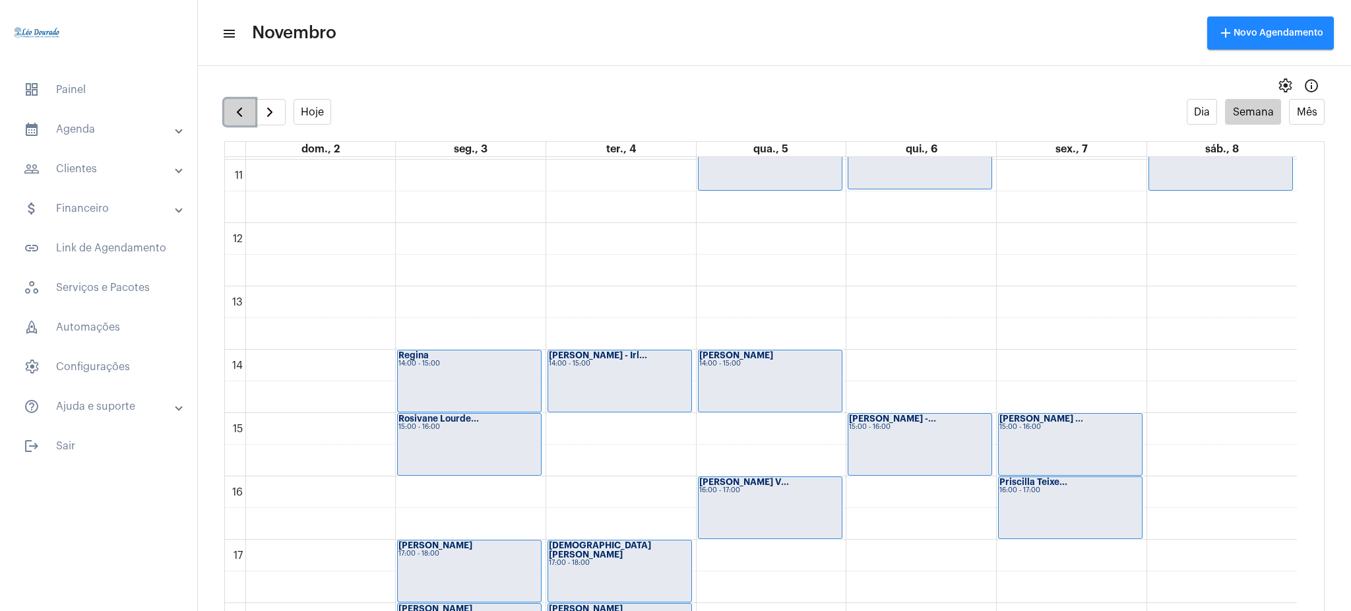
click at [230, 110] on button "button" at bounding box center [239, 112] width 31 height 26
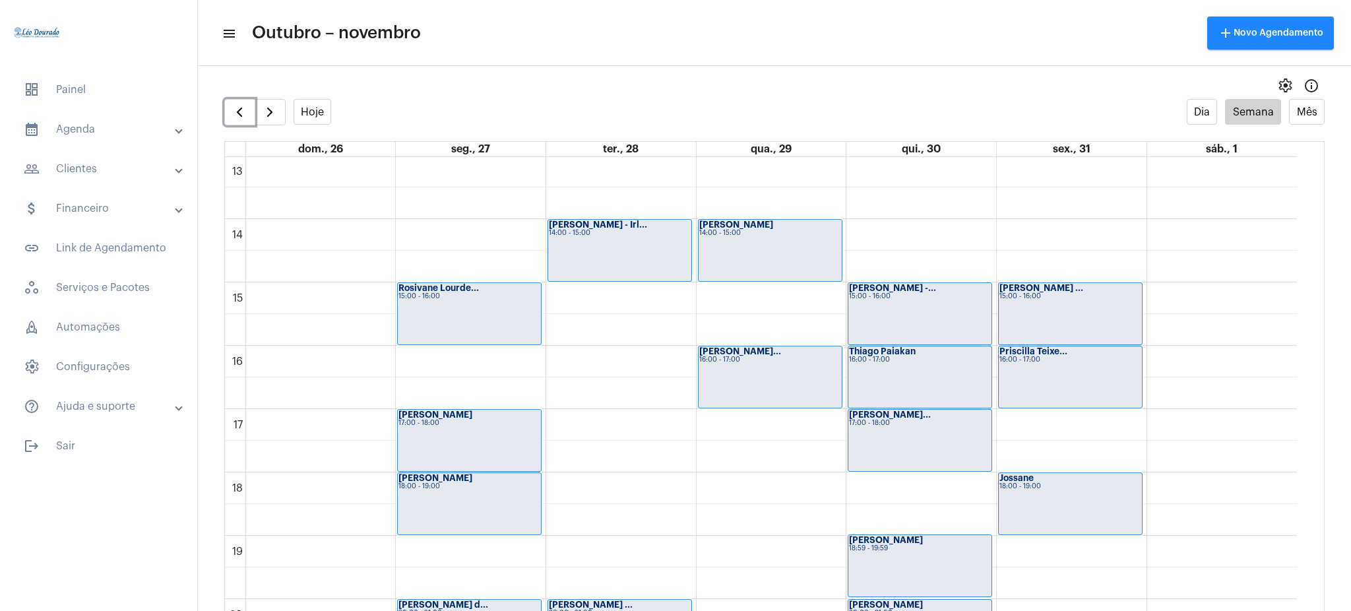
scroll to position [808, 0]
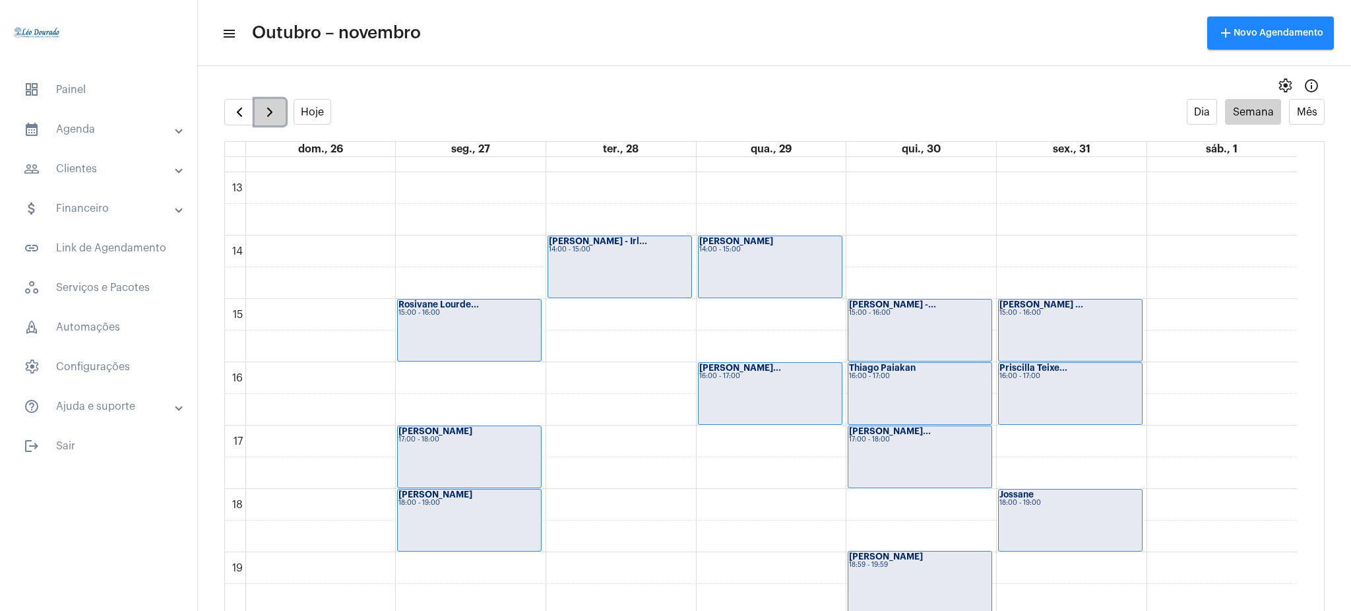
click at [262, 120] on button "button" at bounding box center [270, 112] width 31 height 26
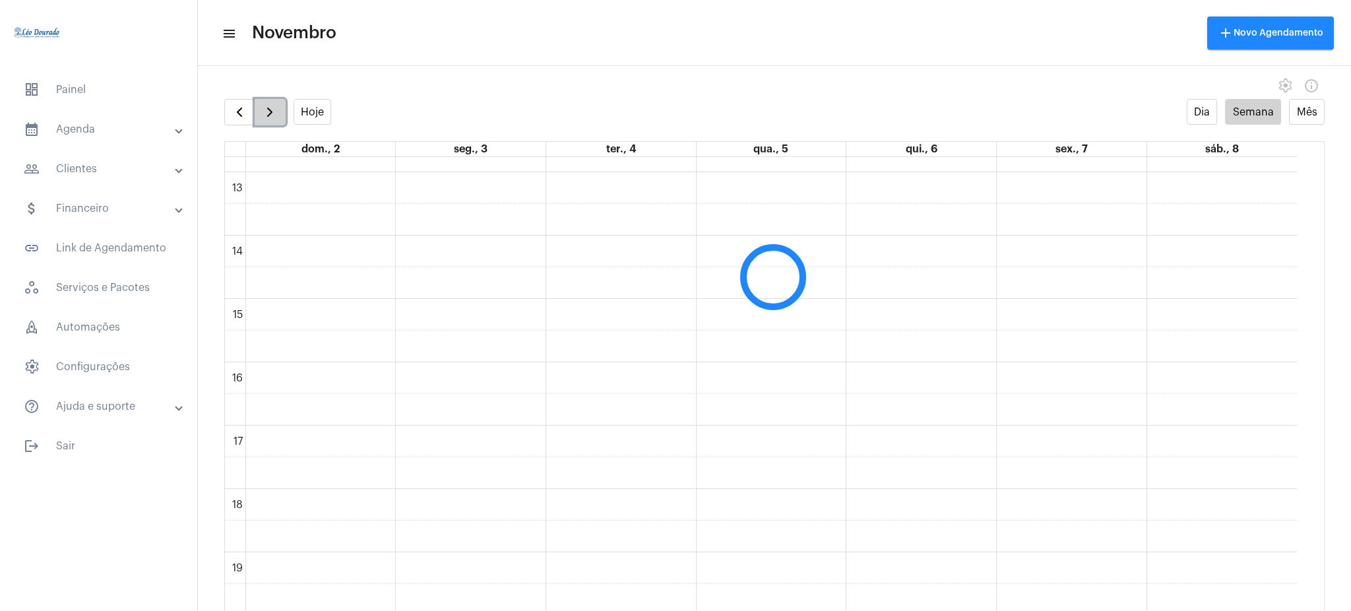
scroll to position [381, 0]
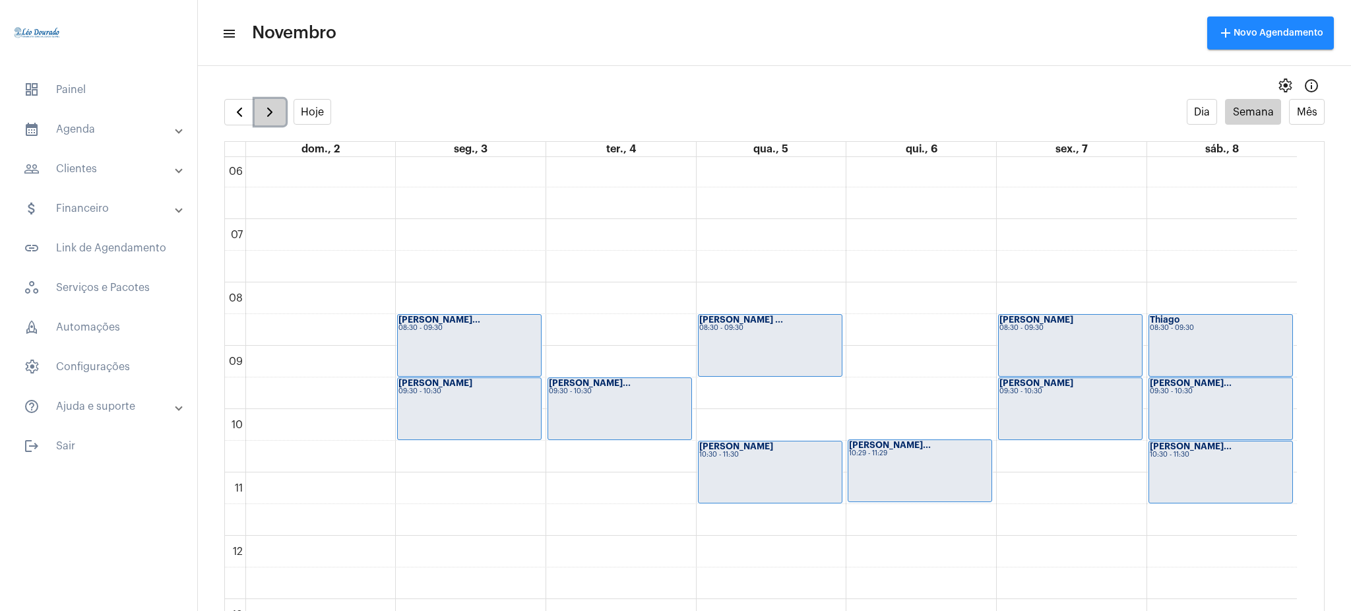
click at [262, 120] on button "button" at bounding box center [270, 112] width 31 height 26
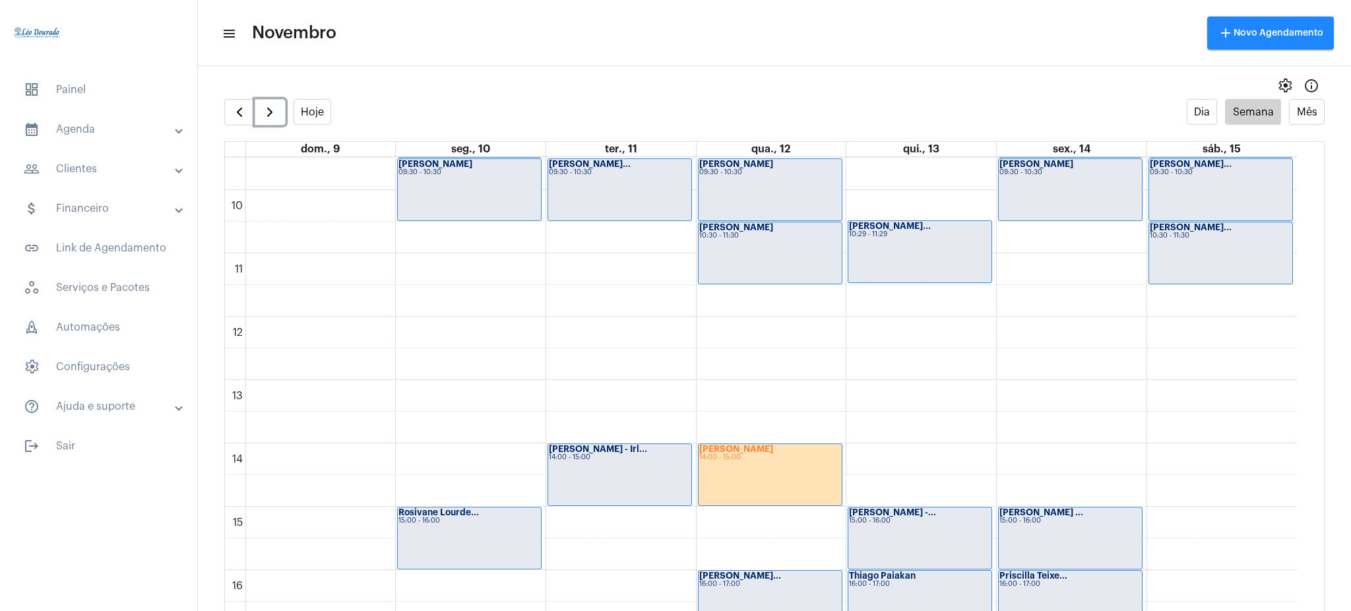
scroll to position [606, 0]
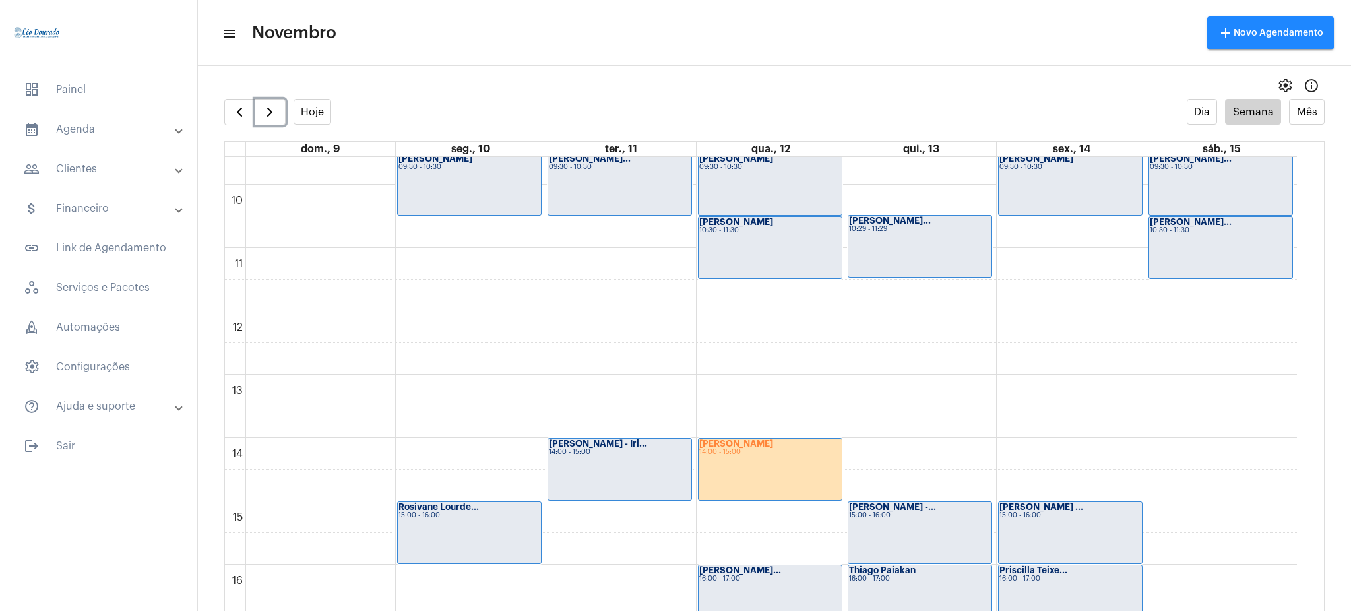
click at [768, 454] on div "14:00 - 15:00" at bounding box center [770, 452] width 142 height 7
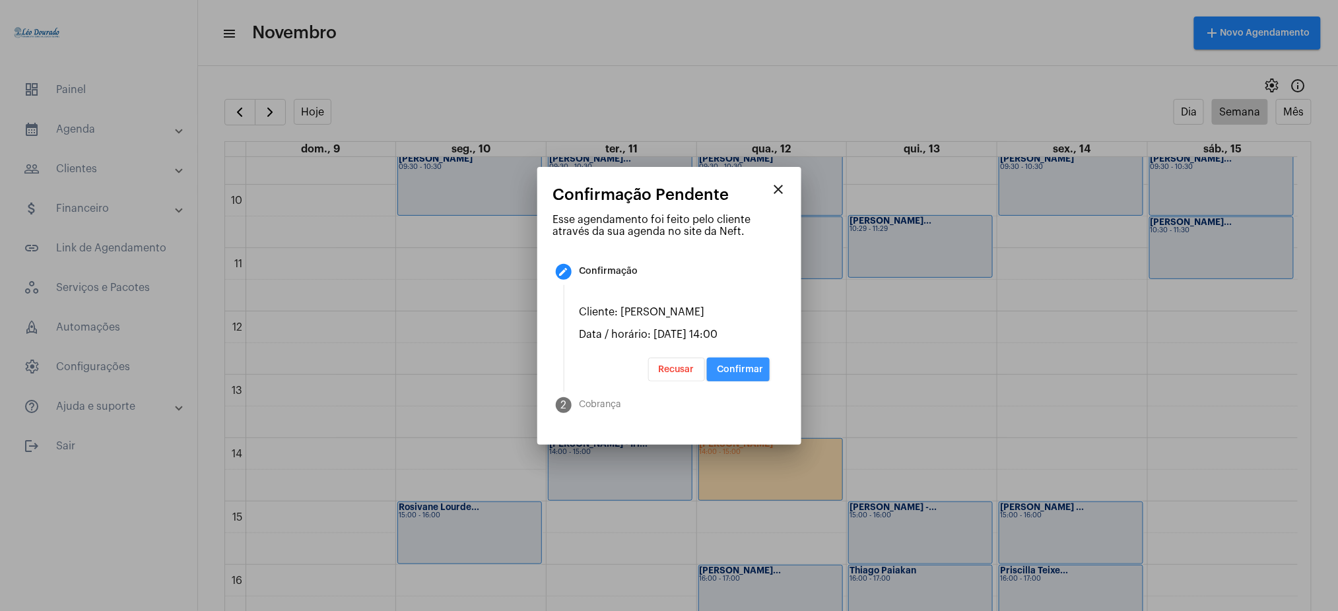
click at [744, 370] on span "Confirmar" at bounding box center [740, 369] width 46 height 9
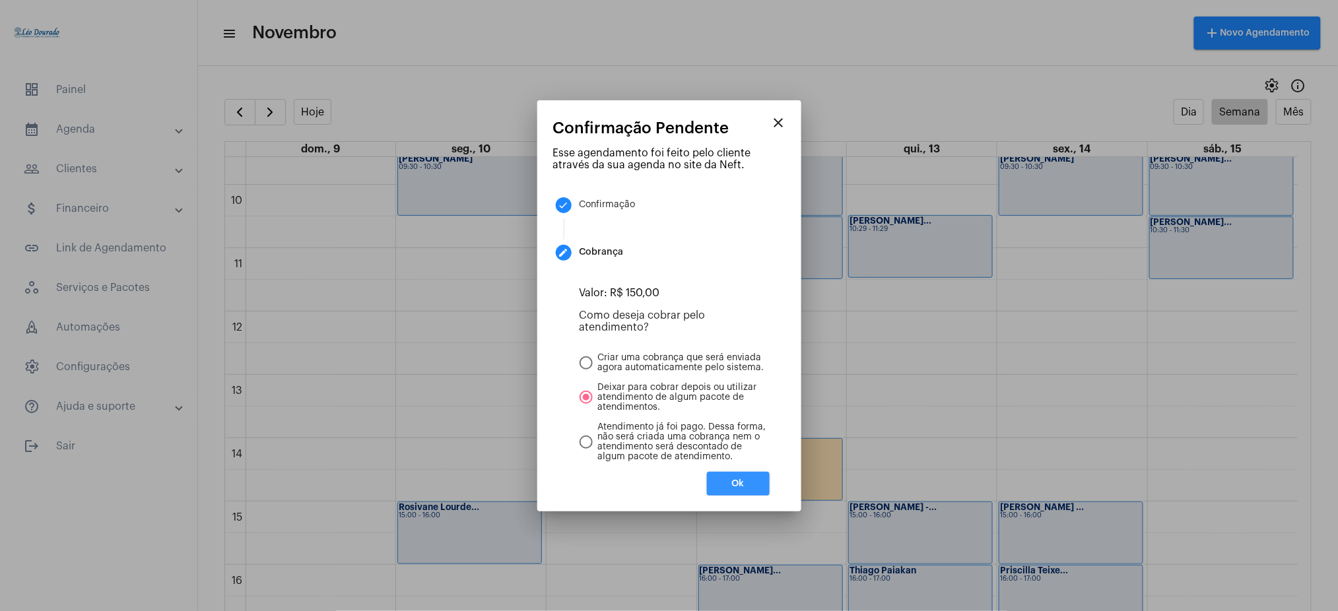
click at [755, 478] on button "Ok" at bounding box center [738, 484] width 63 height 24
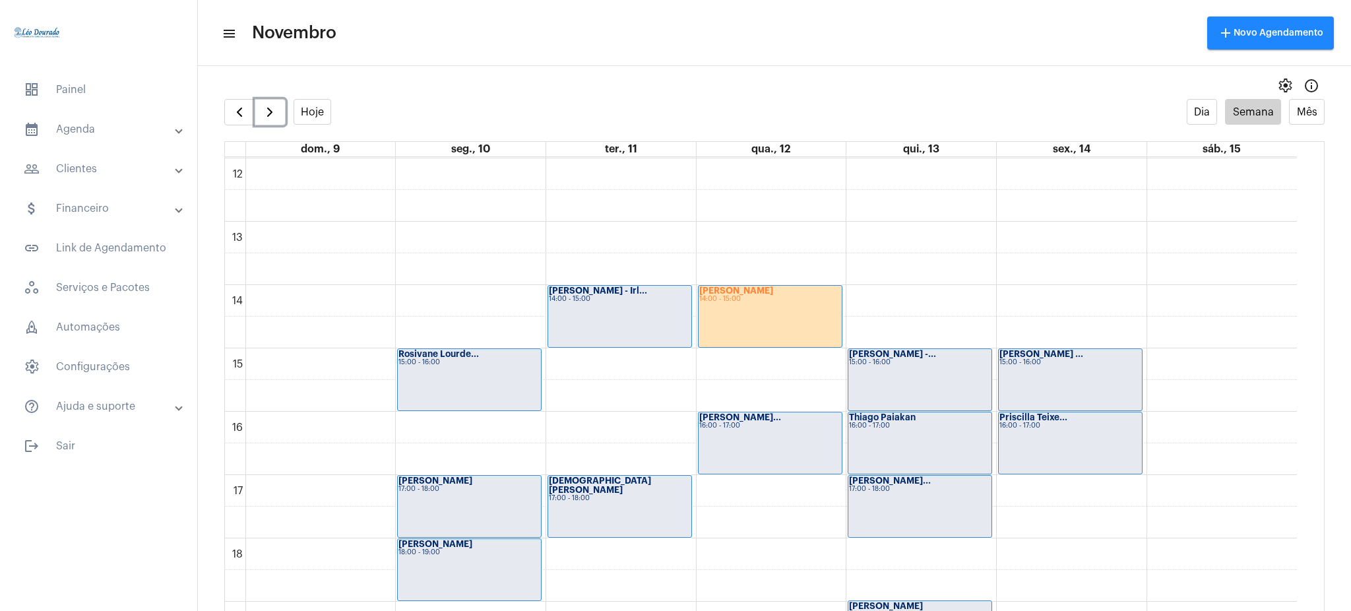
scroll to position [787, 0]
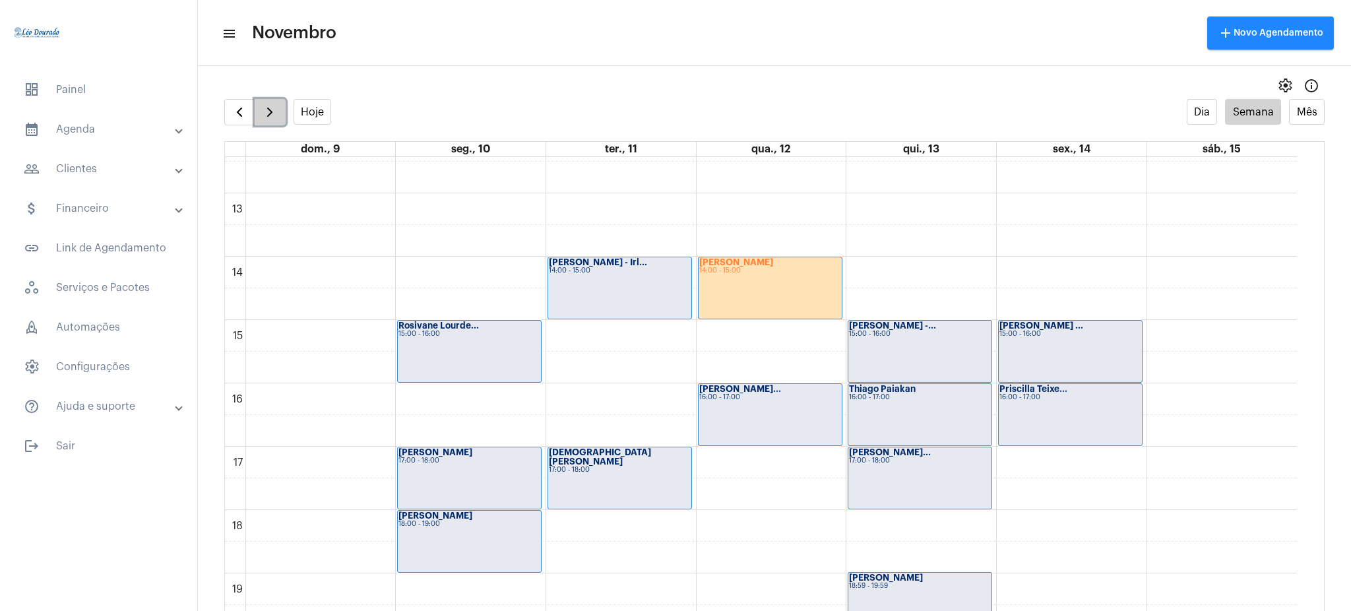
click at [264, 109] on span "button" at bounding box center [270, 112] width 16 height 16
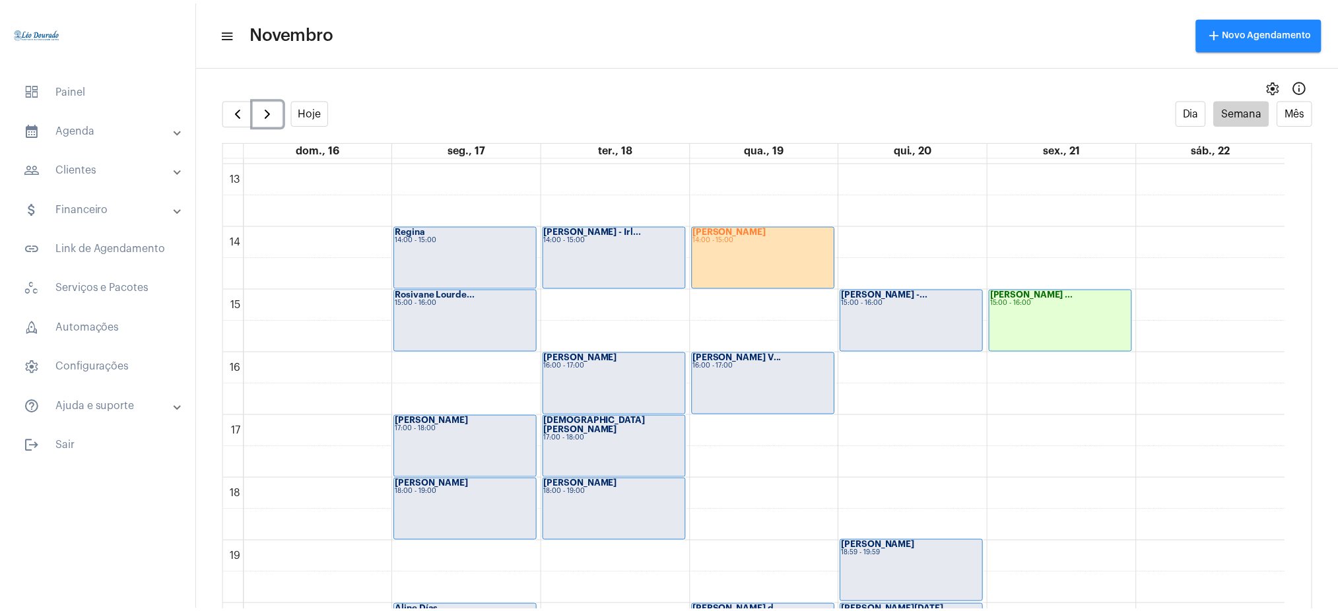
scroll to position [804, 0]
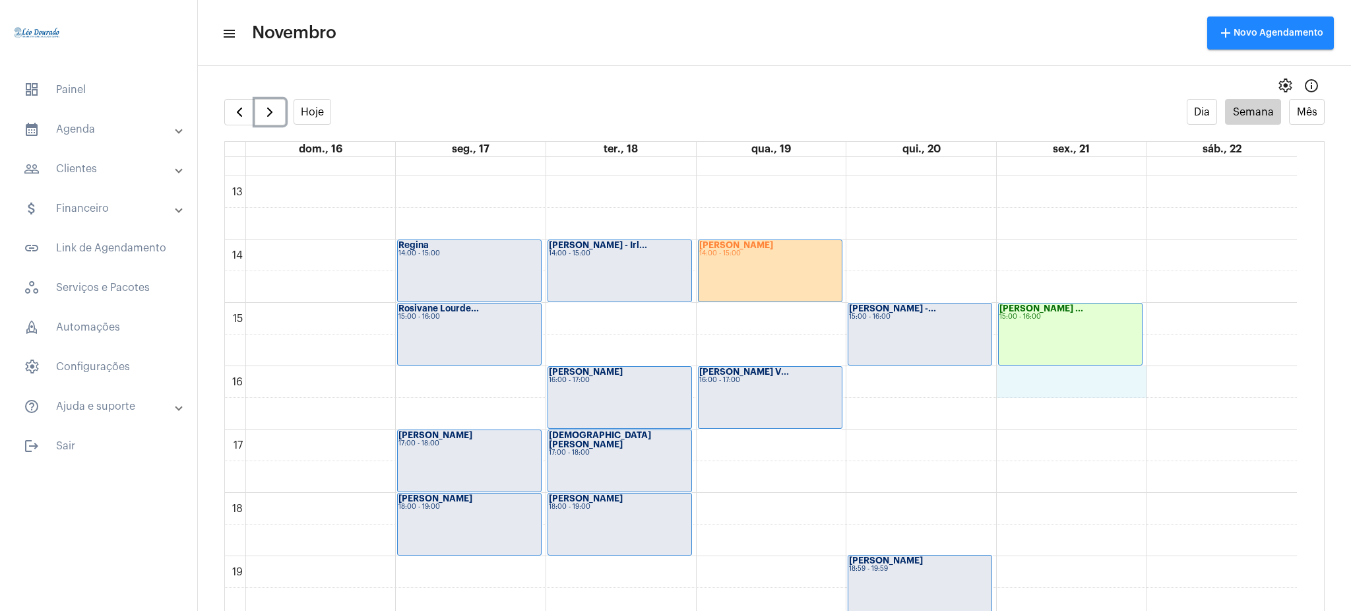
click at [1044, 378] on div "00 01 02 03 04 05 06 07 08 09 10 11 12 13 14 15 16 17 18 19 20 21 22 23 [PERSON…" at bounding box center [761, 113] width 1072 height 1520
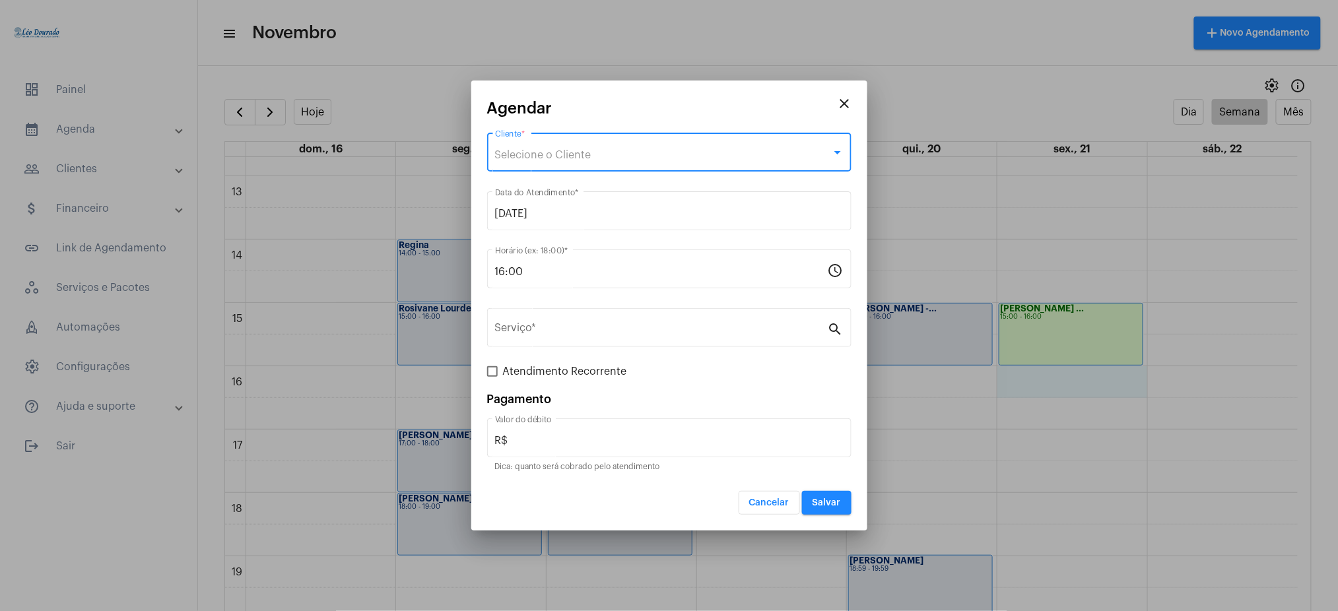
click at [719, 161] on div "Selecione o Cliente" at bounding box center [663, 155] width 337 height 12
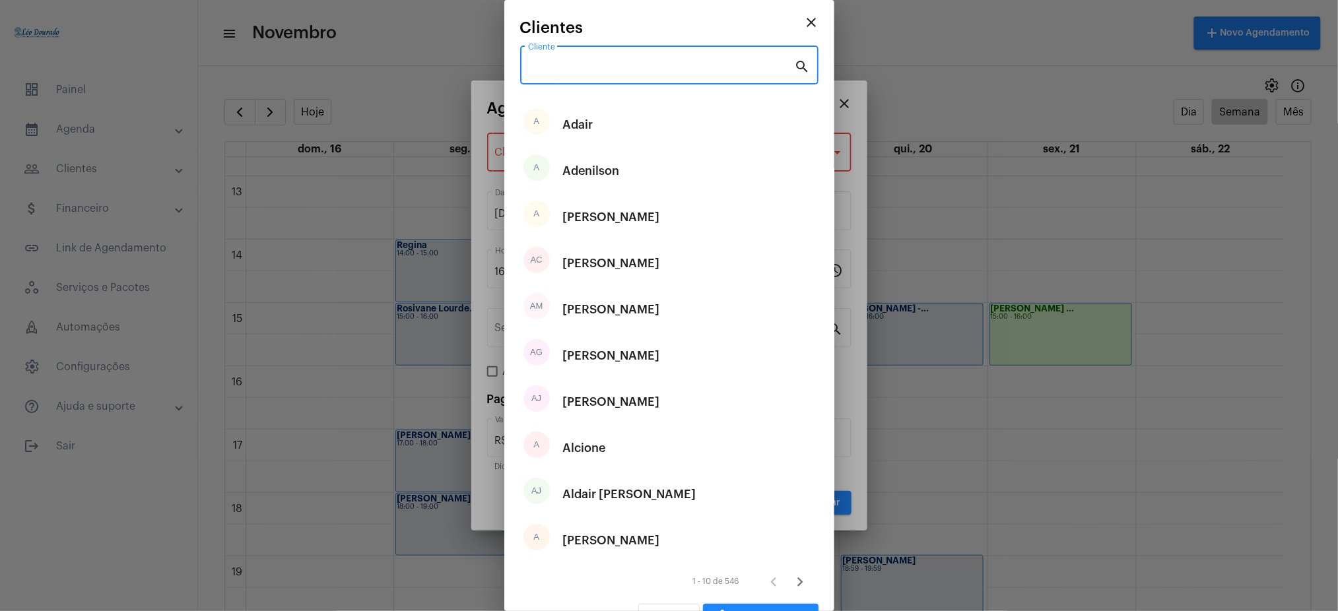
click at [588, 63] on input "Cliente" at bounding box center [661, 68] width 267 height 12
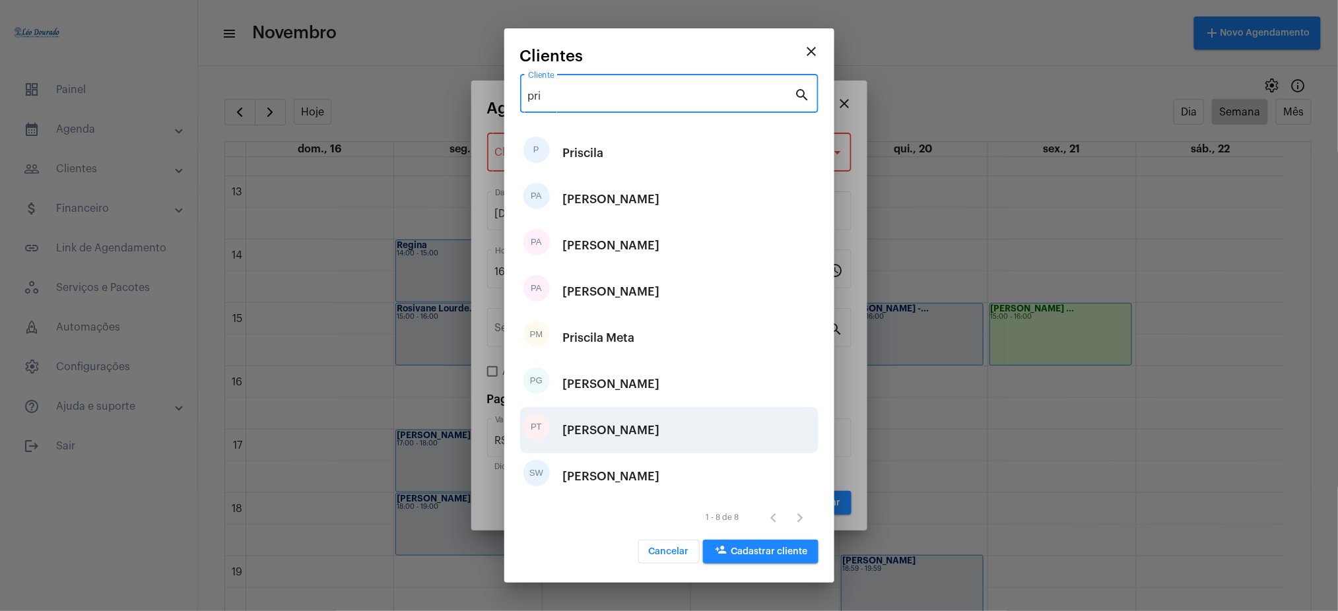
type input "pri"
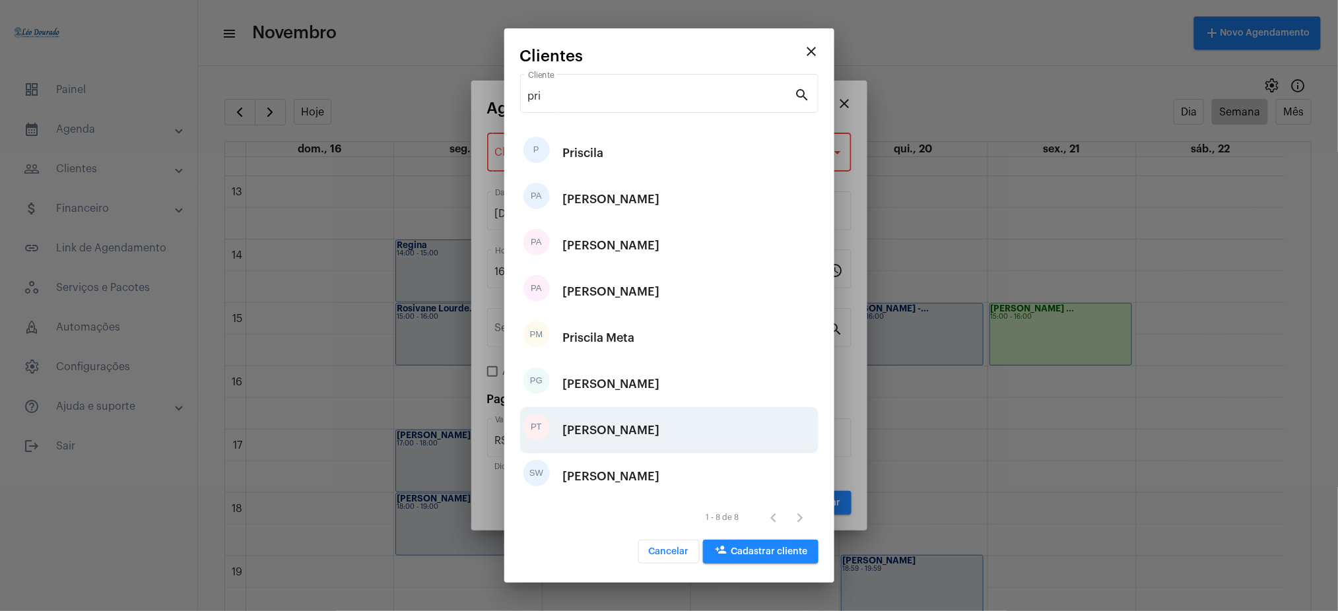
click at [657, 419] on div "[PERSON_NAME]" at bounding box center [611, 430] width 97 height 40
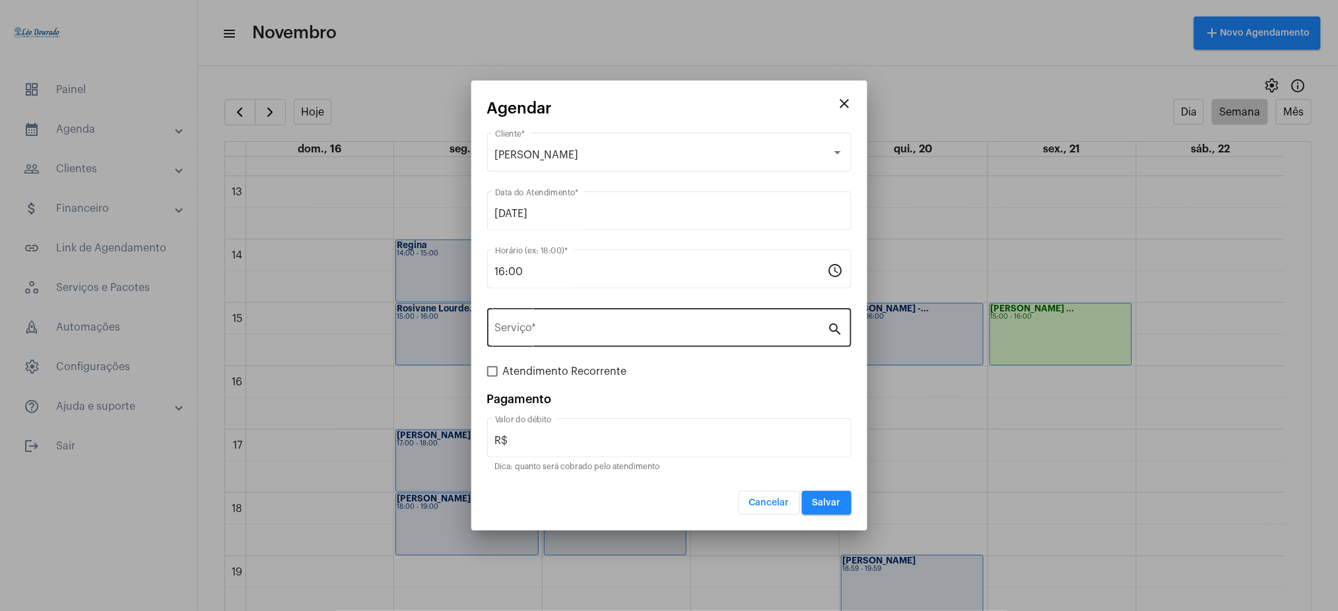
click at [523, 315] on div "Serviço *" at bounding box center [661, 327] width 333 height 42
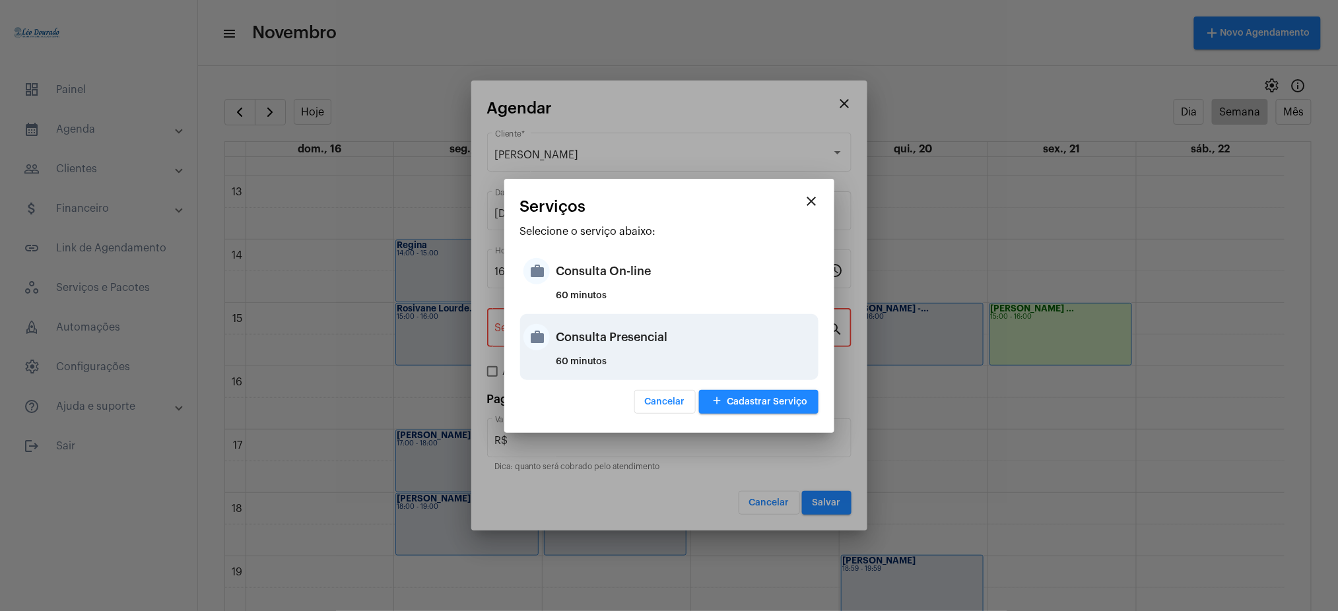
click at [642, 333] on div "Consulta Presencial" at bounding box center [685, 337] width 259 height 40
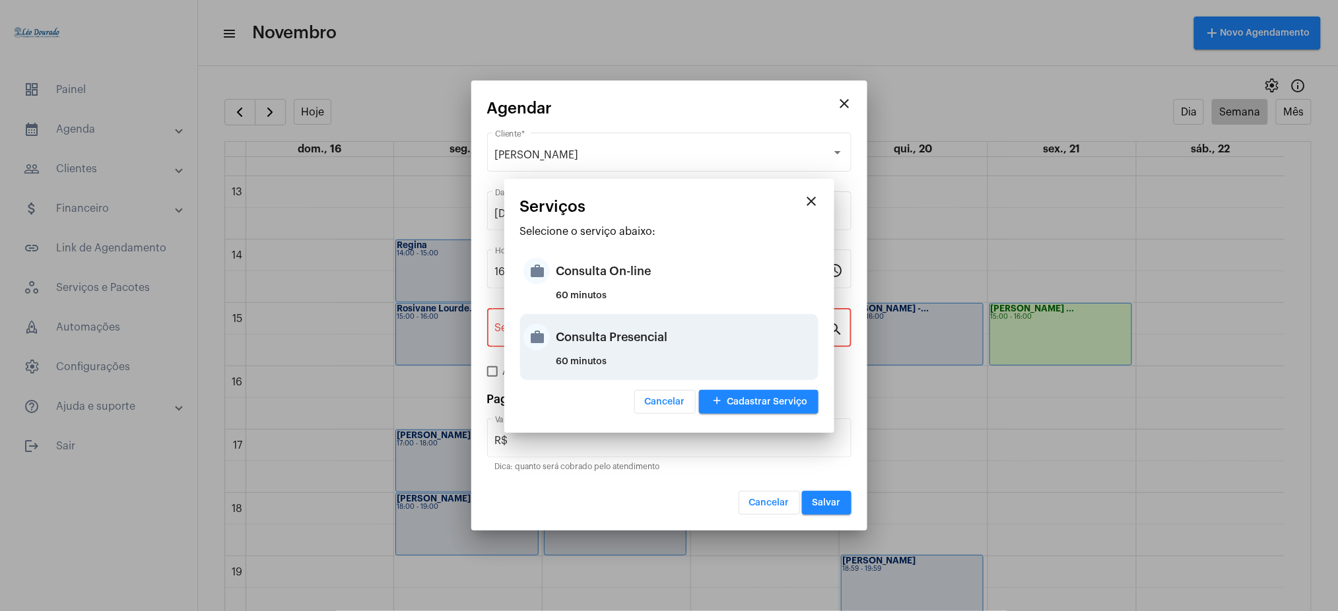
type input "Consulta Presencial"
type input "R$ 150"
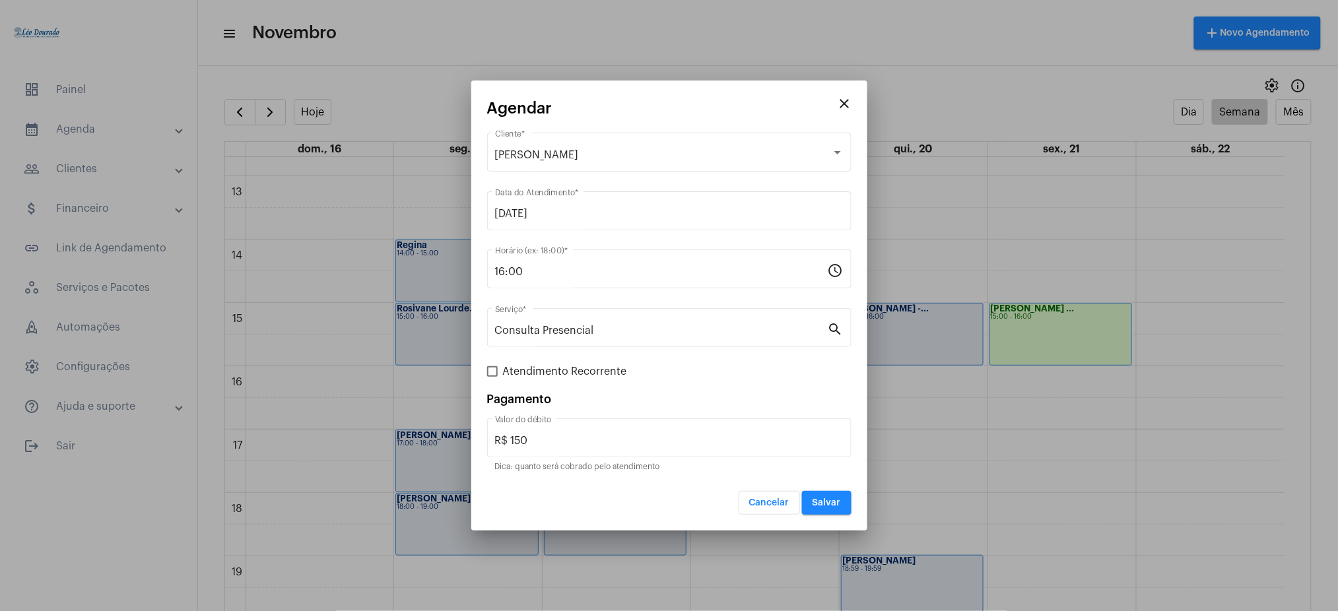
drag, startPoint x: 501, startPoint y: 370, endPoint x: 503, endPoint y: 362, distance: 7.5
click at [503, 362] on form "[PERSON_NAME] Cliente * [DATE] Data do Atendimento * 16:00 Horário (ex: 18:00) …" at bounding box center [669, 322] width 364 height 385
click at [495, 369] on span at bounding box center [492, 371] width 11 height 11
click at [492, 377] on input "Atendimento Recorrente" at bounding box center [492, 377] width 1 height 1
checkbox input "true"
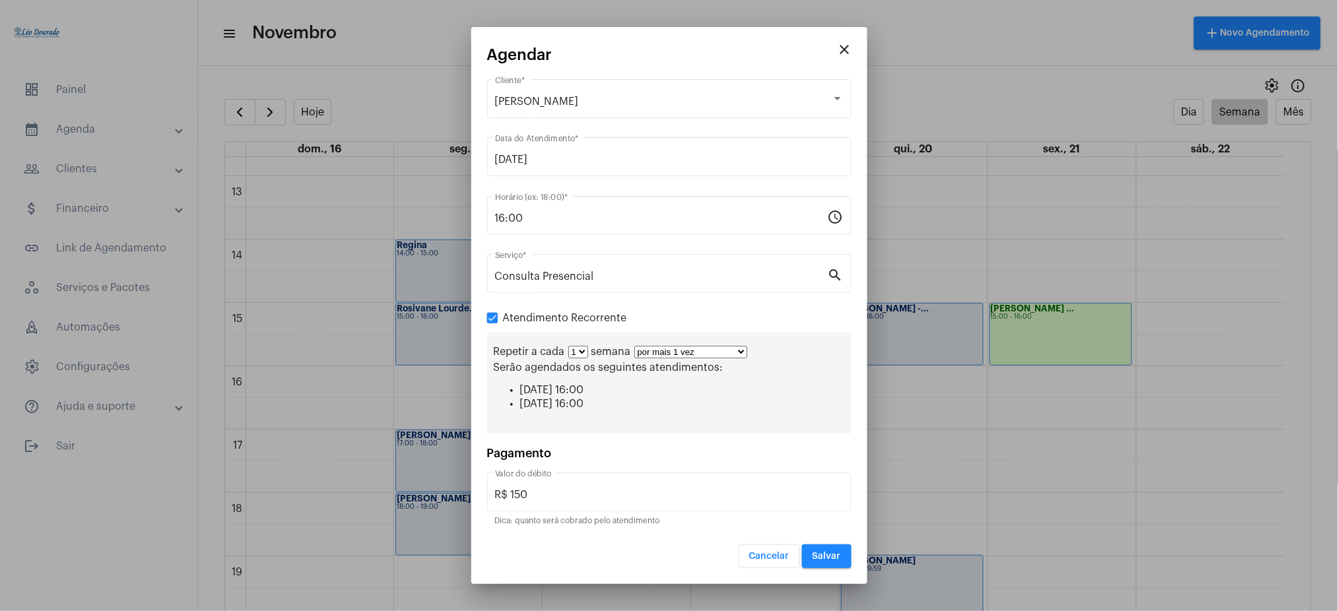
drag, startPoint x: 679, startPoint y: 352, endPoint x: 662, endPoint y: 582, distance: 230.9
click at [662, 582] on mat-dialog-container "close Agendar [PERSON_NAME] Cliente * [DATE] Data do Atendimento * 16:00 Horári…" at bounding box center [669, 306] width 396 height 558
select select "10: 0"
click at [634, 346] on select "por mais 1 vez por mais 2 vezes por mais 3 vezes por mais 4 vezes por mais 5 ve…" at bounding box center [690, 352] width 113 height 13
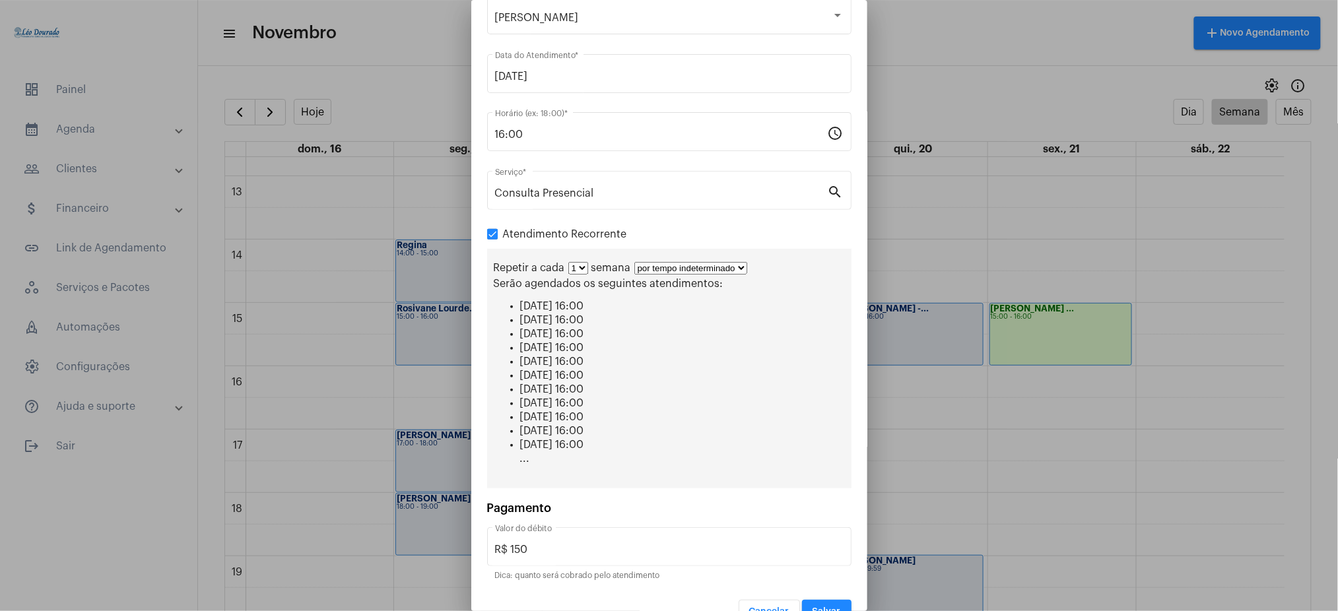
scroll to position [83, 0]
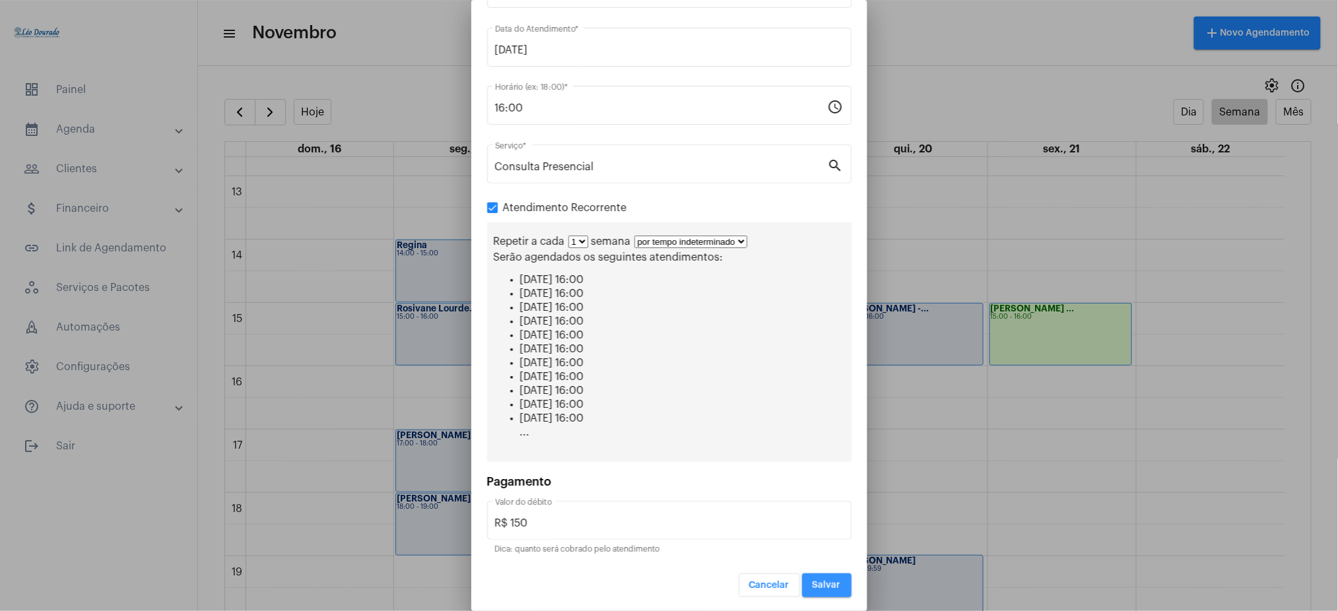
click at [812, 581] on span "Salvar" at bounding box center [826, 585] width 28 height 9
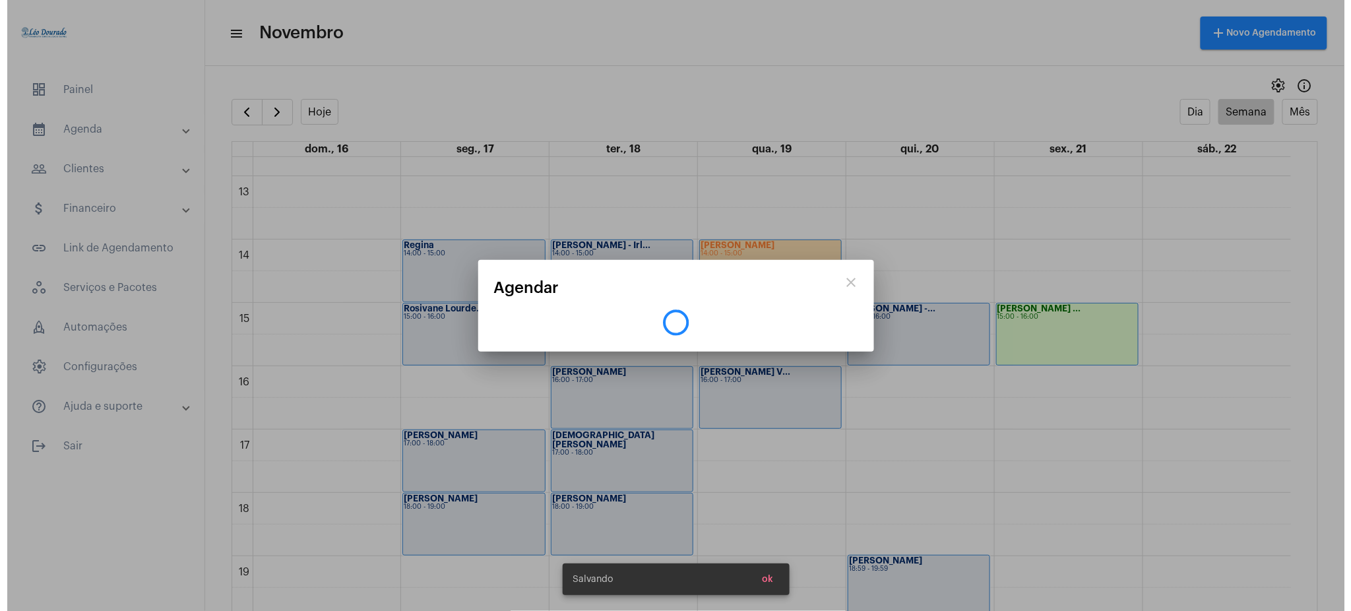
scroll to position [0, 0]
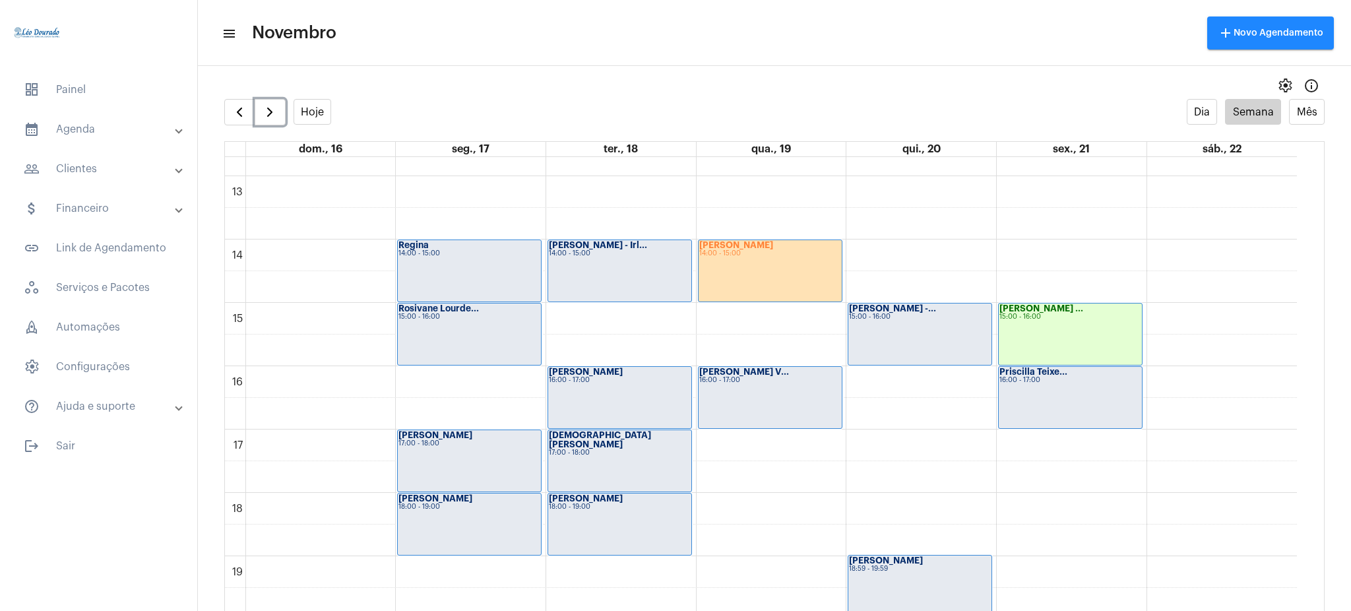
click at [1089, 328] on div "[PERSON_NAME] ... 15:00 - 16:00" at bounding box center [1070, 334] width 143 height 61
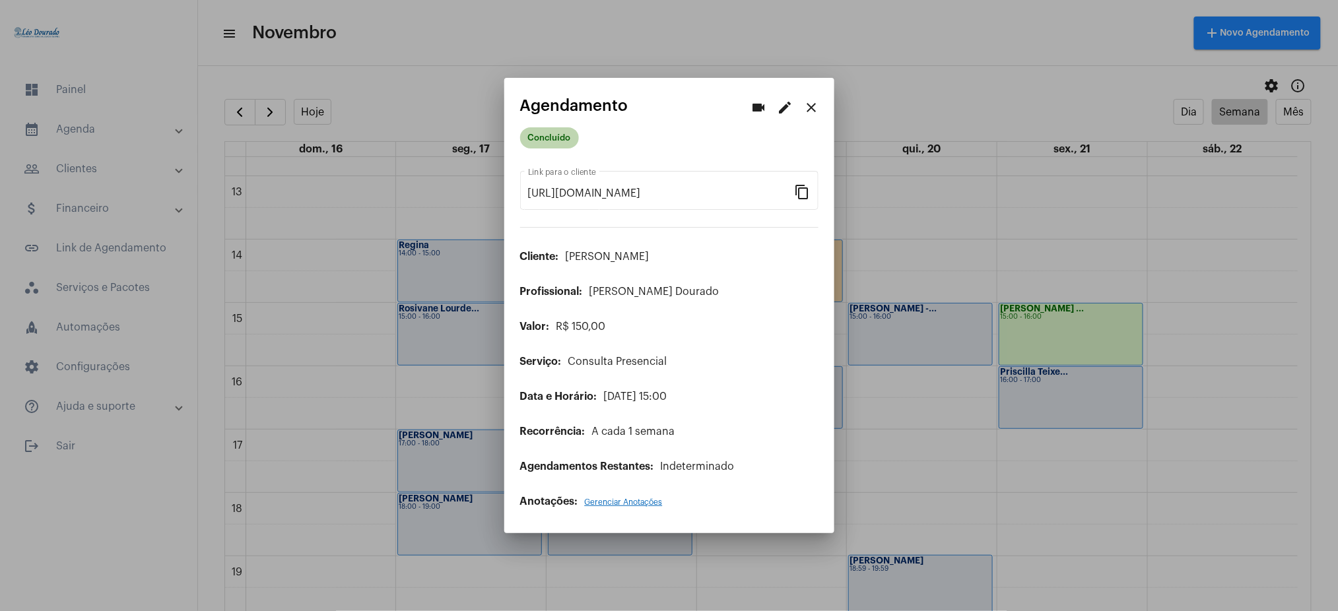
click at [524, 142] on mat-chip "Concluído" at bounding box center [549, 137] width 59 height 21
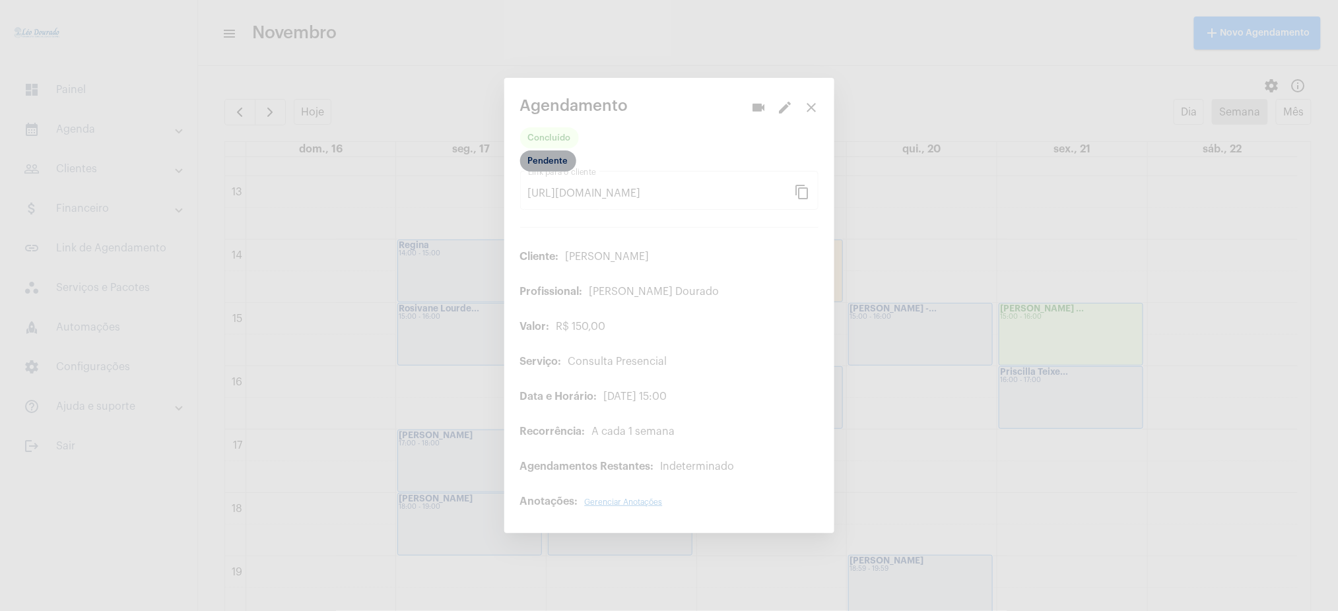
click at [553, 159] on mat-chip "Pendente" at bounding box center [548, 160] width 56 height 21
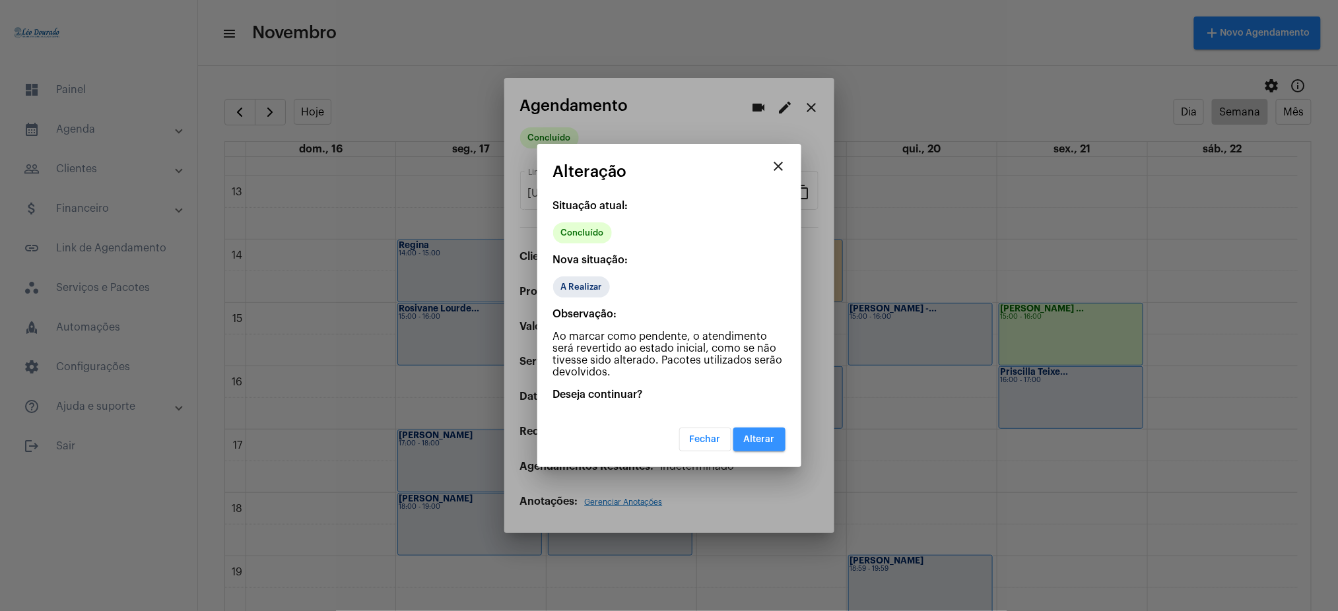
click at [763, 436] on span "Alterar" at bounding box center [759, 439] width 31 height 9
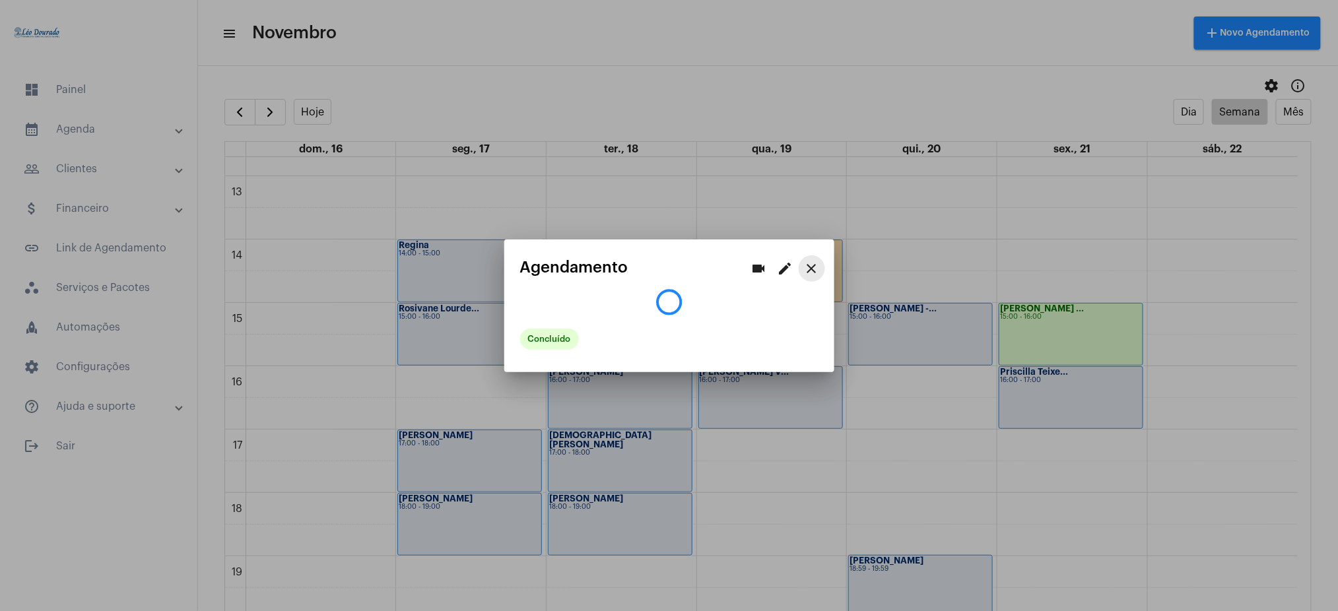
click at [812, 262] on mat-icon "close" at bounding box center [812, 269] width 16 height 16
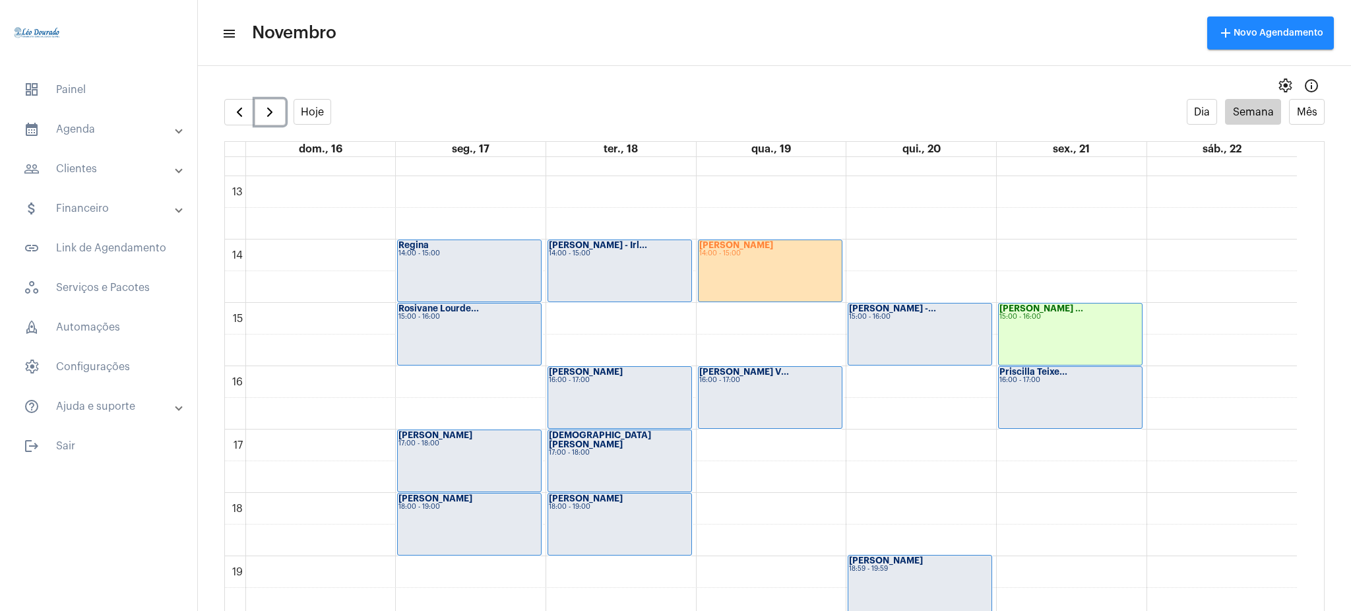
click at [779, 262] on div "[PERSON_NAME] 14:00 - 15:00" at bounding box center [770, 270] width 143 height 61
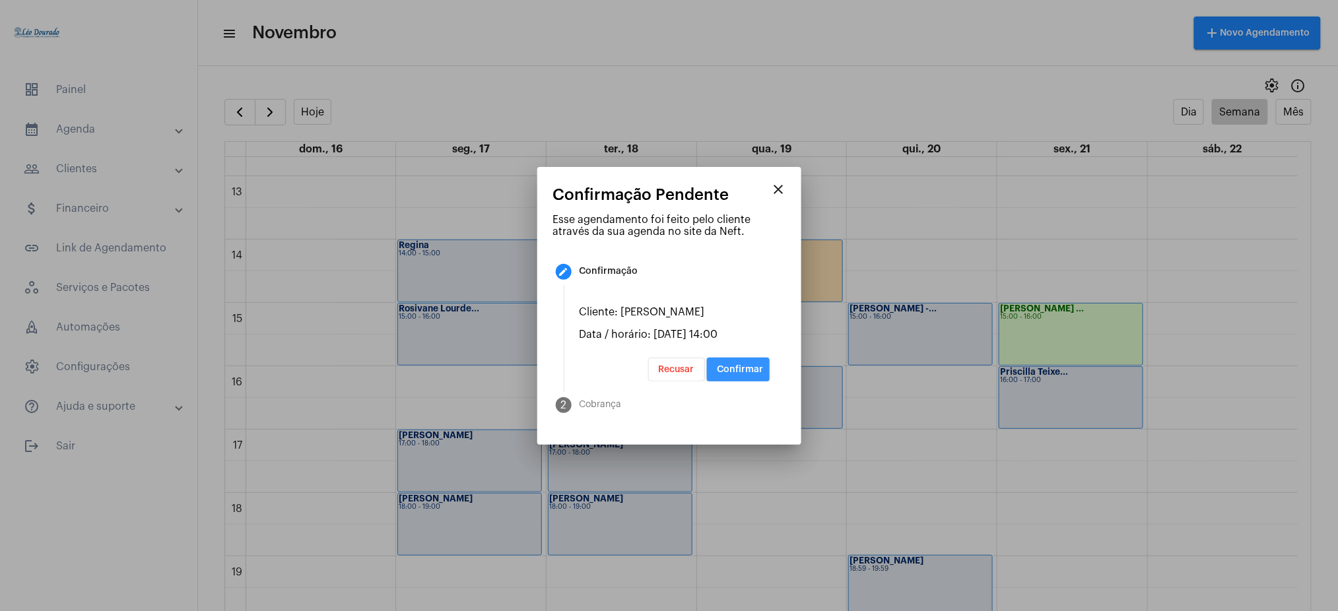
click at [747, 366] on button "Confirmar" at bounding box center [738, 370] width 63 height 24
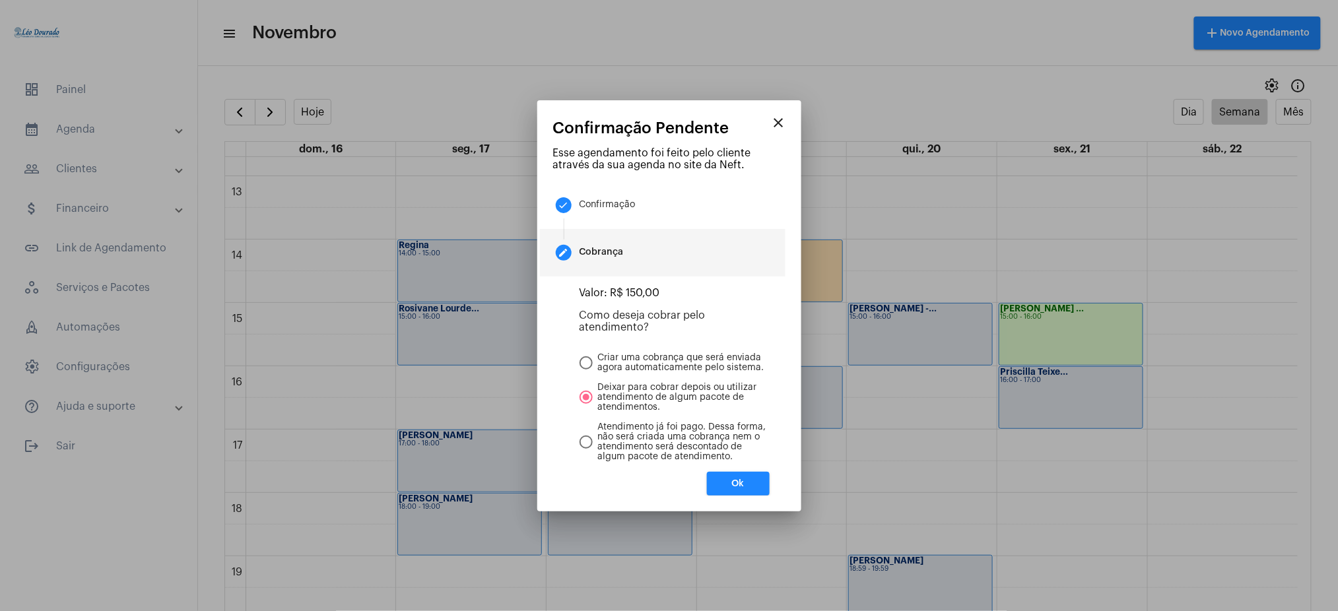
click at [744, 484] on span "Ok" at bounding box center [738, 483] width 13 height 9
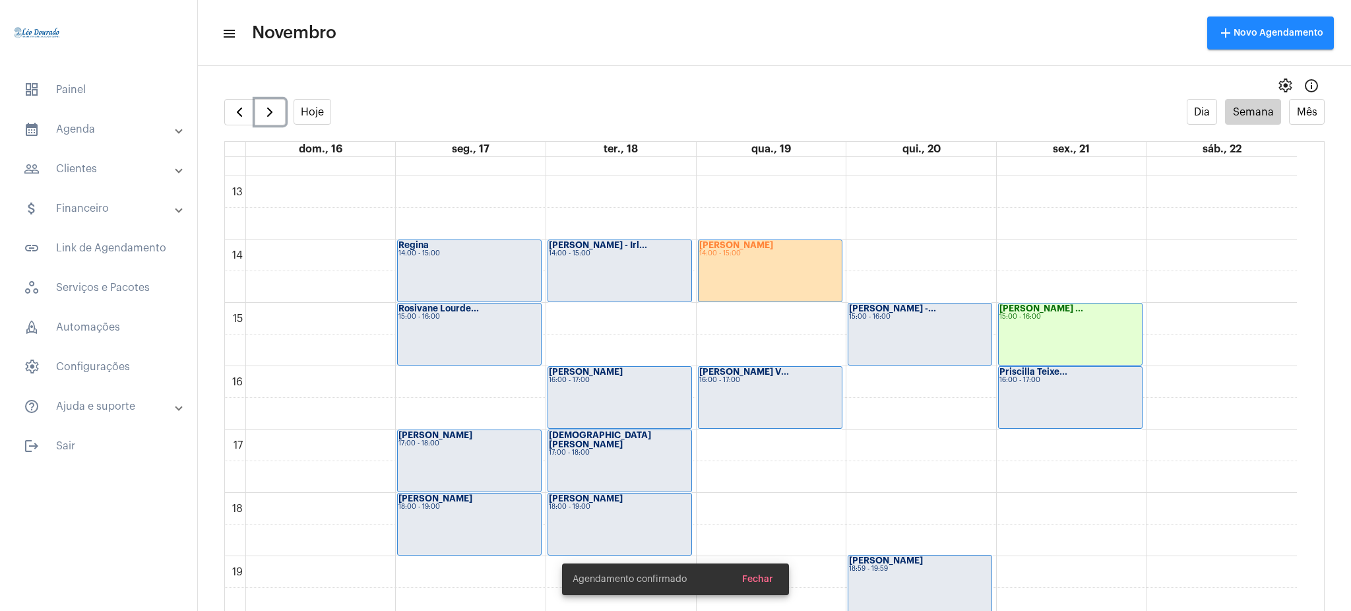
click at [1093, 327] on div "[PERSON_NAME] ... 15:00 - 16:00" at bounding box center [1070, 334] width 143 height 61
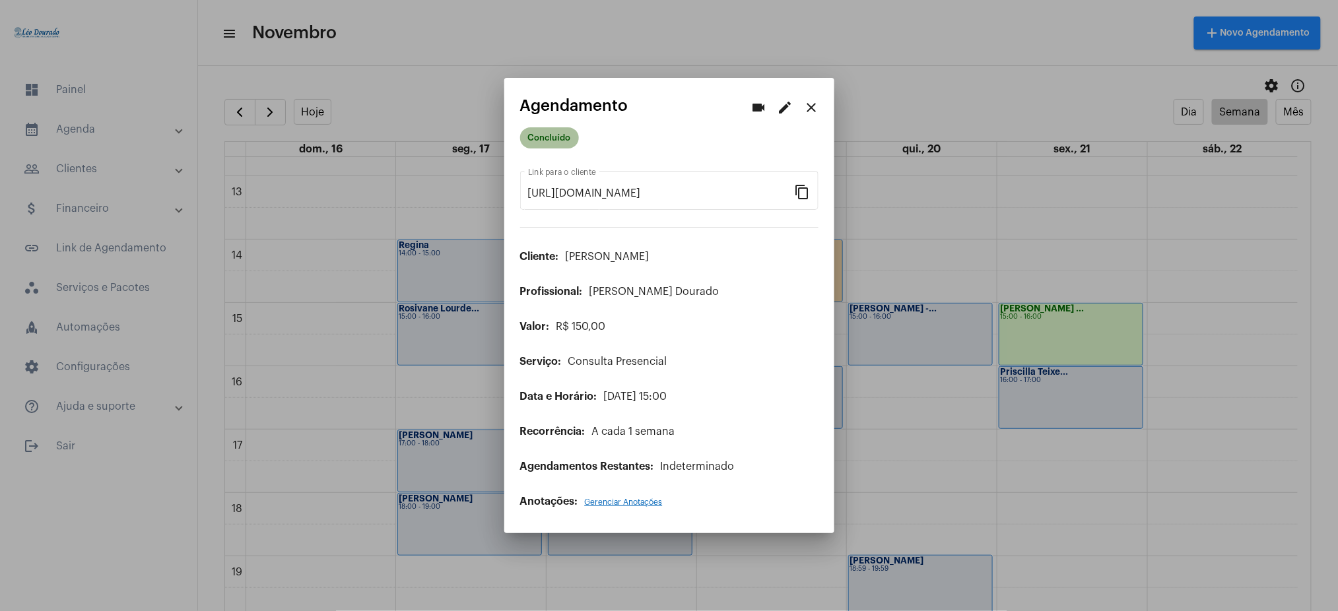
click at [539, 130] on mat-chip "Concluído" at bounding box center [549, 137] width 59 height 21
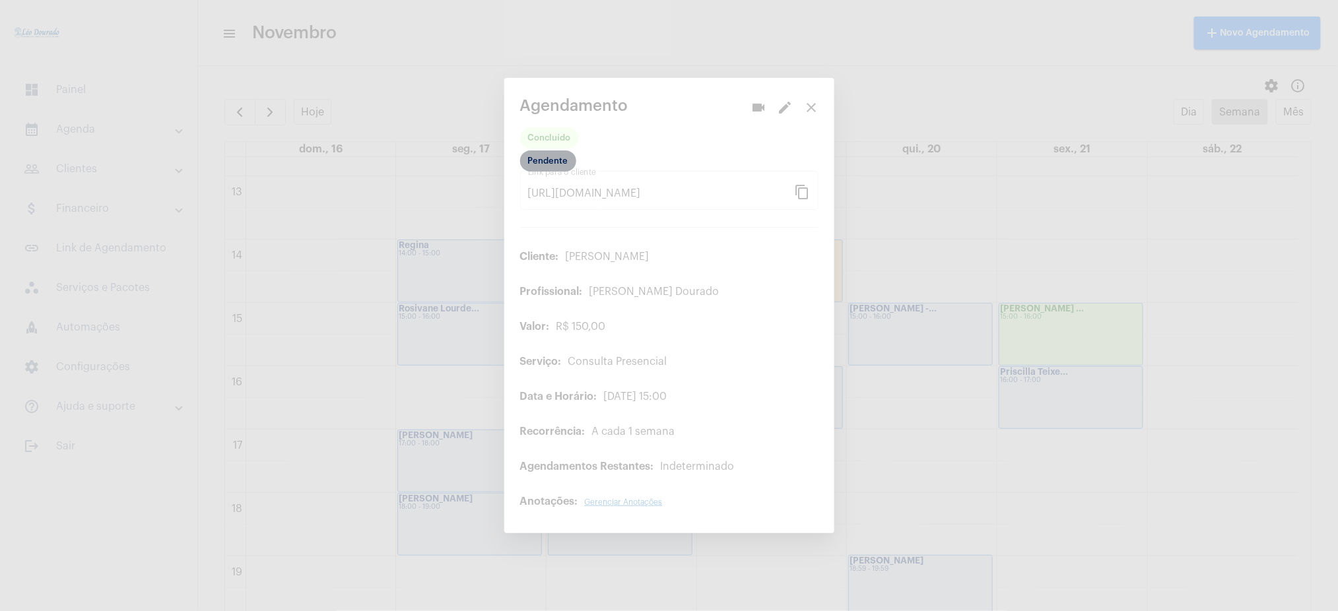
click at [540, 164] on mat-chip "Pendente" at bounding box center [548, 160] width 56 height 21
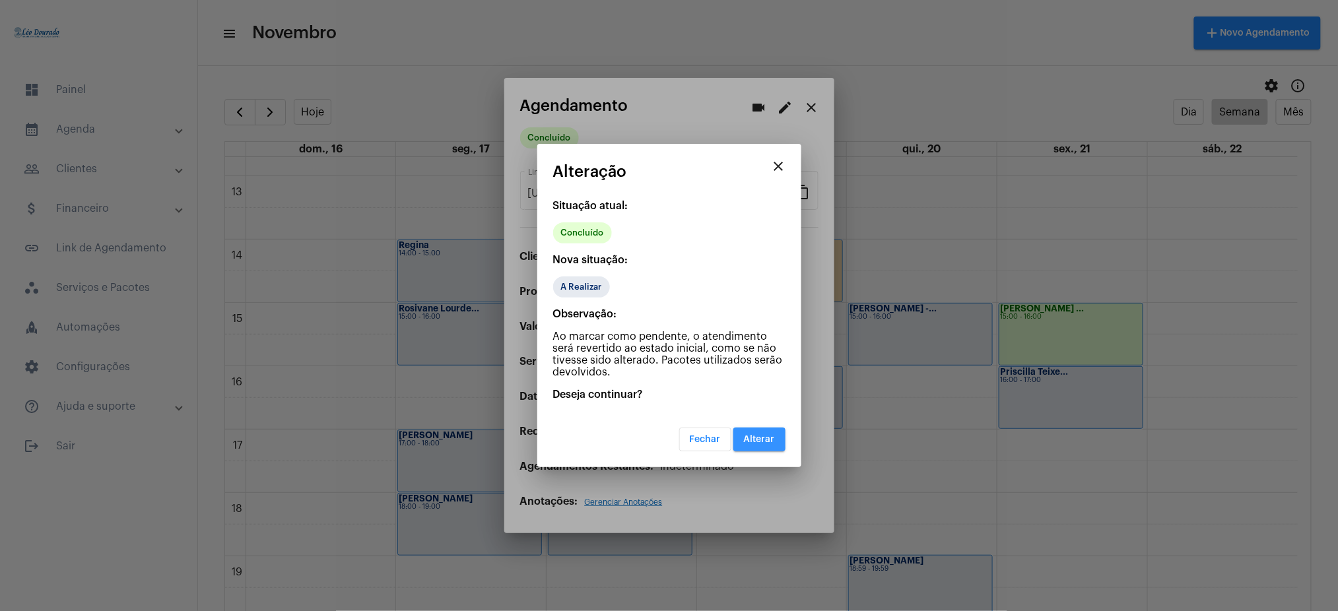
click at [756, 441] on span "Alterar" at bounding box center [759, 439] width 31 height 9
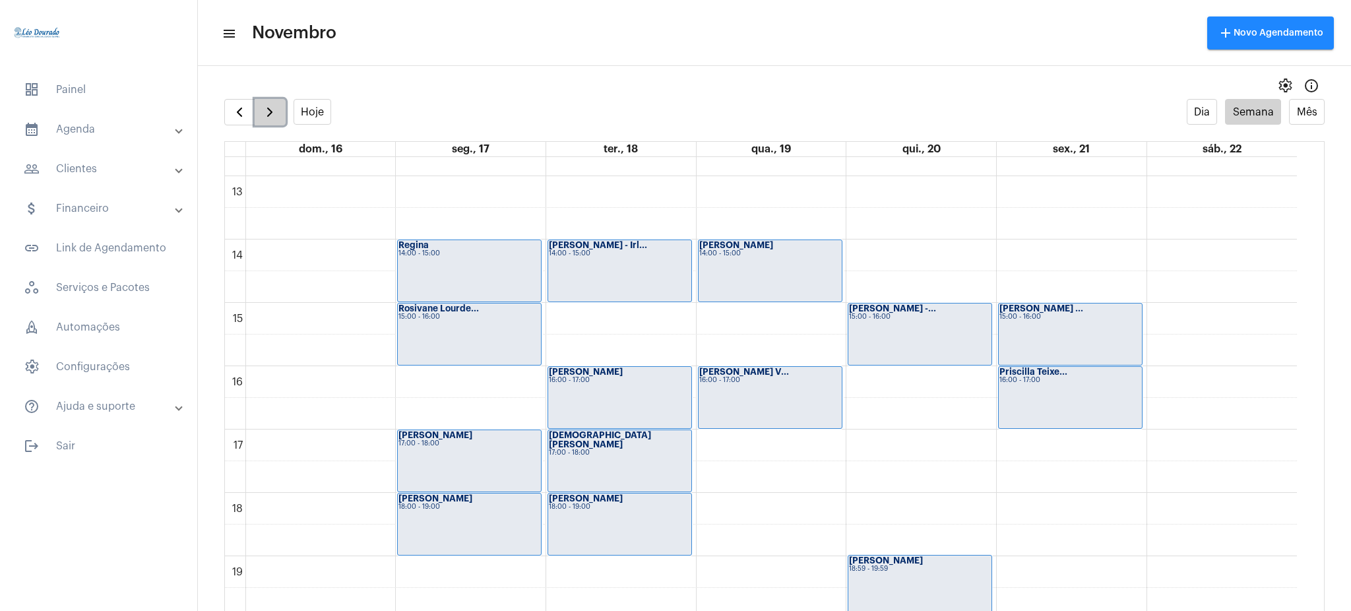
click at [262, 102] on button "button" at bounding box center [270, 112] width 31 height 26
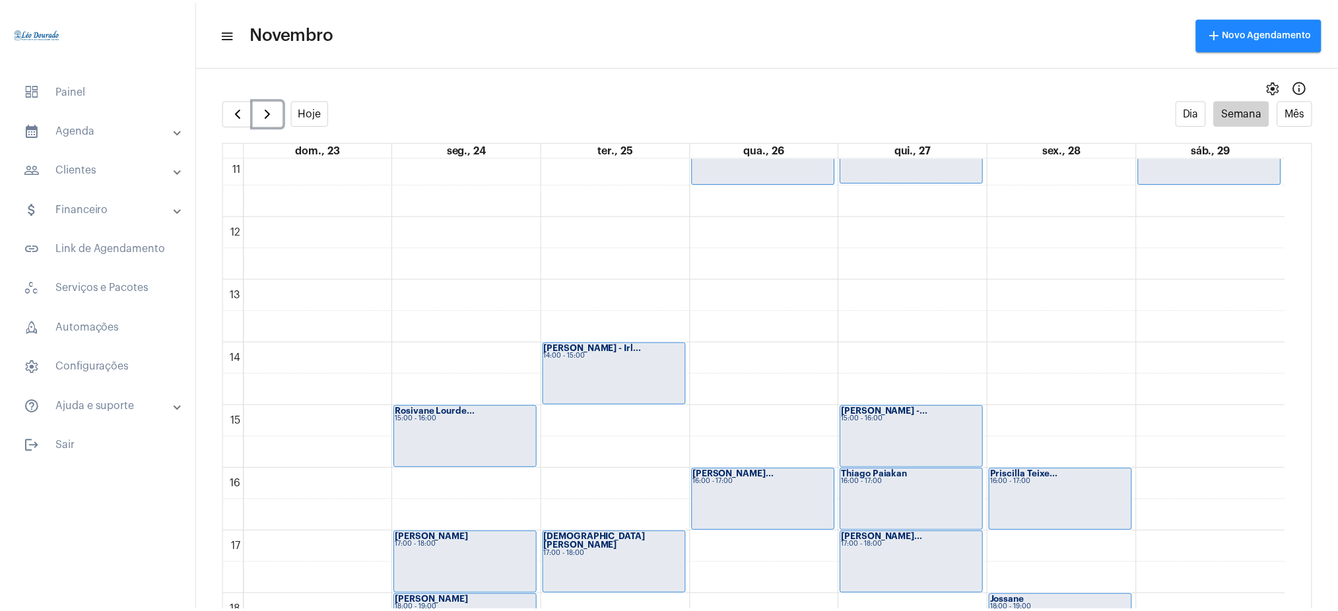
scroll to position [718, 0]
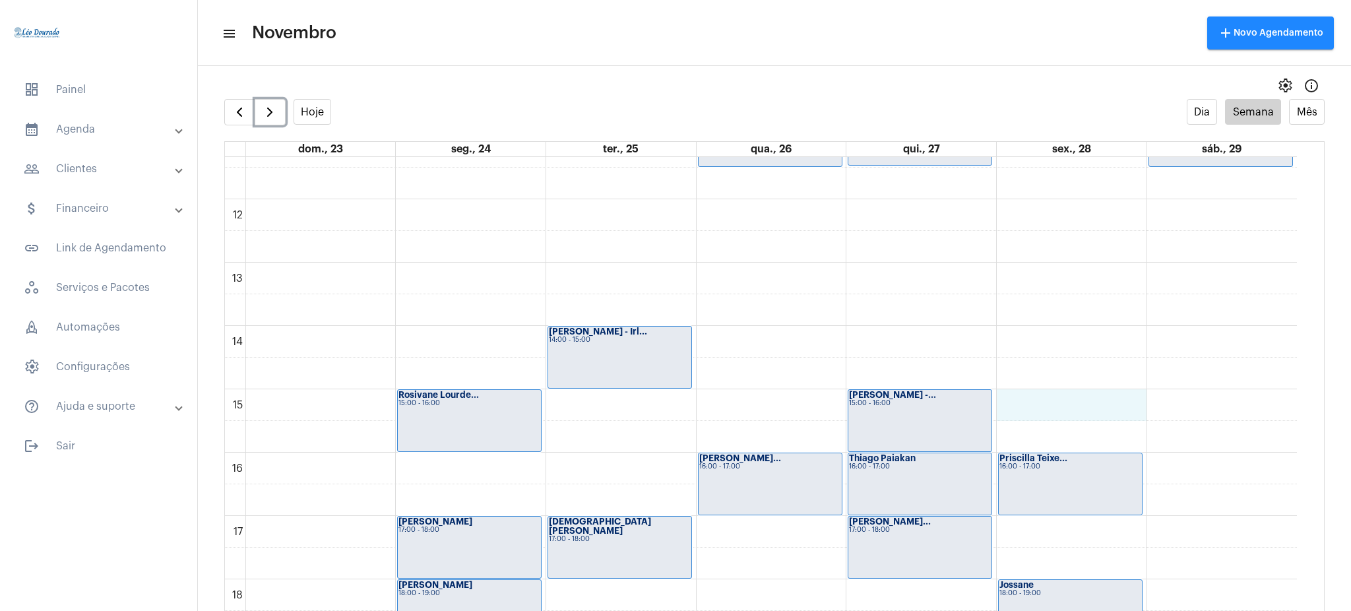
click at [1010, 406] on div "00 01 02 03 04 05 06 07 08 09 10 11 12 13 14 15 16 17 18 19 20 21 22 23 [PERSON…" at bounding box center [761, 199] width 1072 height 1520
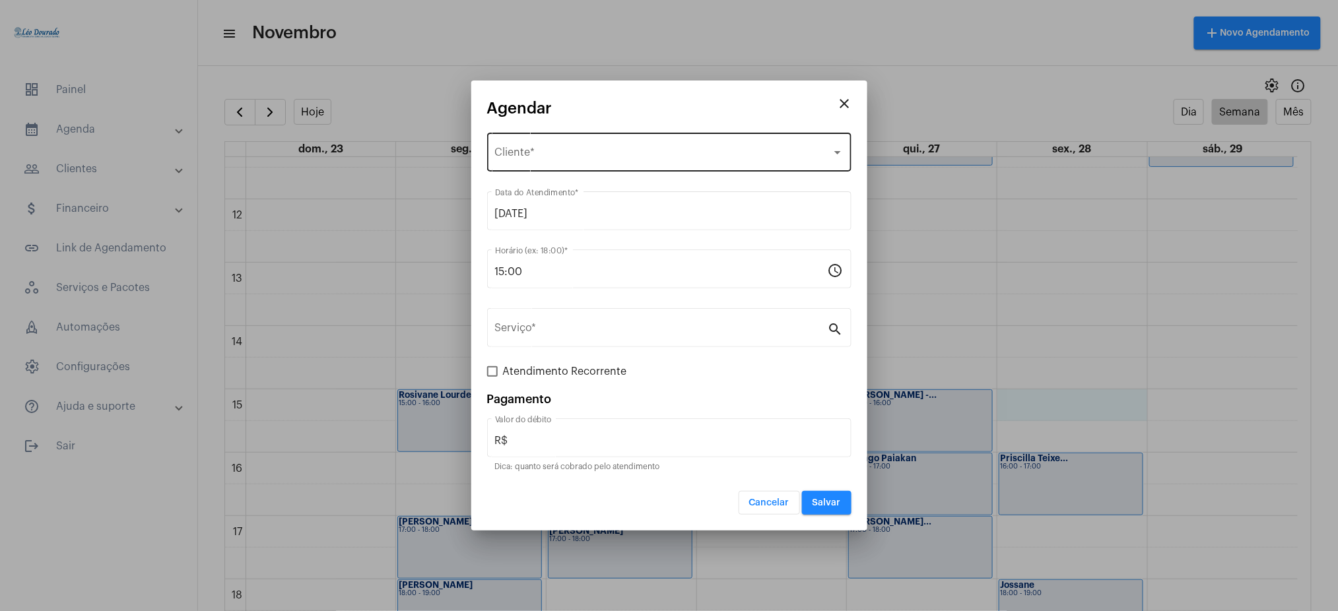
click at [537, 167] on div "Selecione o Cliente Cliente *" at bounding box center [669, 151] width 348 height 42
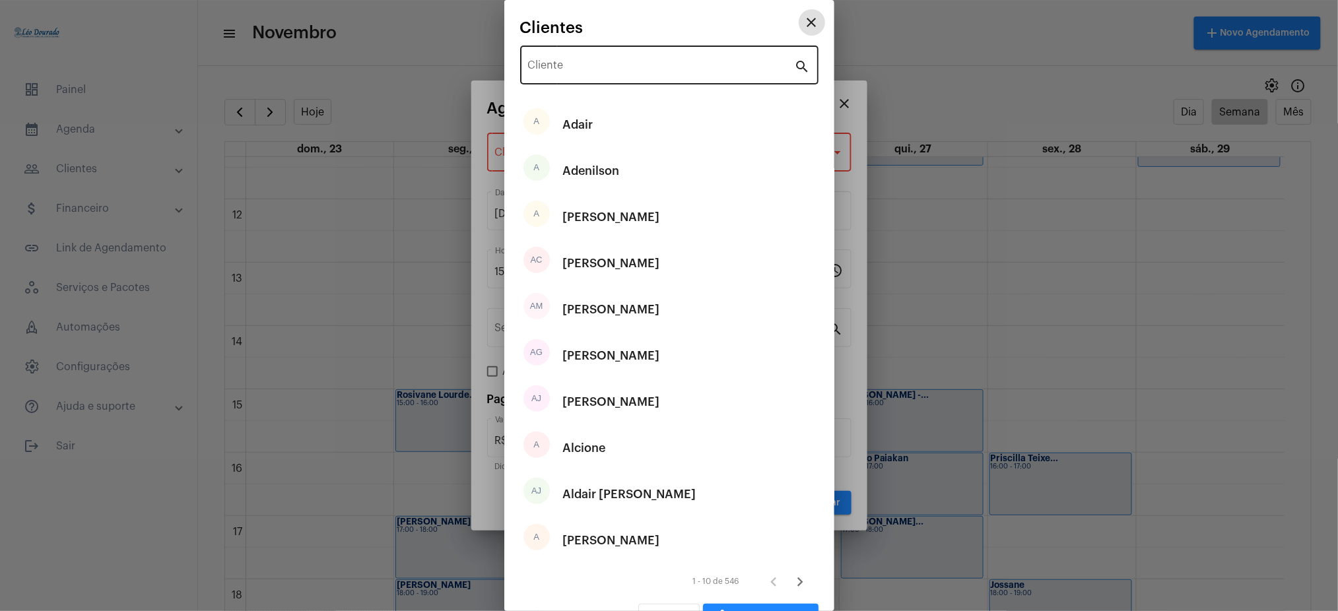
click at [550, 64] on input "Cliente" at bounding box center [661, 68] width 267 height 12
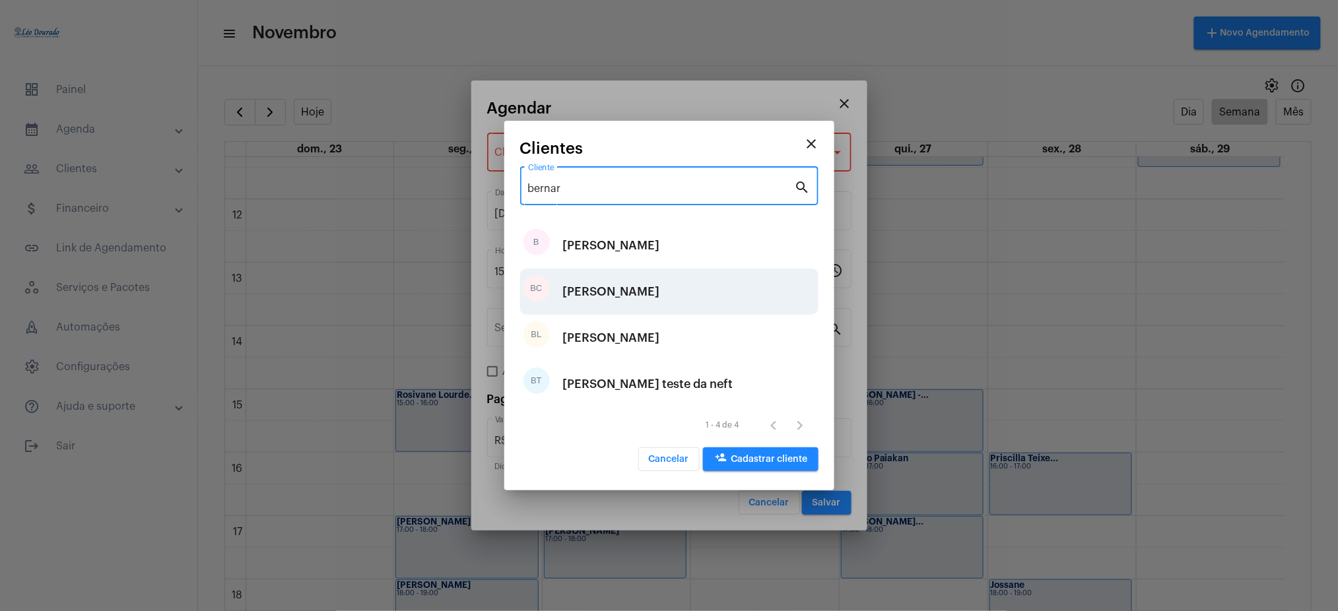
type input "bernar"
click at [582, 299] on div "[PERSON_NAME]" at bounding box center [611, 292] width 97 height 40
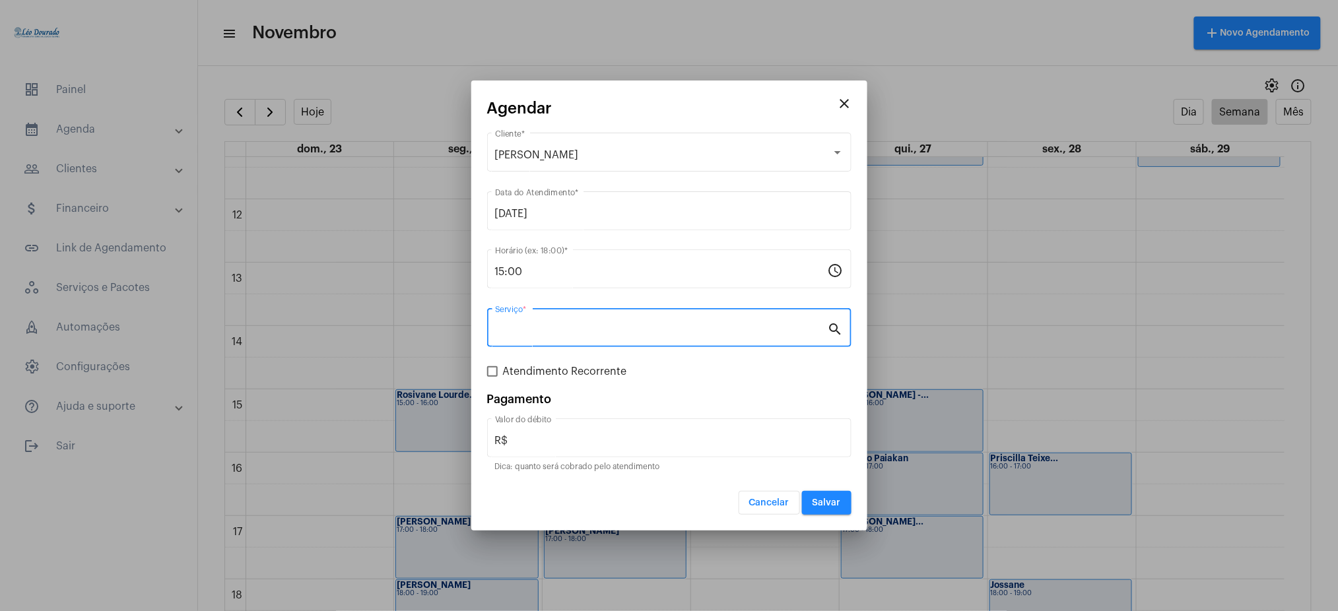
click at [525, 330] on input "Serviço *" at bounding box center [661, 331] width 333 height 12
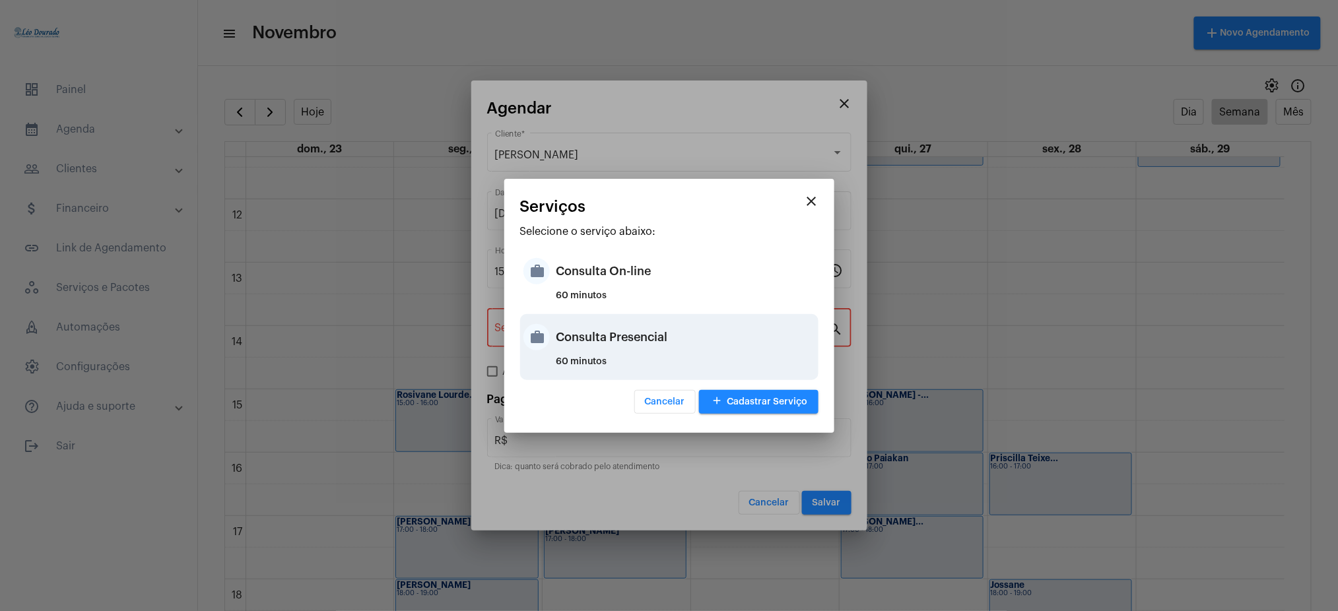
click at [643, 362] on div "60 minutos" at bounding box center [685, 367] width 259 height 20
type input "Consulta Presencial"
type input "R$ 150"
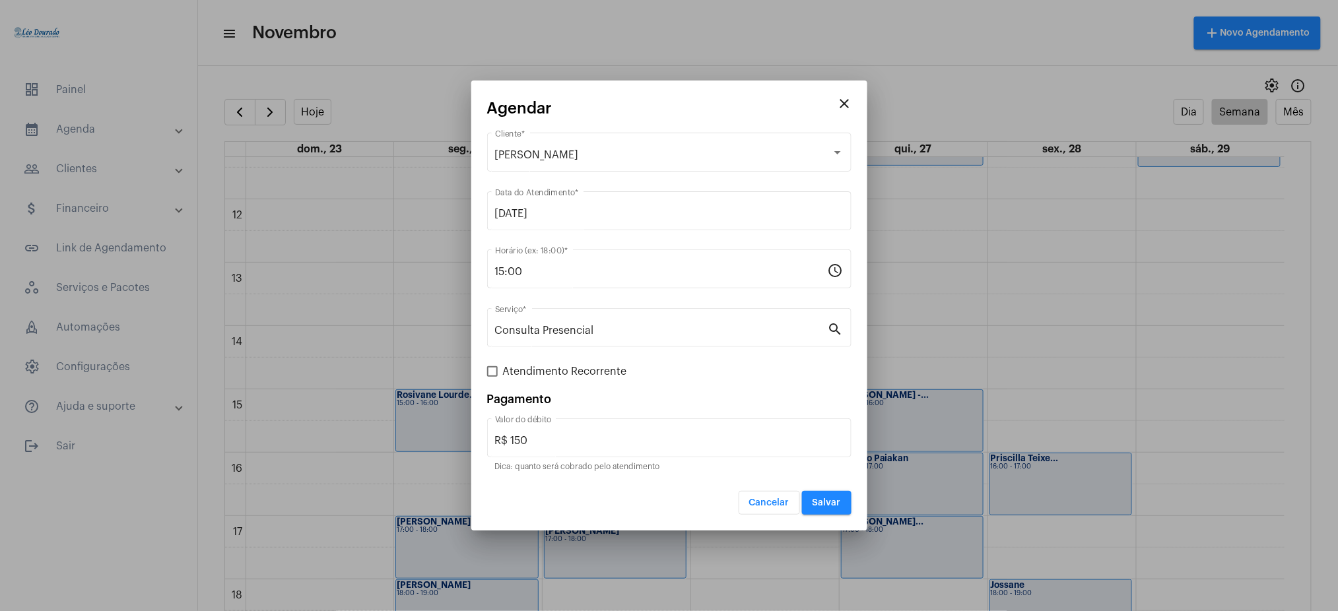
click at [486, 370] on mat-dialog-container "close Agendar [PERSON_NAME] Cliente * [DATE] Data do Atendimento * 15:00 Horári…" at bounding box center [669, 306] width 396 height 450
click at [491, 370] on span at bounding box center [492, 371] width 11 height 11
click at [492, 377] on input "Atendimento Recorrente" at bounding box center [492, 377] width 1 height 1
checkbox input "true"
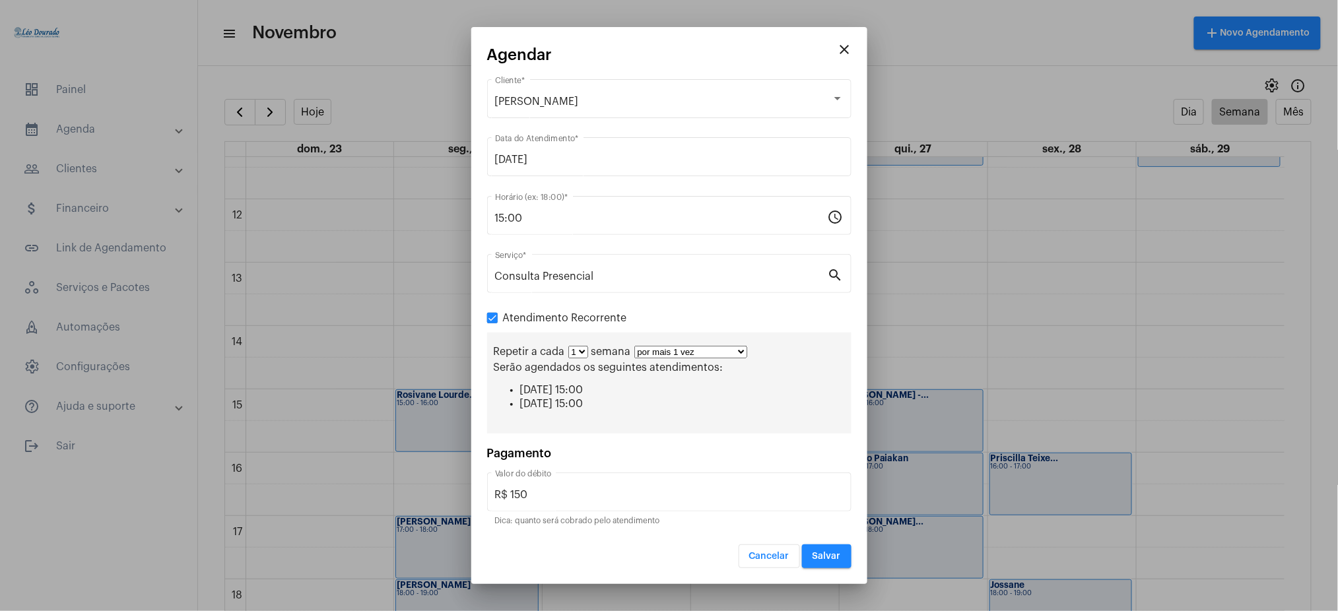
click at [705, 352] on select "por mais 1 vez por mais 2 vezes por mais 3 vezes por mais 4 vezes por mais 5 ve…" at bounding box center [690, 352] width 113 height 13
select select "10: 0"
click at [634, 346] on select "por mais 1 vez por mais 2 vezes por mais 3 vezes por mais 4 vezes por mais 5 ve…" at bounding box center [690, 352] width 113 height 13
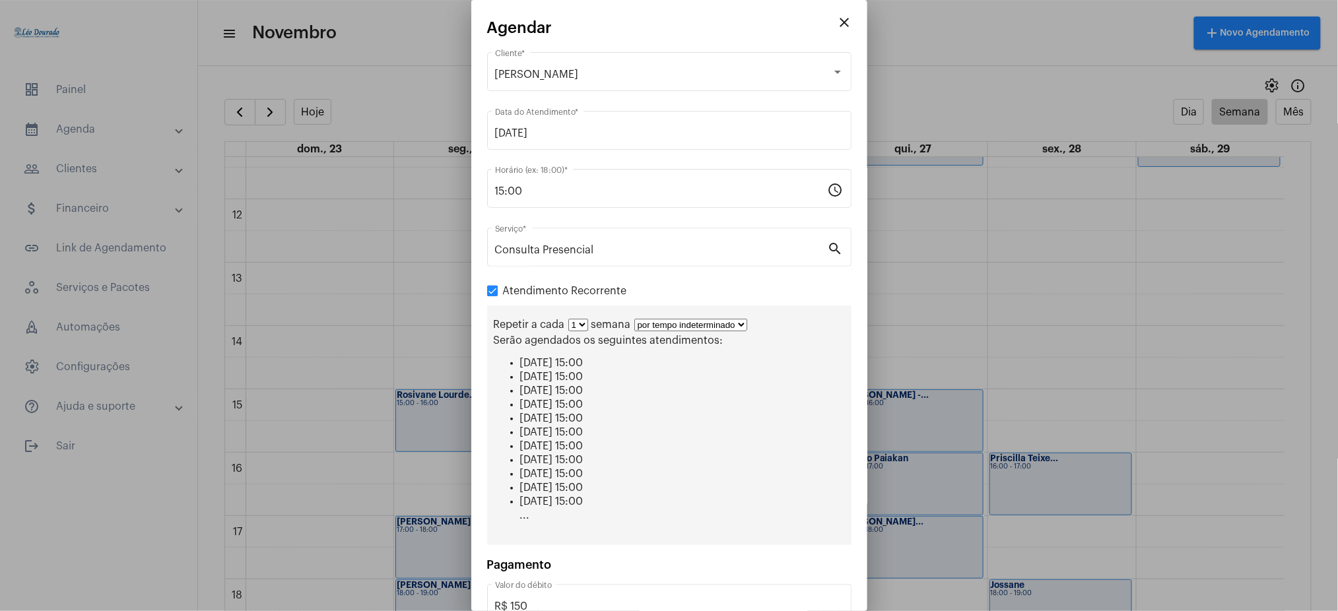
scroll to position [83, 0]
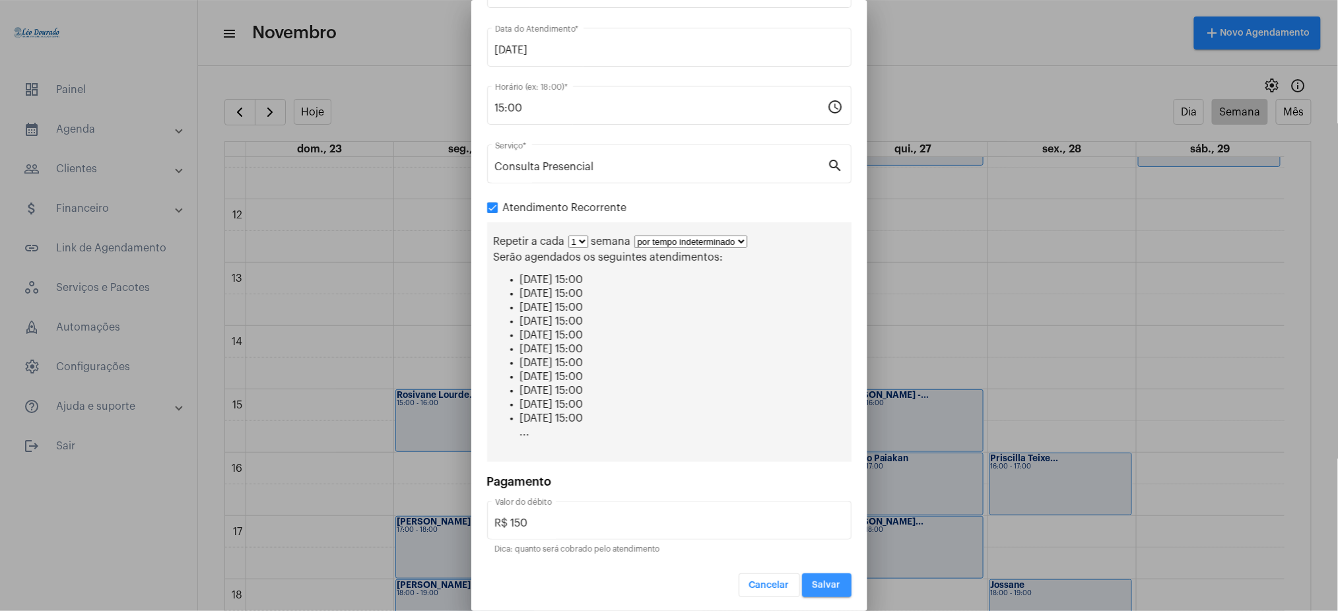
click at [812, 581] on span "Salvar" at bounding box center [826, 585] width 28 height 9
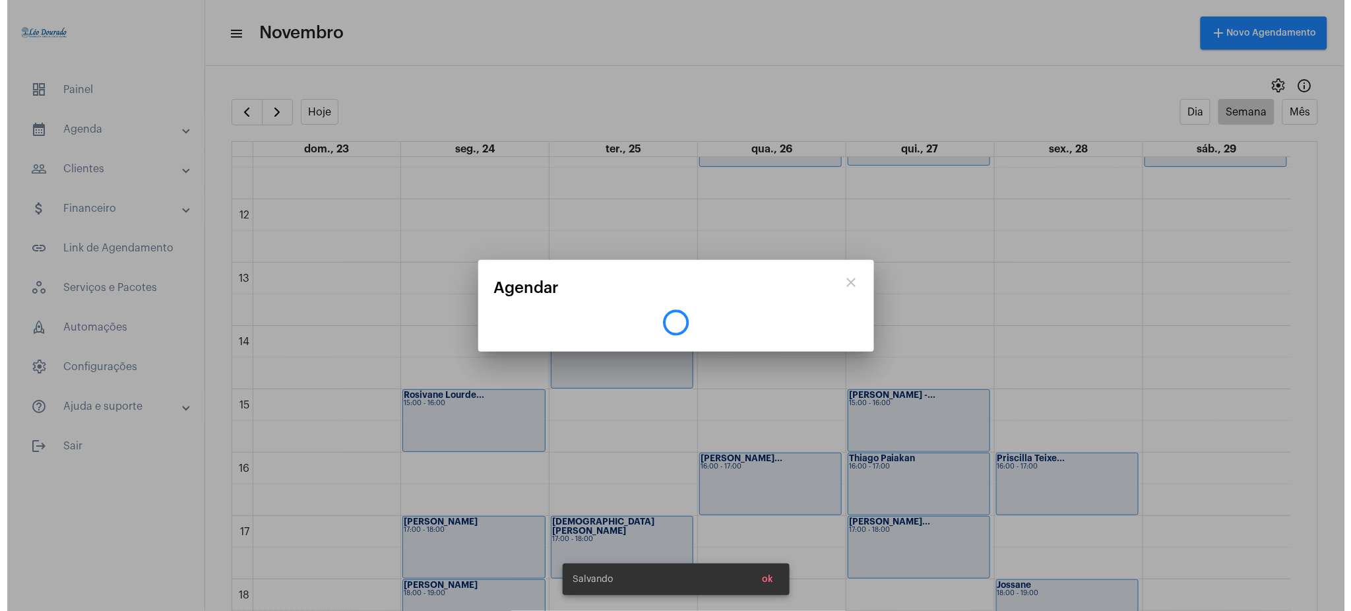
scroll to position [0, 0]
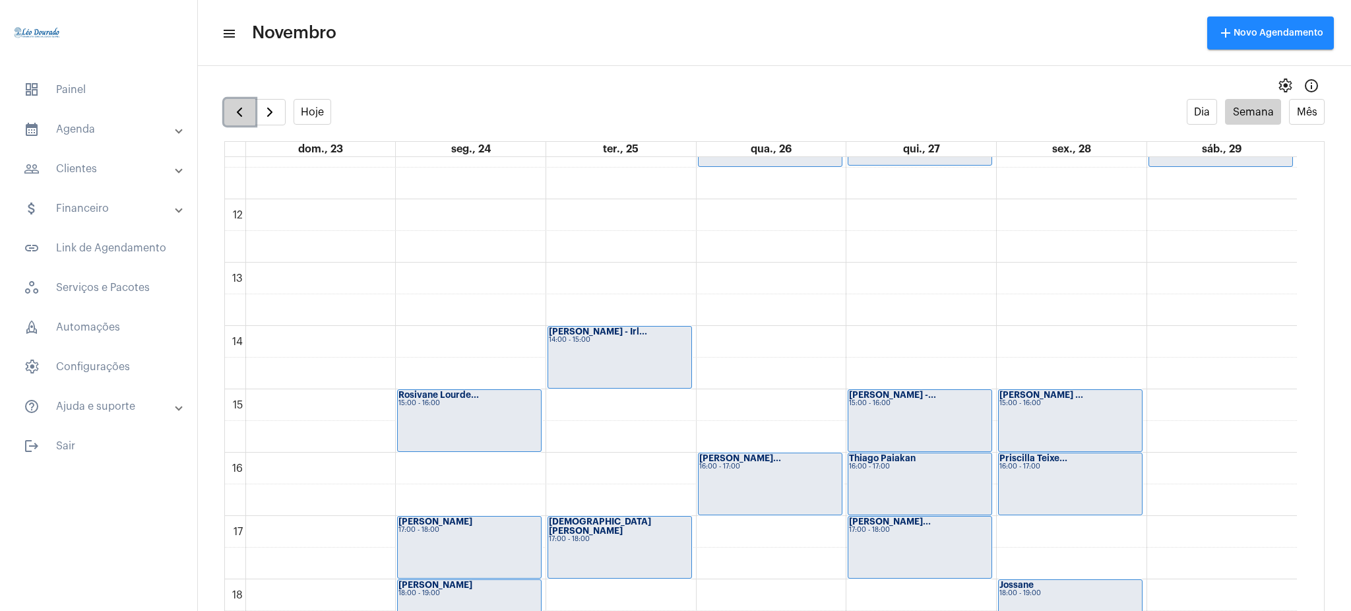
click at [252, 114] on button "button" at bounding box center [239, 112] width 31 height 26
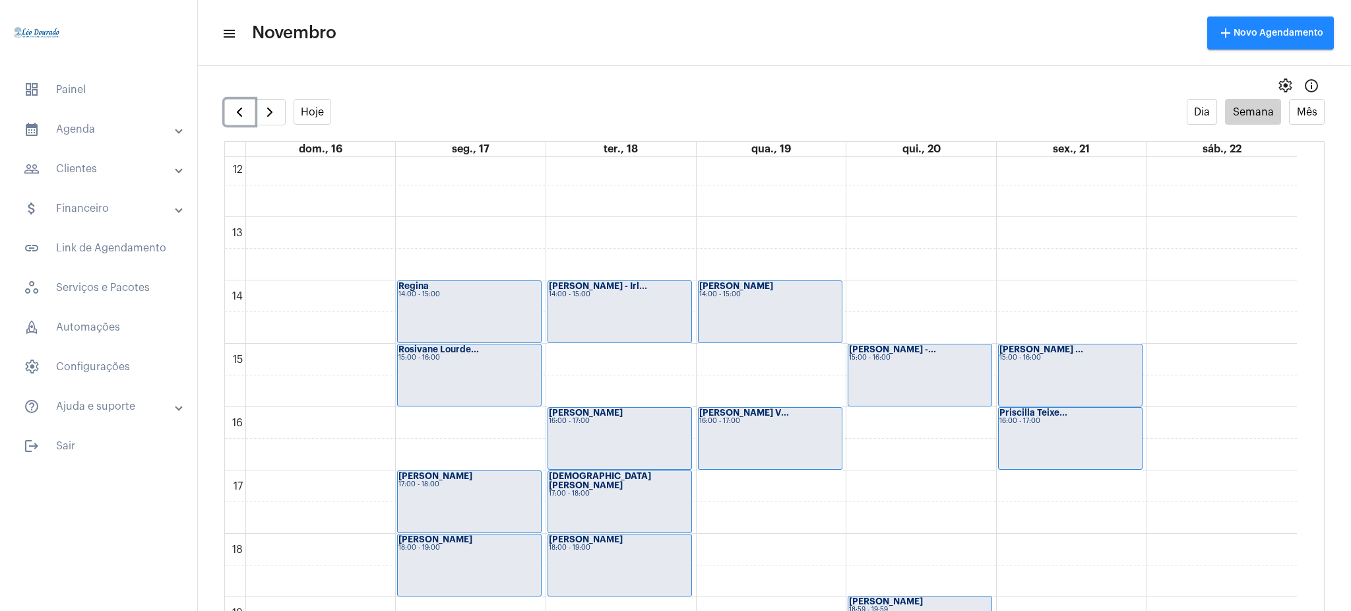
scroll to position [754, 0]
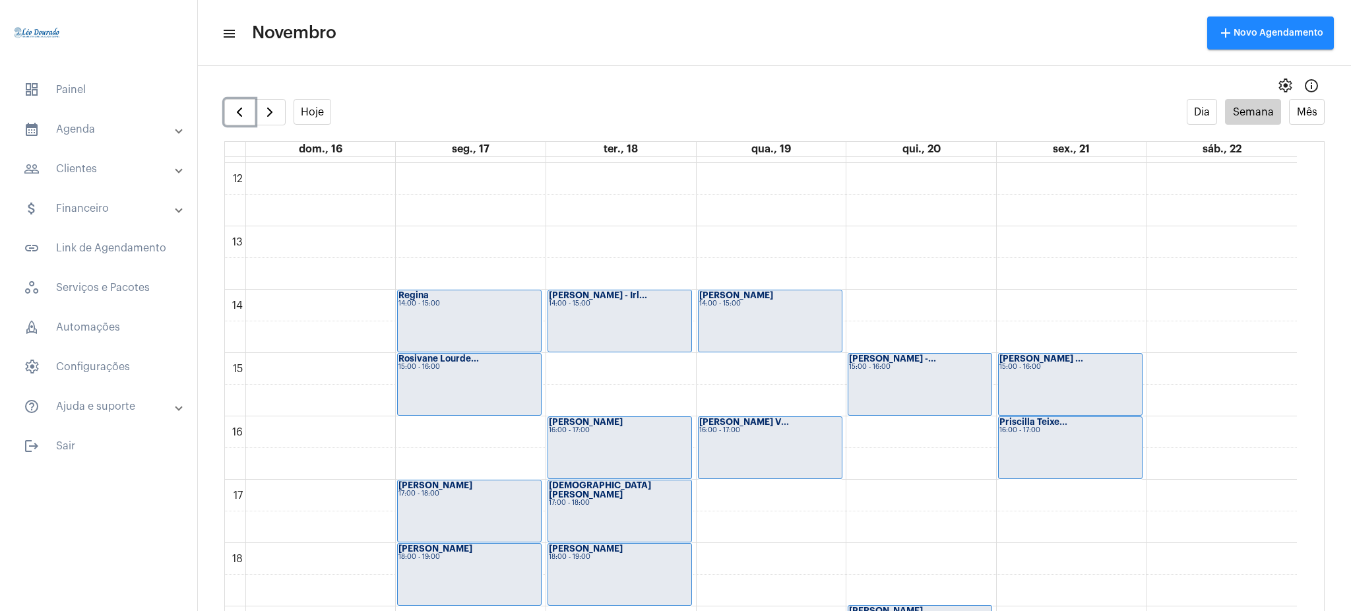
click at [1014, 369] on div "15:00 - 16:00" at bounding box center [1071, 367] width 142 height 7
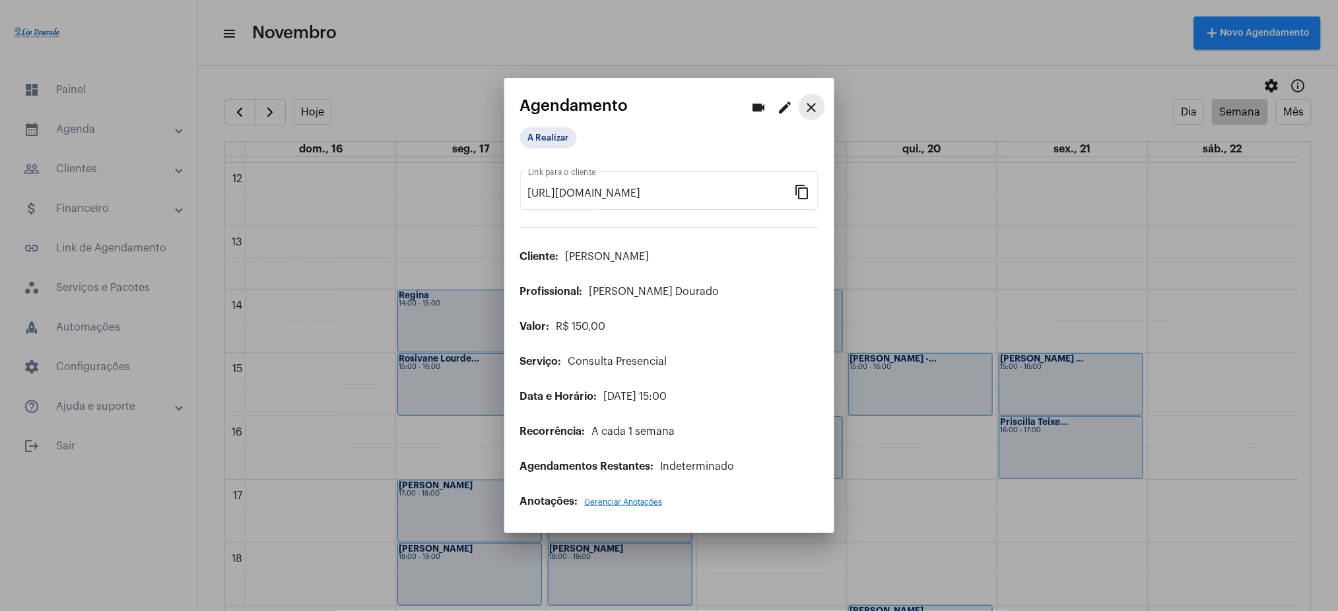
click at [813, 106] on mat-icon "close" at bounding box center [812, 108] width 16 height 16
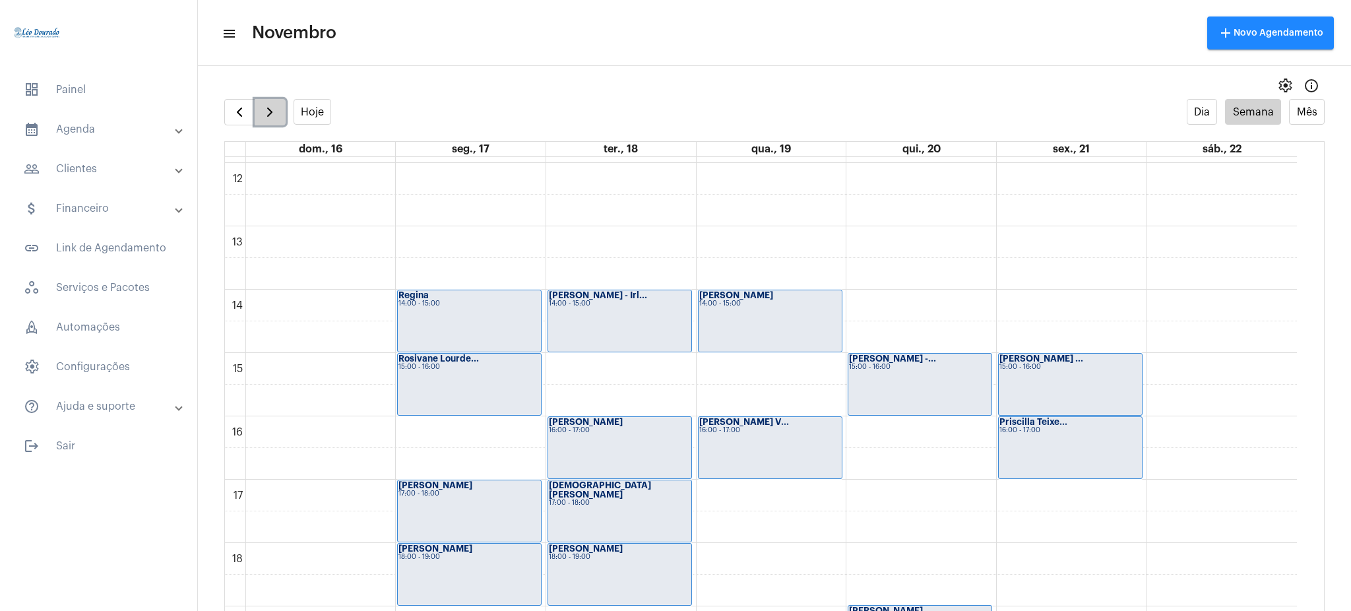
click at [271, 116] on span "button" at bounding box center [270, 112] width 16 height 16
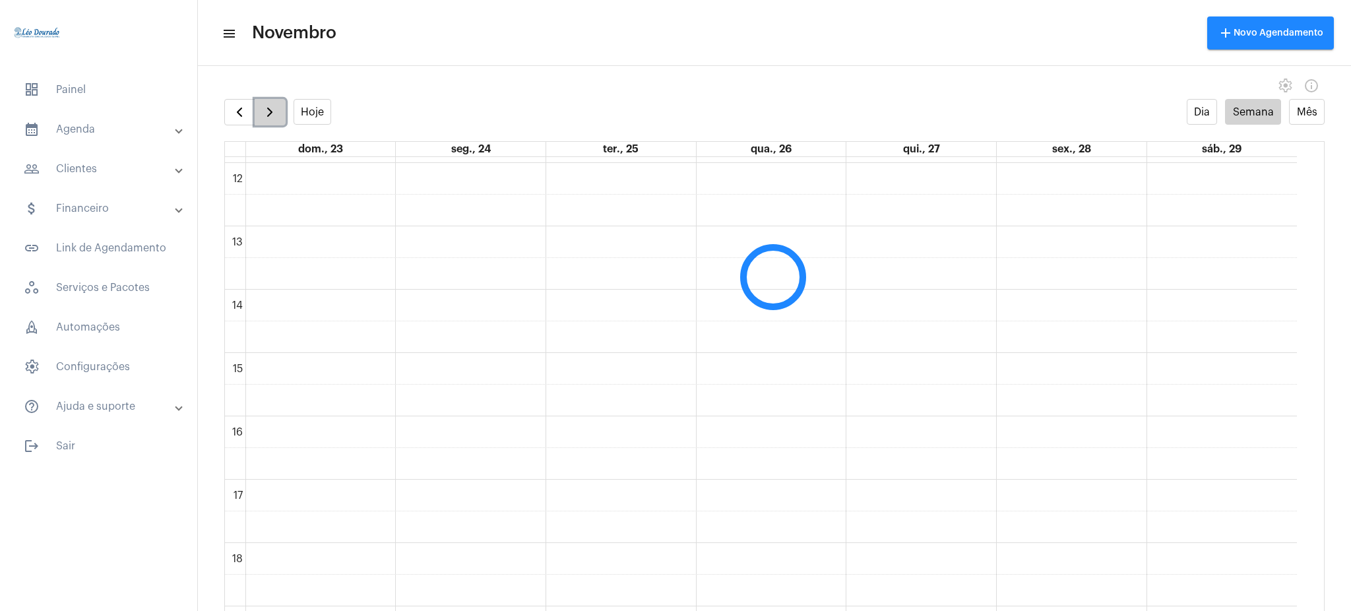
scroll to position [381, 0]
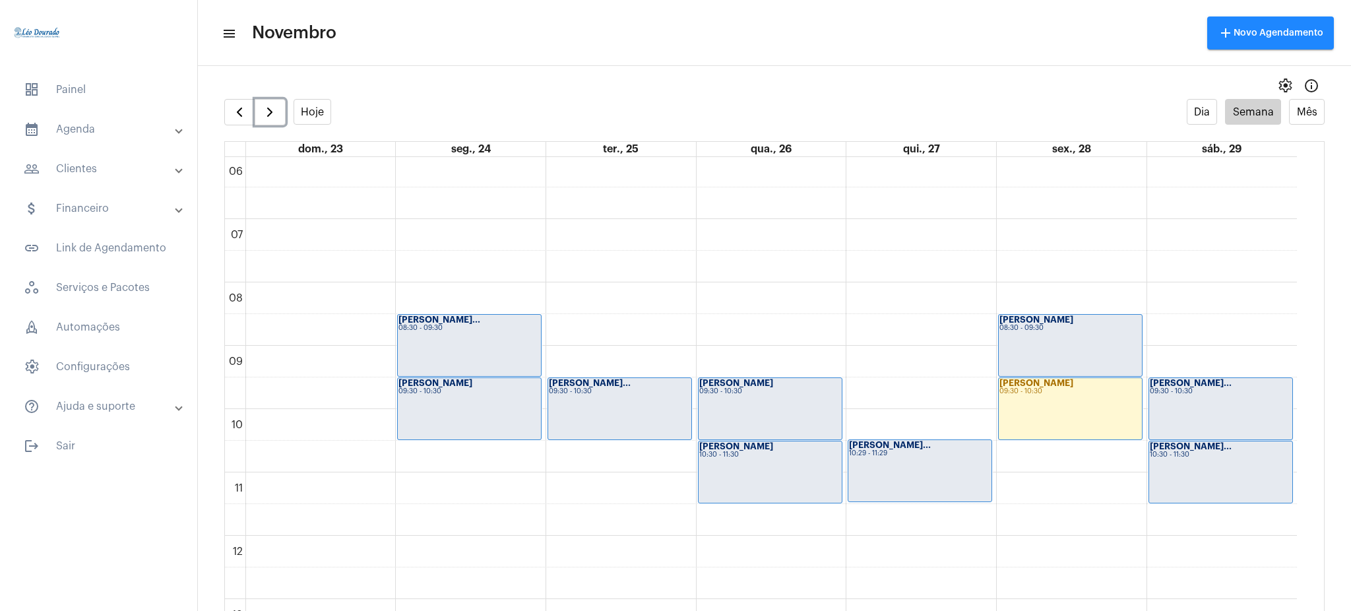
drag, startPoint x: 1297, startPoint y: 335, endPoint x: 1309, endPoint y: 370, distance: 37.2
click at [1309, 370] on div "00 01 02 03 04 05 06 07 08 09 10 11 12 13 14 15 16 17 18 19 20 21 22 23 [PERSON…" at bounding box center [774, 397] width 1099 height 480
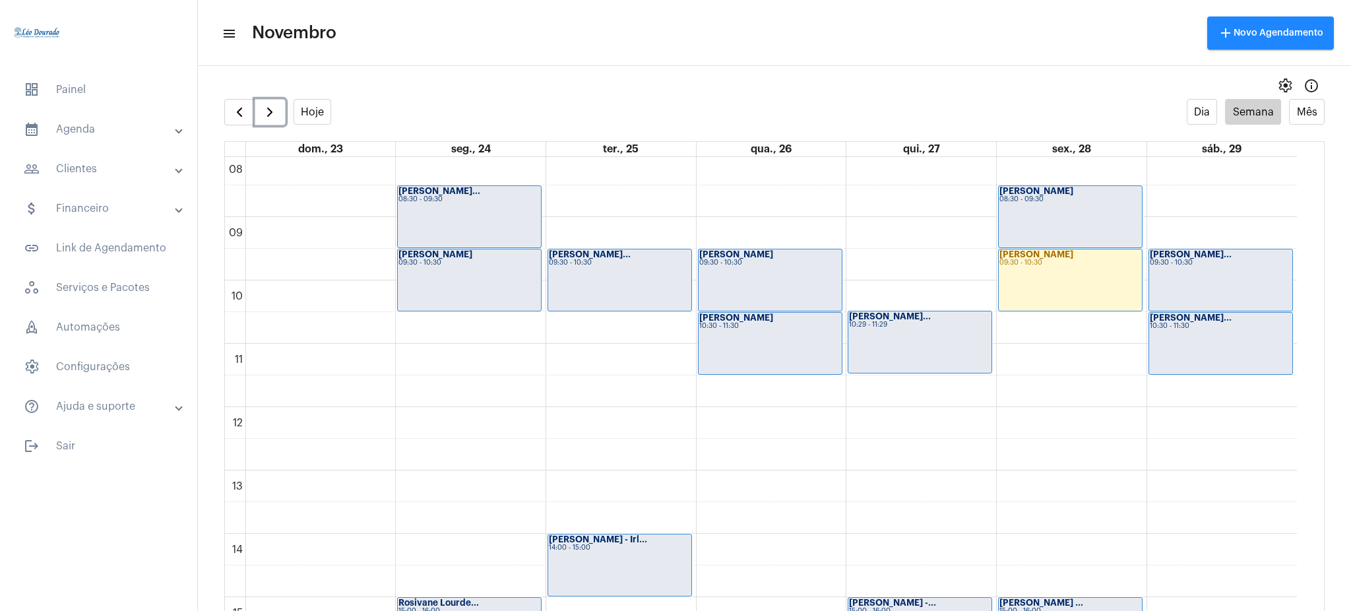
scroll to position [508, 0]
click at [1054, 281] on div "Maria 09:30 - 10:30" at bounding box center [1070, 281] width 143 height 61
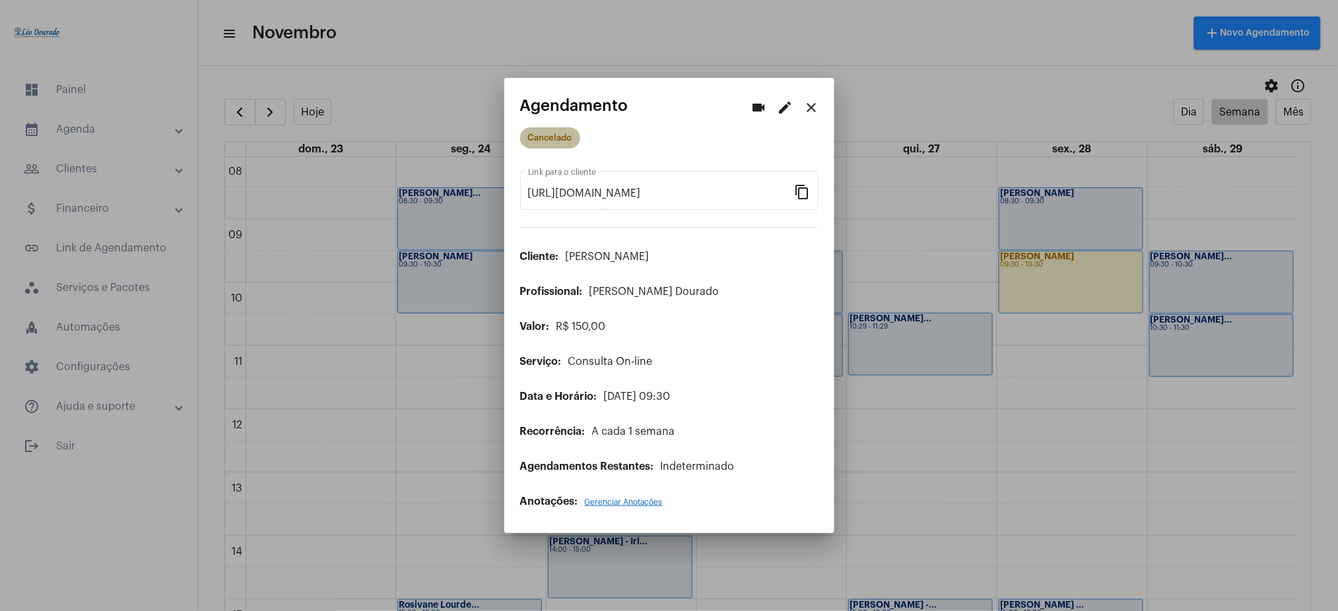
click at [537, 145] on mat-chip "Cancelado" at bounding box center [550, 137] width 60 height 21
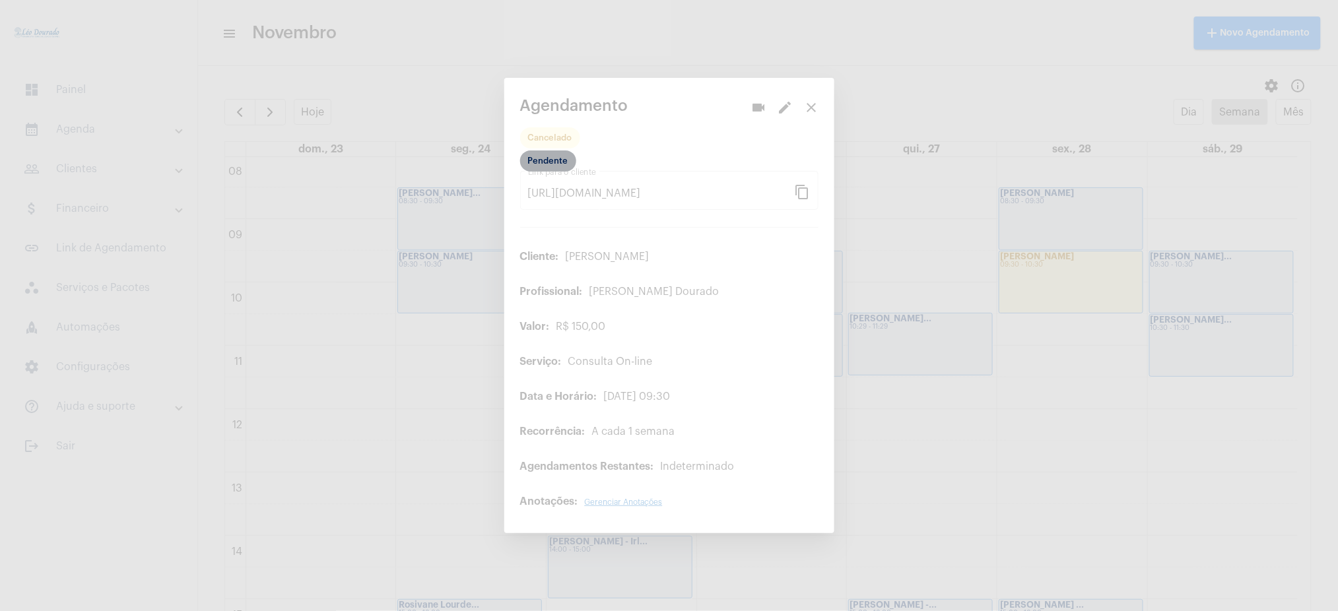
click at [539, 163] on mat-chip "Pendente" at bounding box center [548, 160] width 56 height 21
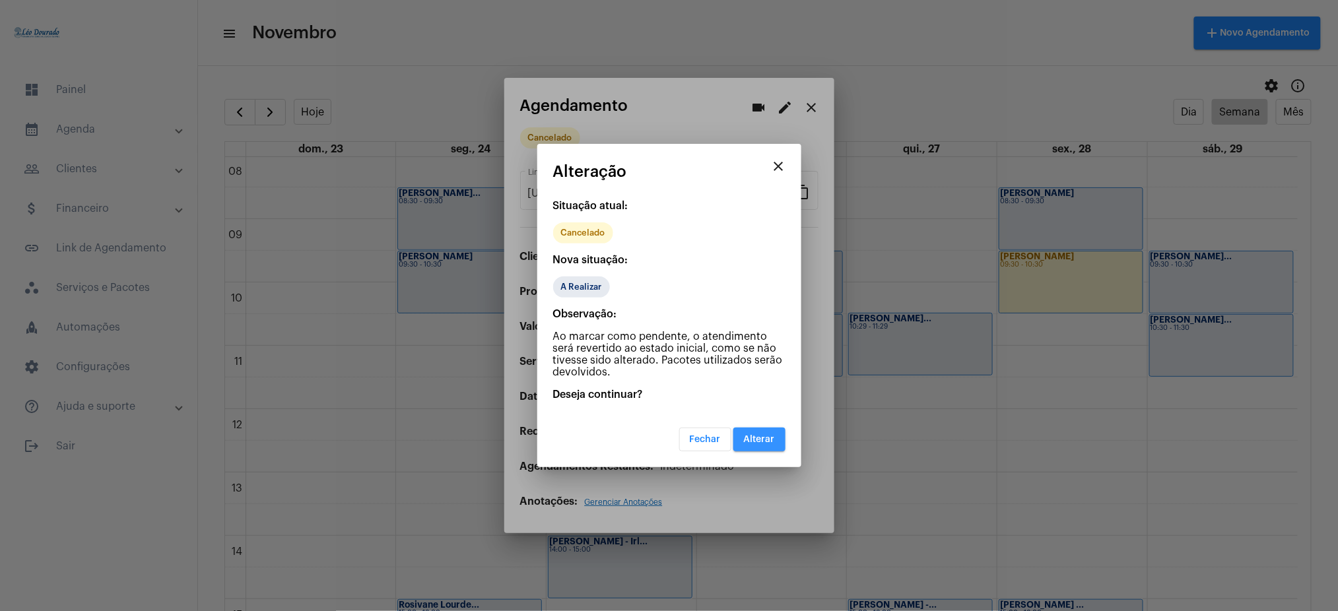
click at [765, 432] on button "Alterar" at bounding box center [759, 440] width 52 height 24
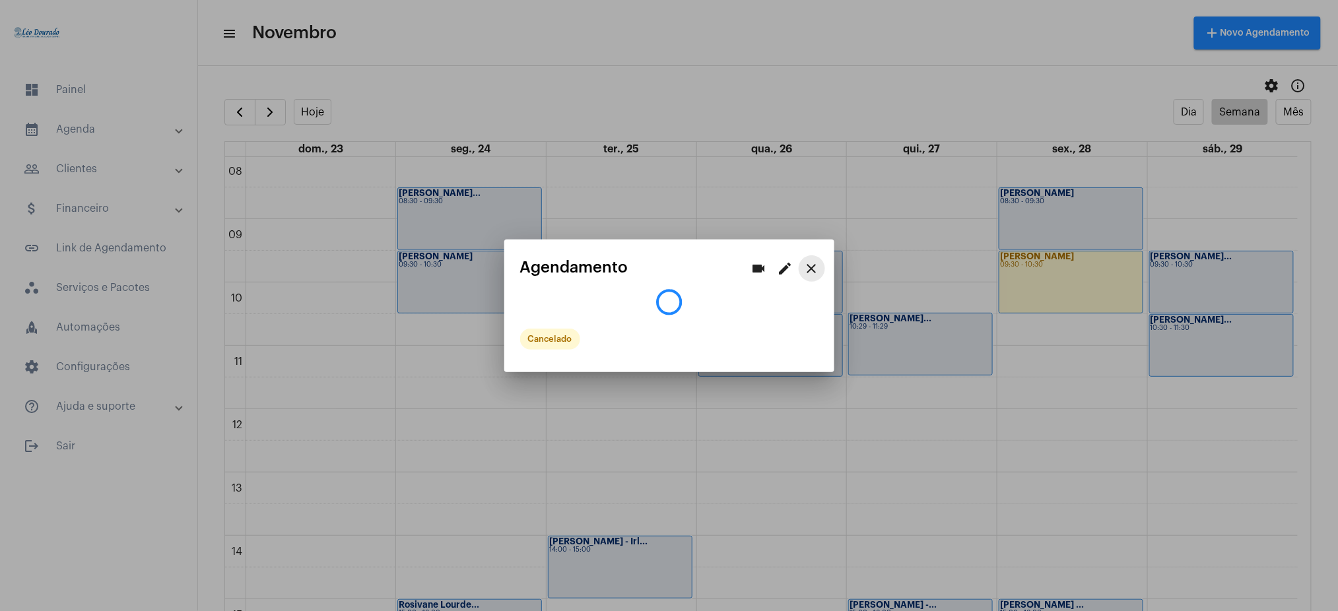
click at [816, 274] on mat-icon "close" at bounding box center [812, 269] width 16 height 16
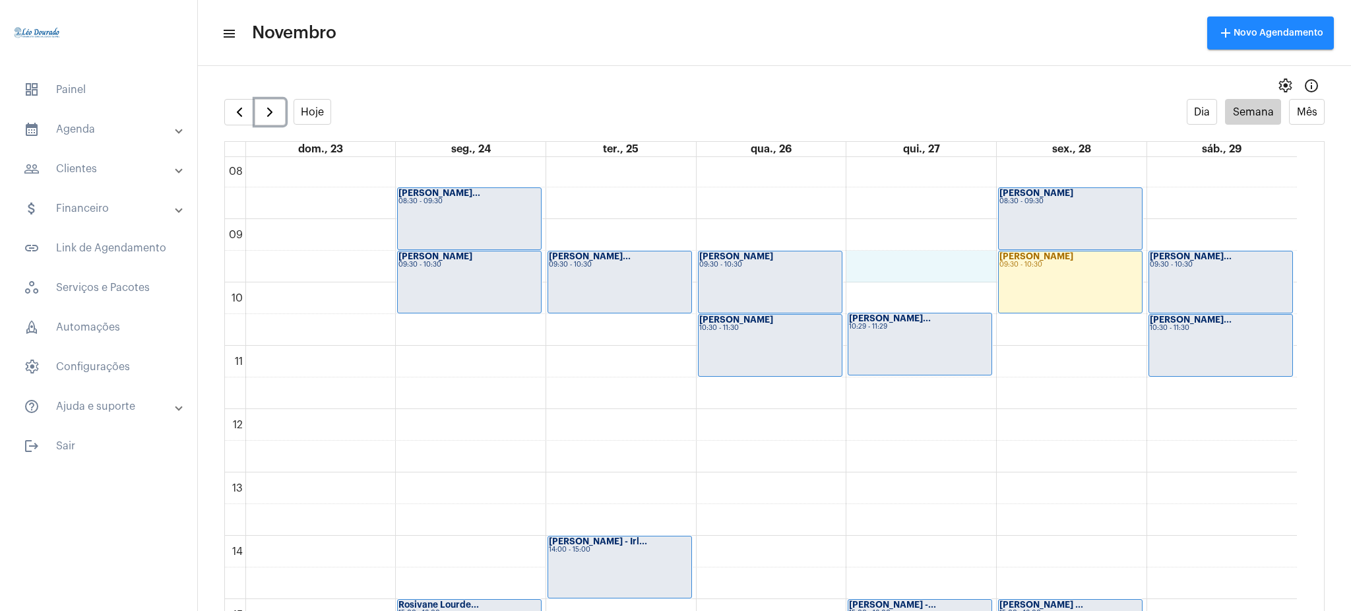
click at [993, 278] on div "00 01 02 03 04 05 06 07 08 09 10 11 12 13 14 15 16 17 18 19 20 21 22 23 [PERSON…" at bounding box center [761, 409] width 1072 height 1520
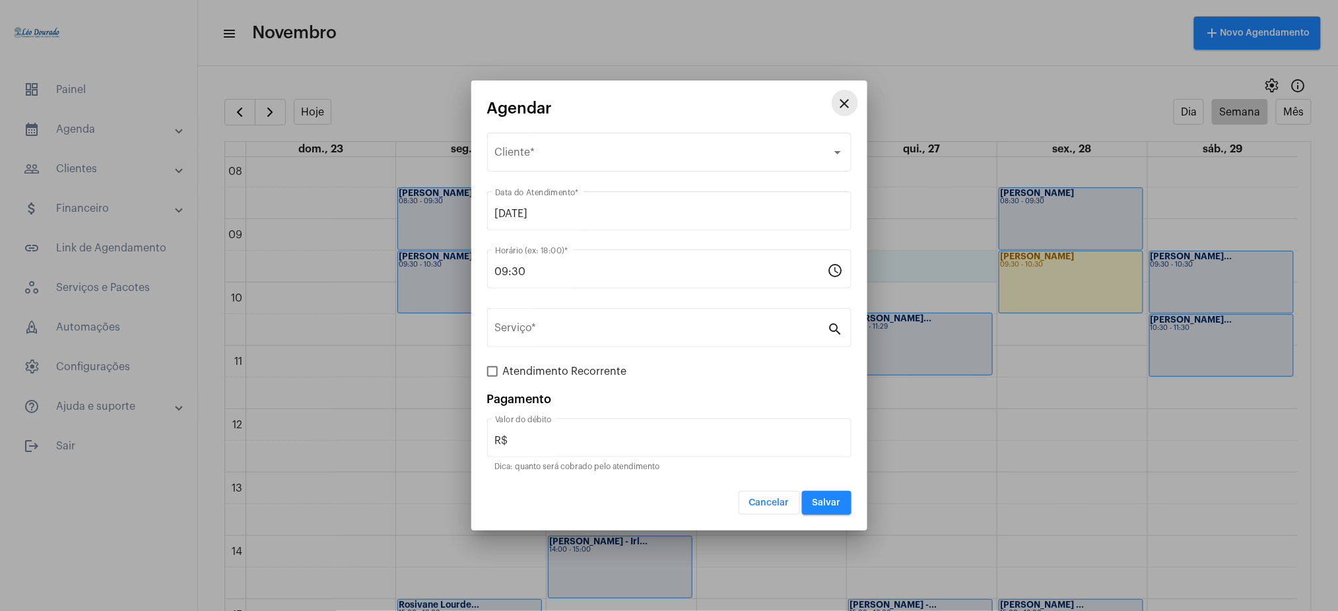
click at [839, 98] on mat-icon "close" at bounding box center [845, 104] width 16 height 16
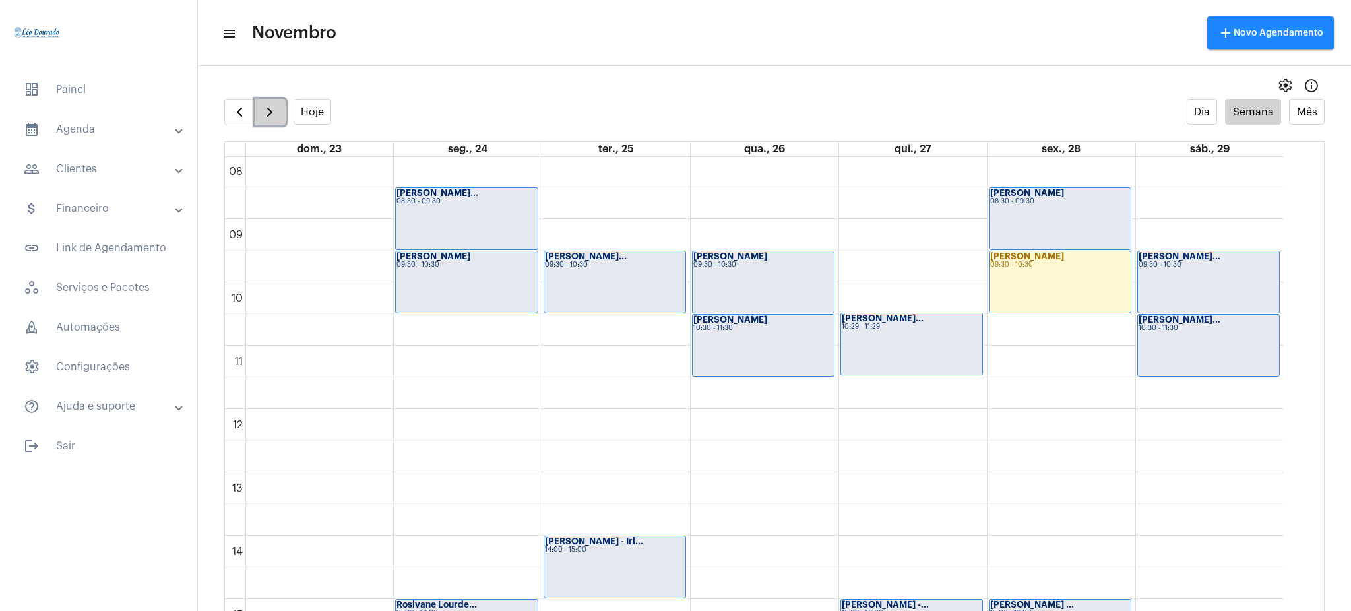
click at [263, 121] on button "button" at bounding box center [270, 112] width 31 height 26
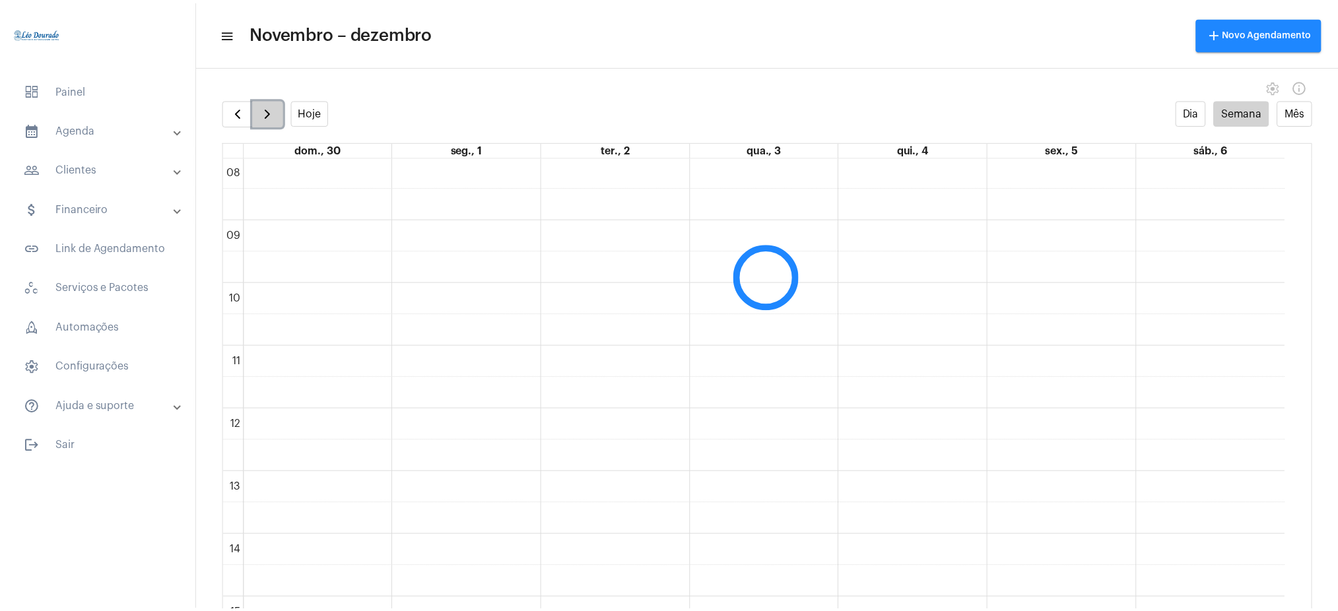
scroll to position [381, 0]
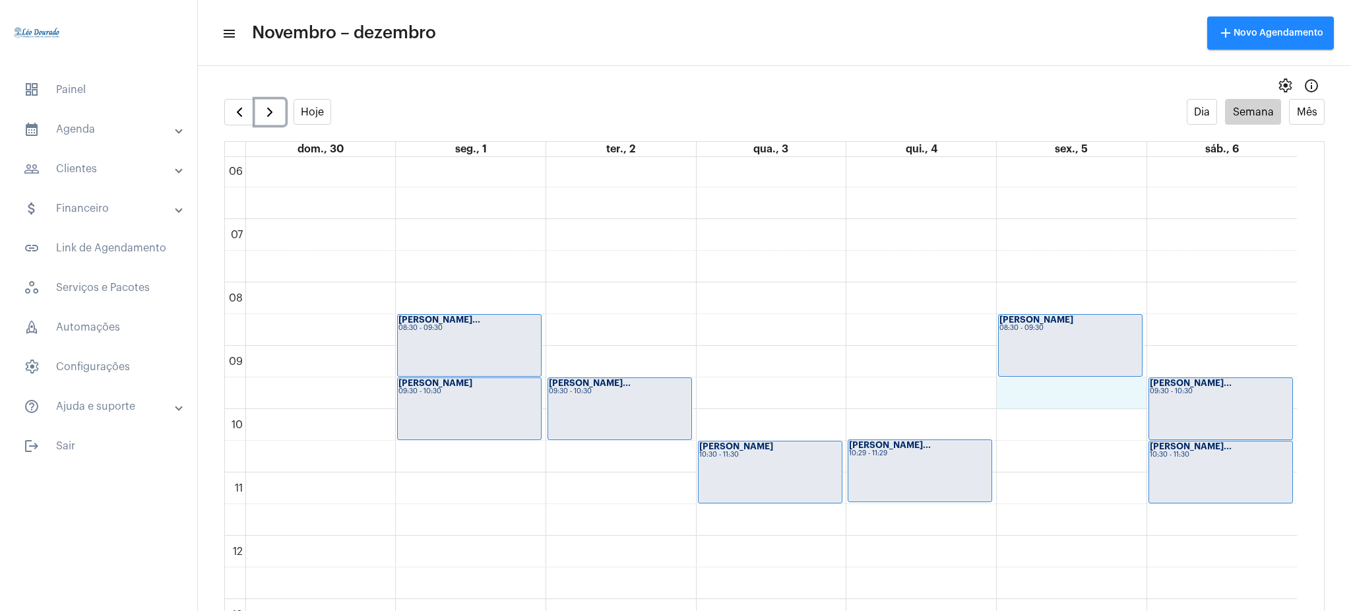
click at [1027, 389] on div "00 01 02 03 04 05 06 07 08 09 10 11 12 13 14 15 16 17 18 19 20 21 22 23 [PERSON…" at bounding box center [761, 536] width 1072 height 1520
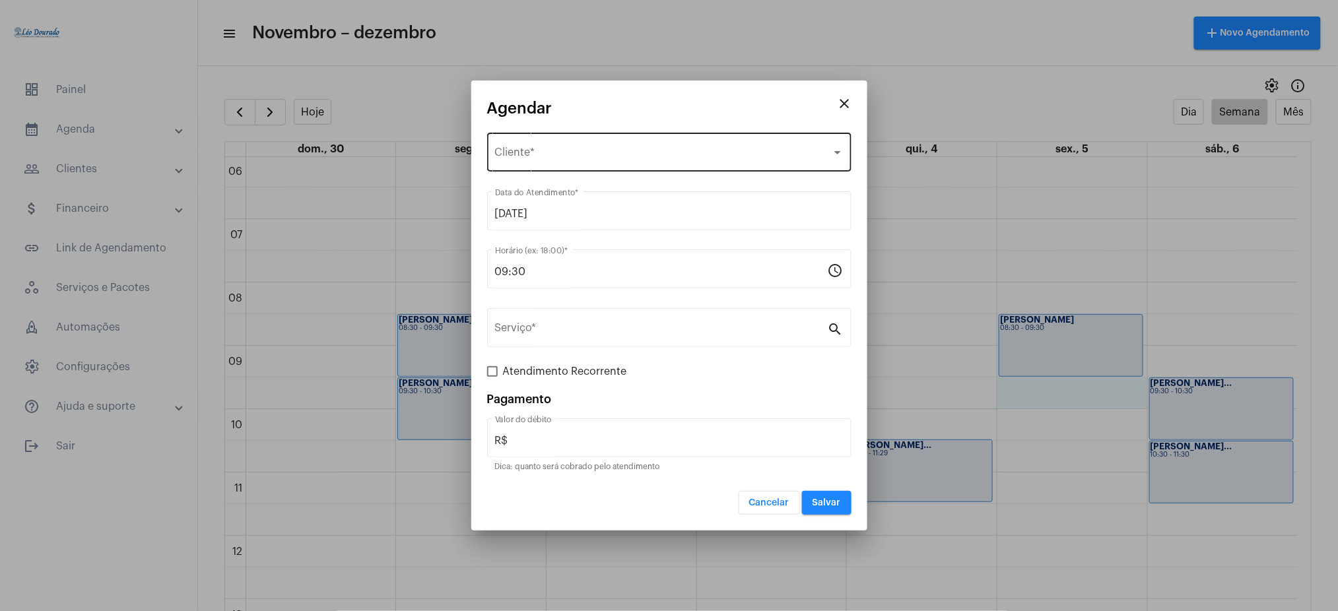
click at [498, 146] on div "Selecione o Cliente Cliente *" at bounding box center [669, 151] width 348 height 42
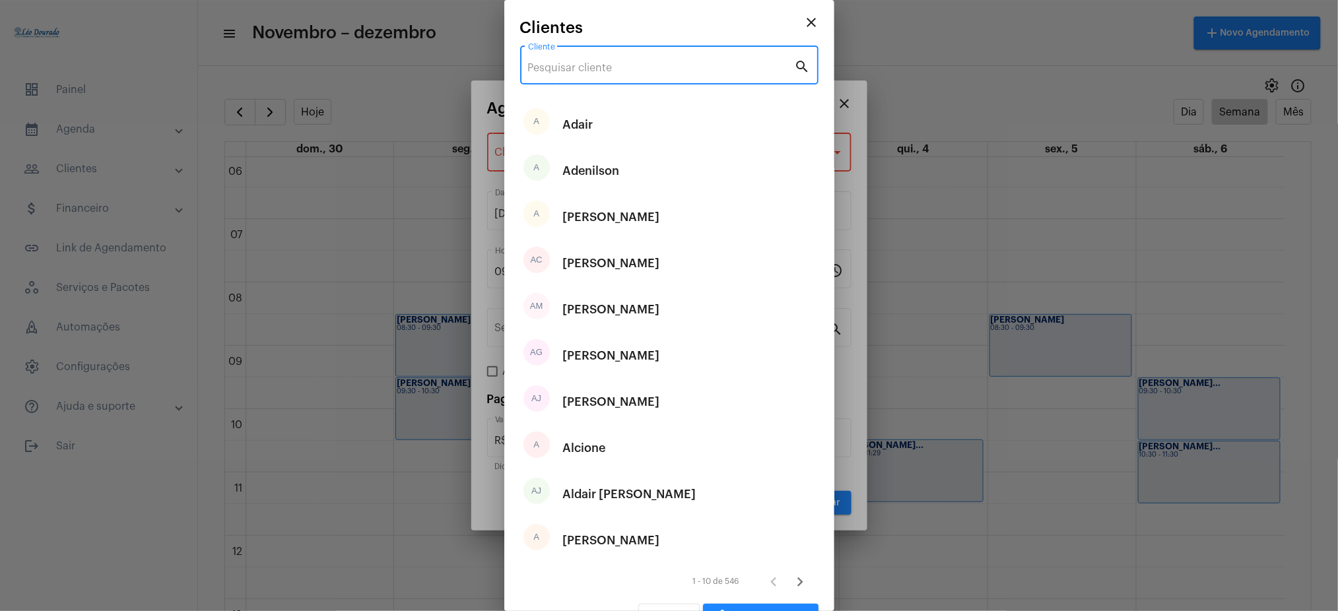
click at [578, 62] on input "Cliente" at bounding box center [661, 68] width 267 height 12
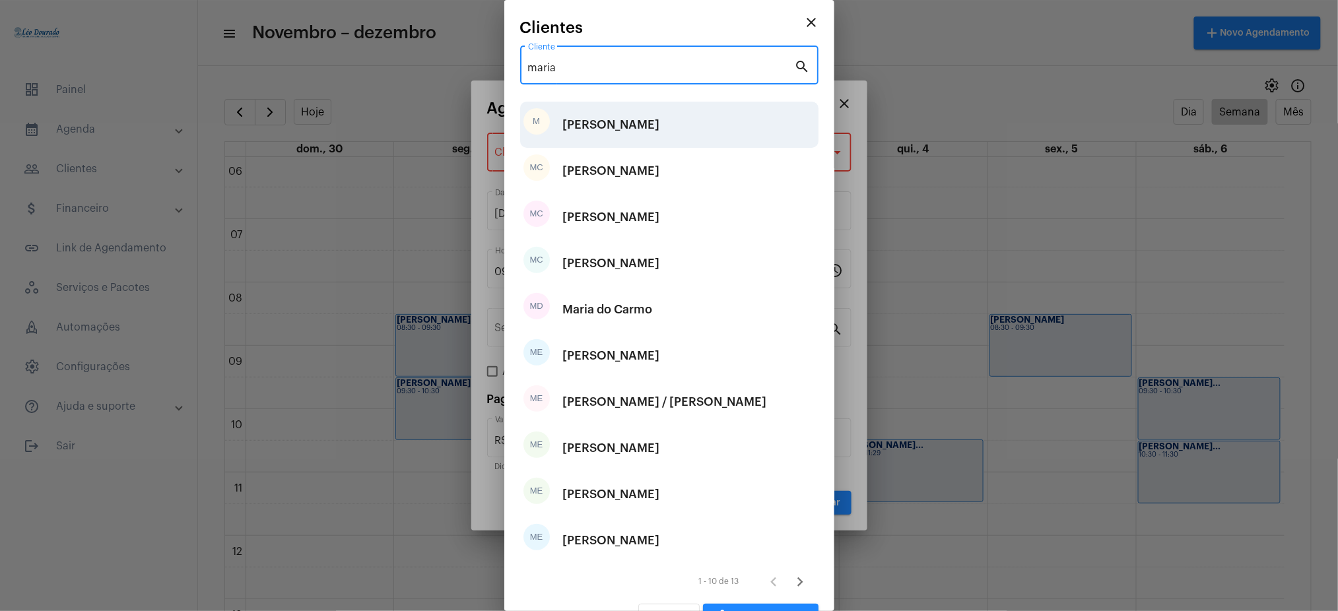
type input "maria"
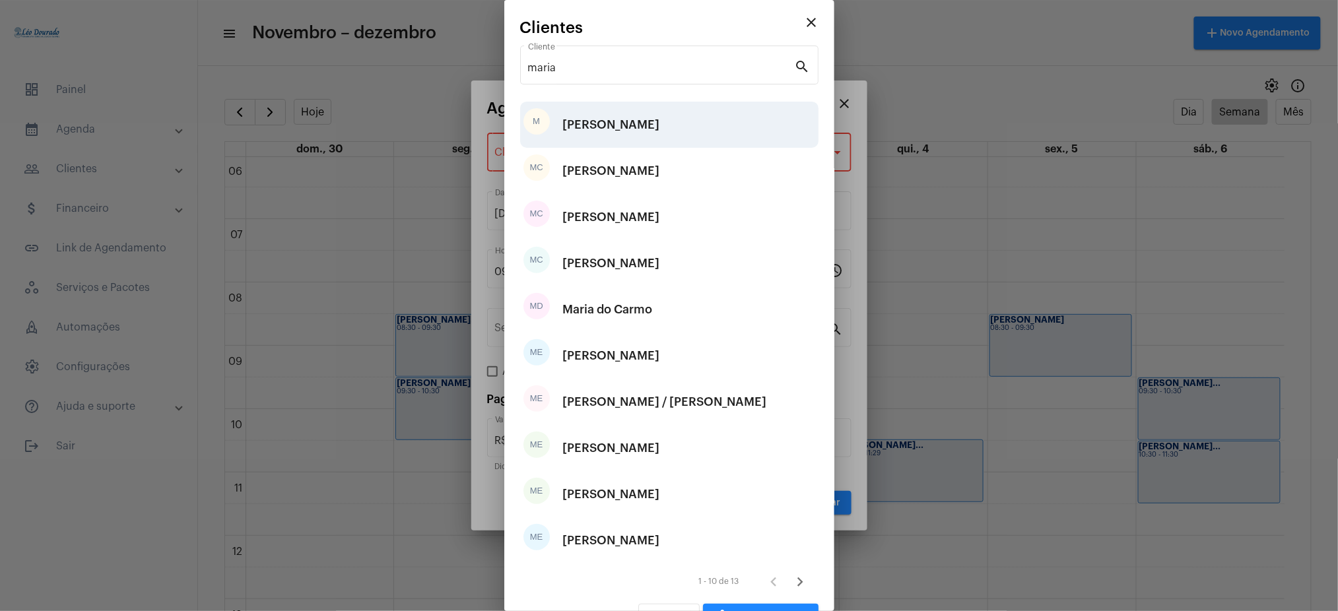
click at [585, 137] on div "[PERSON_NAME]" at bounding box center [611, 125] width 97 height 40
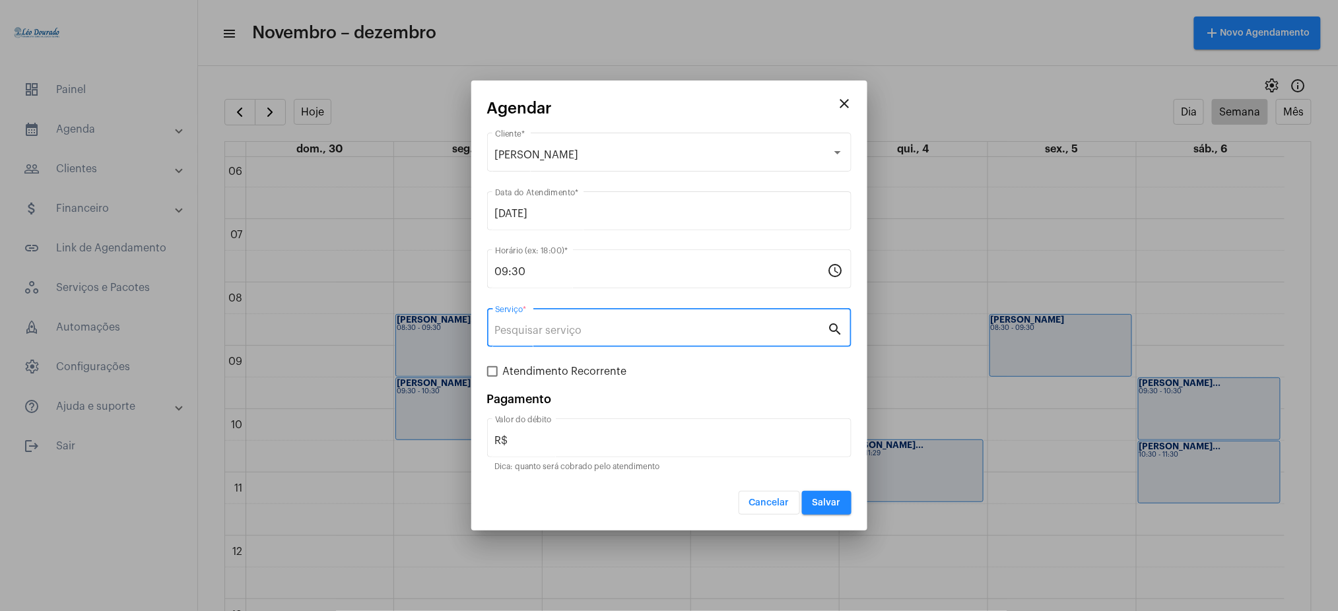
click at [562, 327] on input "Serviço *" at bounding box center [661, 331] width 333 height 12
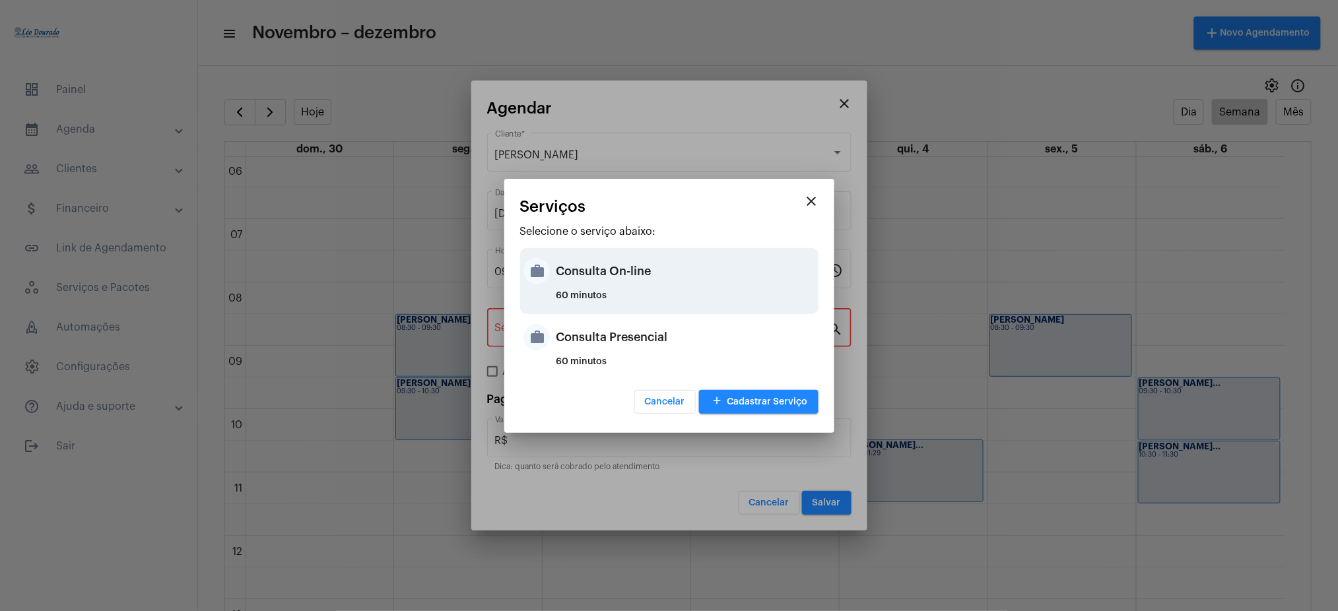
click at [610, 294] on div "60 minutos" at bounding box center [685, 301] width 259 height 20
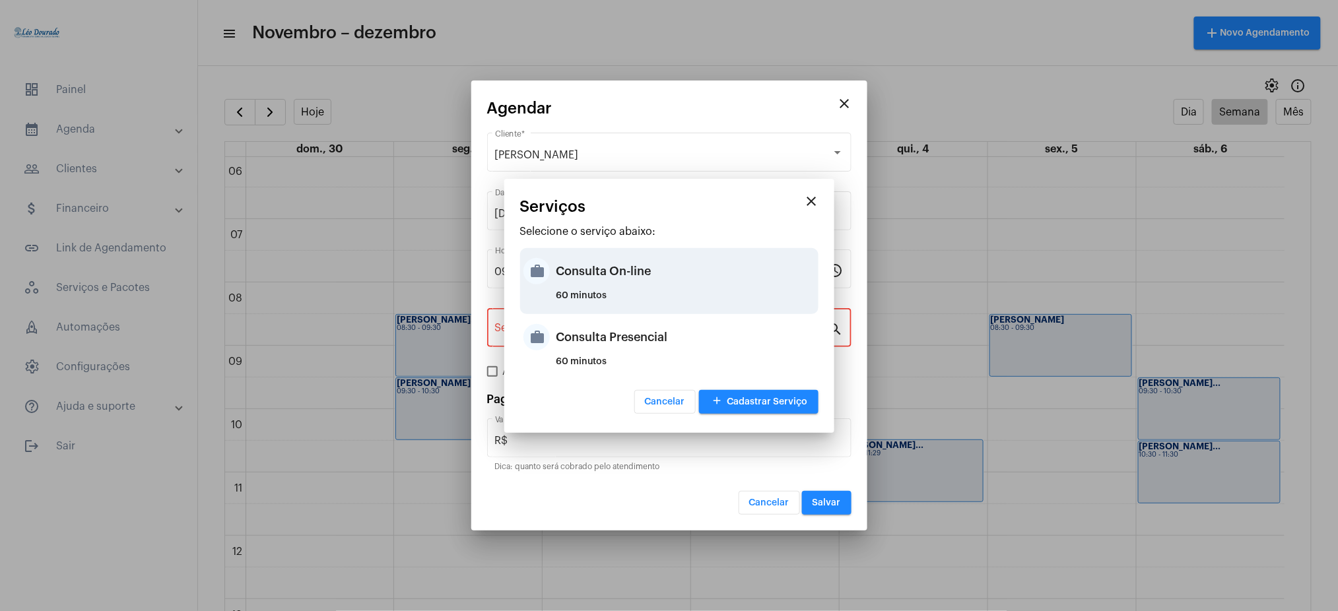
type input "Consulta On-line"
type input "R$ 150"
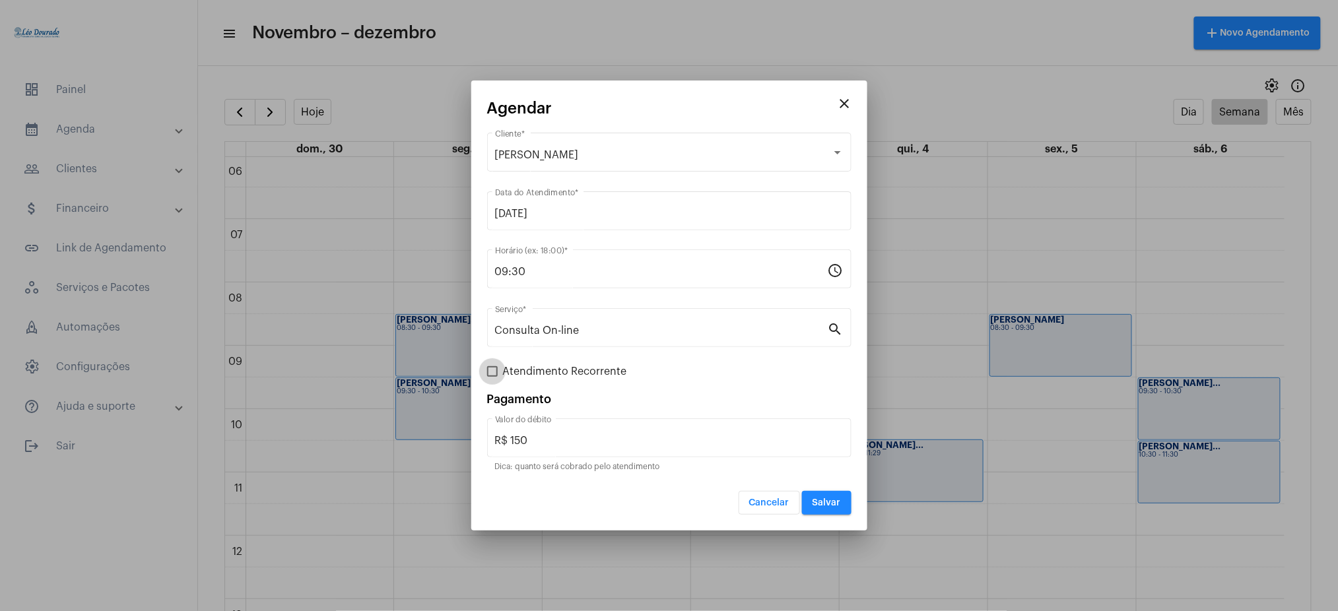
click at [492, 370] on span at bounding box center [492, 371] width 11 height 11
click at [492, 377] on input "Atendimento Recorrente" at bounding box center [492, 377] width 1 height 1
checkbox input "true"
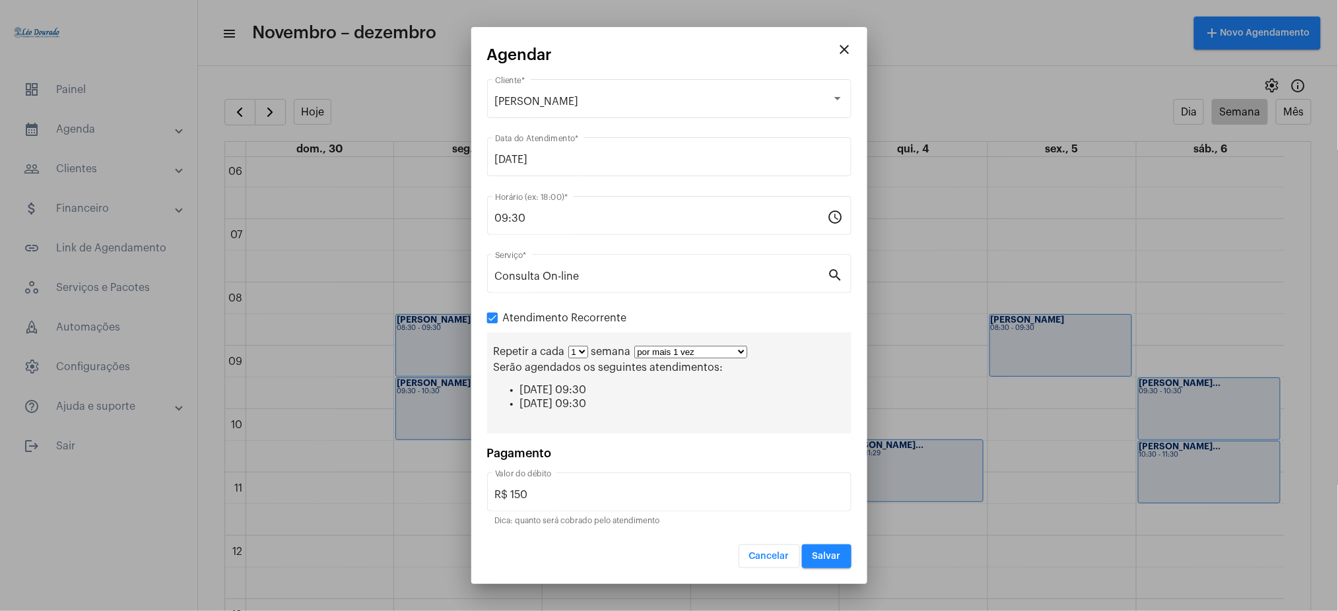
click at [715, 352] on select "por mais 1 vez por mais 2 vezes por mais 3 vezes por mais 4 vezes por mais 5 ve…" at bounding box center [690, 352] width 113 height 13
select select "10: 0"
click at [634, 346] on select "por mais 1 vez por mais 2 vezes por mais 3 vezes por mais 4 vezes por mais 5 ve…" at bounding box center [690, 352] width 113 height 13
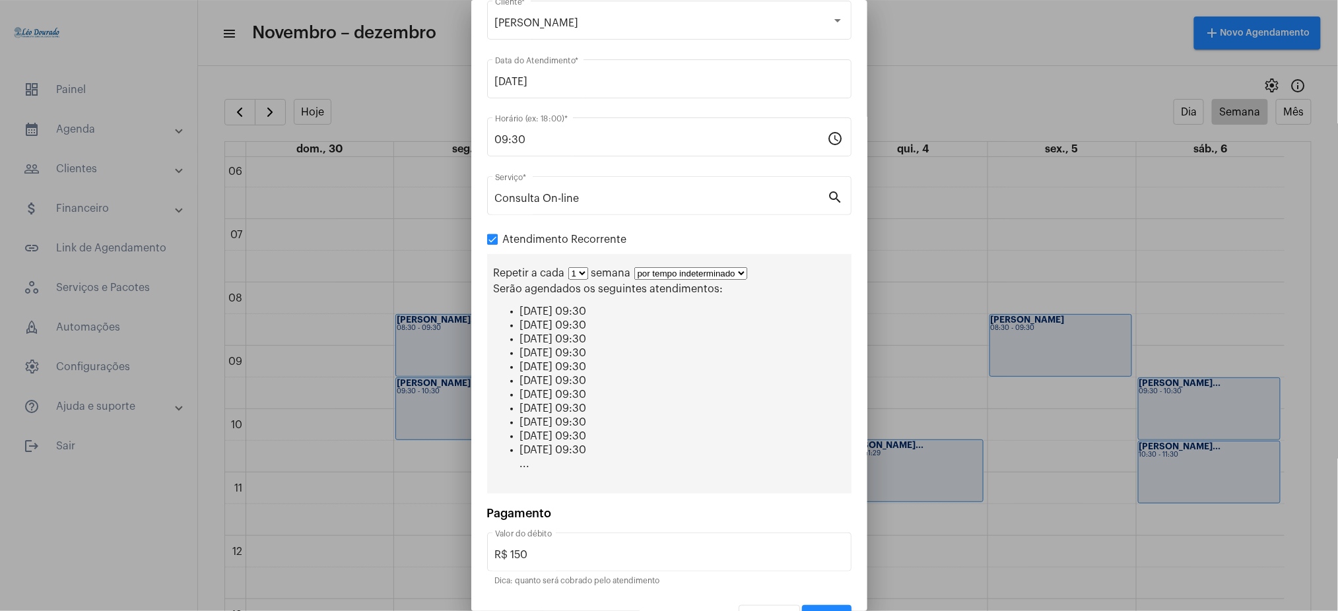
scroll to position [83, 0]
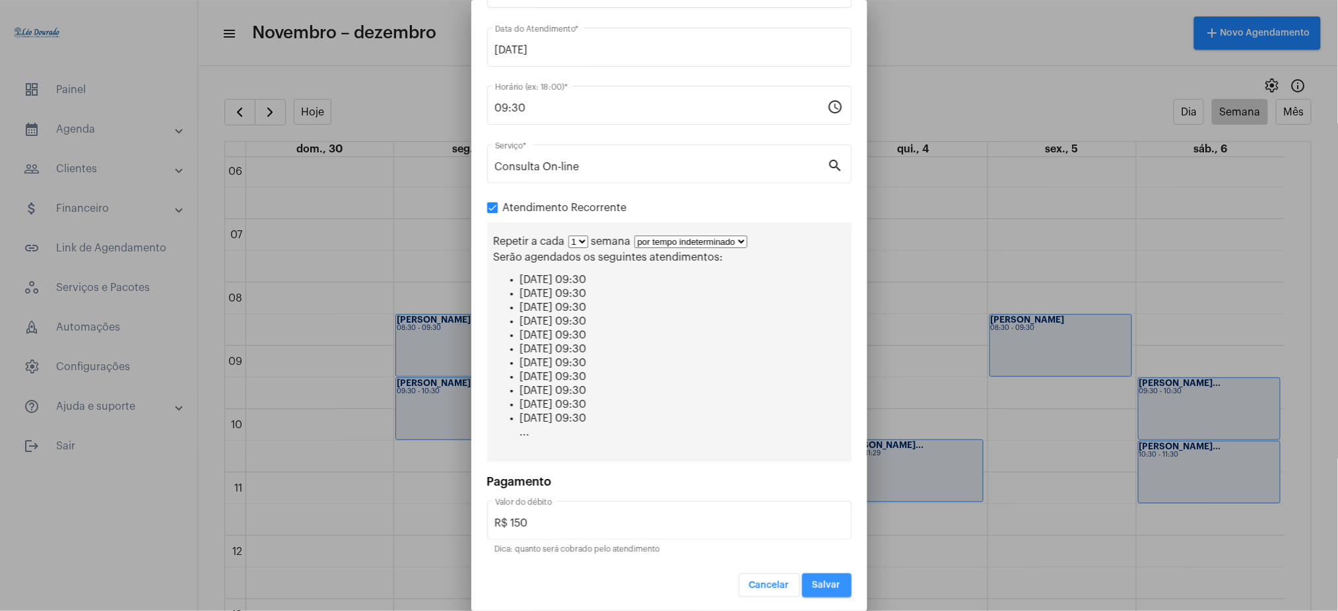
click at [818, 573] on button "Salvar" at bounding box center [826, 585] width 49 height 24
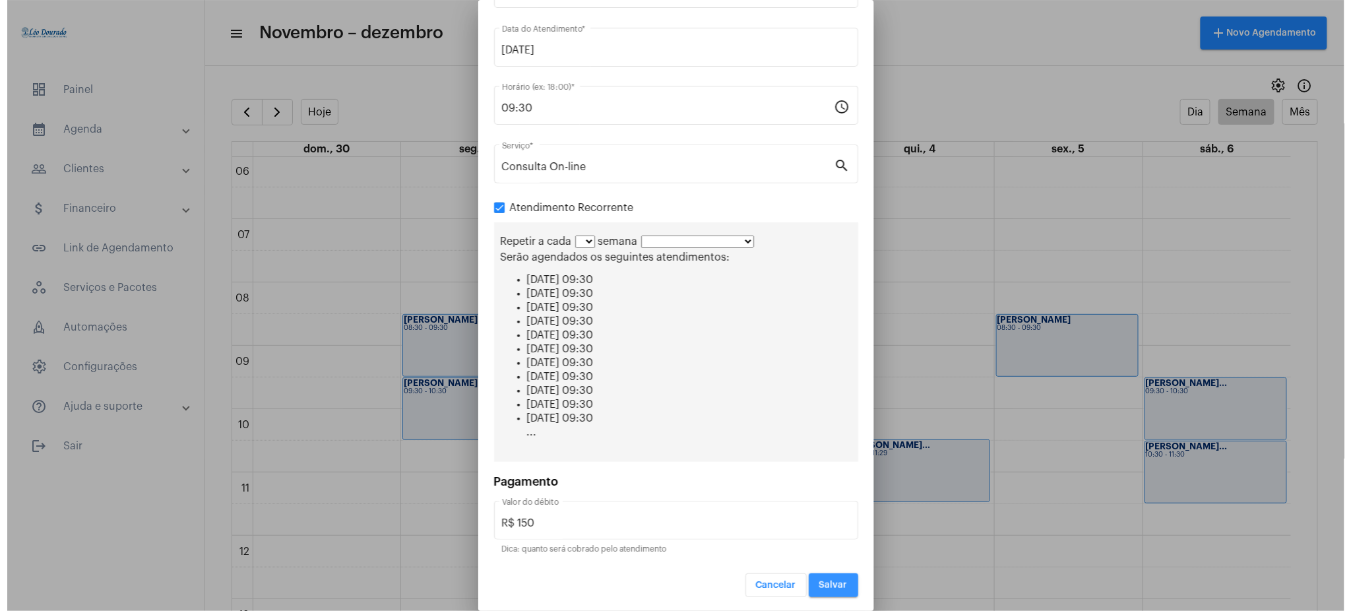
scroll to position [0, 0]
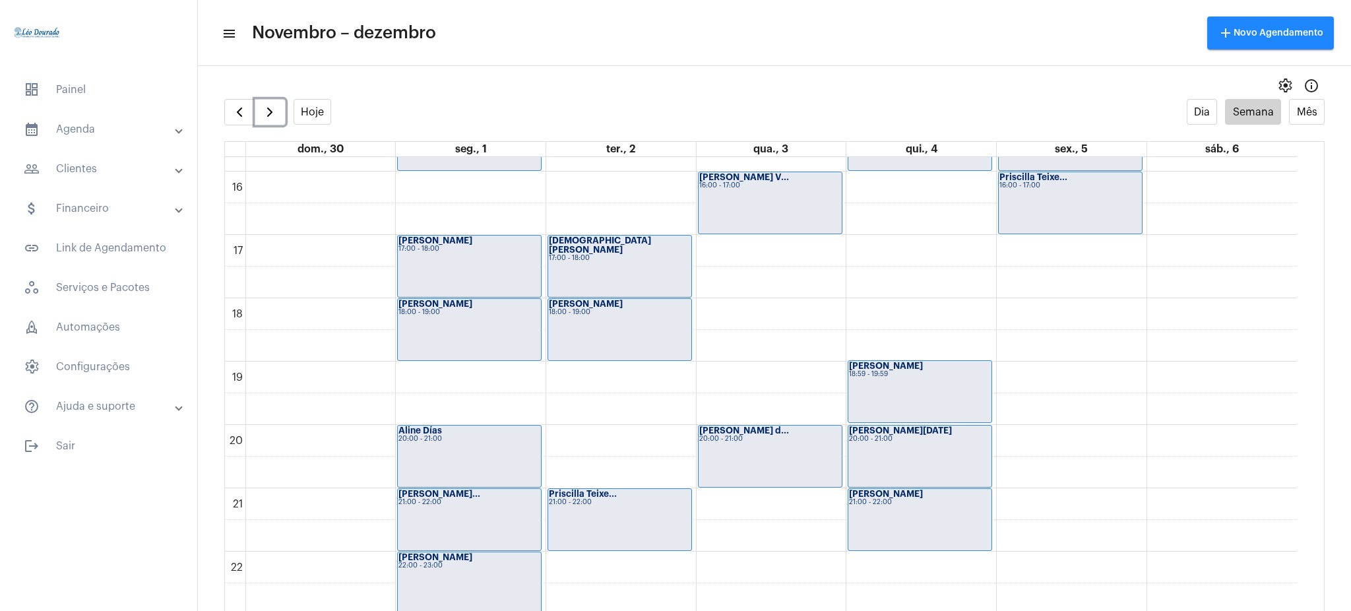
scroll to position [1039, 0]
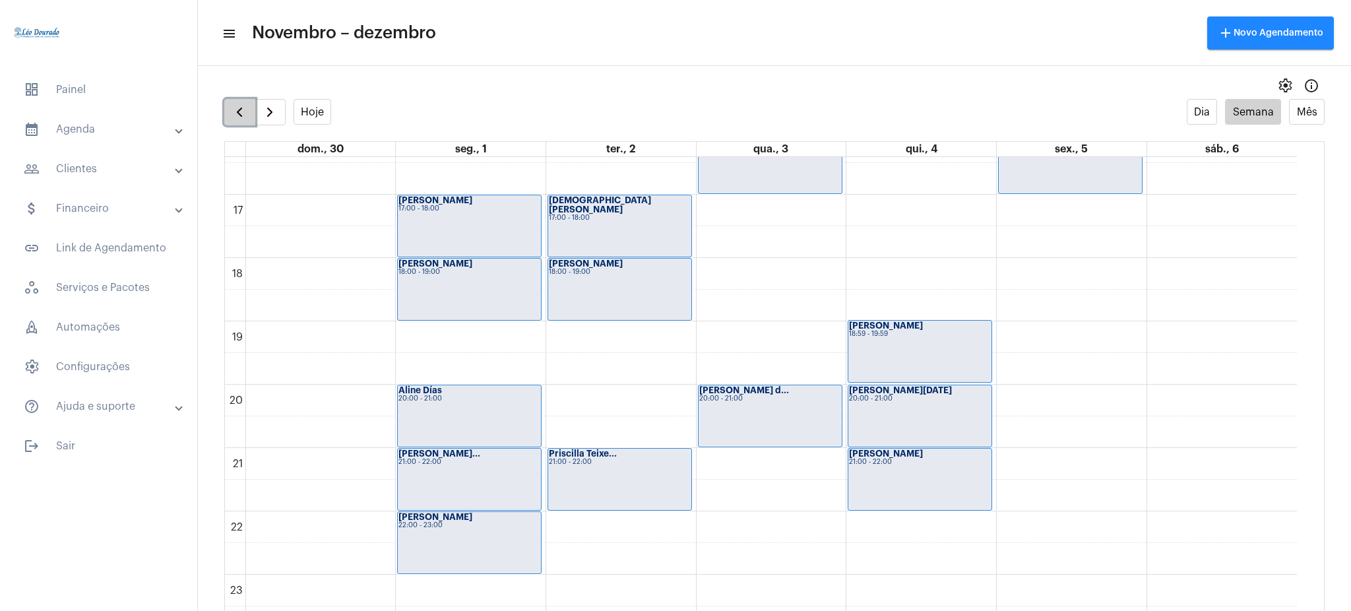
click at [245, 115] on span "button" at bounding box center [240, 112] width 16 height 16
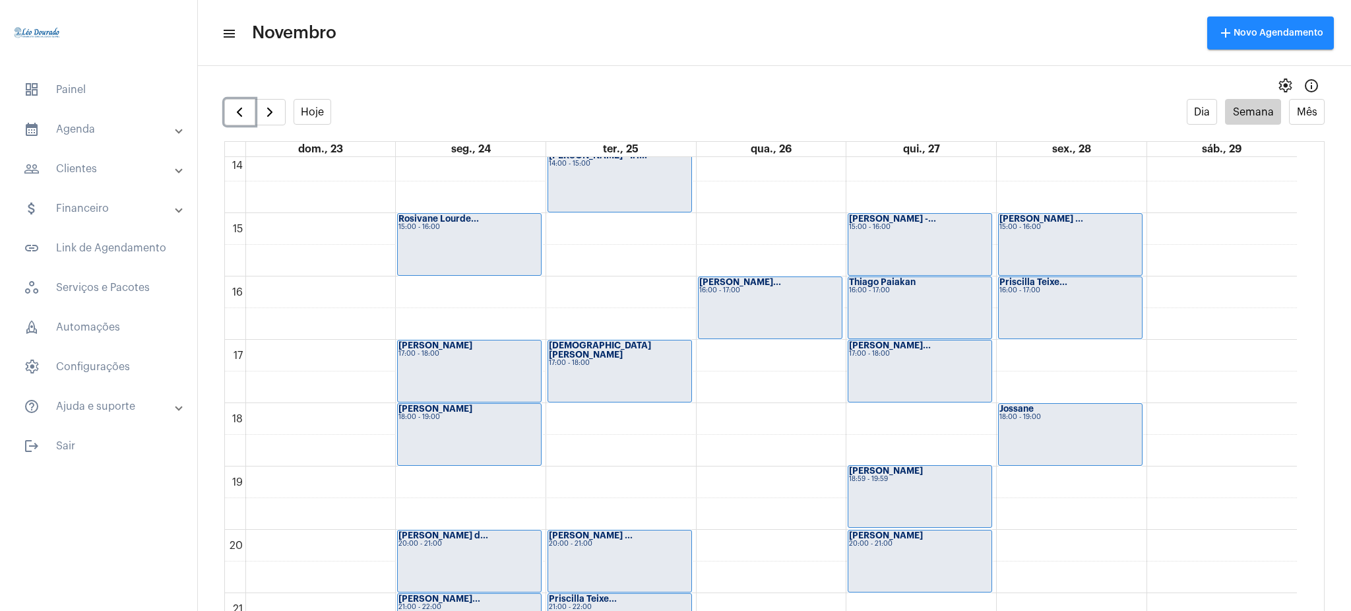
scroll to position [882, 0]
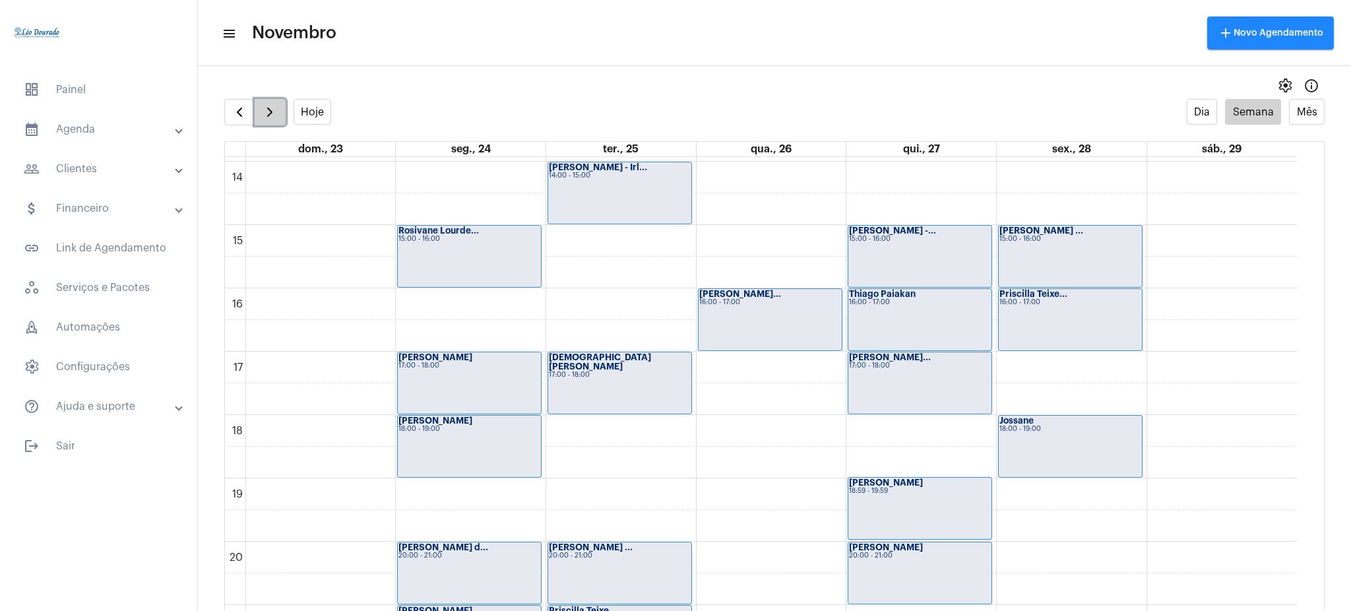
click at [272, 123] on button "button" at bounding box center [270, 112] width 31 height 26
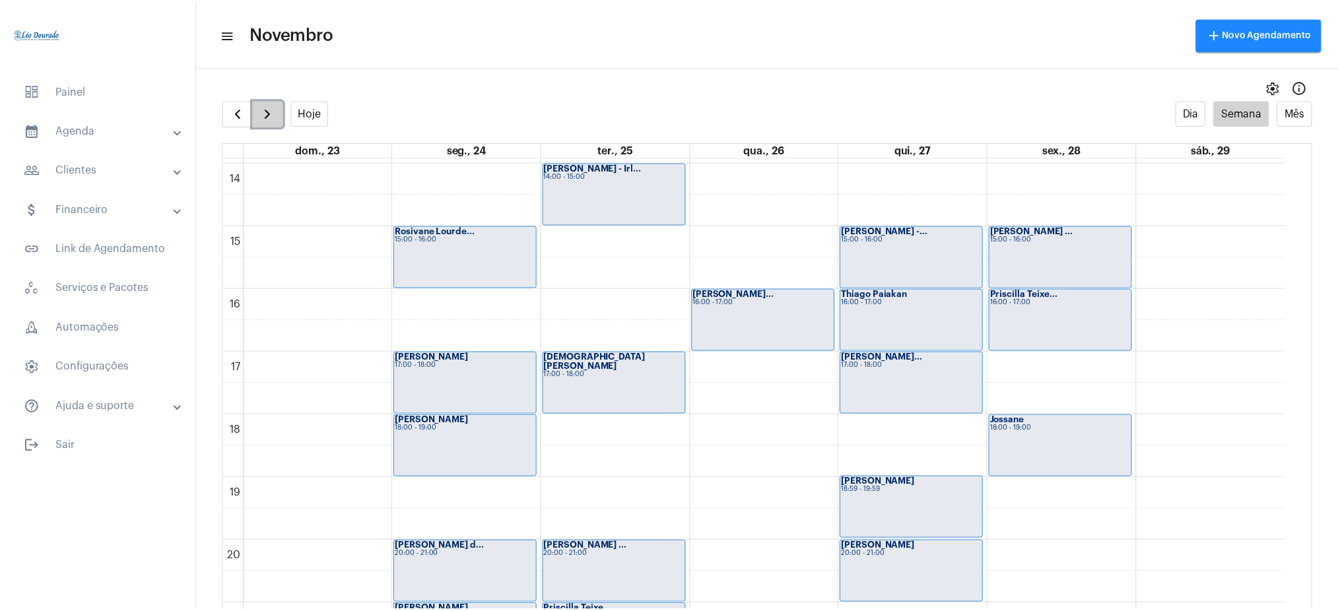
scroll to position [381, 0]
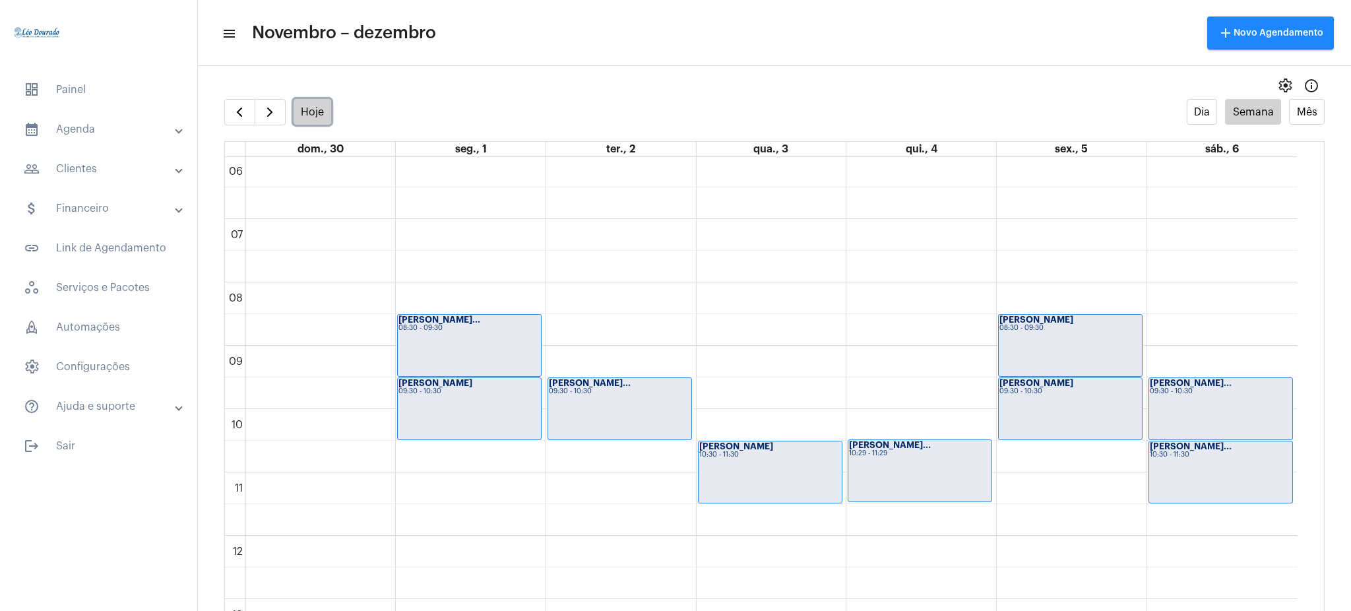
click at [304, 107] on button "Hoje" at bounding box center [313, 112] width 38 height 26
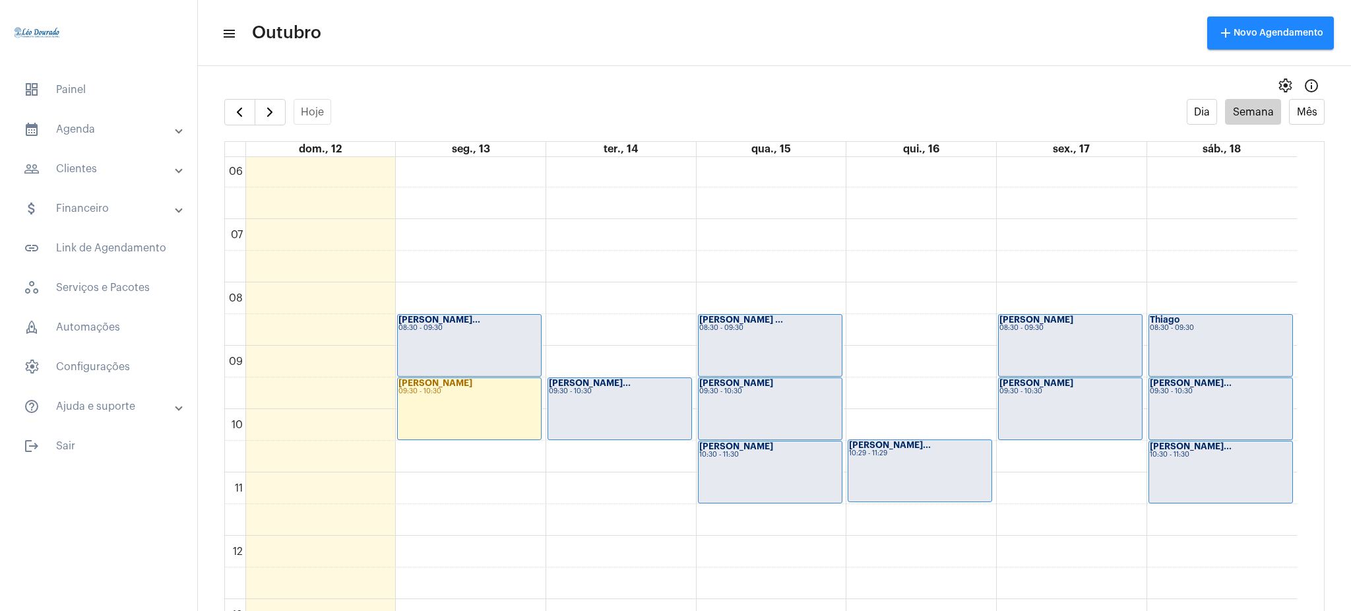
click at [777, 348] on div "[PERSON_NAME] ... 08:30 - 09:30" at bounding box center [770, 345] width 143 height 61
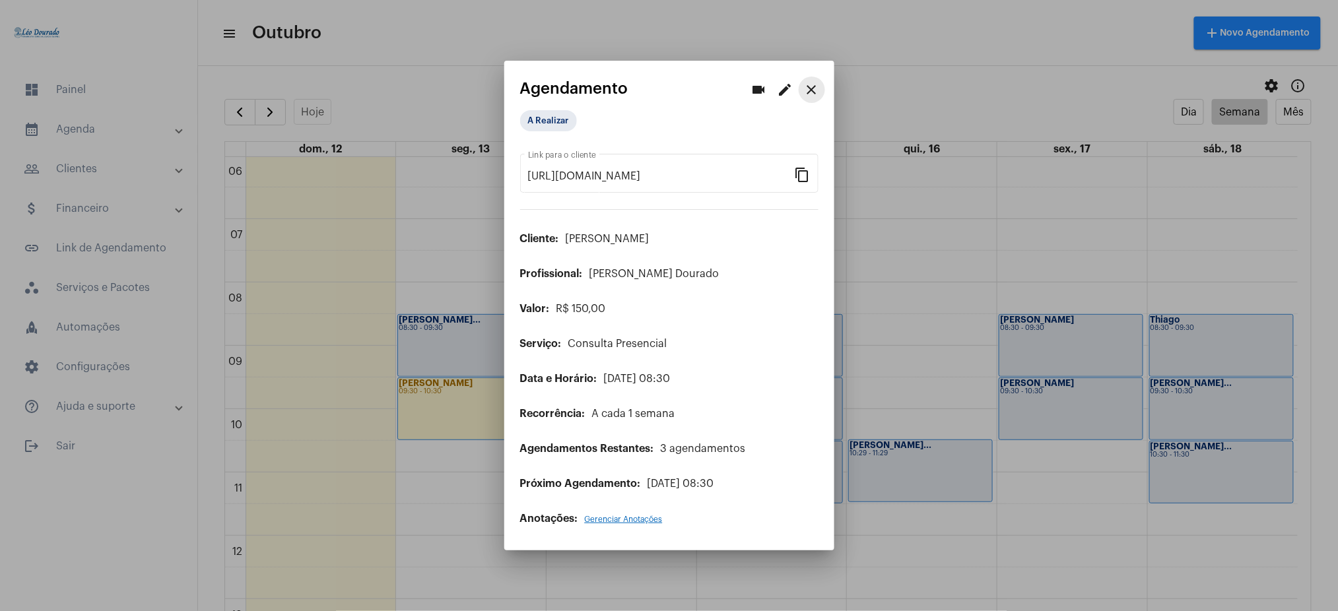
click at [808, 84] on mat-icon "close" at bounding box center [812, 90] width 16 height 16
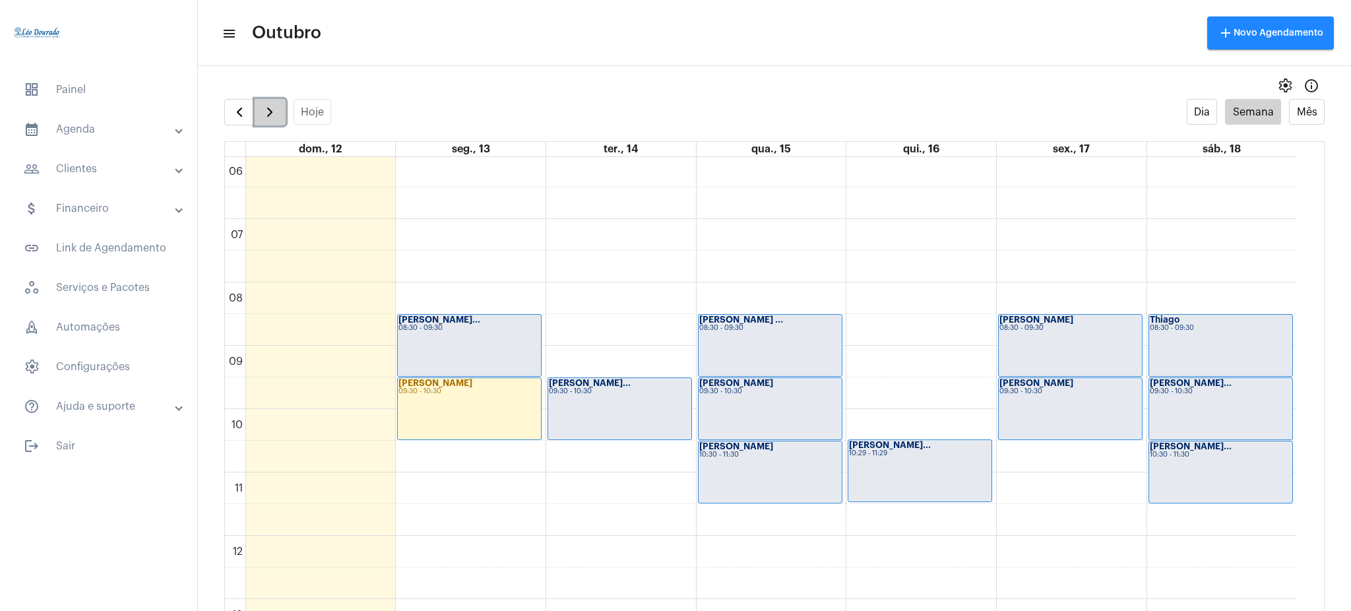
click at [278, 121] on button "button" at bounding box center [270, 112] width 31 height 26
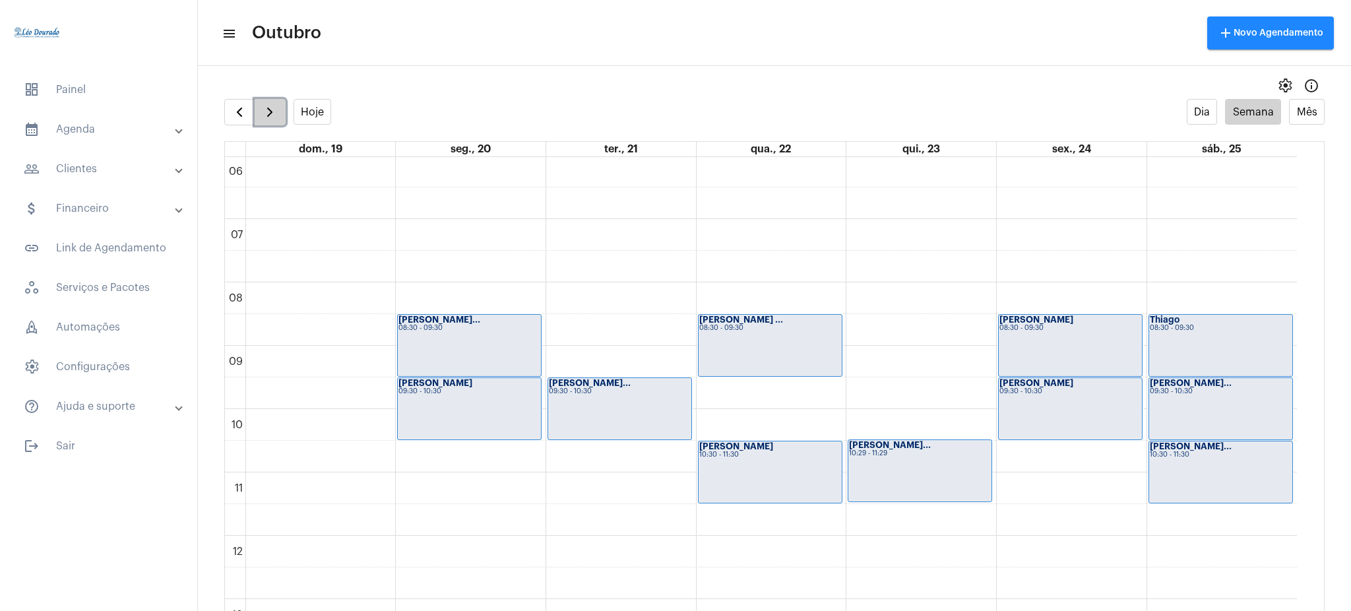
click at [278, 121] on button "button" at bounding box center [270, 112] width 31 height 26
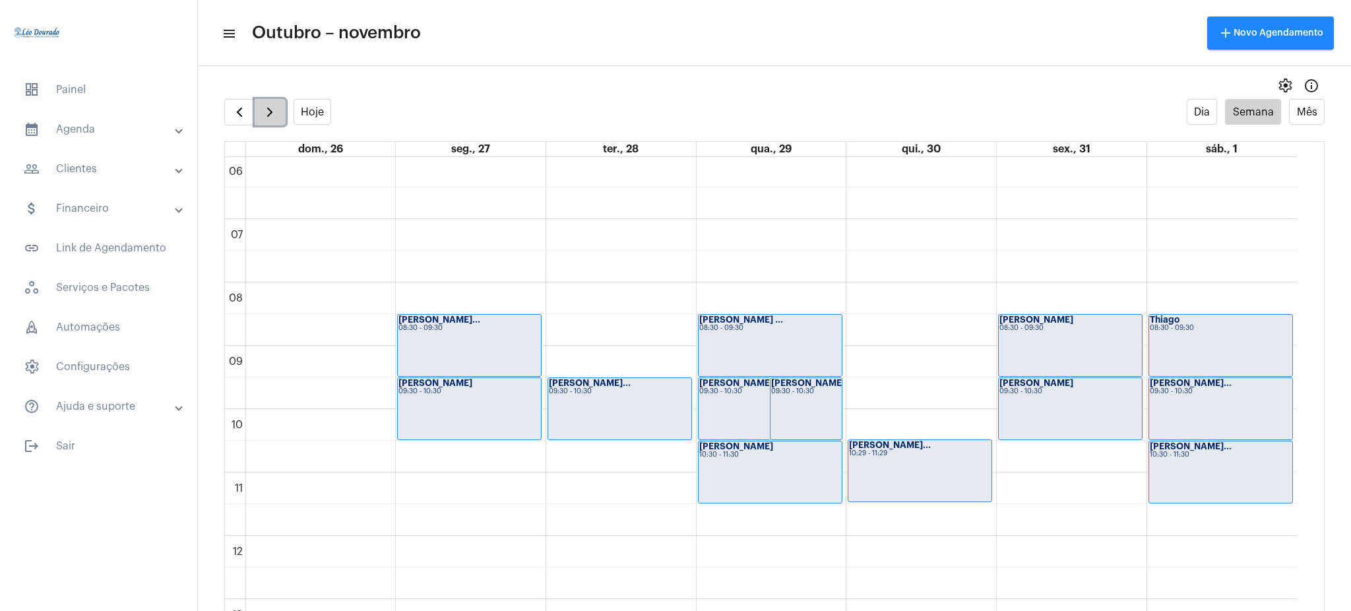
click at [278, 121] on button "button" at bounding box center [270, 112] width 31 height 26
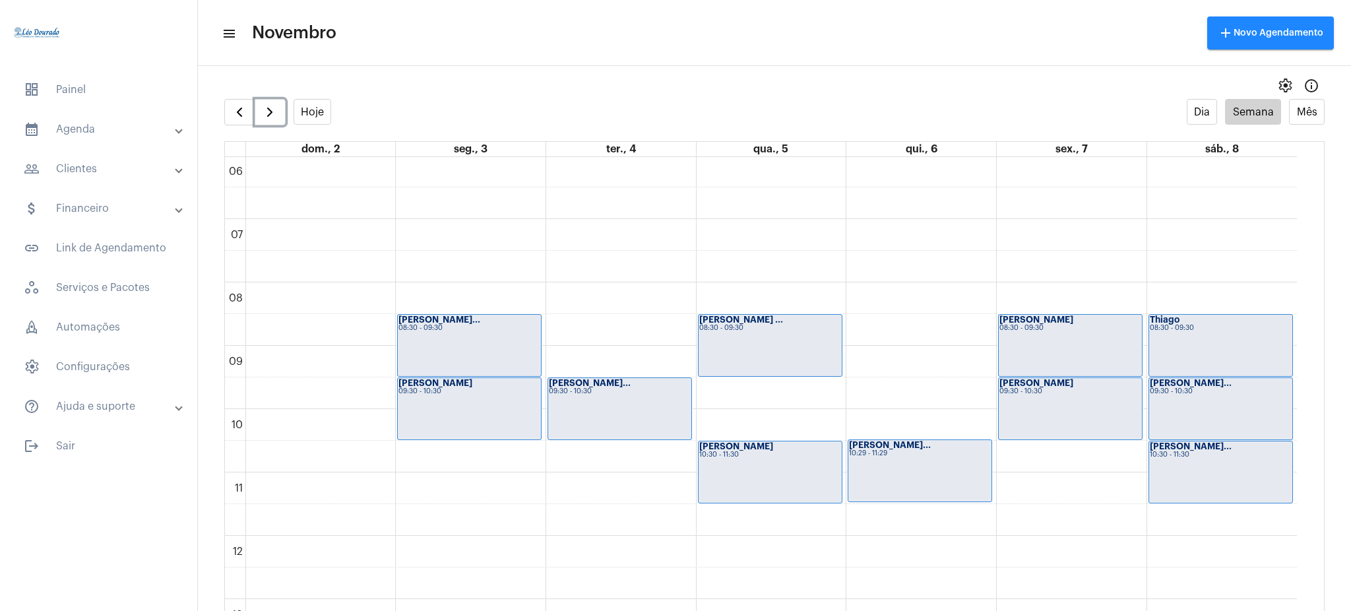
click at [767, 350] on div "[PERSON_NAME] ... 08:30 - 09:30" at bounding box center [770, 345] width 143 height 61
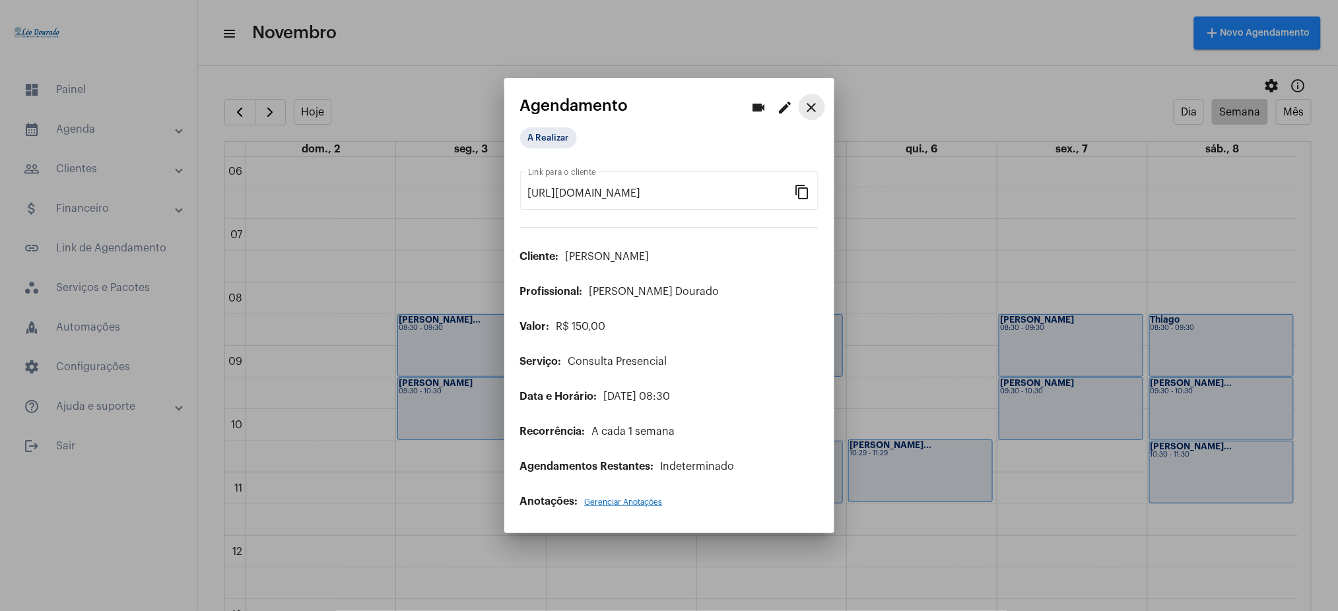
click at [814, 109] on mat-icon "close" at bounding box center [812, 108] width 16 height 16
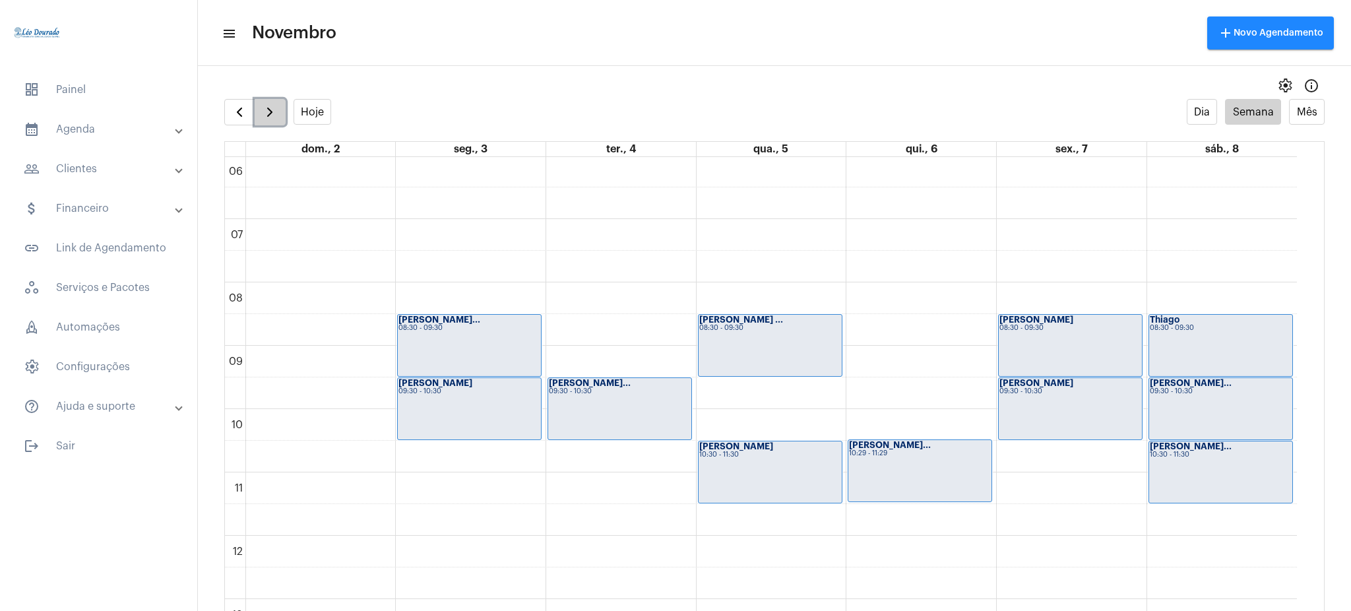
click at [278, 106] on span "button" at bounding box center [270, 112] width 16 height 16
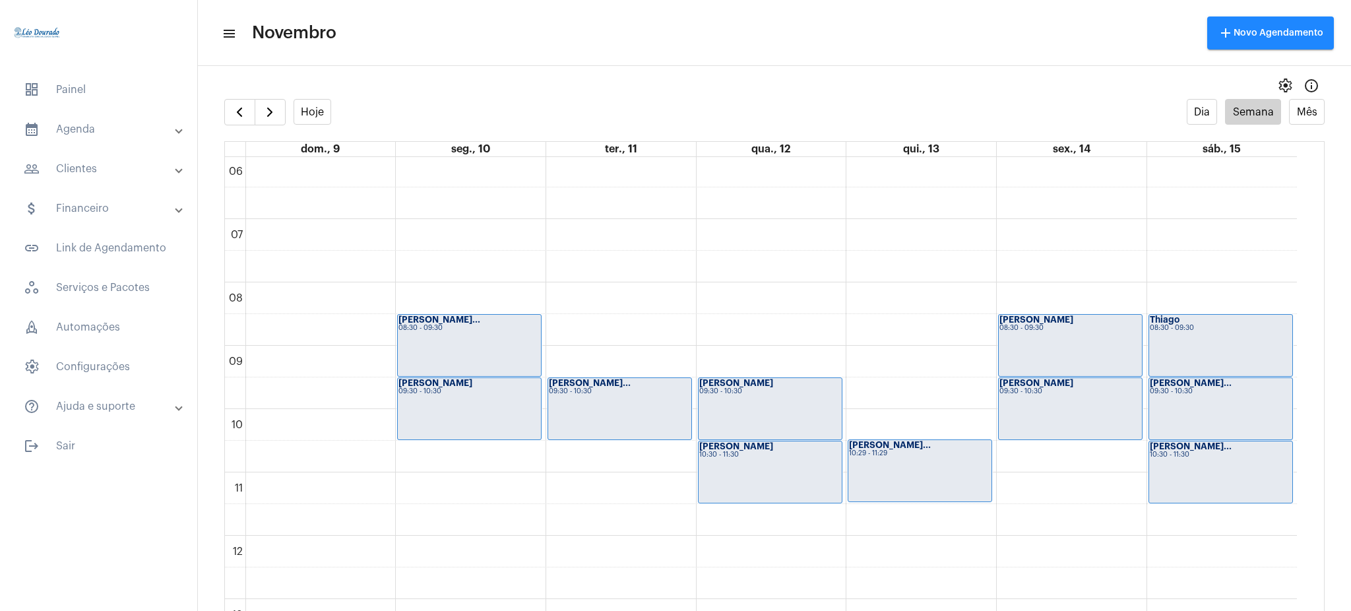
click at [236, 98] on div "settings info_outlined" at bounding box center [775, 86] width 1154 height 26
click at [242, 110] on span "button" at bounding box center [240, 112] width 16 height 16
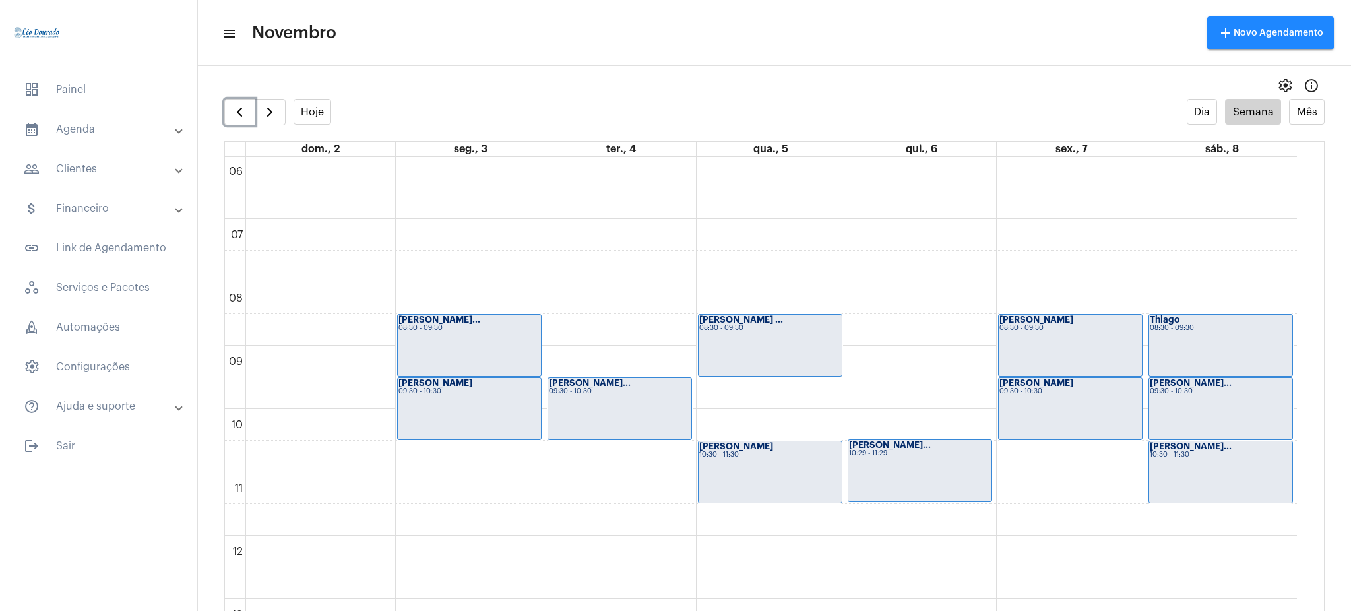
click at [731, 346] on div "[PERSON_NAME] ... 08:30 - 09:30" at bounding box center [770, 345] width 143 height 61
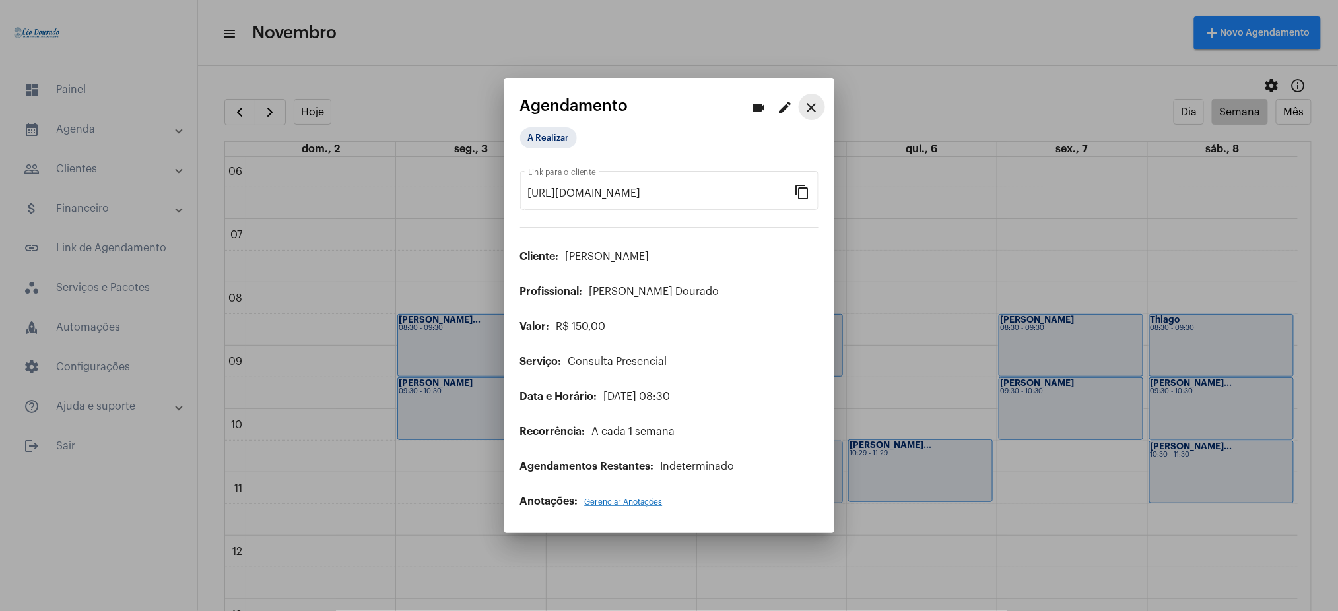
click at [814, 108] on mat-icon "close" at bounding box center [812, 108] width 16 height 16
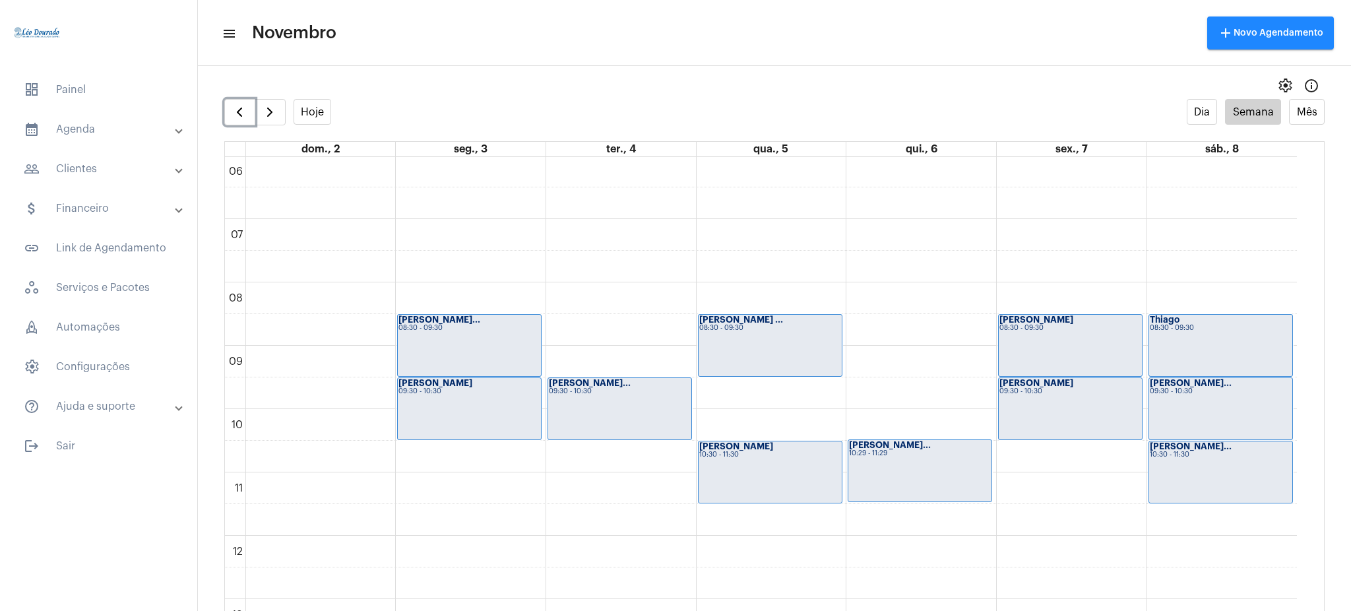
click at [800, 356] on div "[PERSON_NAME] ... 08:30 - 09:30" at bounding box center [770, 345] width 143 height 61
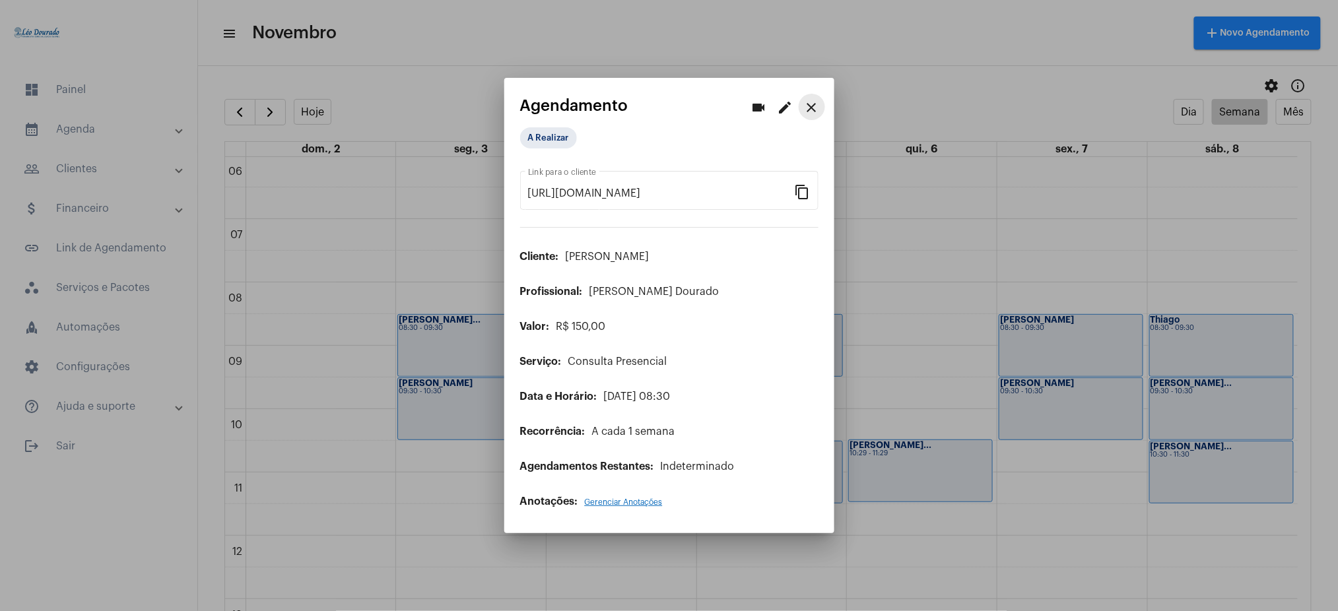
click at [808, 103] on mat-icon "close" at bounding box center [812, 108] width 16 height 16
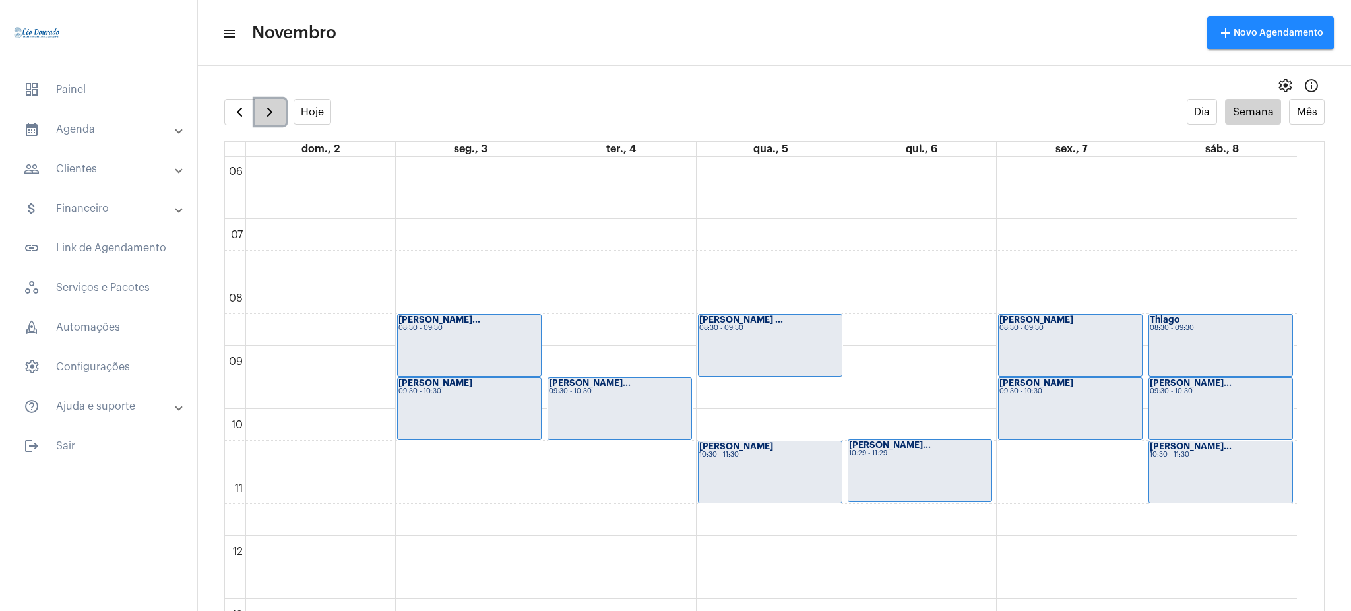
click at [261, 120] on button "button" at bounding box center [270, 112] width 31 height 26
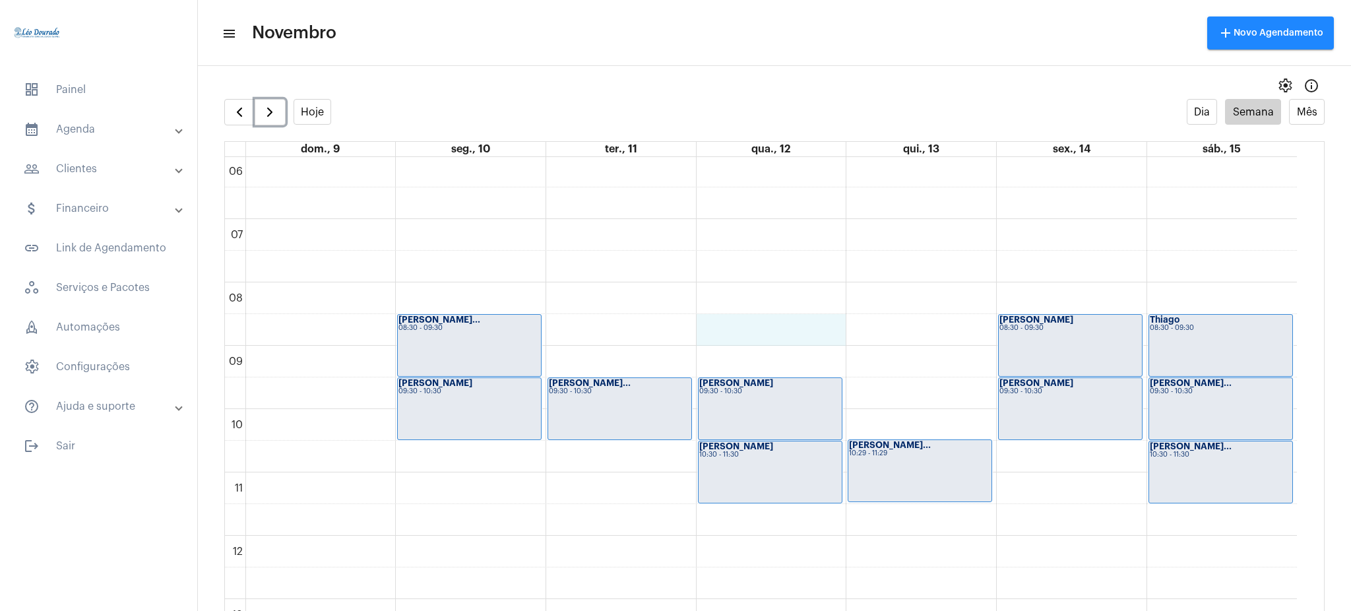
click at [741, 325] on div "00 01 02 03 04 05 06 07 08 09 10 11 12 13 14 15 16 17 18 19 20 21 22 23 [PERSON…" at bounding box center [761, 536] width 1072 height 1520
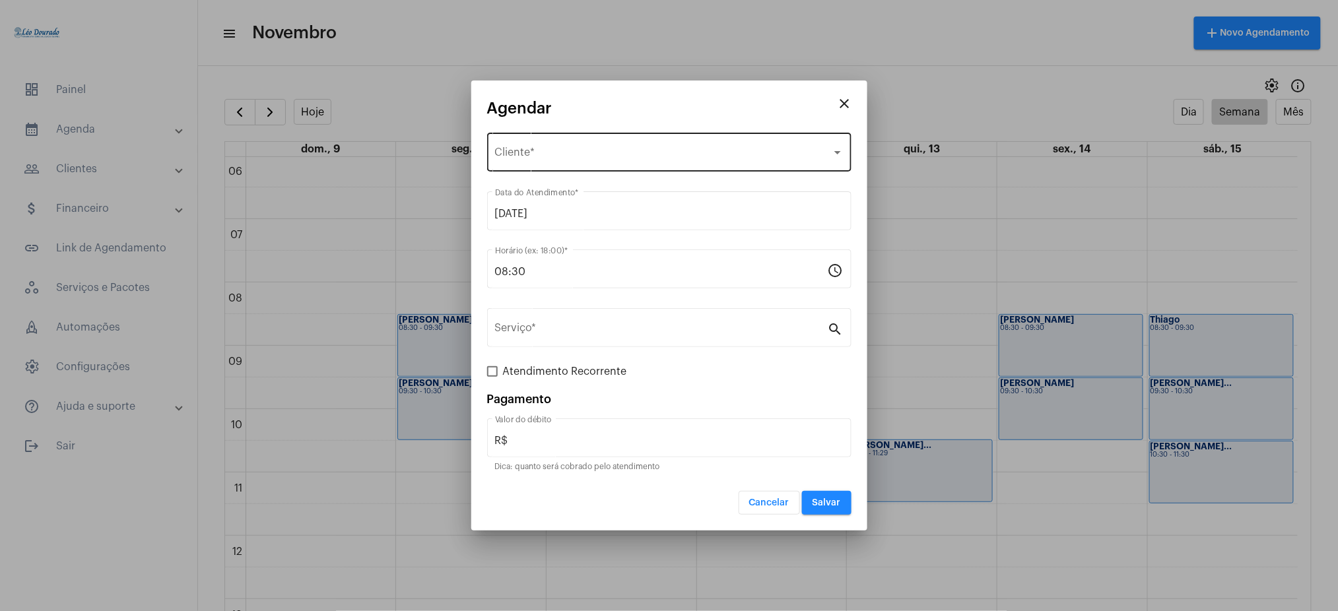
click at [590, 146] on div "Selecione o Cliente Cliente *" at bounding box center [669, 151] width 348 height 42
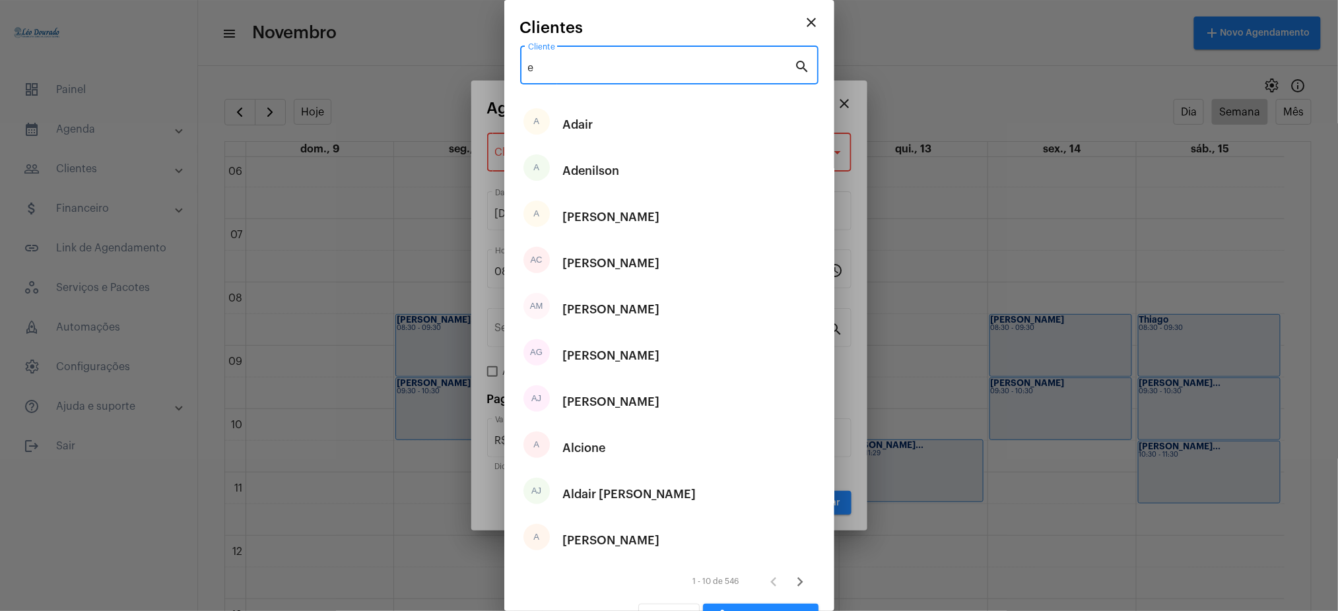
click at [634, 68] on input "e" at bounding box center [661, 68] width 267 height 12
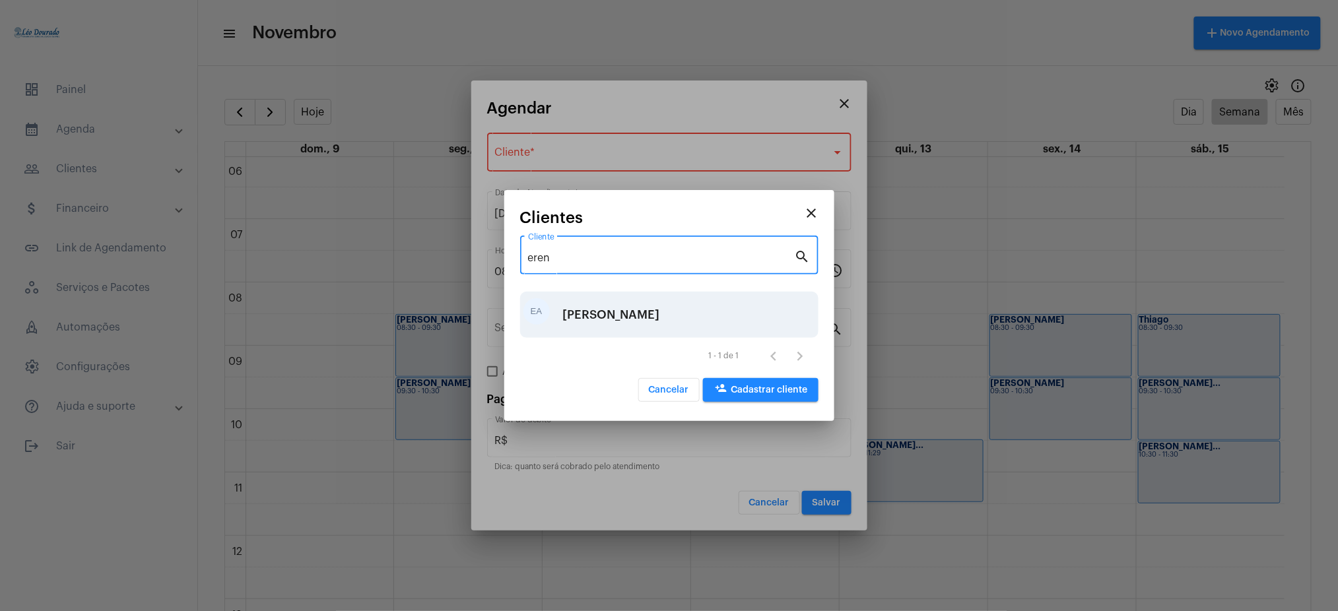
type input "eren"
click at [613, 303] on div "[PERSON_NAME]" at bounding box center [611, 315] width 97 height 40
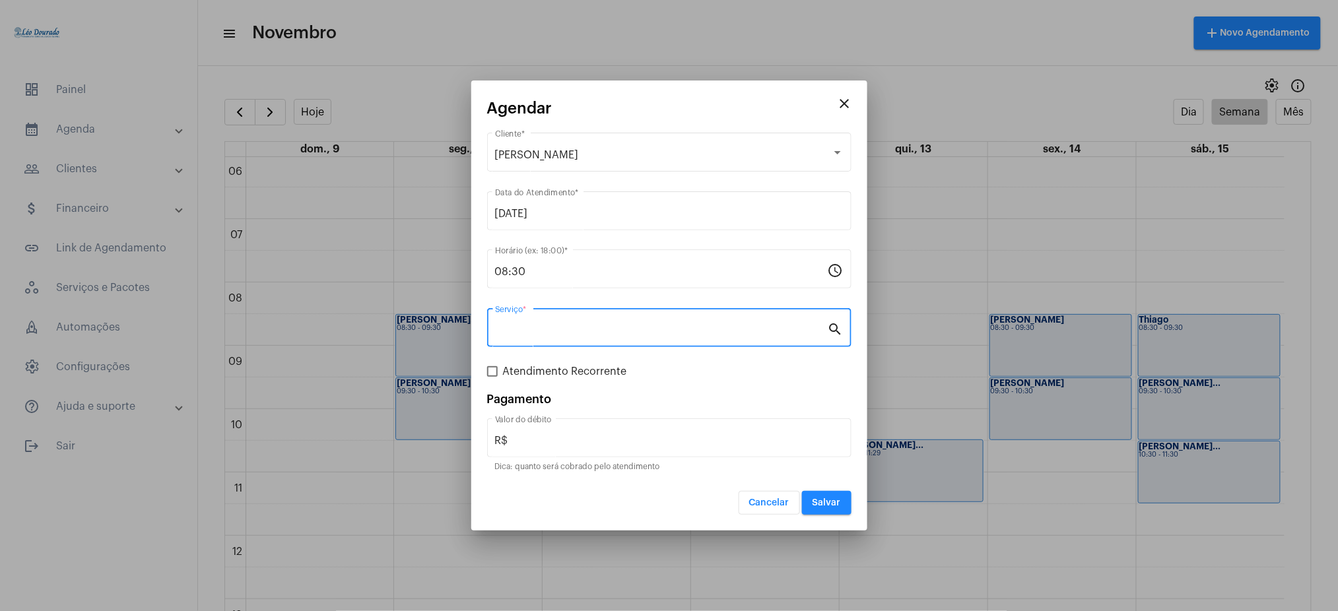
click at [517, 327] on input "Serviço *" at bounding box center [661, 331] width 333 height 12
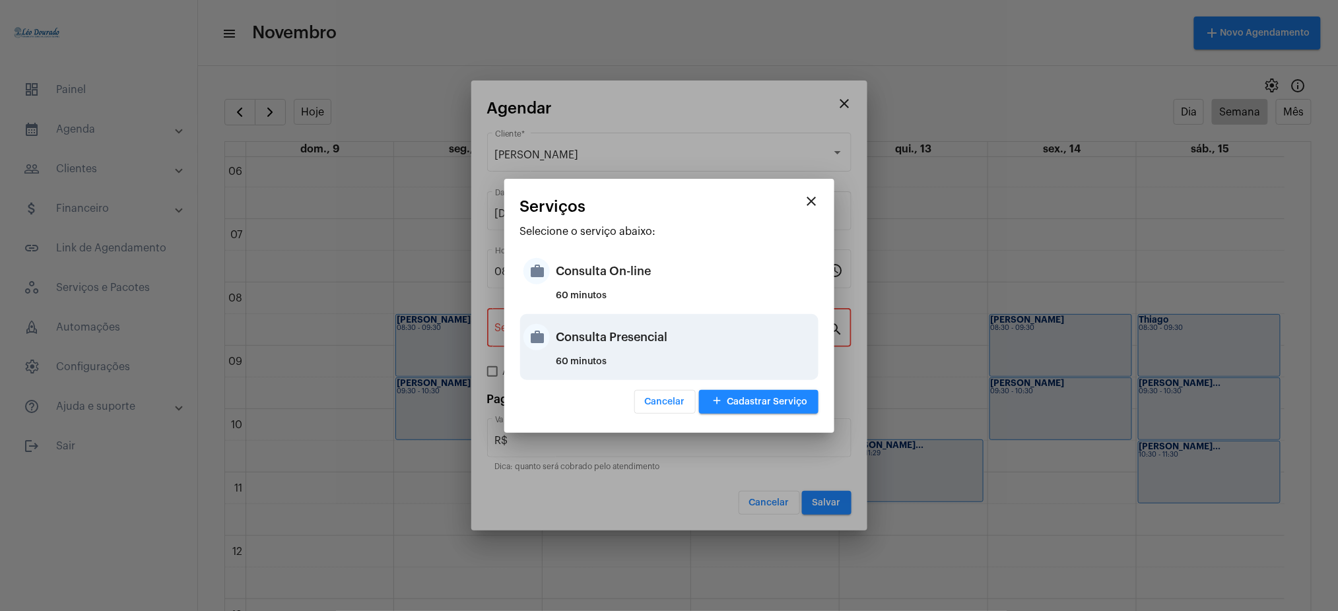
click at [672, 358] on div "60 minutos" at bounding box center [685, 367] width 259 height 20
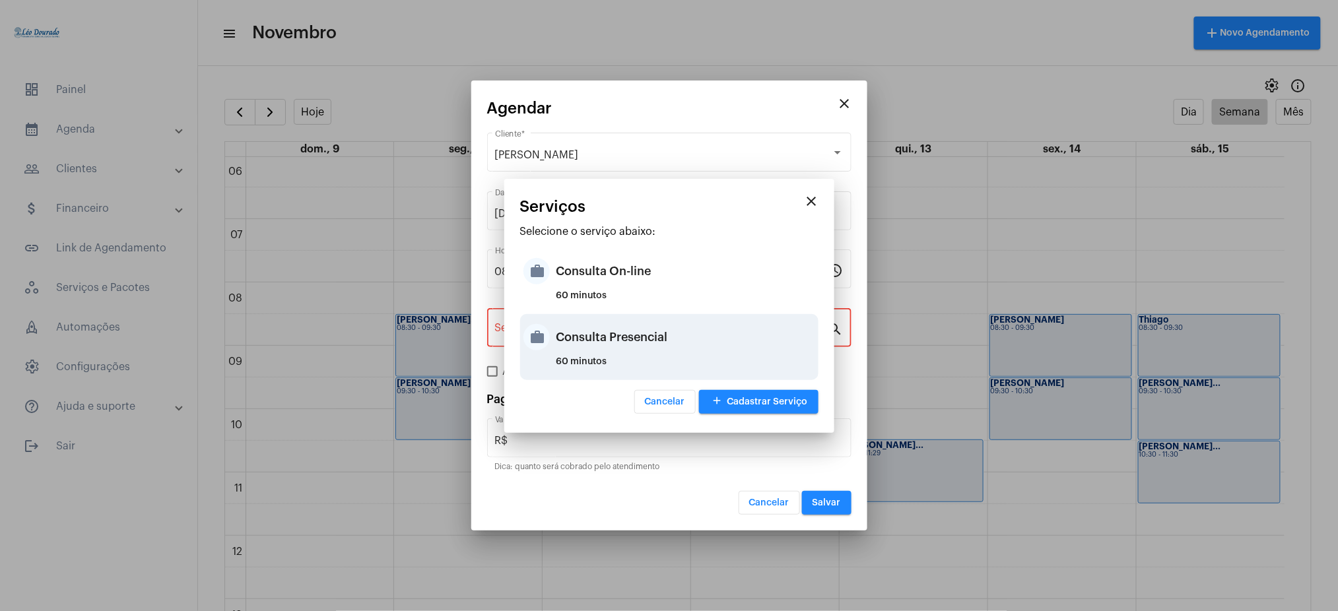
type input "Consulta Presencial"
type input "R$ 150"
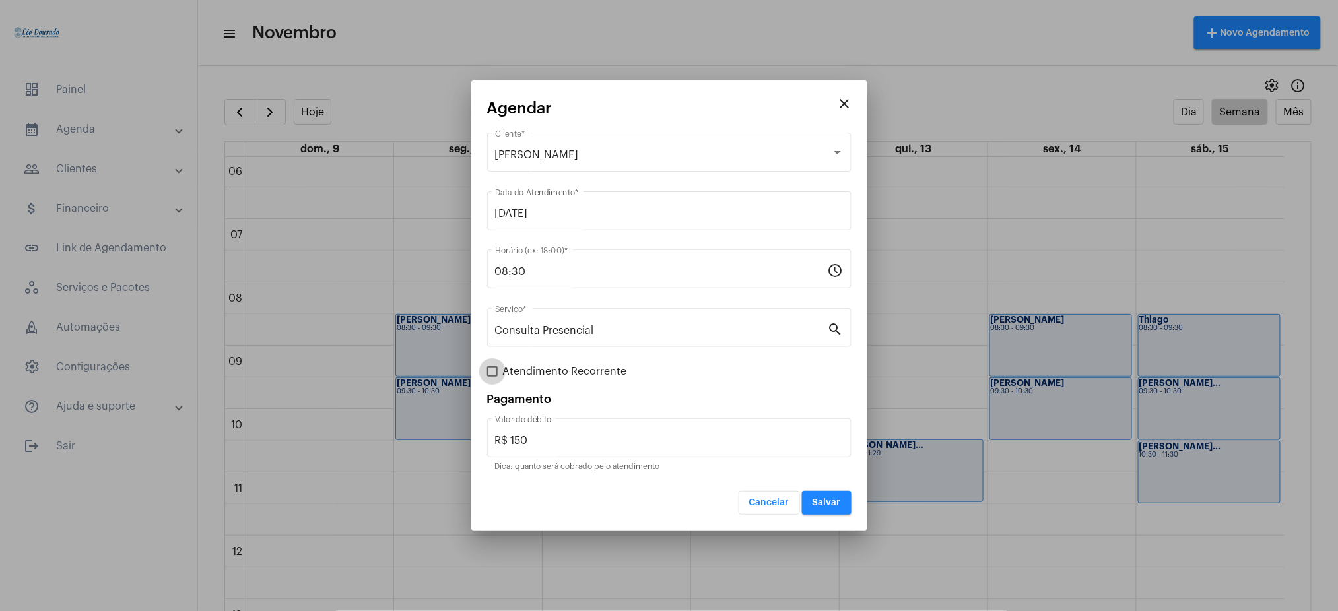
click at [490, 366] on span at bounding box center [492, 371] width 11 height 11
click at [492, 377] on input "Atendimento Recorrente" at bounding box center [492, 377] width 1 height 1
checkbox input "true"
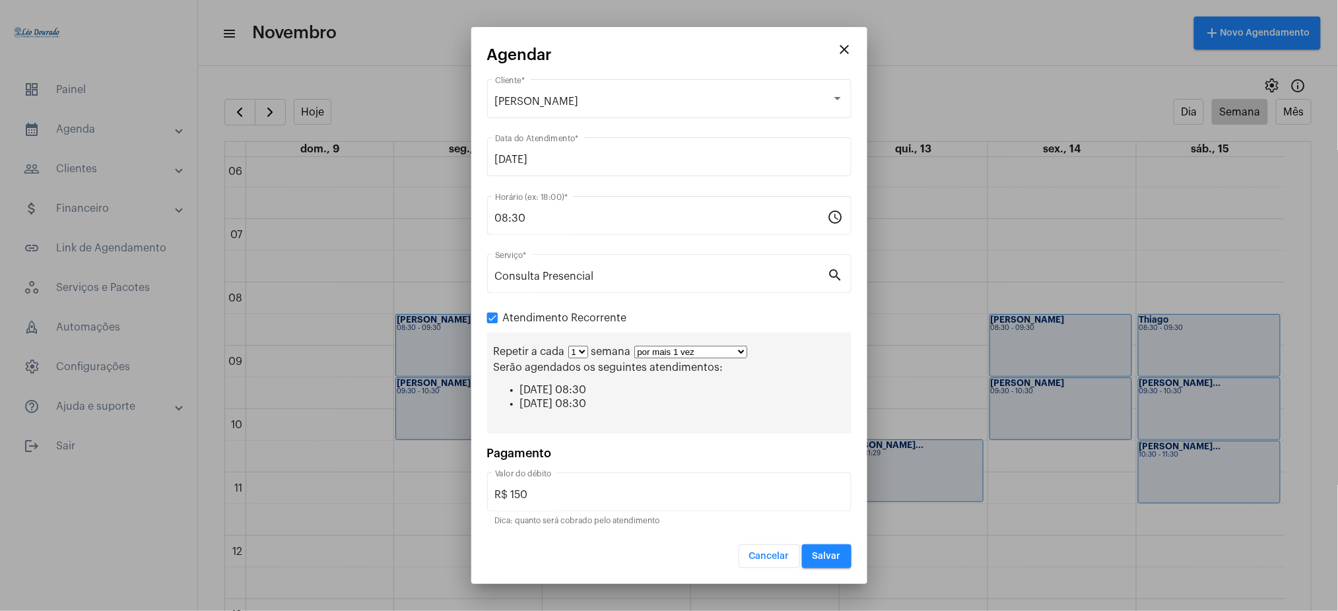
click at [657, 349] on select "por mais 1 vez por mais 2 vezes por mais 3 vezes por mais 4 vezes por mais 5 ve…" at bounding box center [690, 352] width 113 height 13
click at [667, 591] on div at bounding box center [669, 305] width 1338 height 611
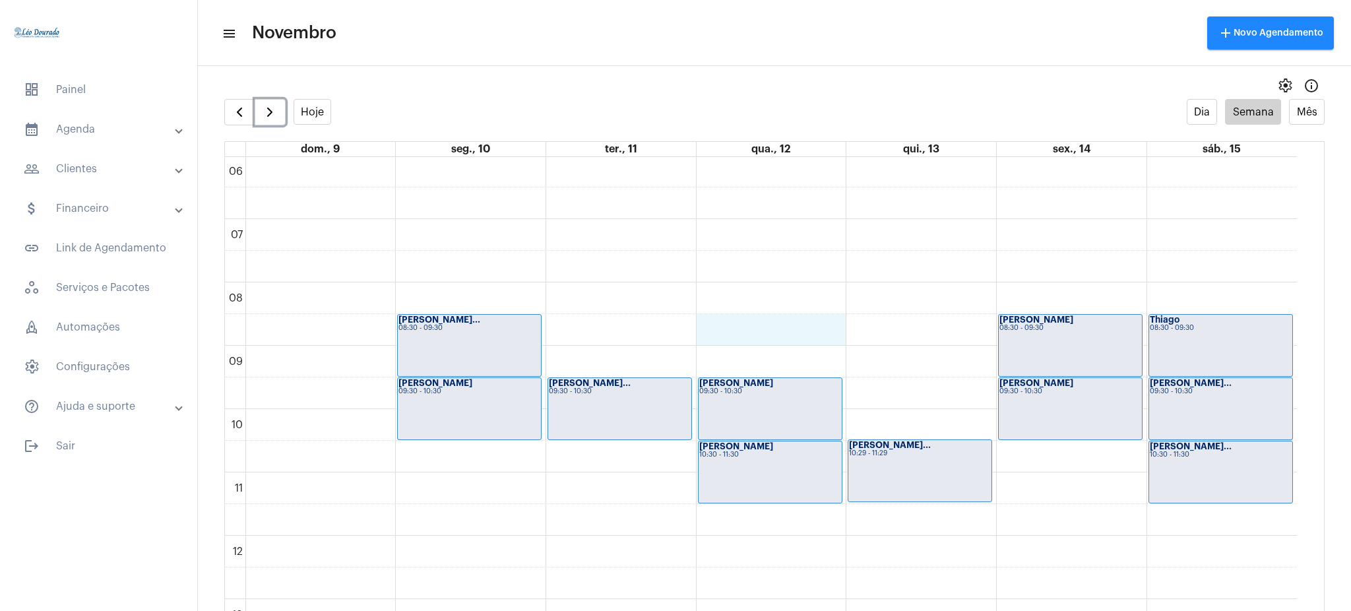
click at [726, 316] on div "00 01 02 03 04 05 06 07 08 09 10 11 12 13 14 15 16 17 18 19 20 21 22 23 [PERSON…" at bounding box center [761, 536] width 1072 height 1520
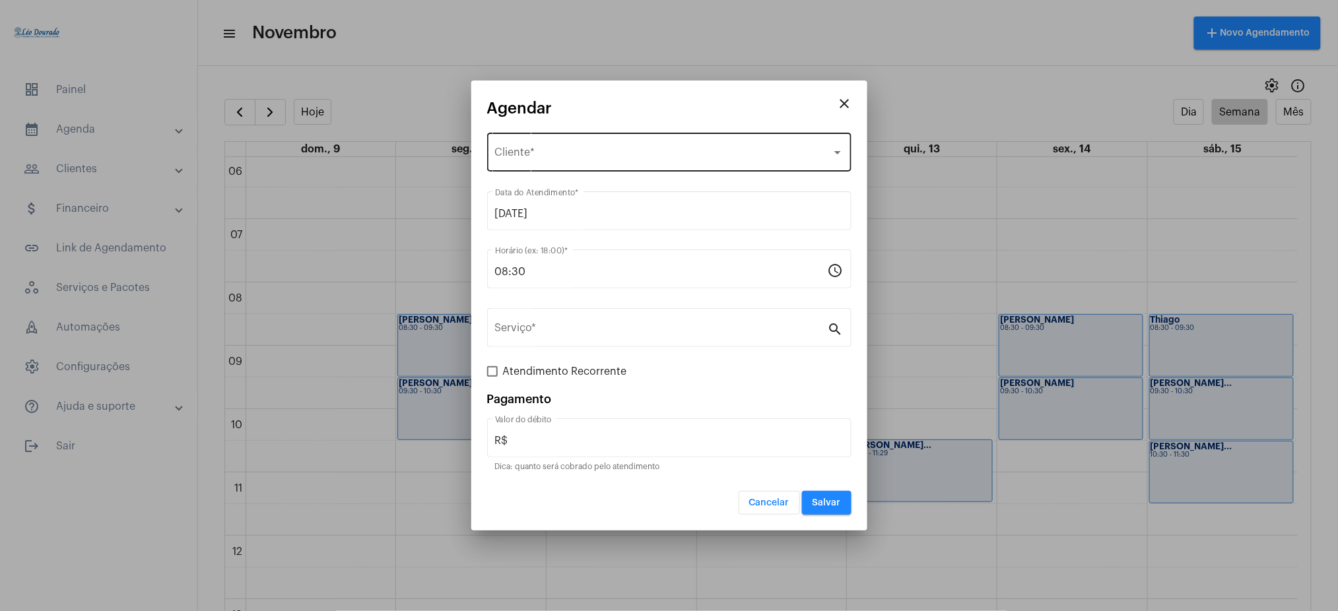
click at [509, 155] on span "Selecione o Cliente" at bounding box center [663, 155] width 337 height 12
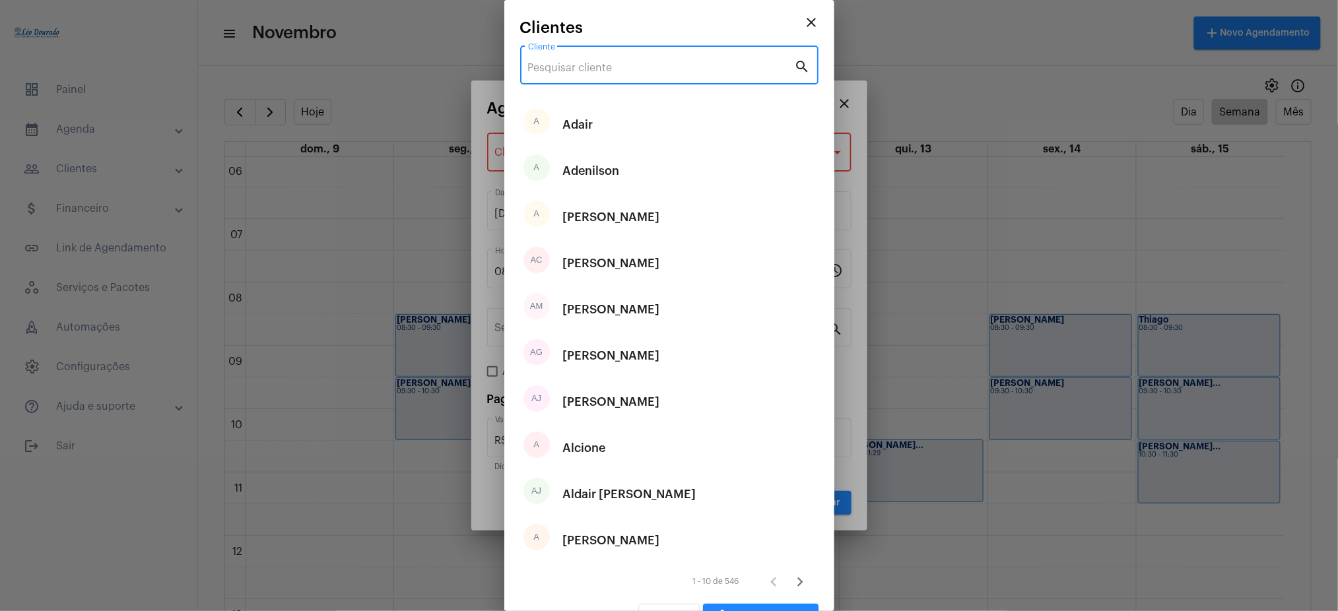
click at [590, 63] on input "Cliente" at bounding box center [661, 68] width 267 height 12
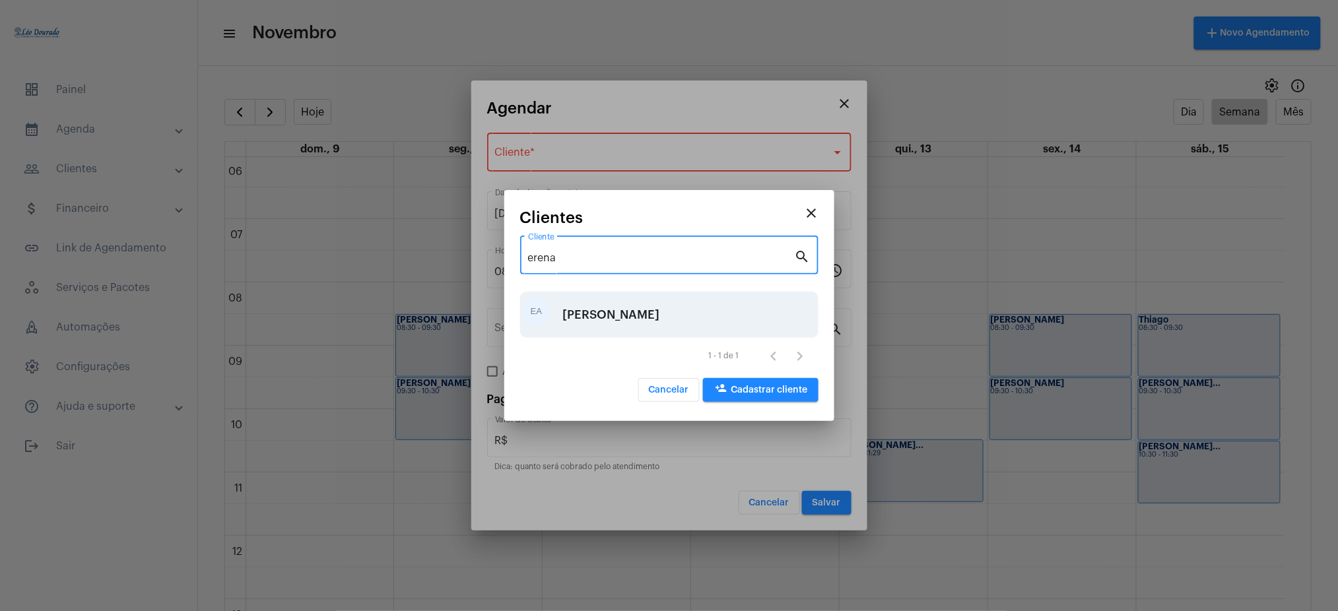
type input "erena"
click at [595, 300] on div "[PERSON_NAME]" at bounding box center [611, 315] width 97 height 40
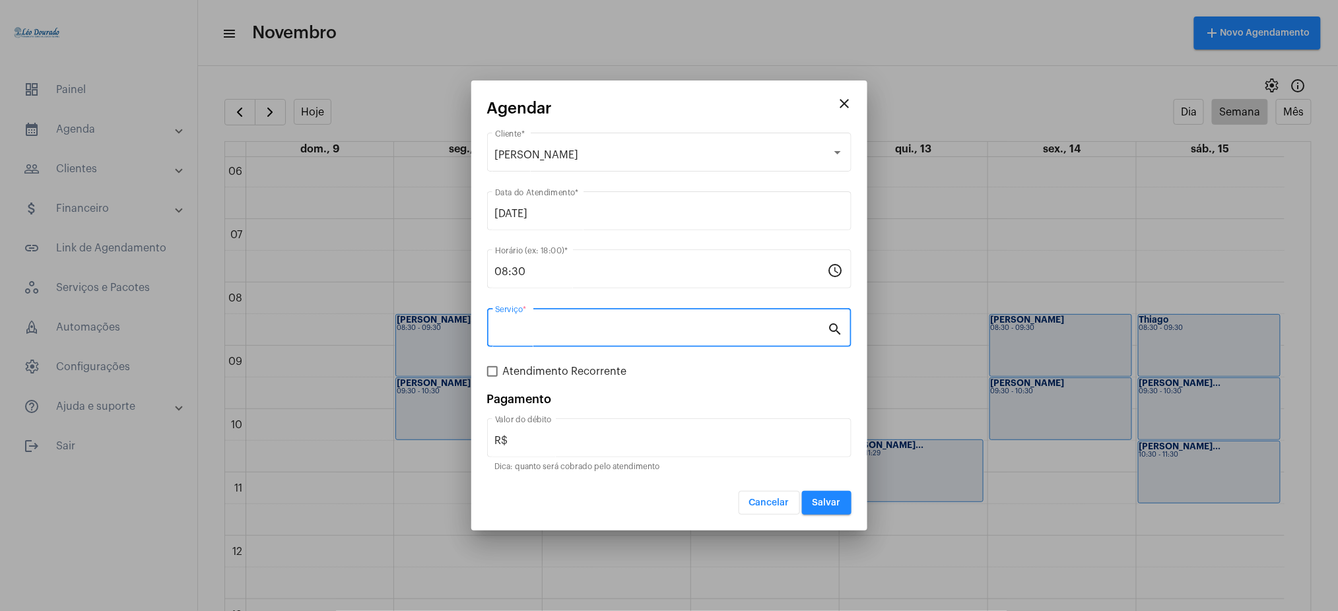
click at [550, 326] on input "Serviço *" at bounding box center [661, 331] width 333 height 12
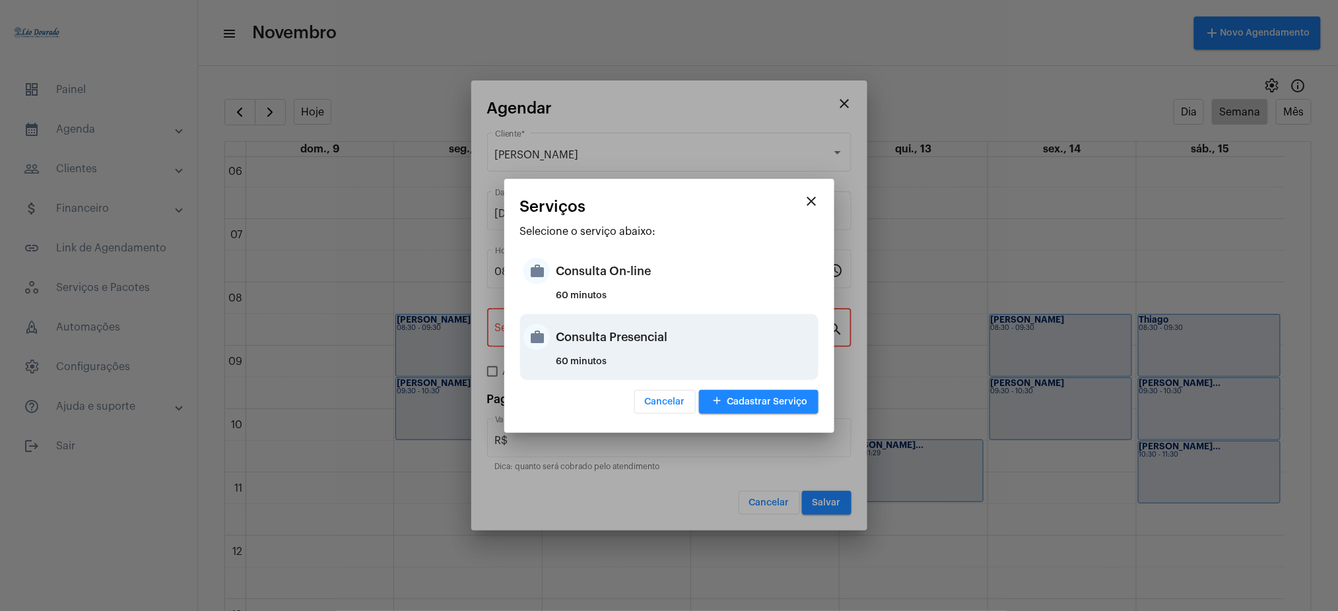
click at [672, 341] on div "Consulta Presencial" at bounding box center [685, 337] width 259 height 40
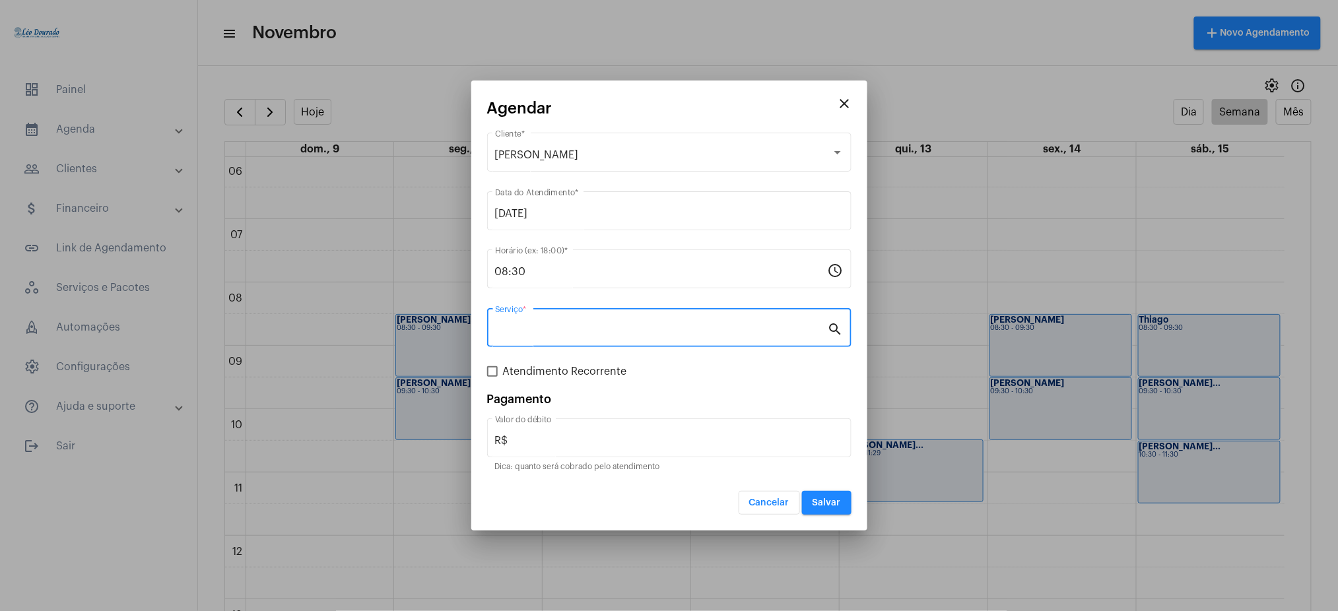
type input "Consulta Presencial"
type input "R$ 150"
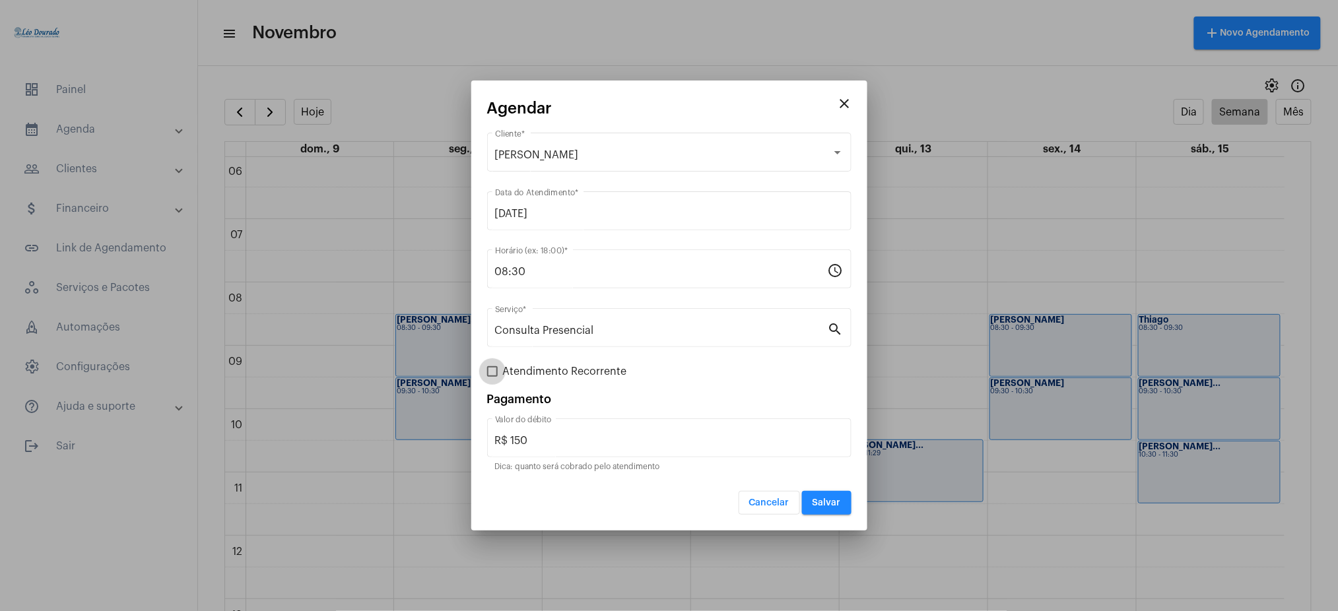
click at [495, 366] on span at bounding box center [492, 371] width 11 height 11
click at [492, 377] on input "Atendimento Recorrente" at bounding box center [492, 377] width 1 height 1
checkbox input "true"
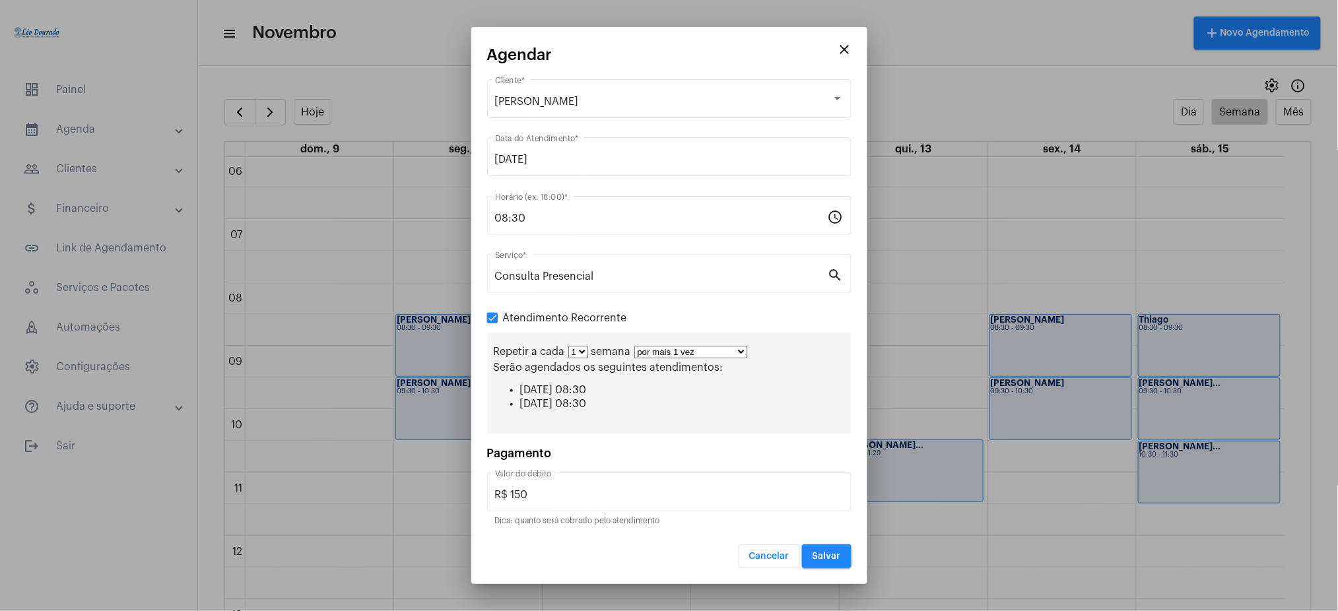
click at [701, 352] on select "por mais 1 vez por mais 2 vezes por mais 3 vezes por mais 4 vezes por mais 5 ve…" at bounding box center [690, 352] width 113 height 13
select select "10: 0"
click at [634, 346] on select "por mais 1 vez por mais 2 vezes por mais 3 vezes por mais 4 vezes por mais 5 ve…" at bounding box center [690, 352] width 113 height 13
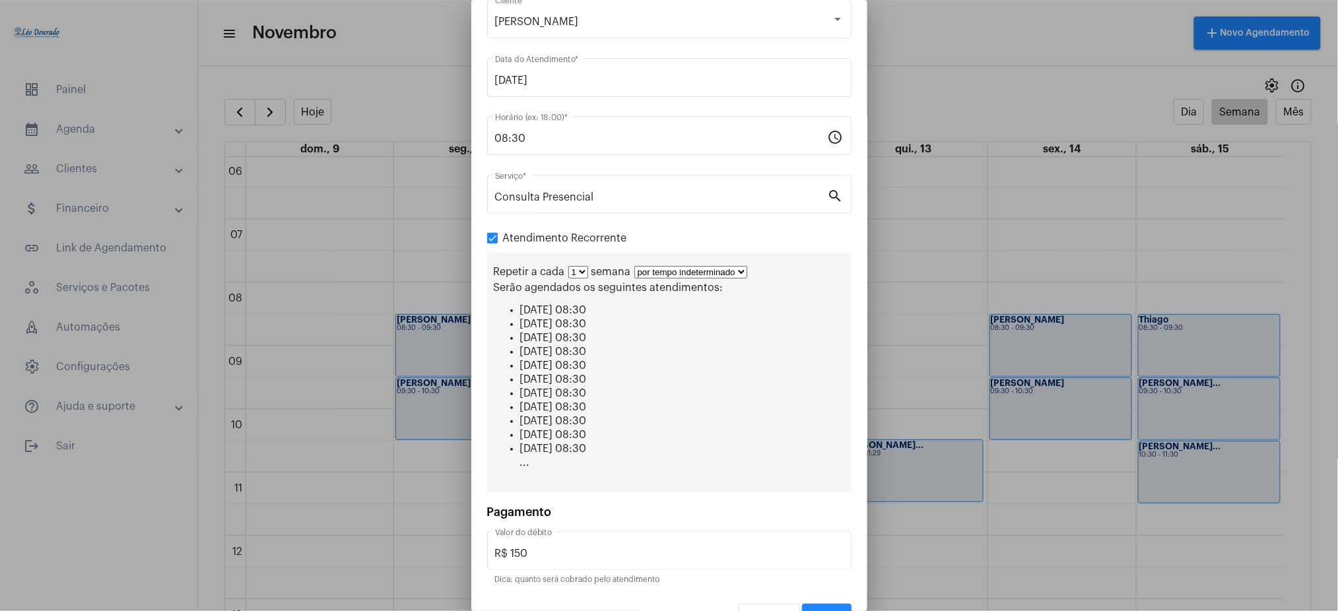
scroll to position [83, 0]
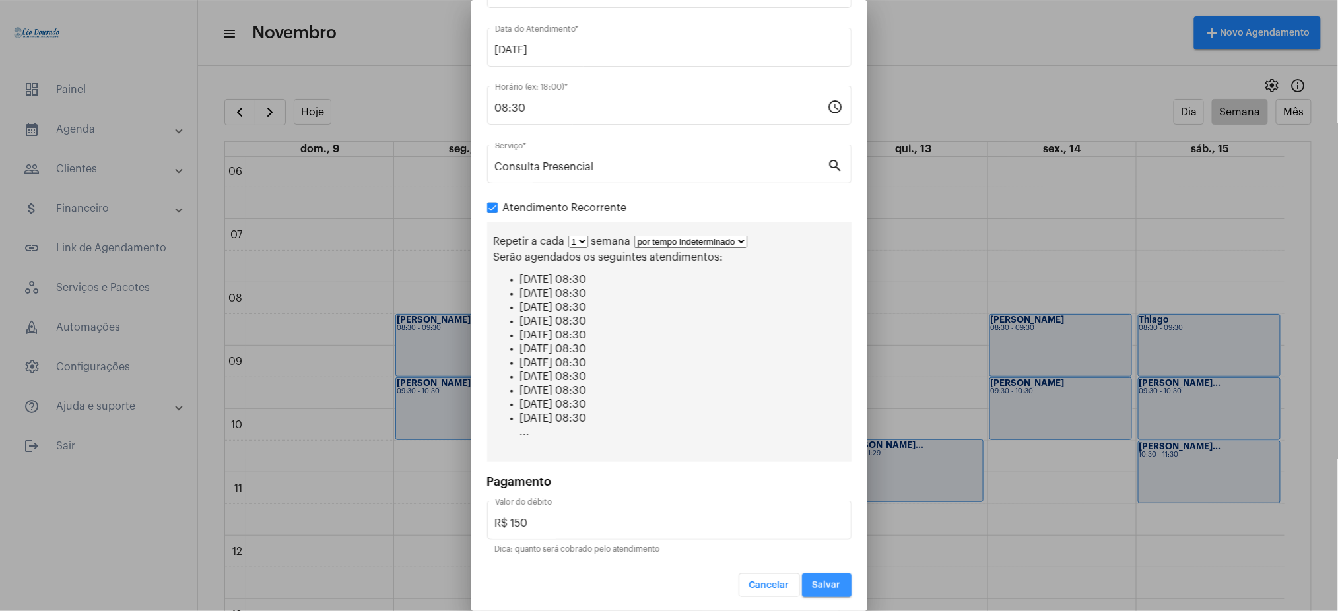
click at [810, 578] on button "Salvar" at bounding box center [826, 585] width 49 height 24
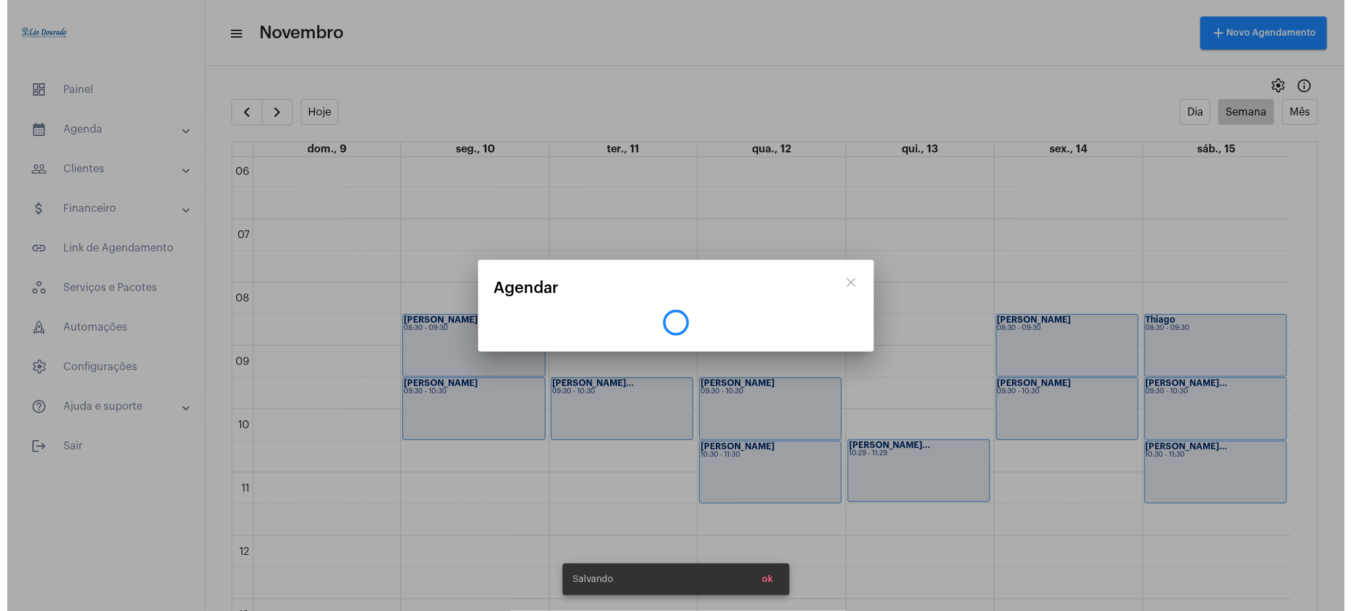
scroll to position [0, 0]
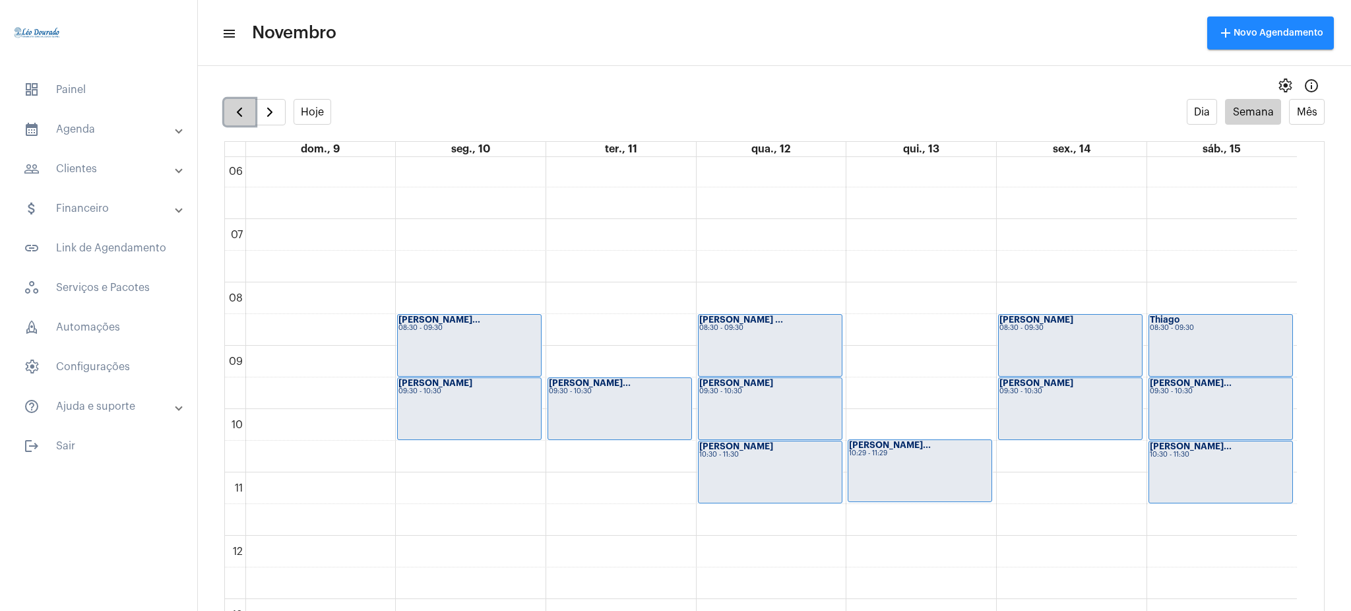
click at [236, 117] on span "button" at bounding box center [240, 112] width 16 height 16
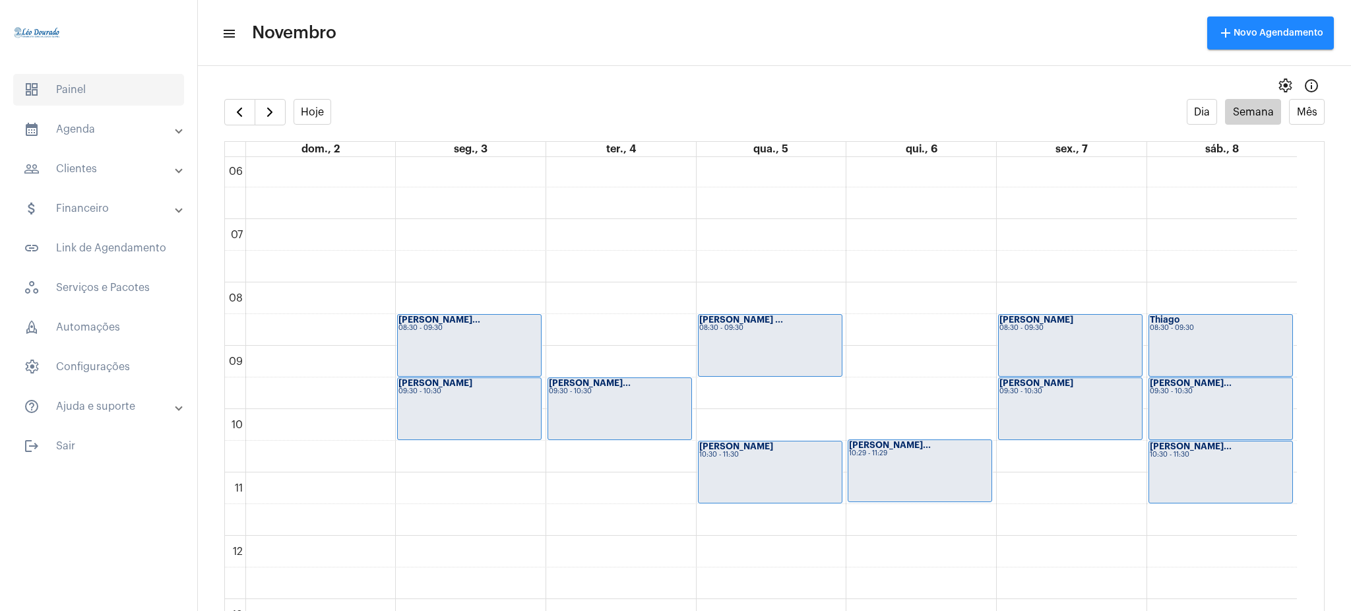
click at [40, 91] on span "dashboard Painel" at bounding box center [98, 90] width 171 height 32
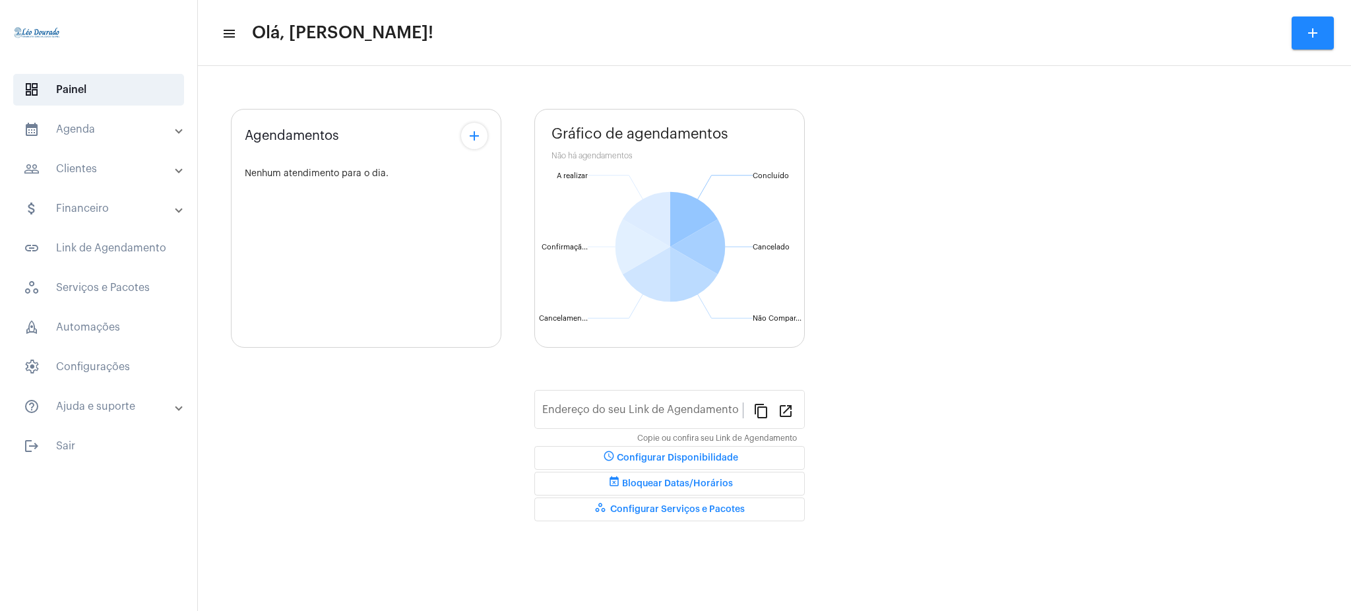
type input "[URL][DOMAIN_NAME][PERSON_NAME]"
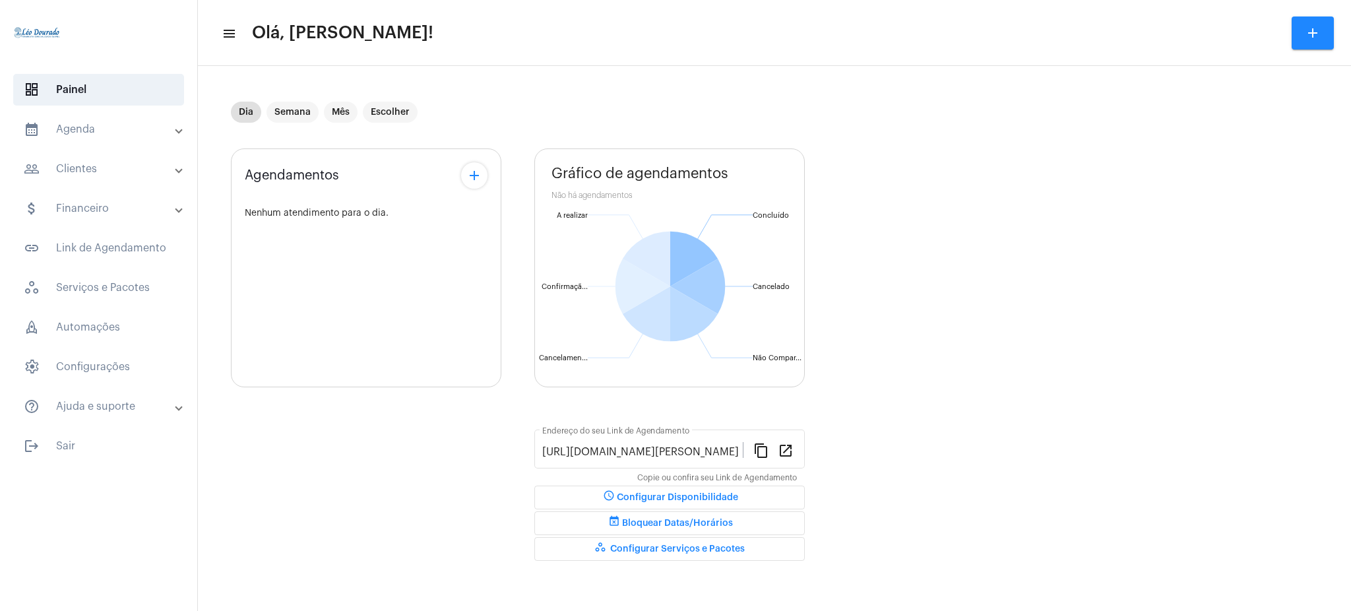
click at [170, 133] on mat-panel-title "calendar_month_outlined Agenda" at bounding box center [100, 129] width 152 height 16
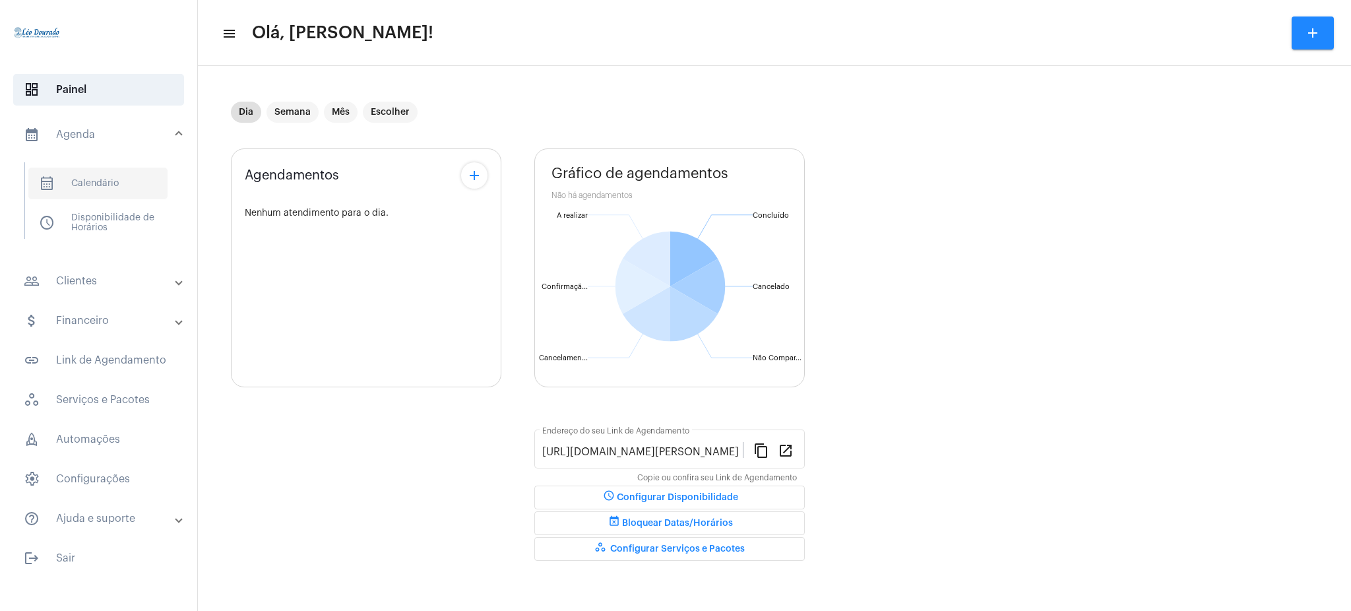
click at [125, 176] on span "calendar_month_outlined Calendário" at bounding box center [97, 184] width 139 height 32
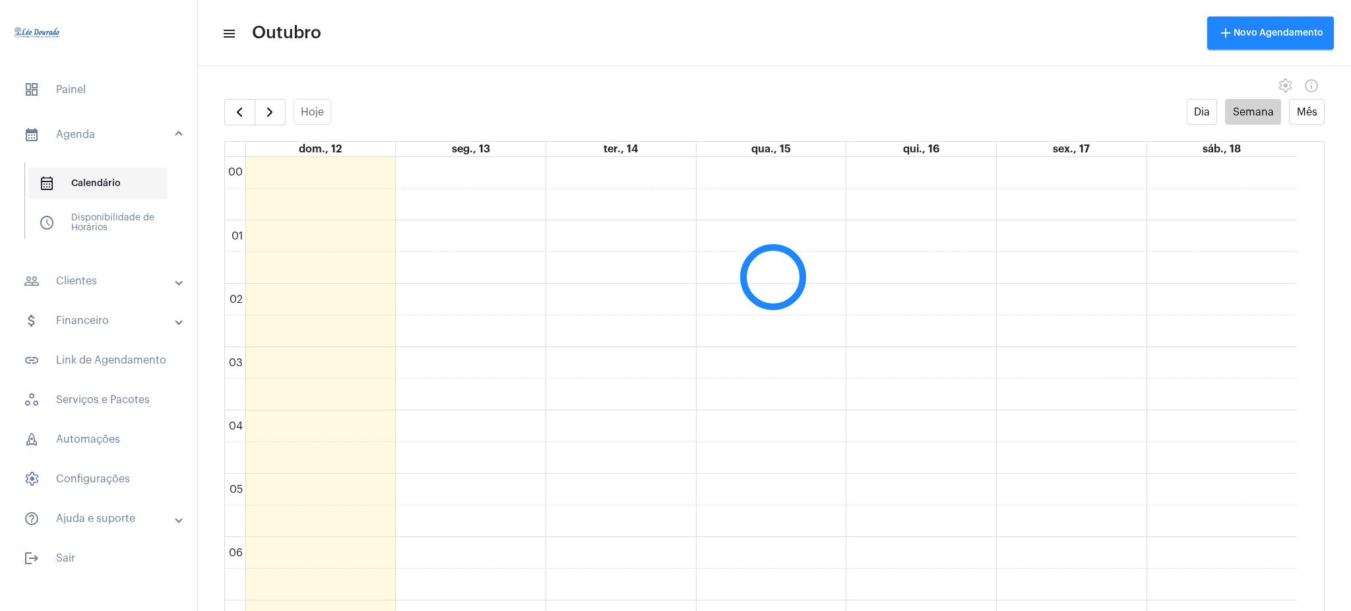
scroll to position [381, 0]
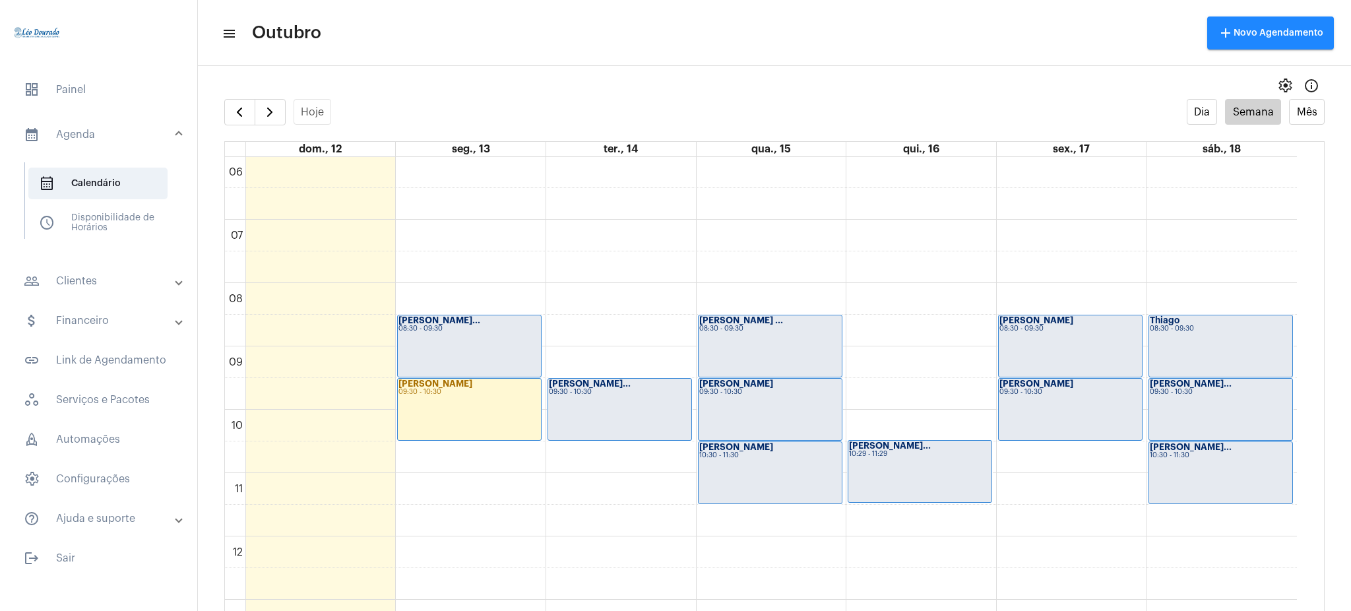
click at [70, 282] on mat-panel-title "people_outline Clientes" at bounding box center [100, 281] width 152 height 16
click at [81, 222] on span "people_outline Meus Clientes" at bounding box center [97, 226] width 139 height 32
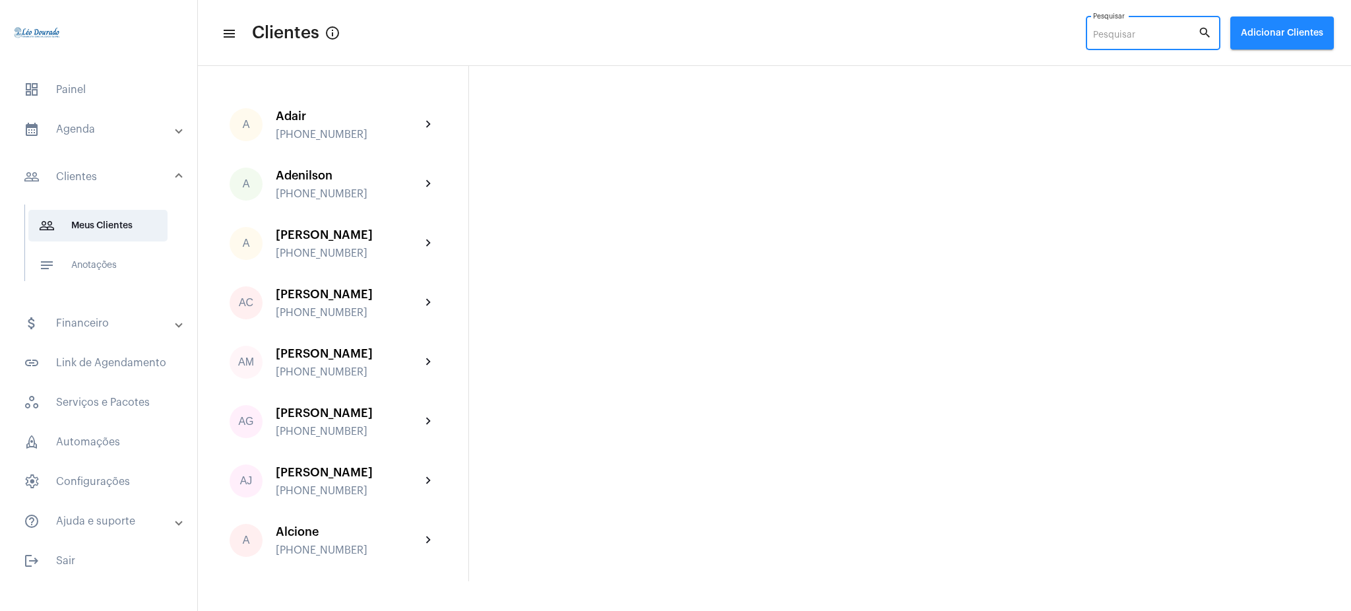
click at [1135, 35] on input "Pesquisar" at bounding box center [1145, 35] width 105 height 11
click at [1164, 31] on input "Pesquisar" at bounding box center [1145, 35] width 105 height 11
click at [1122, 32] on input "Pesquisar" at bounding box center [1145, 35] width 105 height 11
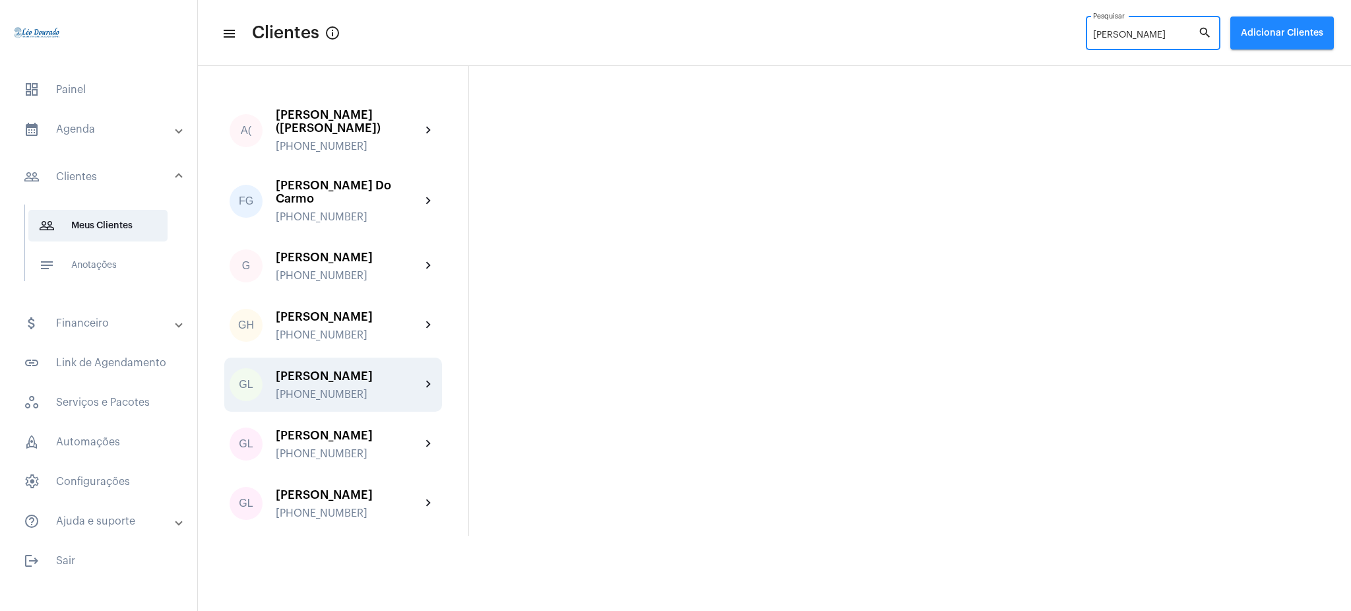
type input "[PERSON_NAME]"
click at [385, 389] on div "[PHONE_NUMBER]" at bounding box center [348, 395] width 145 height 12
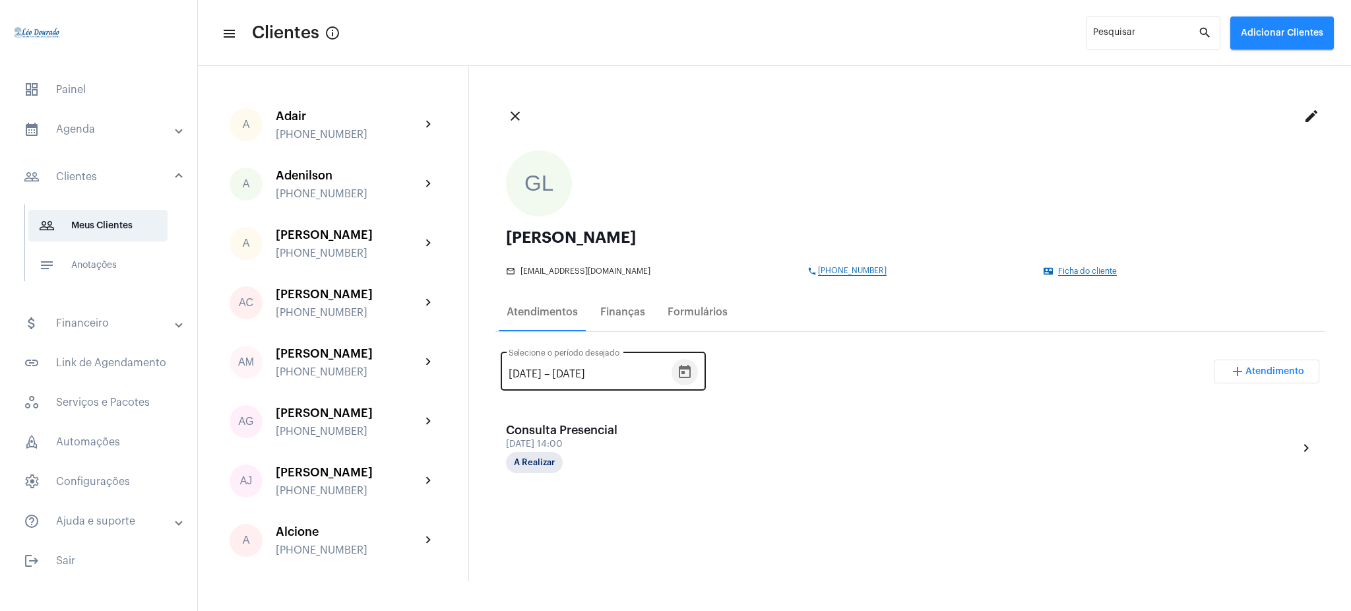
click at [691, 366] on icon "Open calendar" at bounding box center [685, 371] width 12 height 13
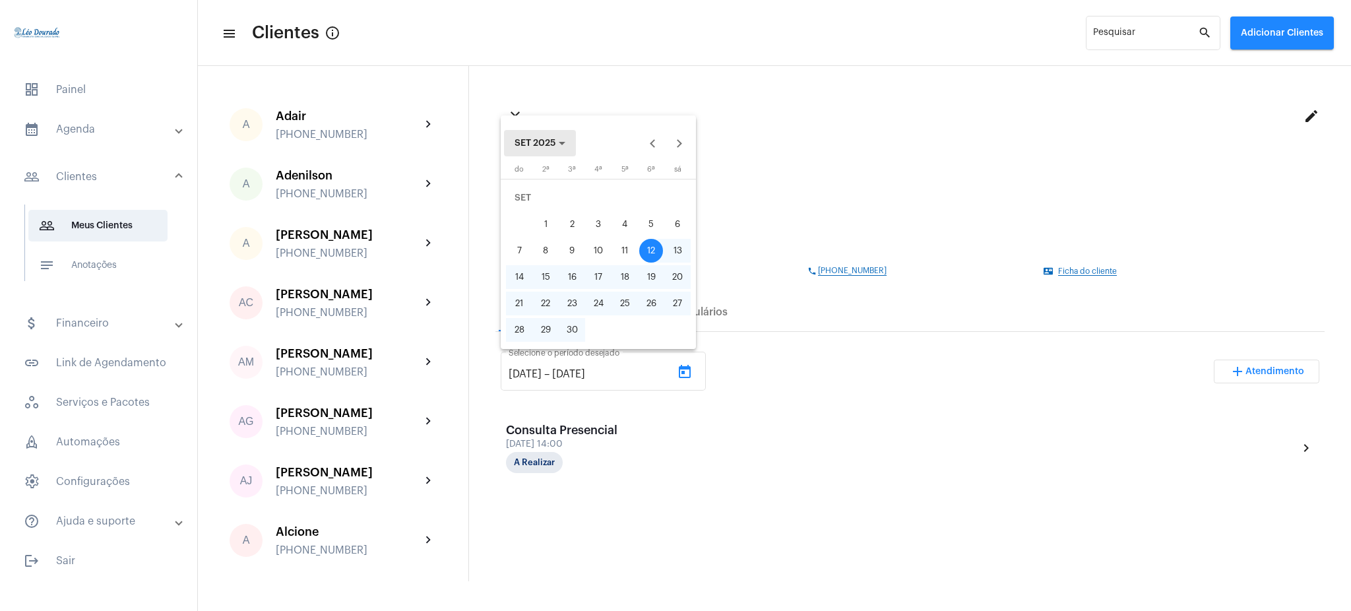
click at [554, 139] on span "SET 2025" at bounding box center [540, 143] width 51 height 9
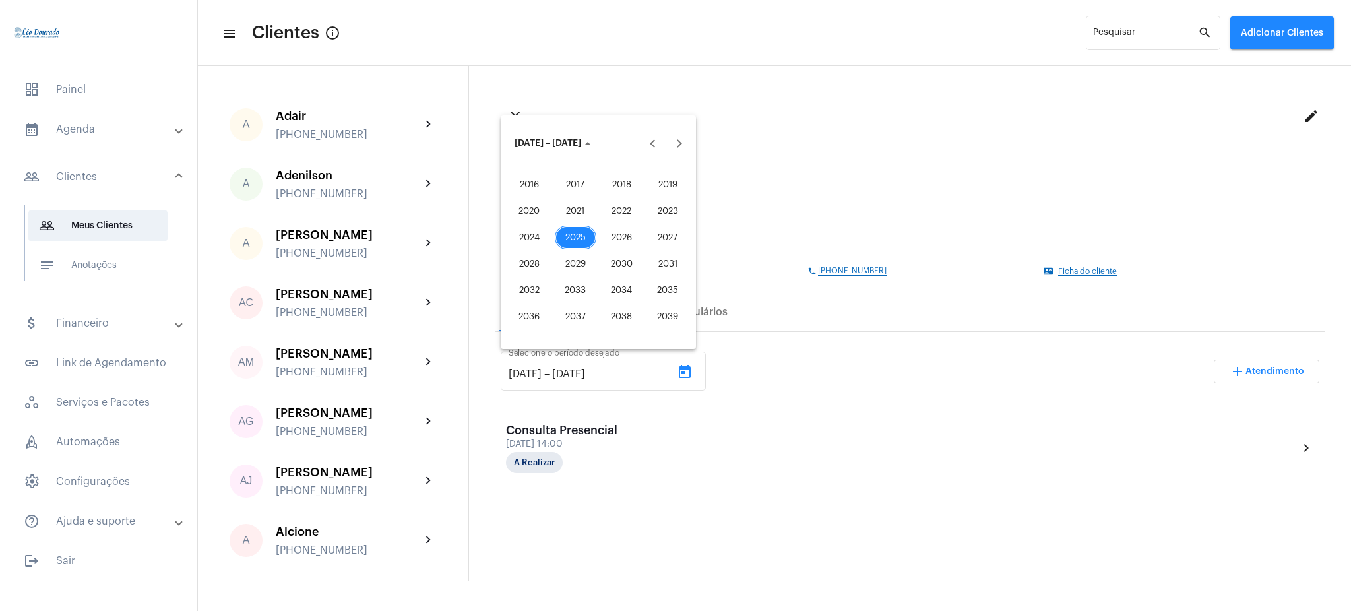
click at [579, 238] on div "2025" at bounding box center [576, 238] width 42 height 24
click at [566, 269] on div "OUT" at bounding box center [576, 264] width 42 height 24
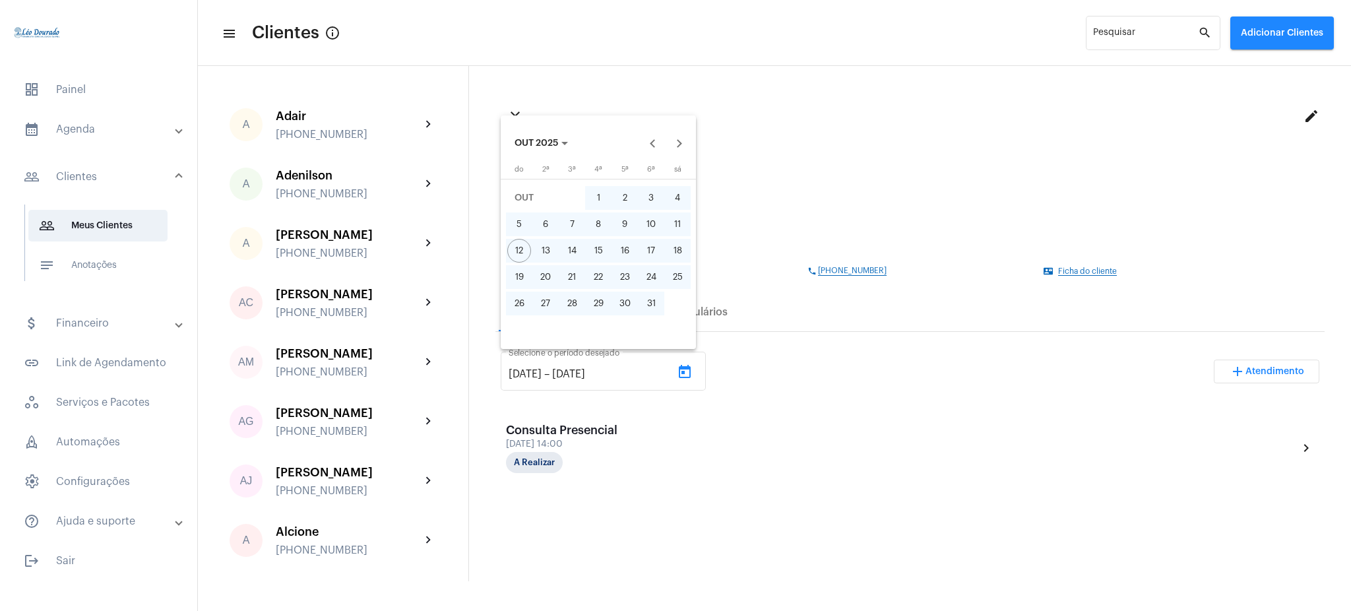
click at [634, 302] on div "30" at bounding box center [625, 304] width 24 height 24
type input "[DATE]"
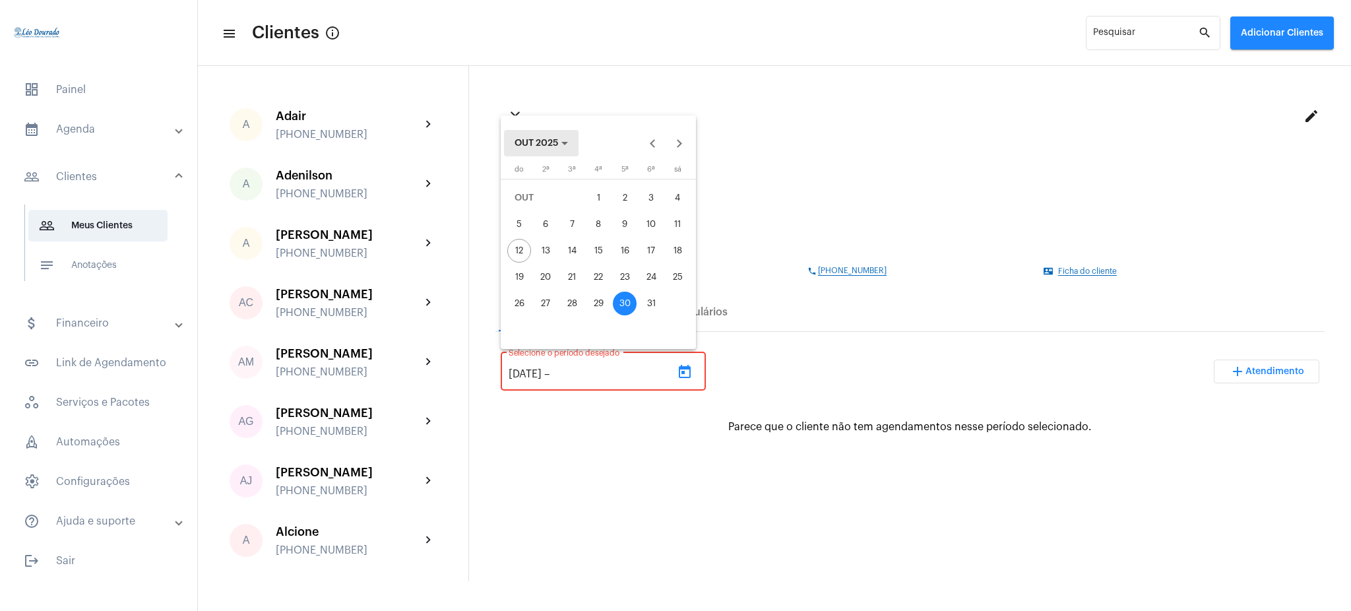
click at [544, 150] on button "OUT 2025" at bounding box center [541, 143] width 75 height 26
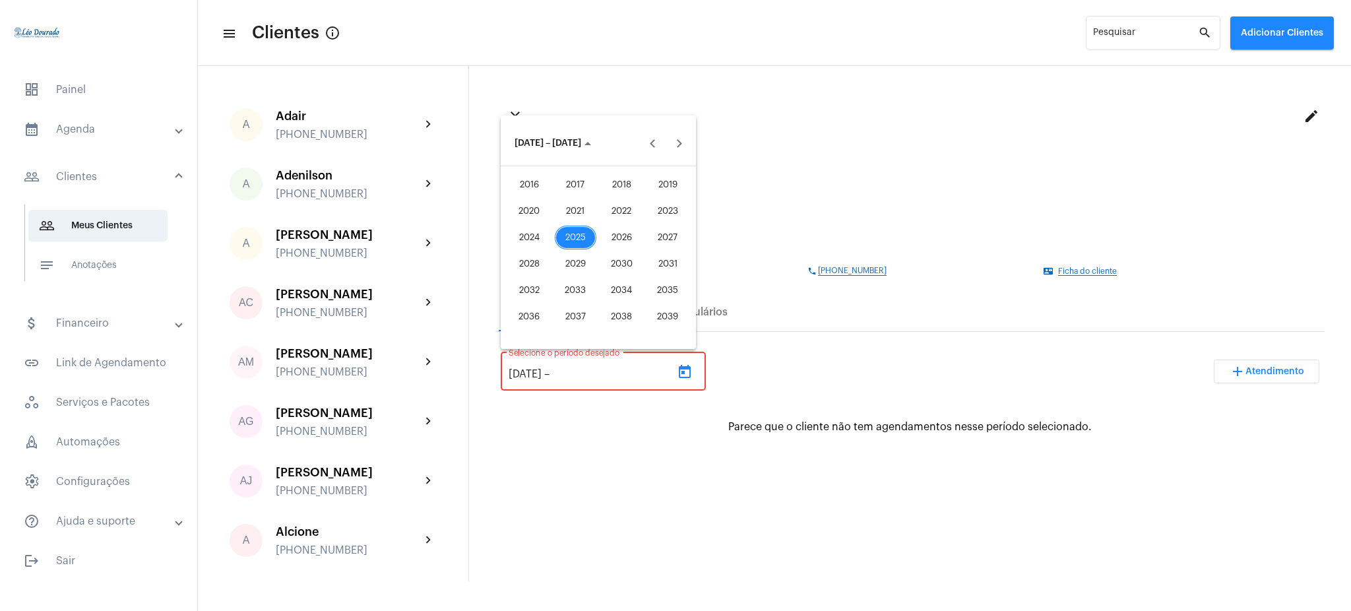
click at [591, 225] on button "2025" at bounding box center [575, 237] width 46 height 26
click at [623, 262] on div "NOV" at bounding box center [622, 264] width 42 height 24
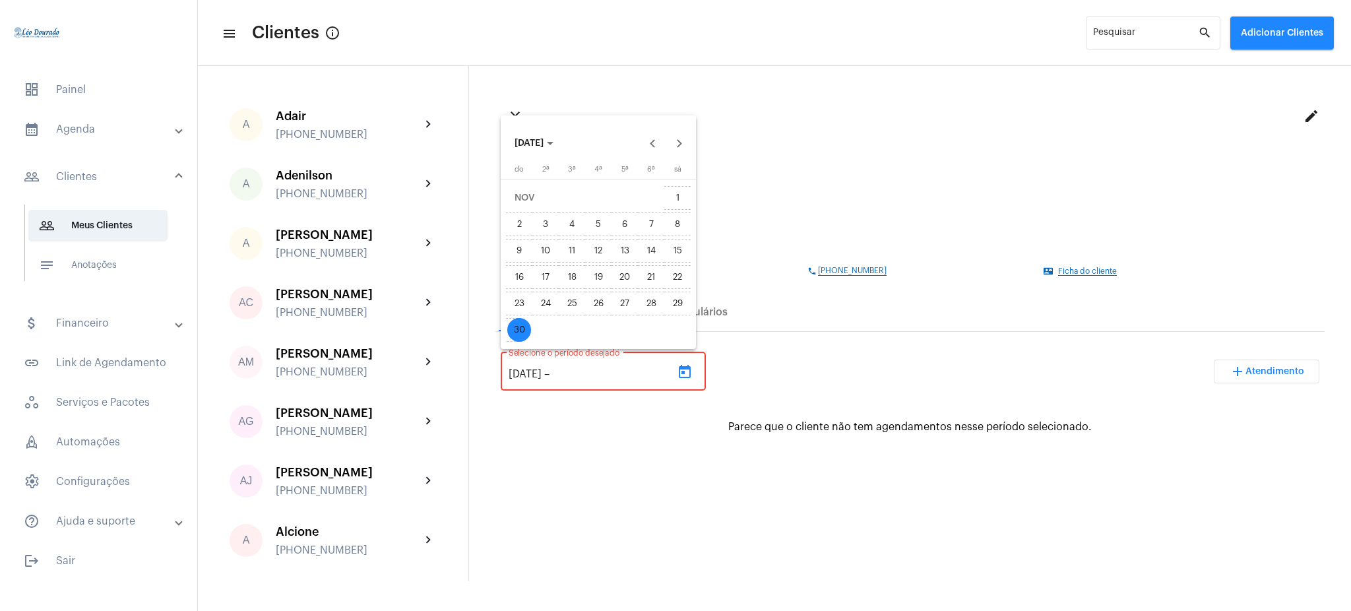
click at [525, 323] on div "30" at bounding box center [519, 330] width 24 height 24
type input "[DATE]"
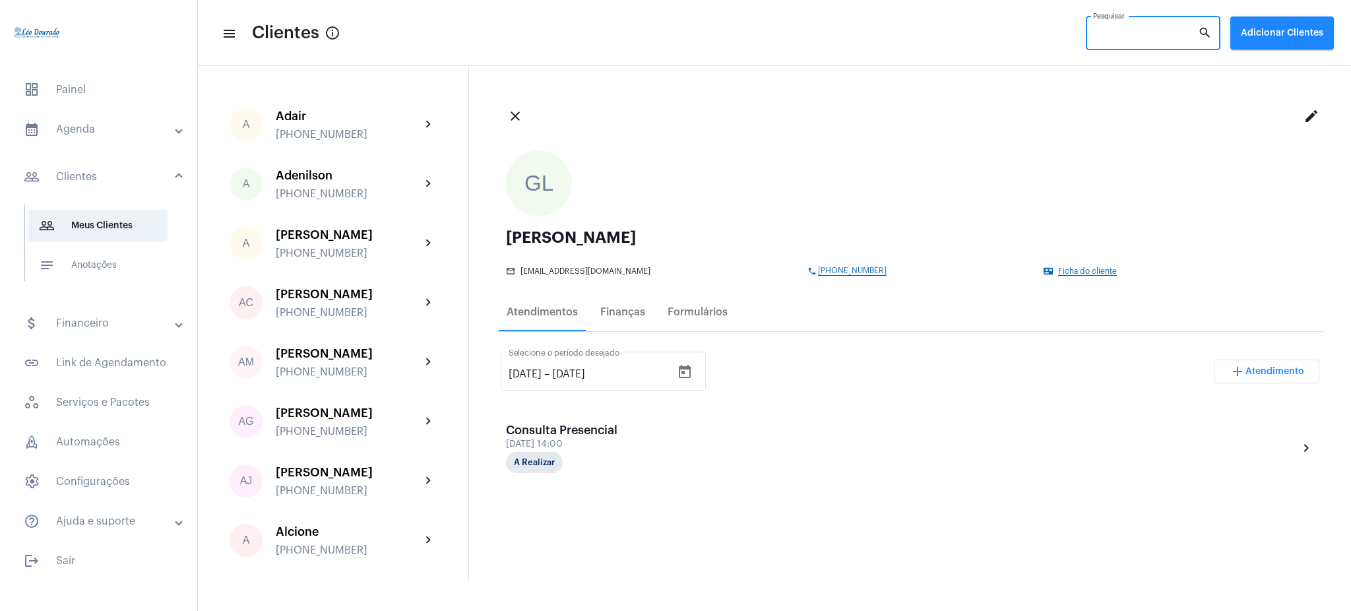
click at [1130, 34] on input "Pesquisar" at bounding box center [1145, 35] width 105 height 11
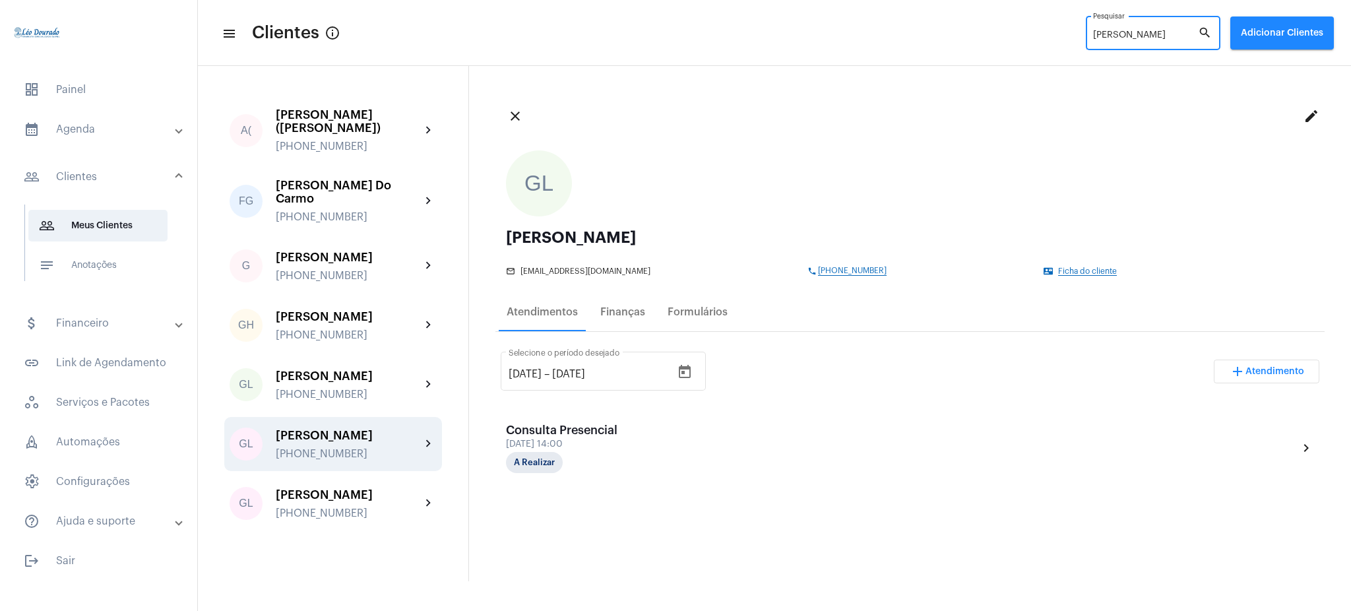
type input "[PERSON_NAME]"
click at [366, 448] on div "[PHONE_NUMBER]" at bounding box center [348, 454] width 145 height 12
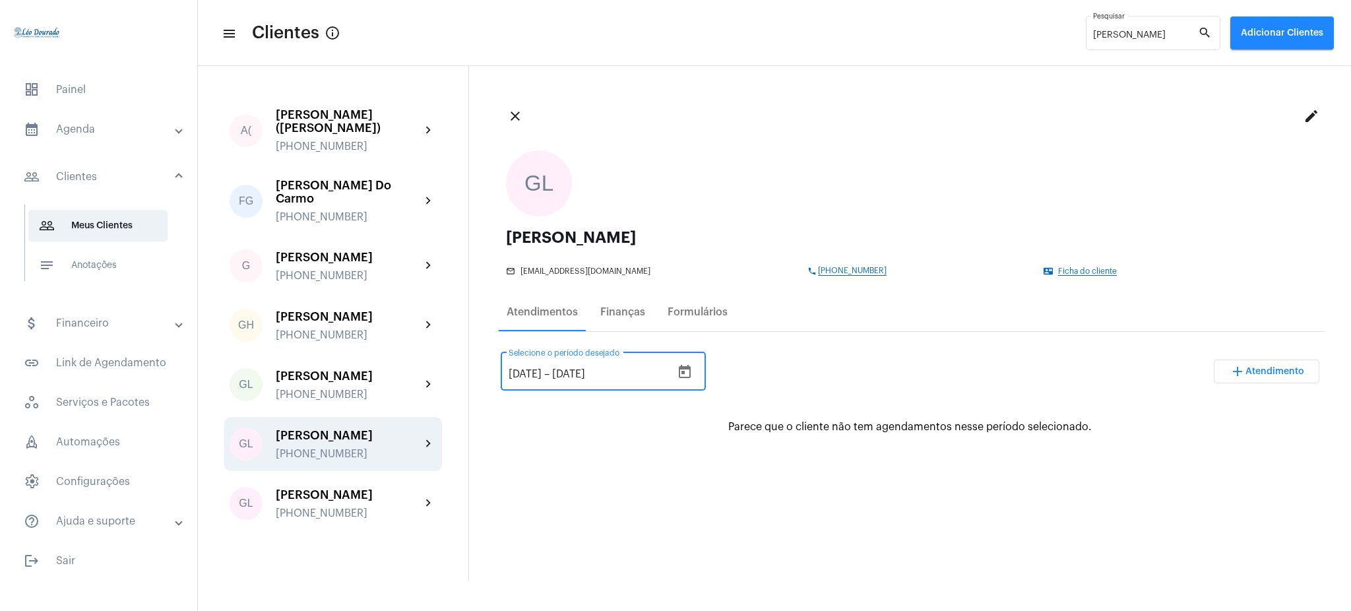
click at [529, 370] on input "[DATE]" at bounding box center [525, 374] width 33 height 12
click at [516, 369] on input "[DATE]" at bounding box center [525, 374] width 33 height 12
click at [524, 371] on input "[DATE]" at bounding box center [525, 374] width 33 height 12
type input "[DATE]"
click at [575, 370] on input "[DATE]" at bounding box center [591, 374] width 79 height 12
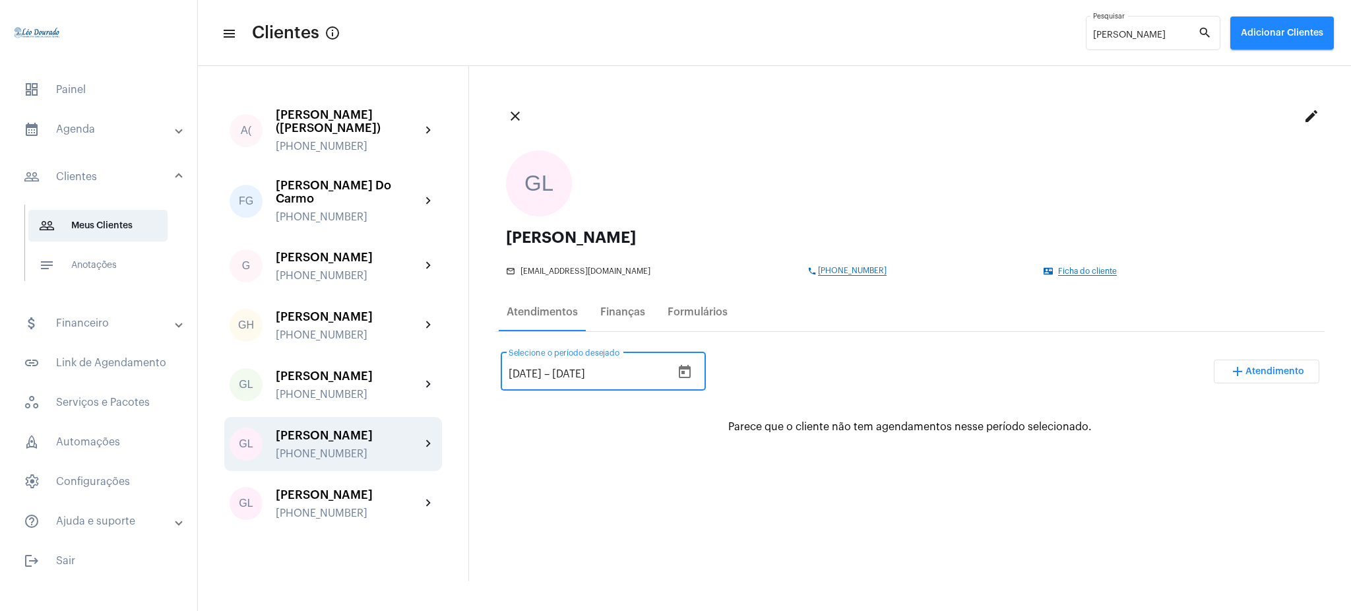
type input "[DATE]"
click at [669, 524] on div "[DATE] [DATE] – [DATE] Selecione o período desejado add Atendimento Parece que …" at bounding box center [910, 540] width 829 height 407
click at [658, 509] on div "[DATE] [DATE] – [DATE] Selecione o período desejado add Atendimento Parece que …" at bounding box center [910, 540] width 829 height 407
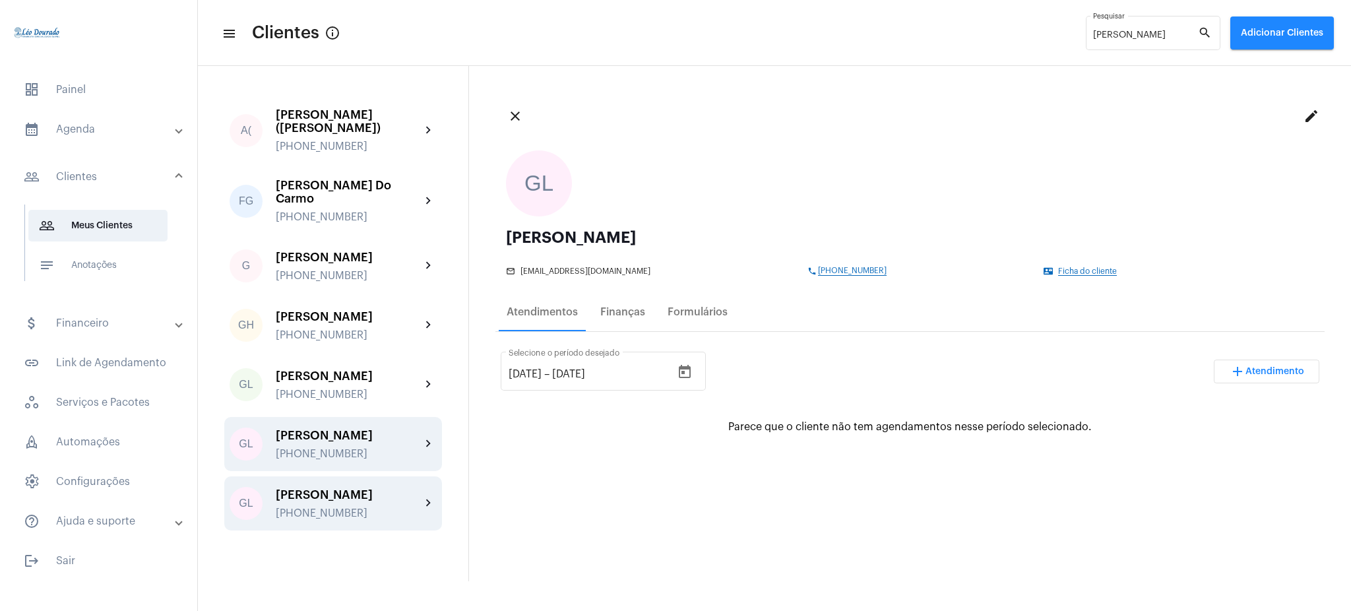
click at [417, 489] on div "[PERSON_NAME]" at bounding box center [348, 494] width 145 height 13
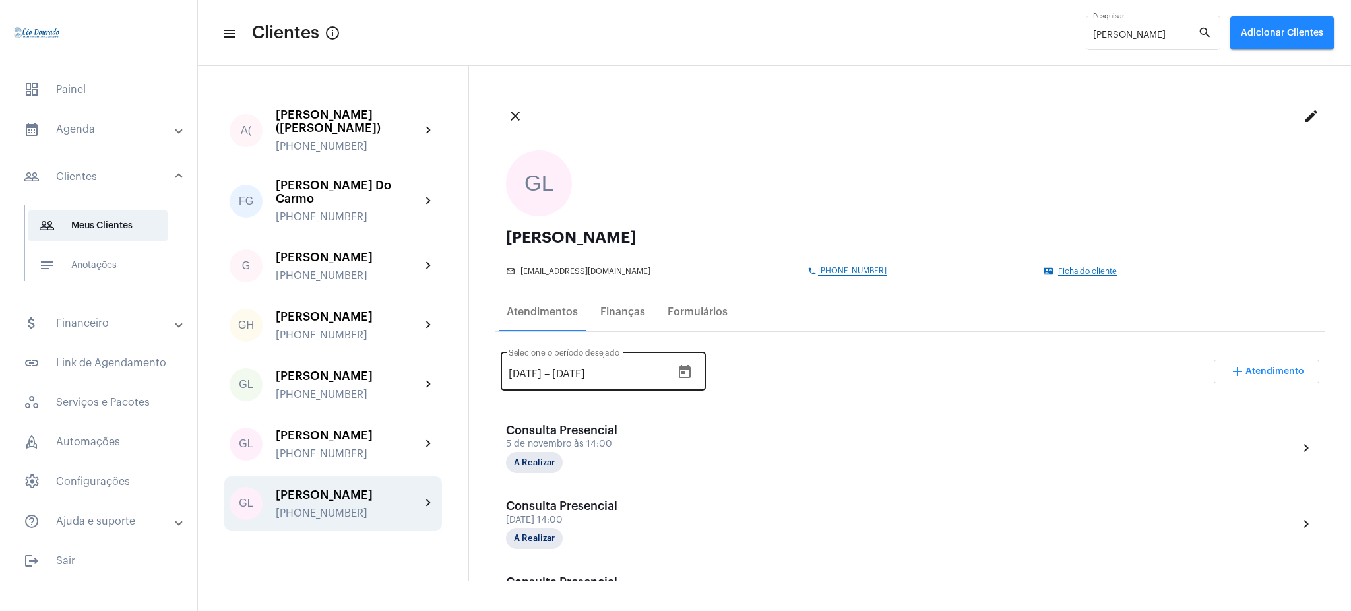
click at [516, 366] on div "[DATE] [DATE] – [DATE] Selecione o período desejado" at bounding box center [590, 370] width 163 height 42
click at [518, 373] on input "[DATE]" at bounding box center [525, 374] width 33 height 12
click at [521, 369] on input "[DATE]" at bounding box center [525, 374] width 33 height 12
type input "[DATE]"
click at [569, 368] on input "[DATE]" at bounding box center [591, 374] width 79 height 12
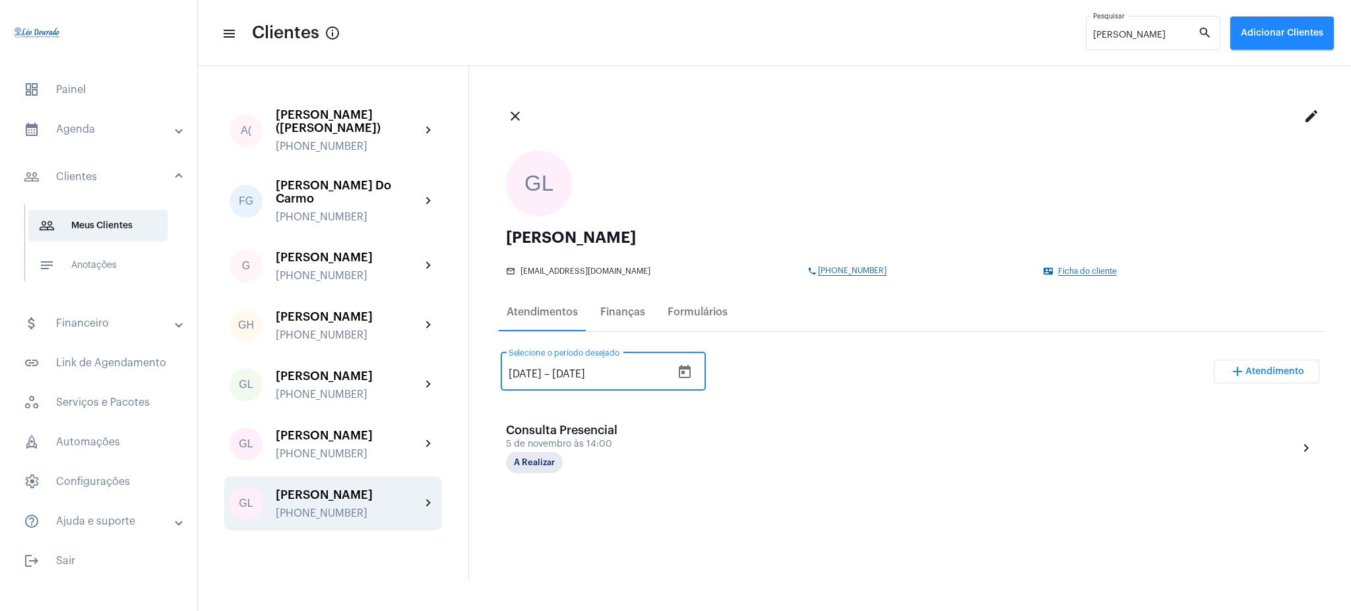
click at [569, 368] on input "[DATE]" at bounding box center [591, 374] width 79 height 12
type input "31/11/2025"
click at [758, 358] on div "[DATE] [DATE] – 31/11/2025 Selecione o período desejado add Atendimento" at bounding box center [910, 377] width 819 height 62
click at [783, 513] on div "[DATE] [DATE] – 31/11/2025 Selecione o período desejado add Atendimento Consult…" at bounding box center [910, 540] width 829 height 407
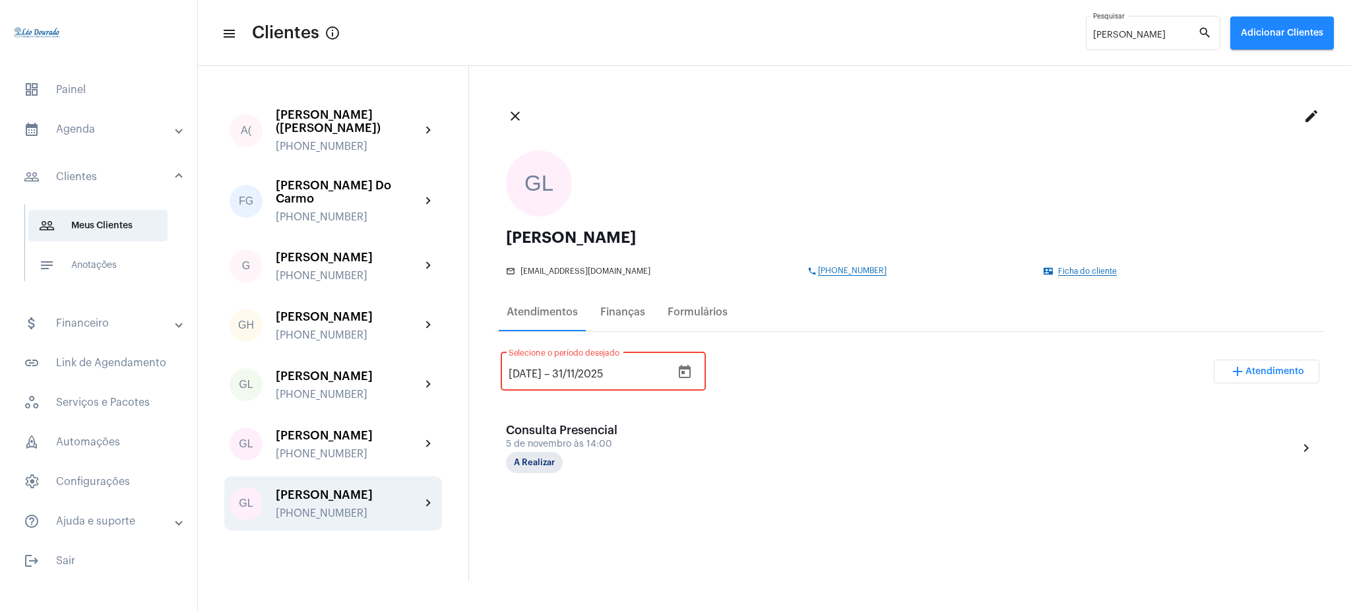
click at [134, 140] on mat-expansion-panel-header "calendar_month_outlined Agenda" at bounding box center [102, 130] width 189 height 32
click at [106, 181] on span "calendar_month_outlined Calendário" at bounding box center [97, 184] width 139 height 32
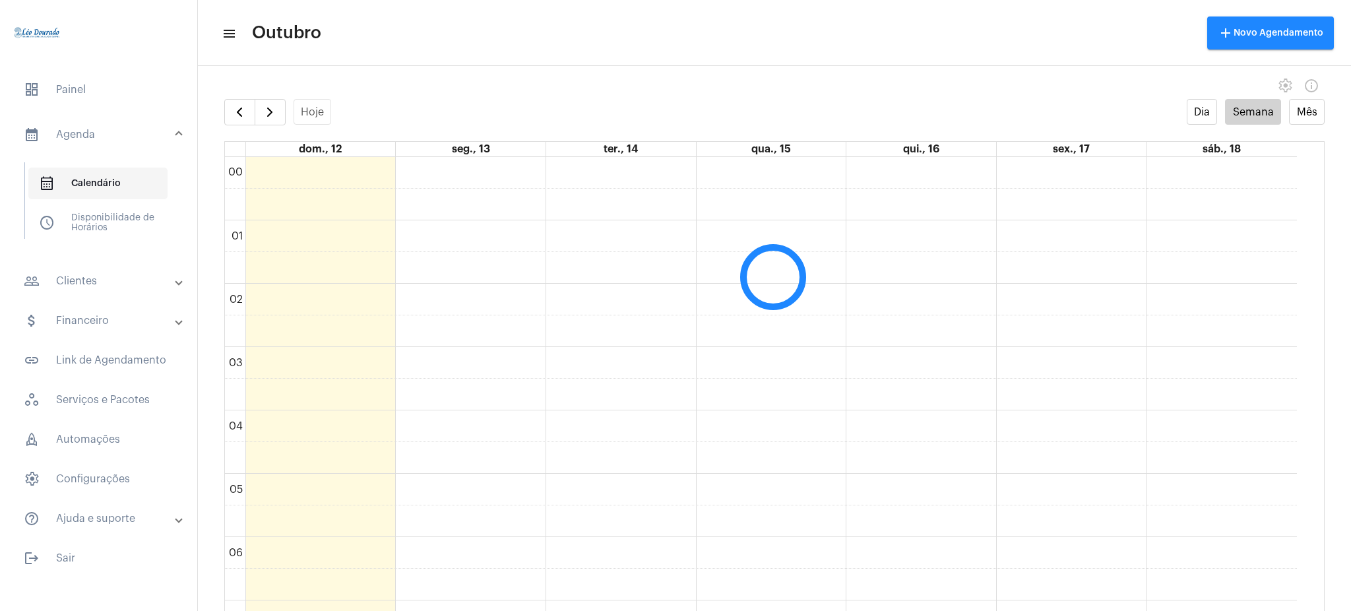
scroll to position [381, 0]
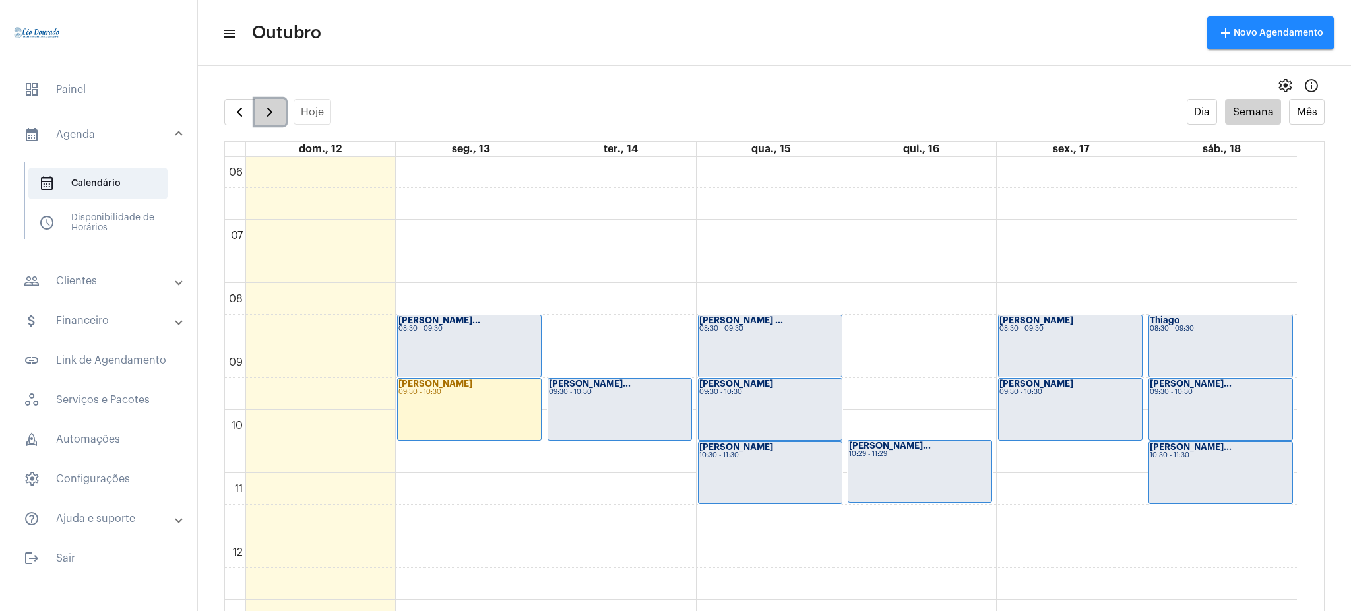
click at [263, 101] on button "button" at bounding box center [270, 112] width 31 height 26
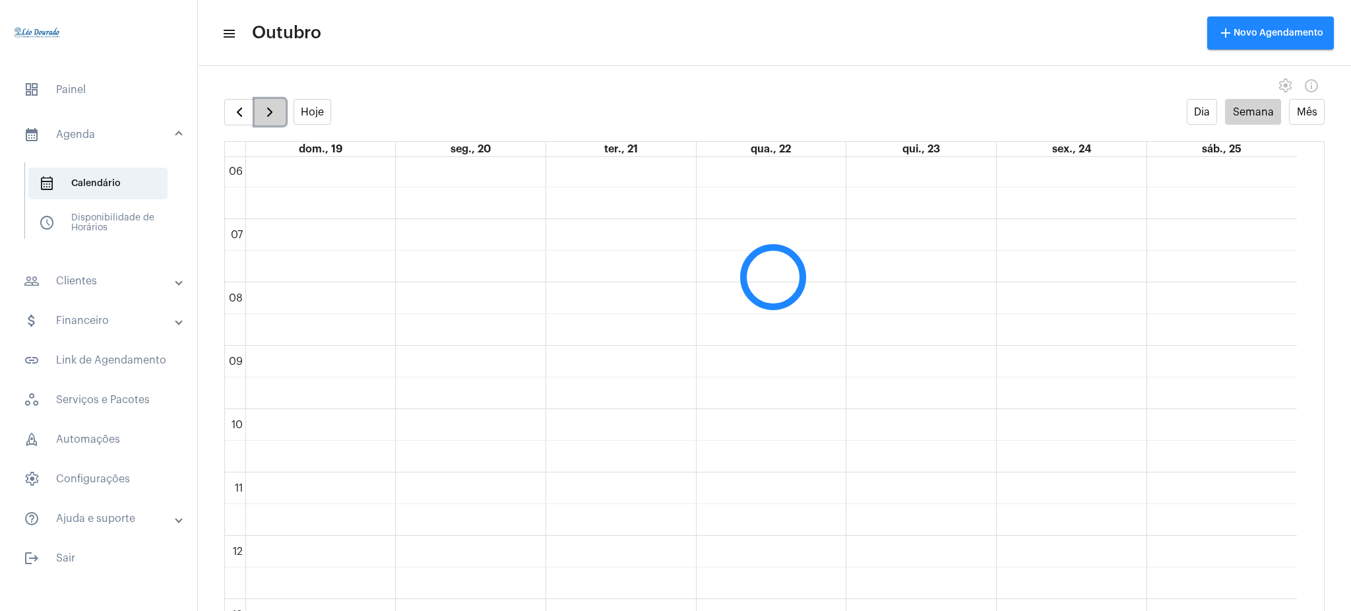
click at [263, 101] on button "button" at bounding box center [270, 112] width 31 height 26
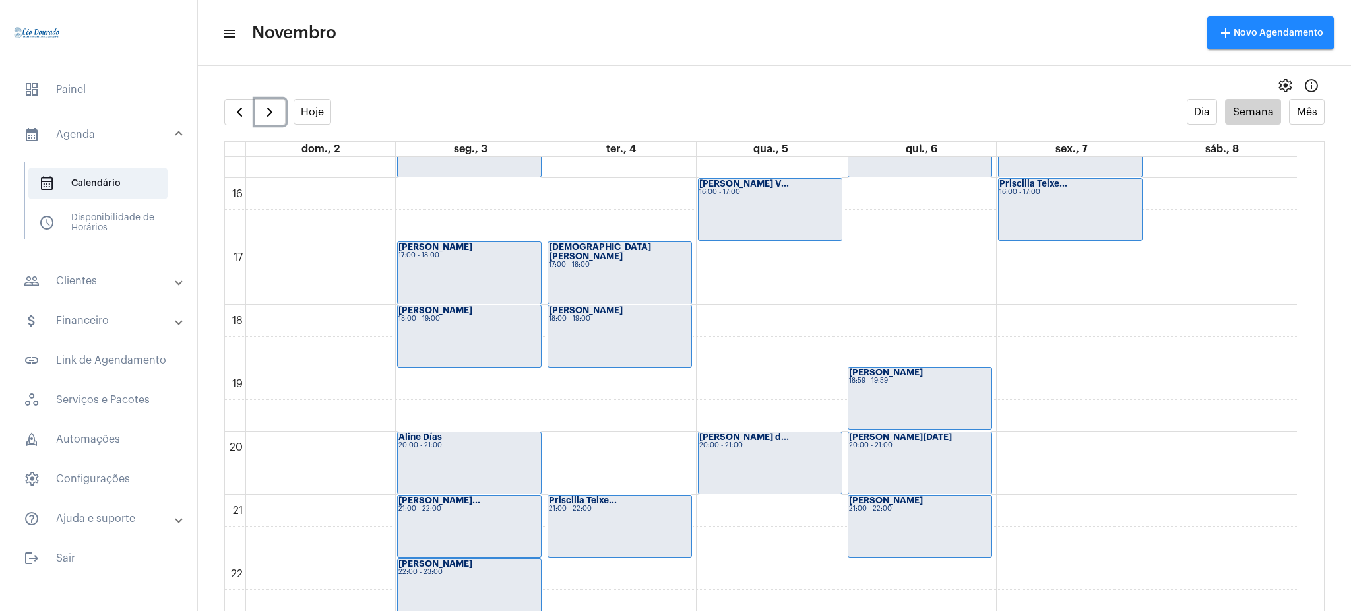
scroll to position [1039, 0]
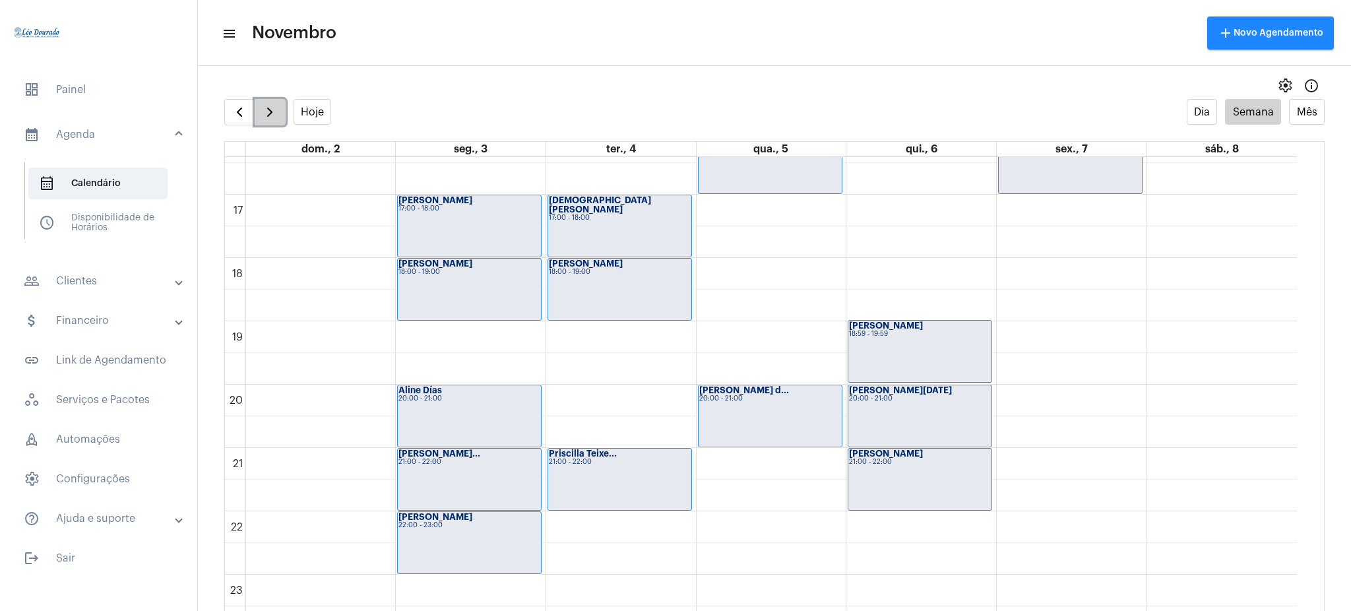
click at [268, 108] on span "button" at bounding box center [270, 112] width 16 height 16
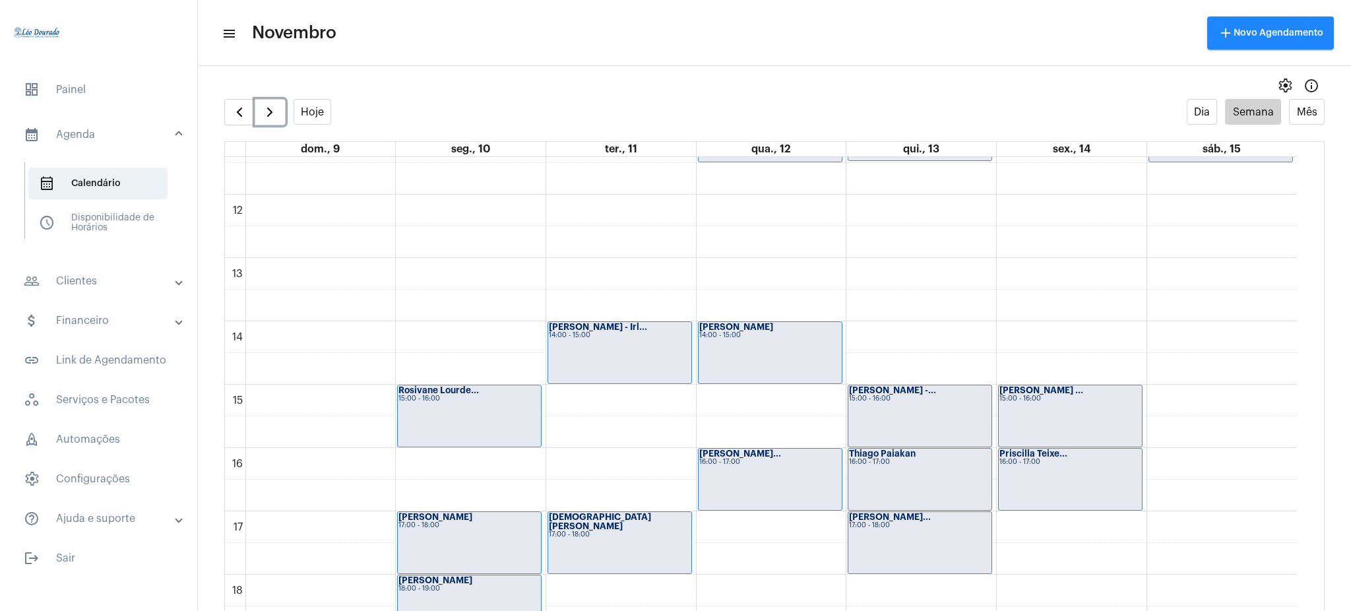
scroll to position [725, 0]
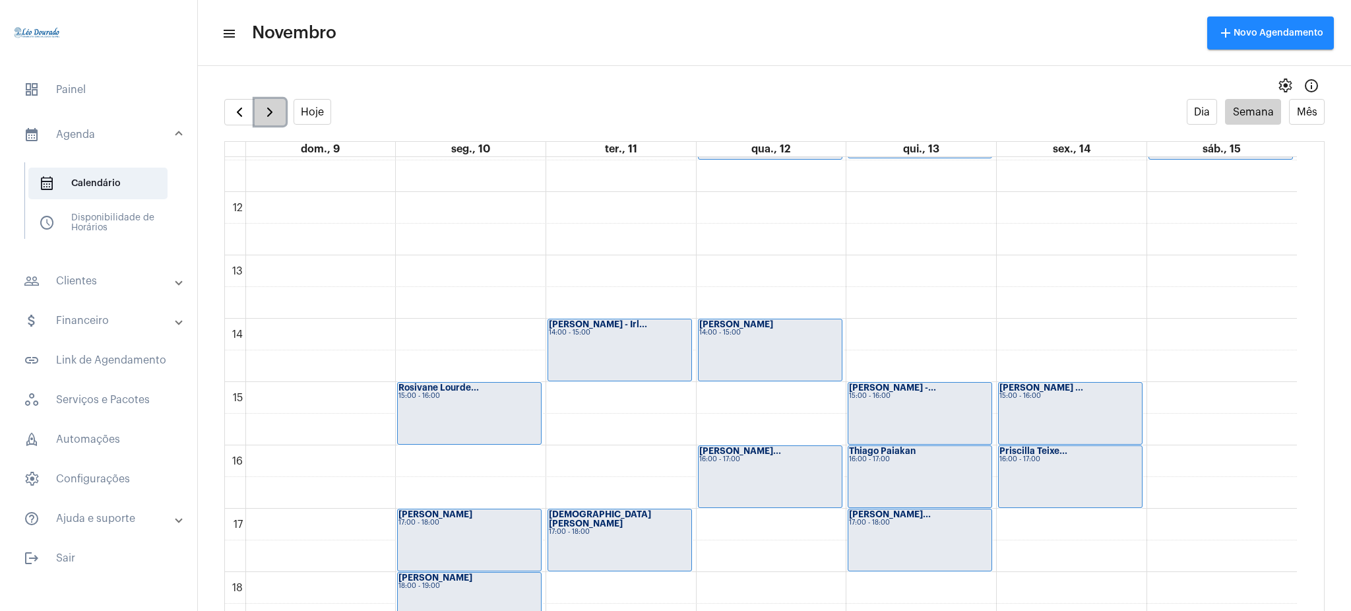
click at [269, 113] on span "button" at bounding box center [270, 112] width 16 height 16
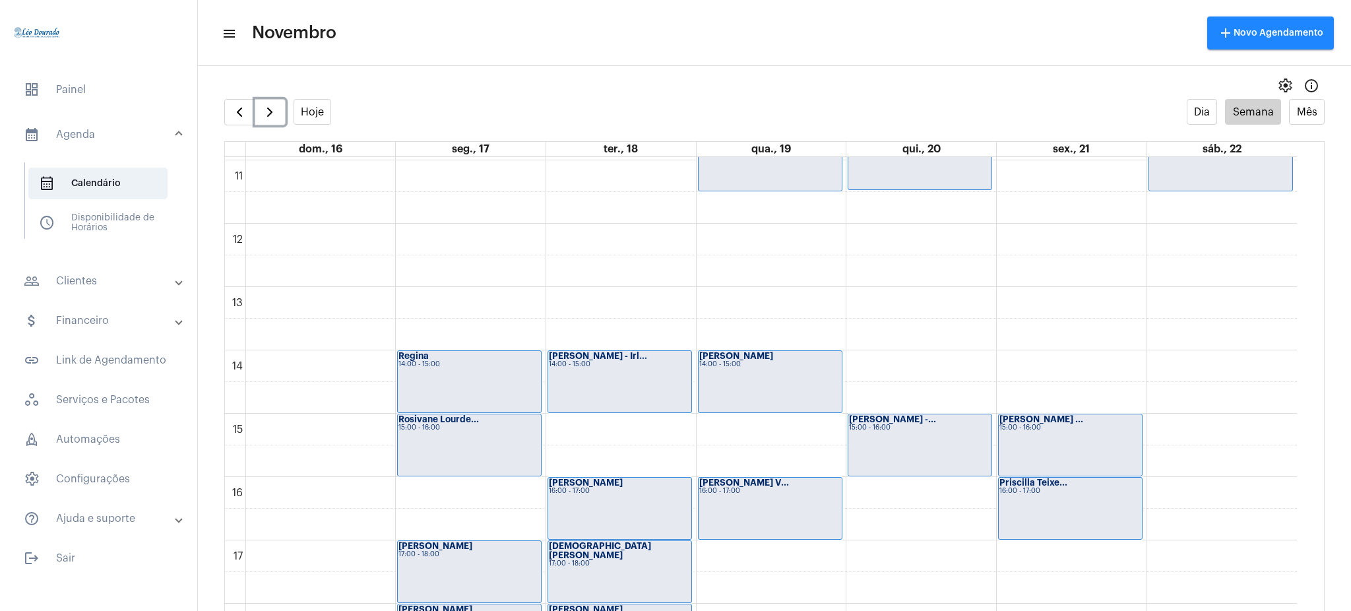
scroll to position [692, 0]
click at [277, 106] on span "button" at bounding box center [270, 112] width 16 height 16
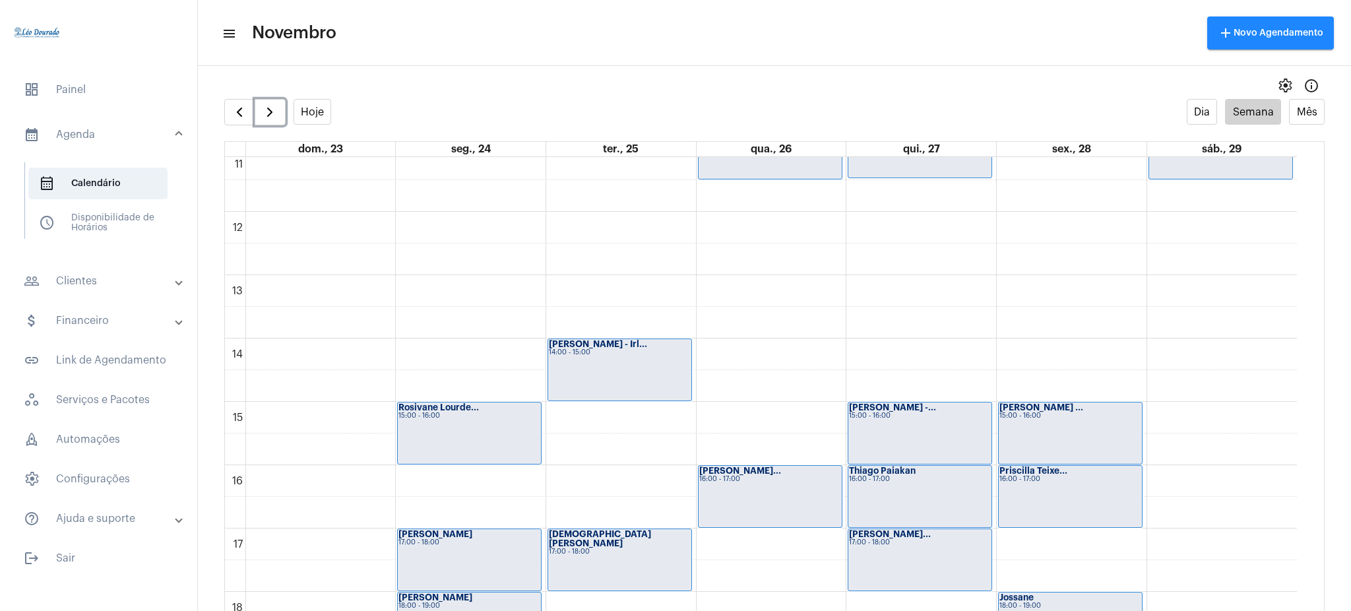
scroll to position [699, 0]
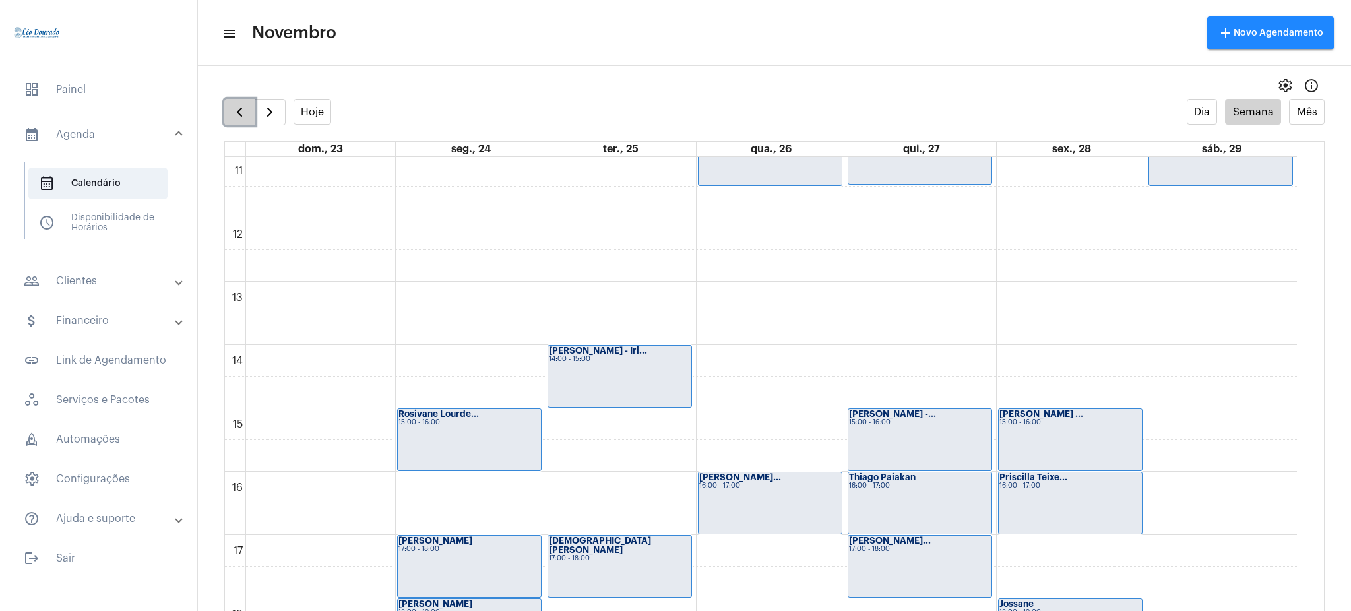
click at [239, 104] on span "button" at bounding box center [240, 112] width 16 height 16
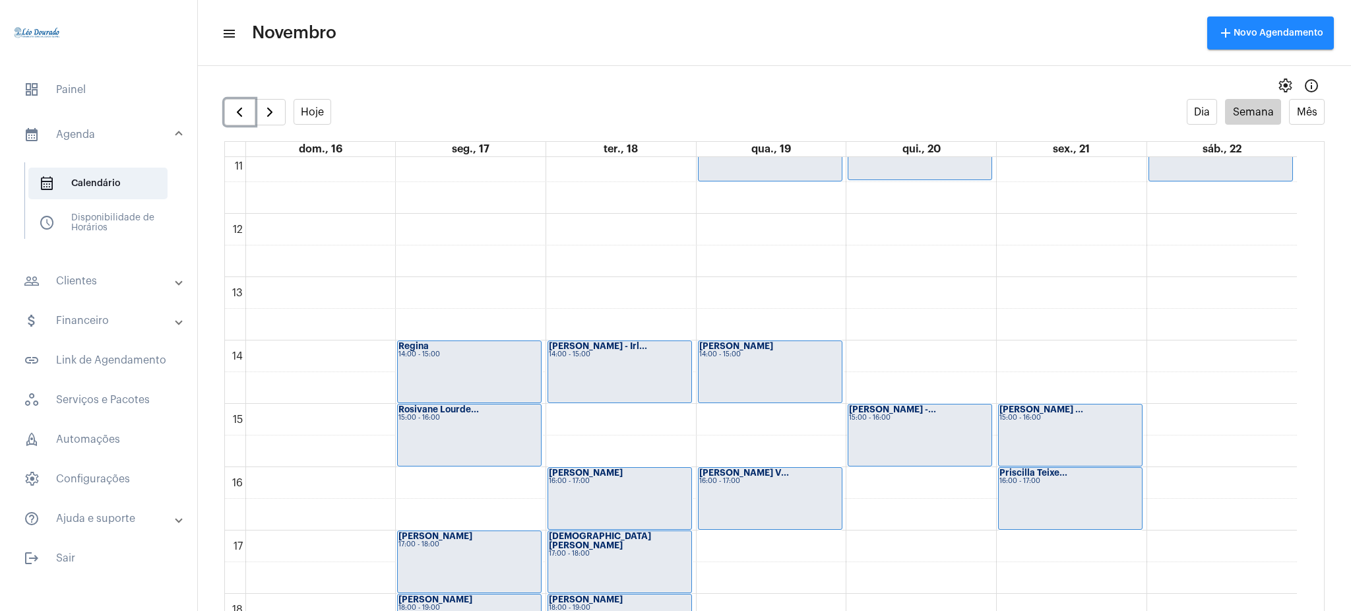
scroll to position [692, 0]
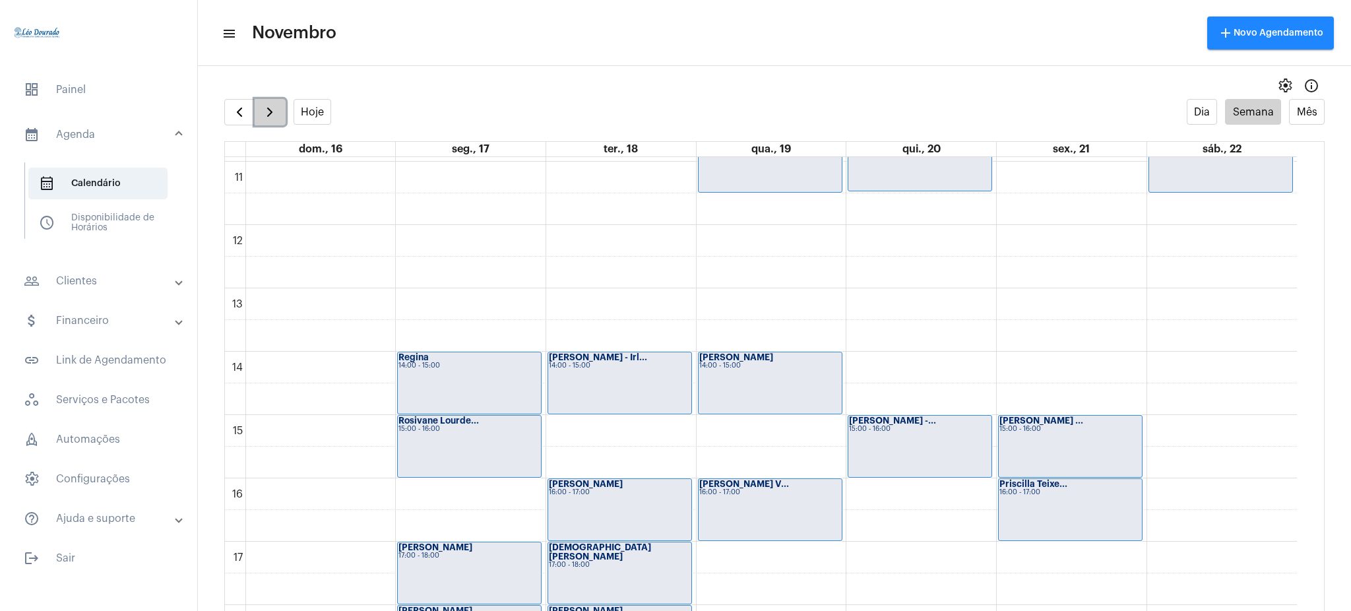
click at [275, 115] on span "button" at bounding box center [270, 112] width 16 height 16
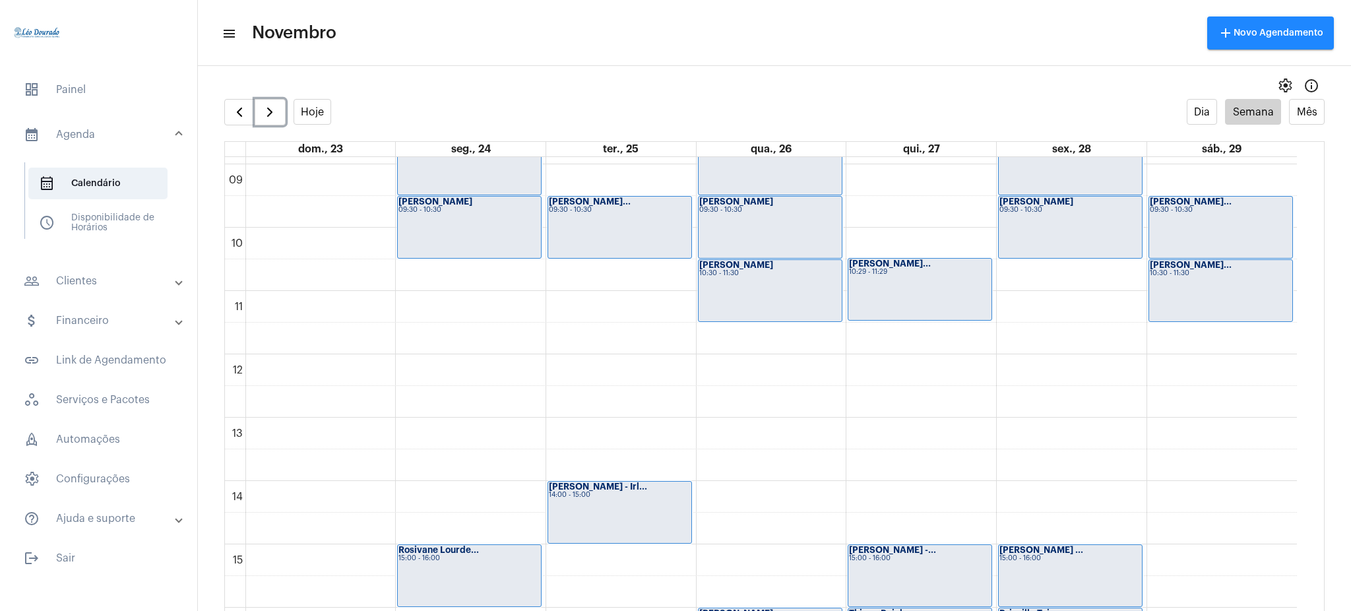
scroll to position [572, 0]
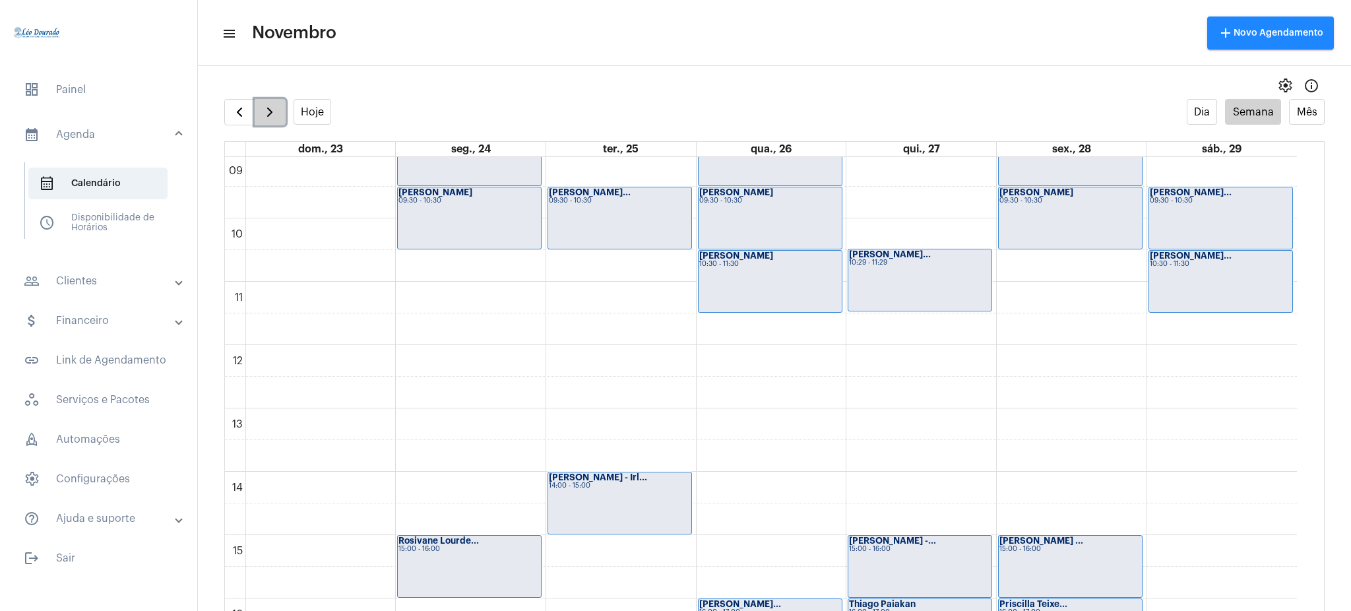
click at [275, 117] on span "button" at bounding box center [270, 112] width 16 height 16
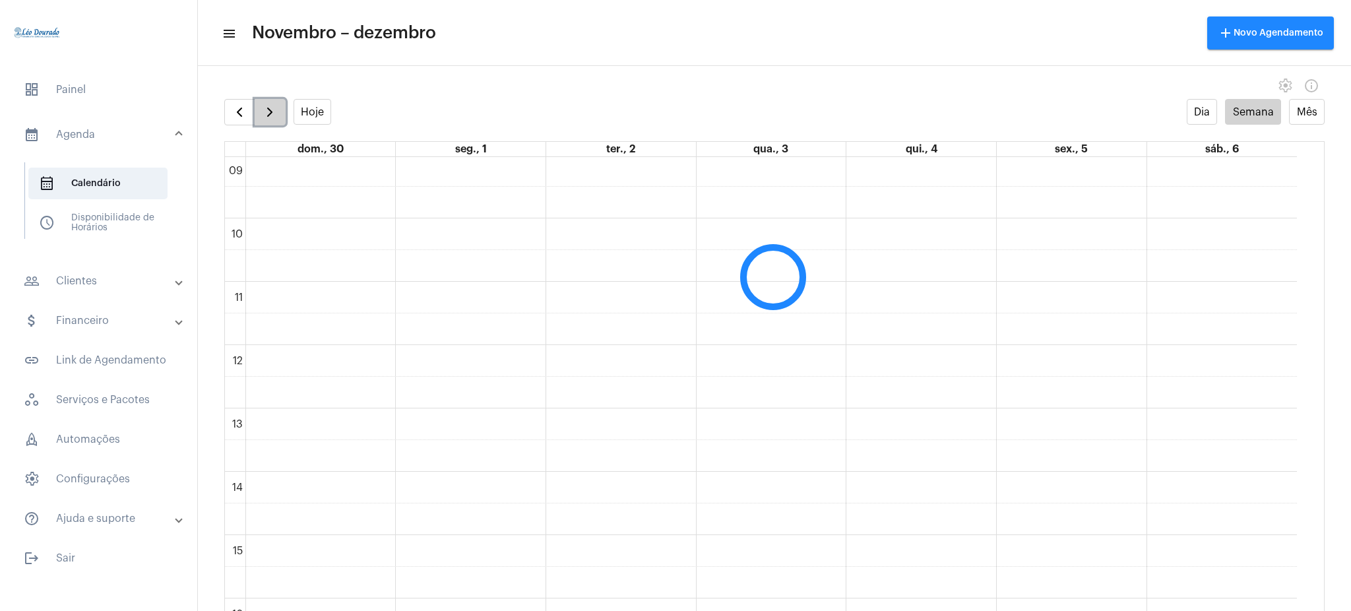
scroll to position [381, 0]
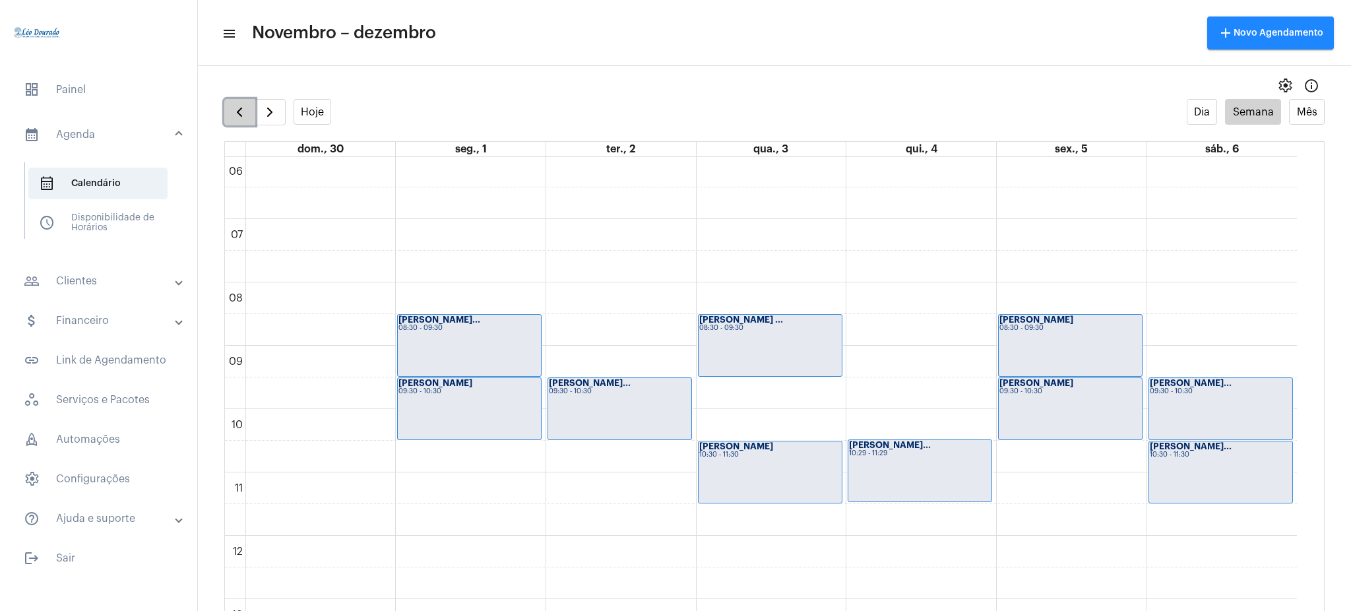
click at [236, 109] on span "button" at bounding box center [240, 112] width 16 height 16
